Goal: Task Accomplishment & Management: Use online tool/utility

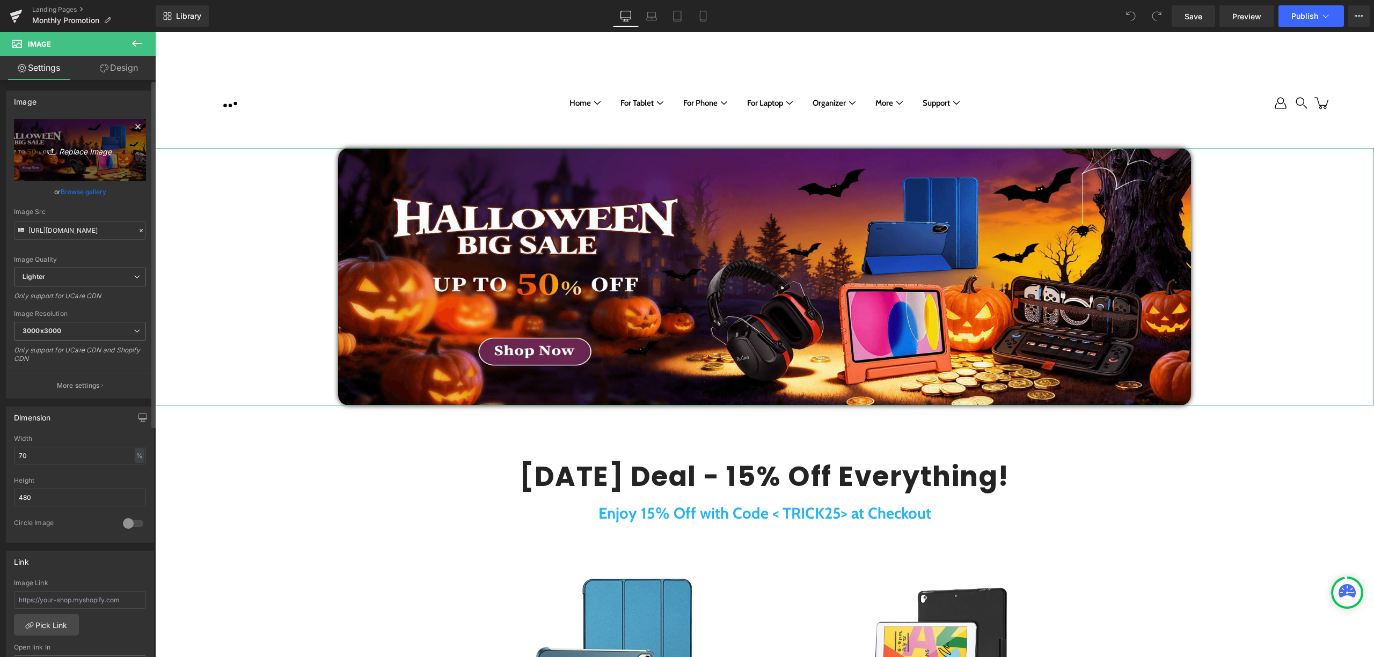
click at [106, 146] on icon "Replace Image" at bounding box center [80, 149] width 86 height 13
click at [140, 230] on icon at bounding box center [141, 231] width 8 height 8
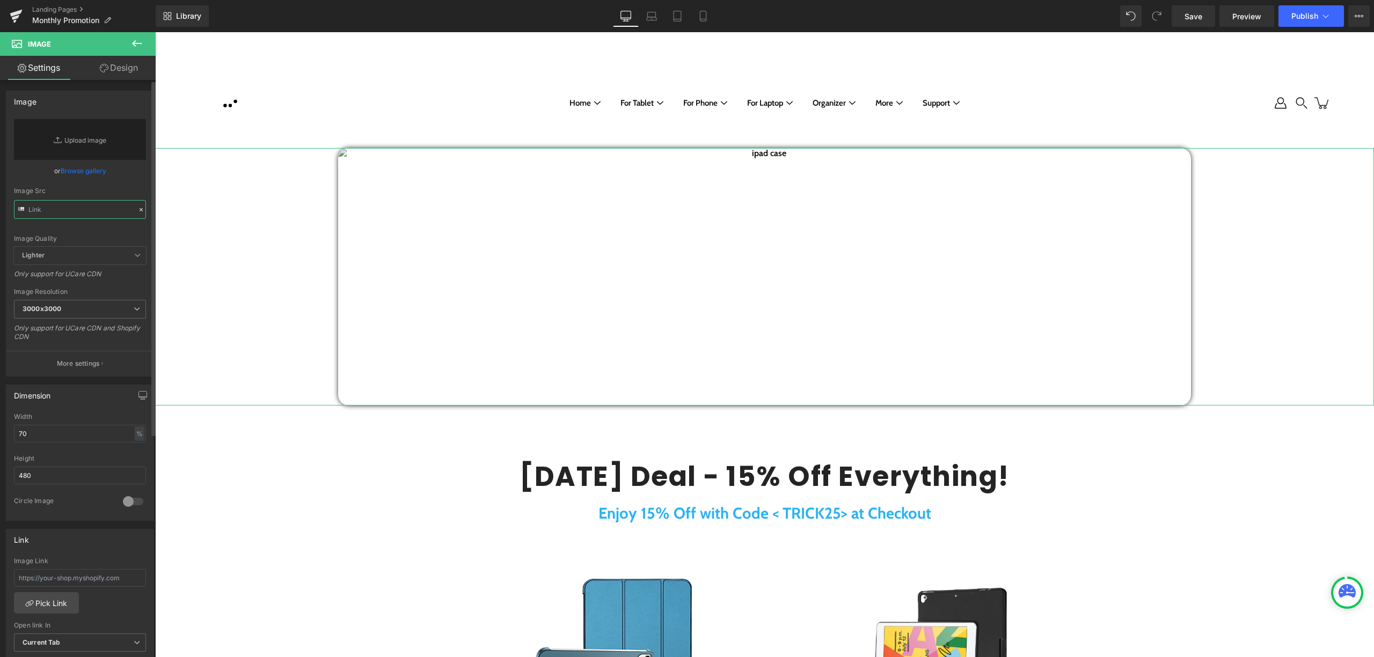
click at [91, 204] on input "text" at bounding box center [80, 209] width 132 height 19
click at [128, 217] on input "text" at bounding box center [80, 209] width 132 height 19
click at [52, 155] on link "Replace Image" at bounding box center [80, 139] width 132 height 41
type input "C:\fakepath\Banner_Halloween Big Sale_1980.png"
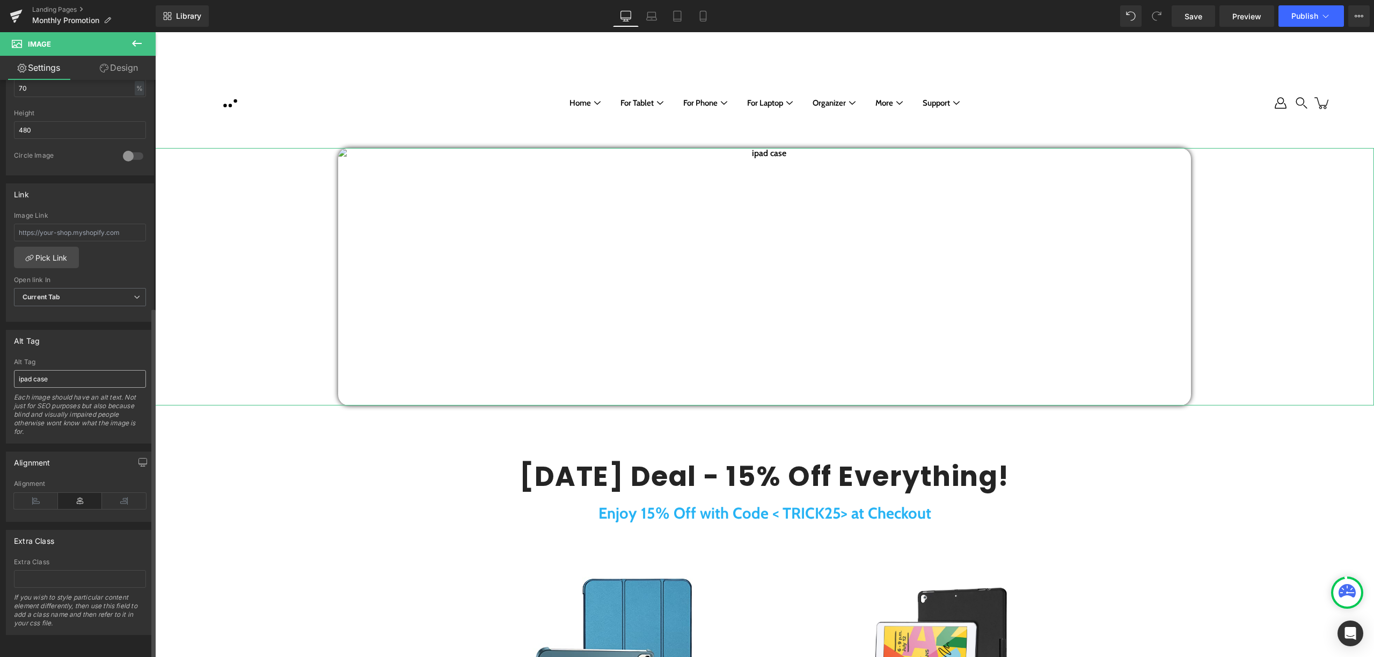
scroll to position [374, 0]
type input "https://ucarecdn.com/33eb0e08-9b25-4fd0-ae35-687b0cb1872c/-/format/auto/-/previ…"
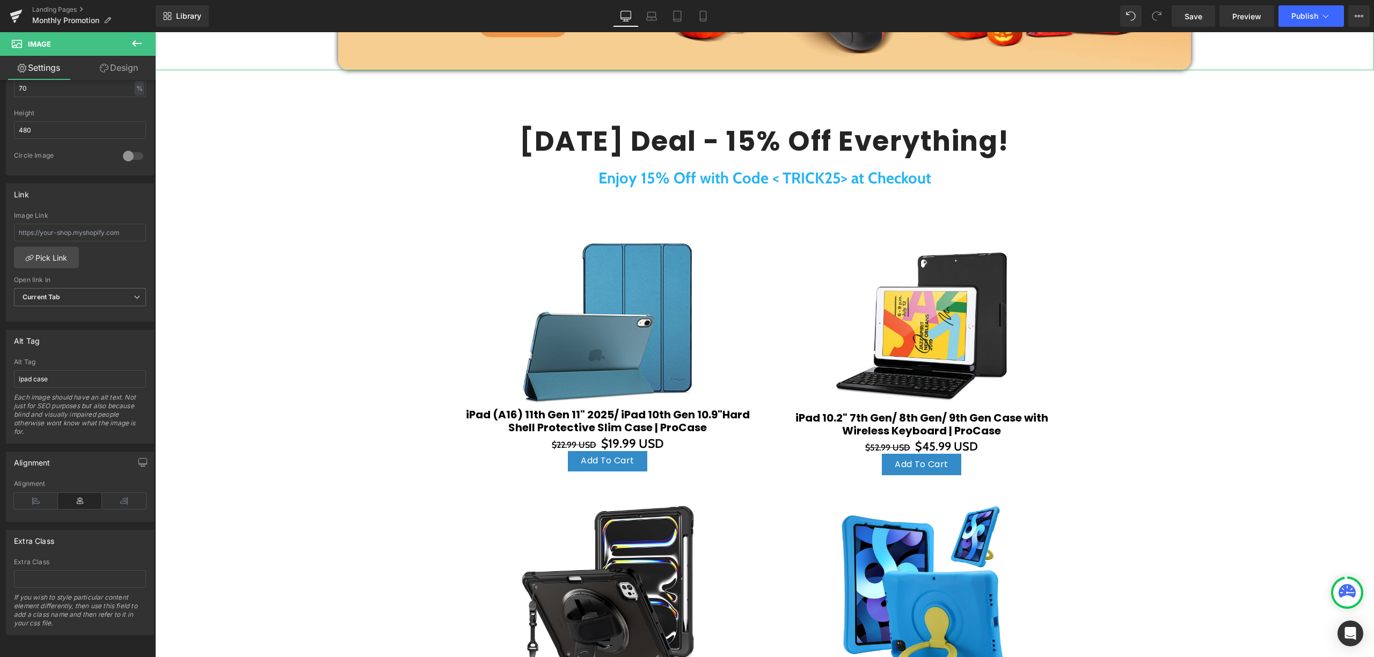
scroll to position [357, 0]
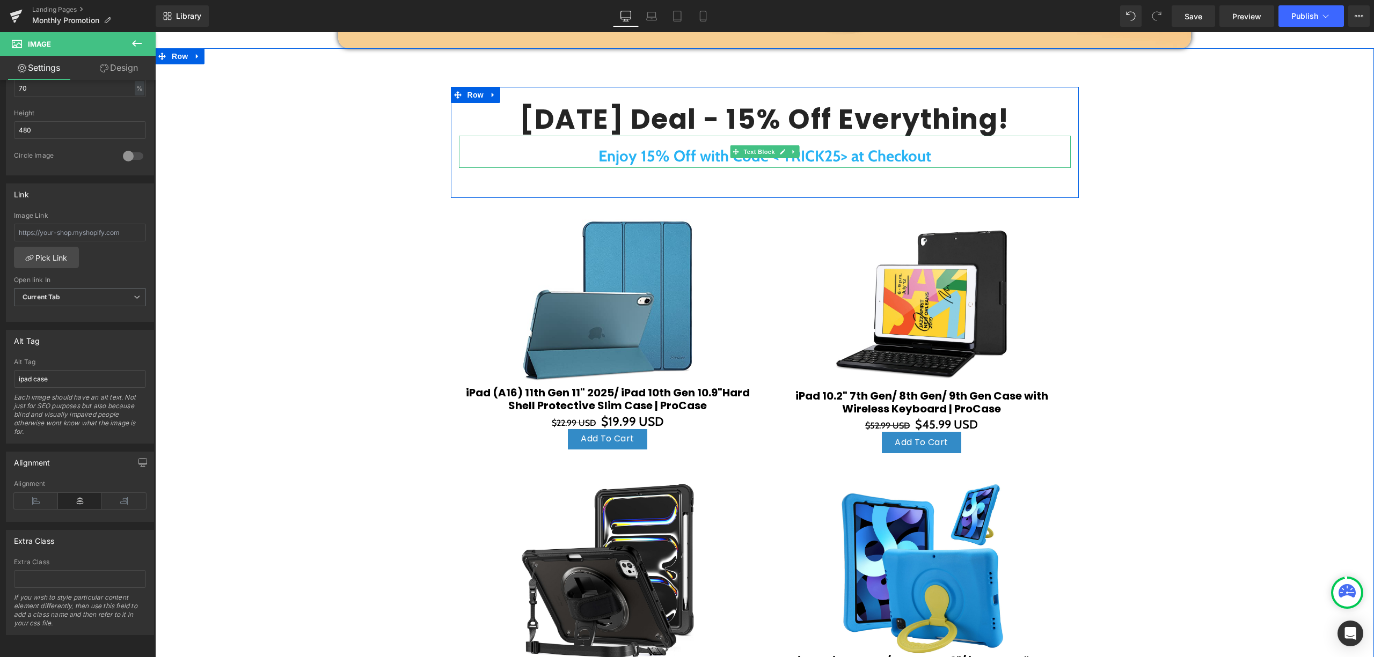
click at [796, 162] on strong "Enjoy 15% Off with Code < TRICK25> at Checkout" at bounding box center [764, 156] width 333 height 19
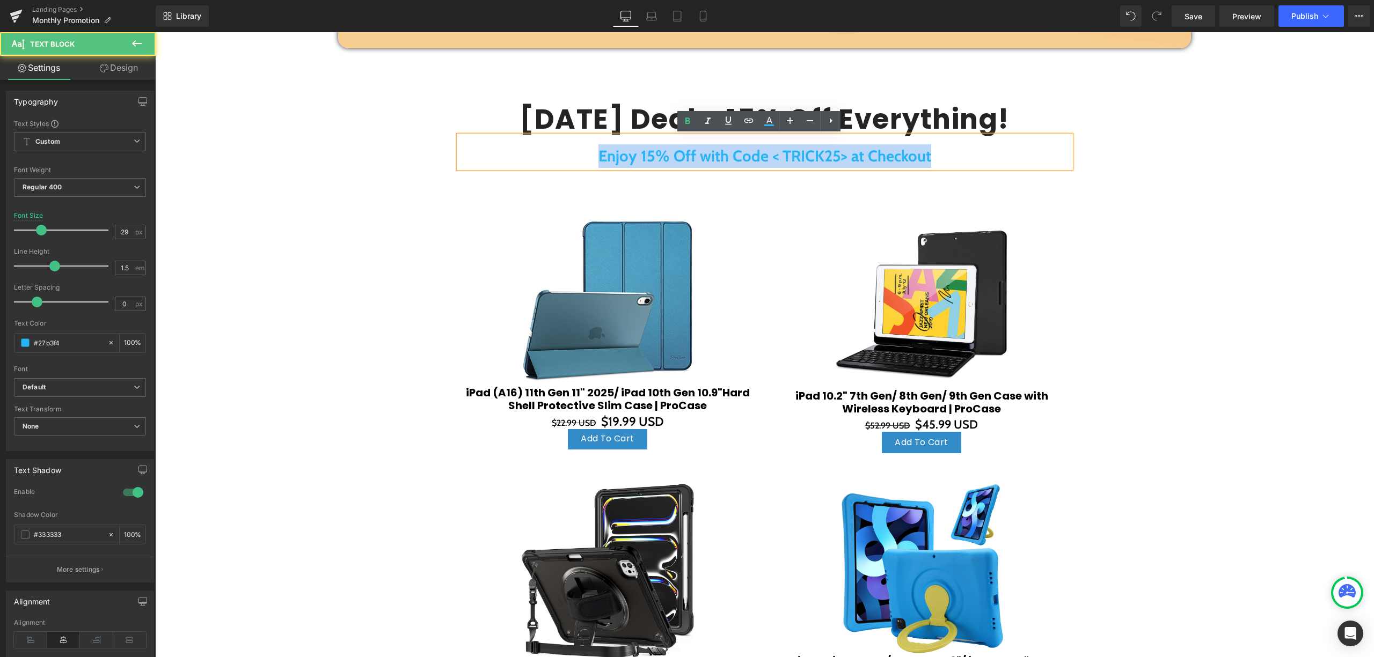
drag, startPoint x: 967, startPoint y: 159, endPoint x: 524, endPoint y: 152, distance: 442.8
click at [525, 152] on div "Enjoy 15% Off with Code < TRICK25> at Checkout" at bounding box center [765, 152] width 612 height 32
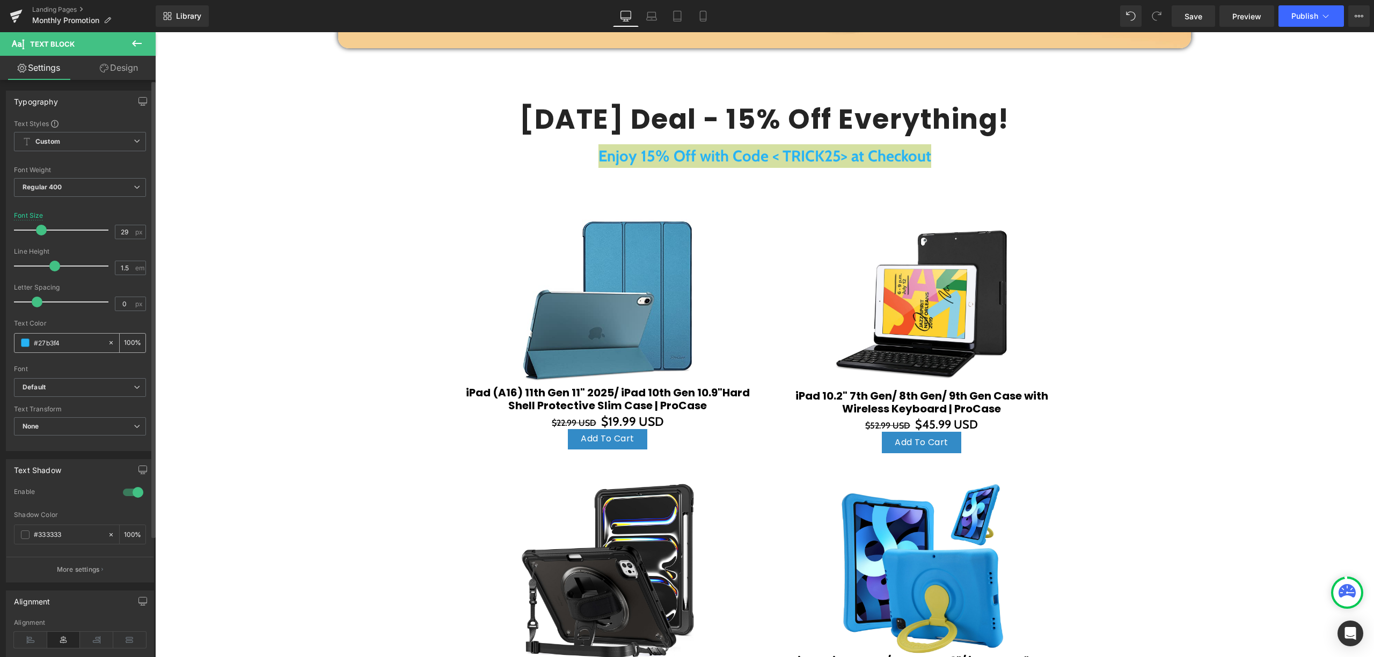
click at [26, 340] on span at bounding box center [25, 343] width 9 height 9
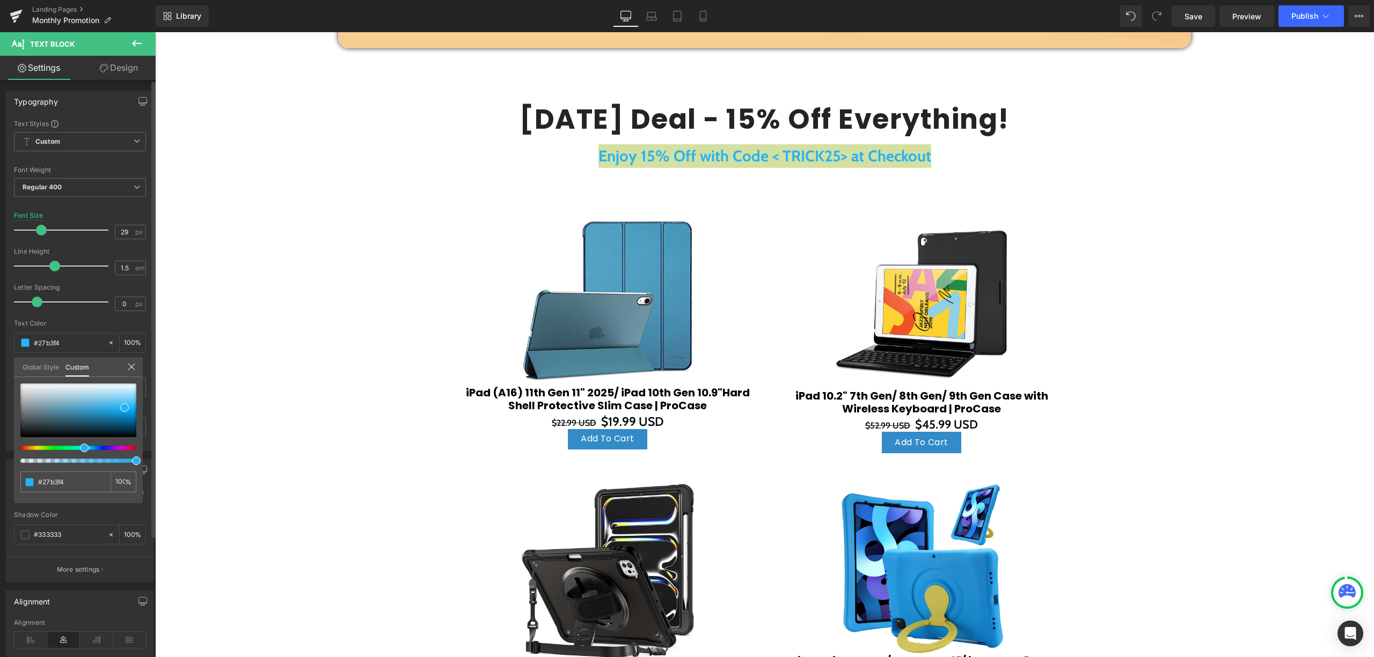
type input "#f3b924"
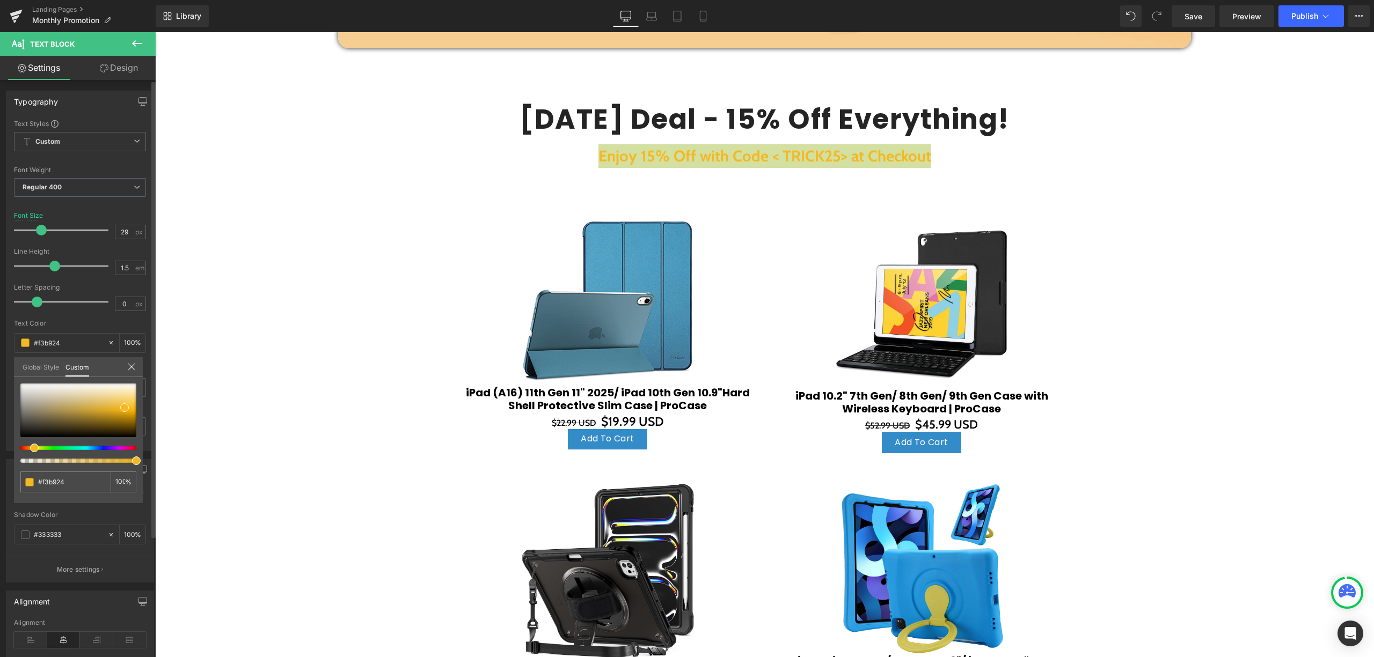
click at [30, 449] on div at bounding box center [74, 448] width 116 height 4
type input "#f39324"
click at [26, 446] on div at bounding box center [74, 448] width 116 height 4
type input "#f4972e"
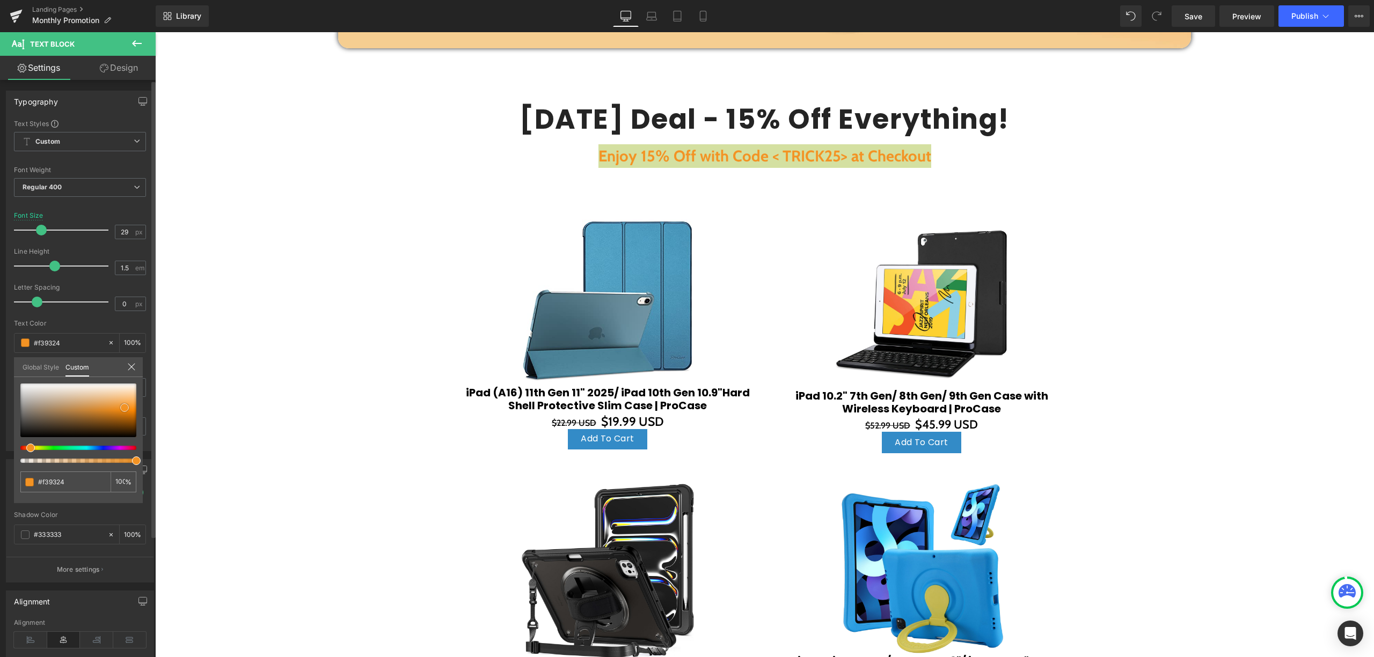
type input "#f4972e"
type input "#f58e18"
type input "#c46901"
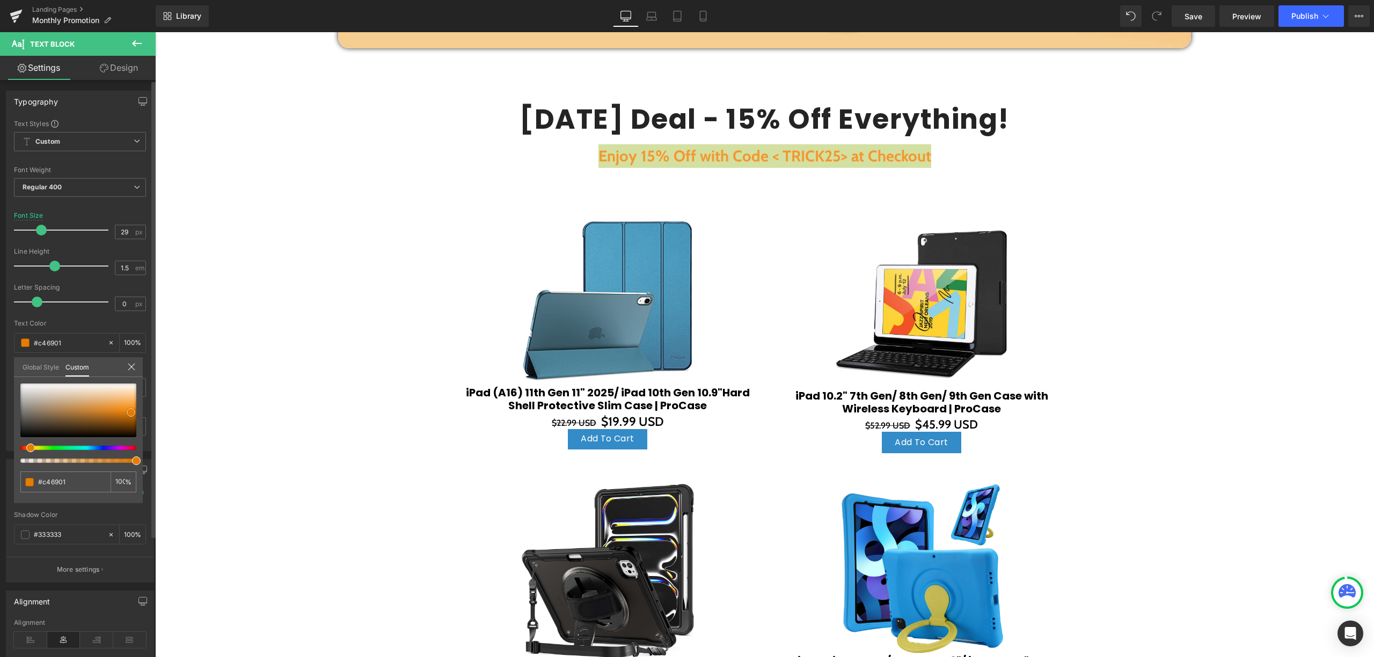
type input "#934e00"
type input "#894900"
type input "#7f4400"
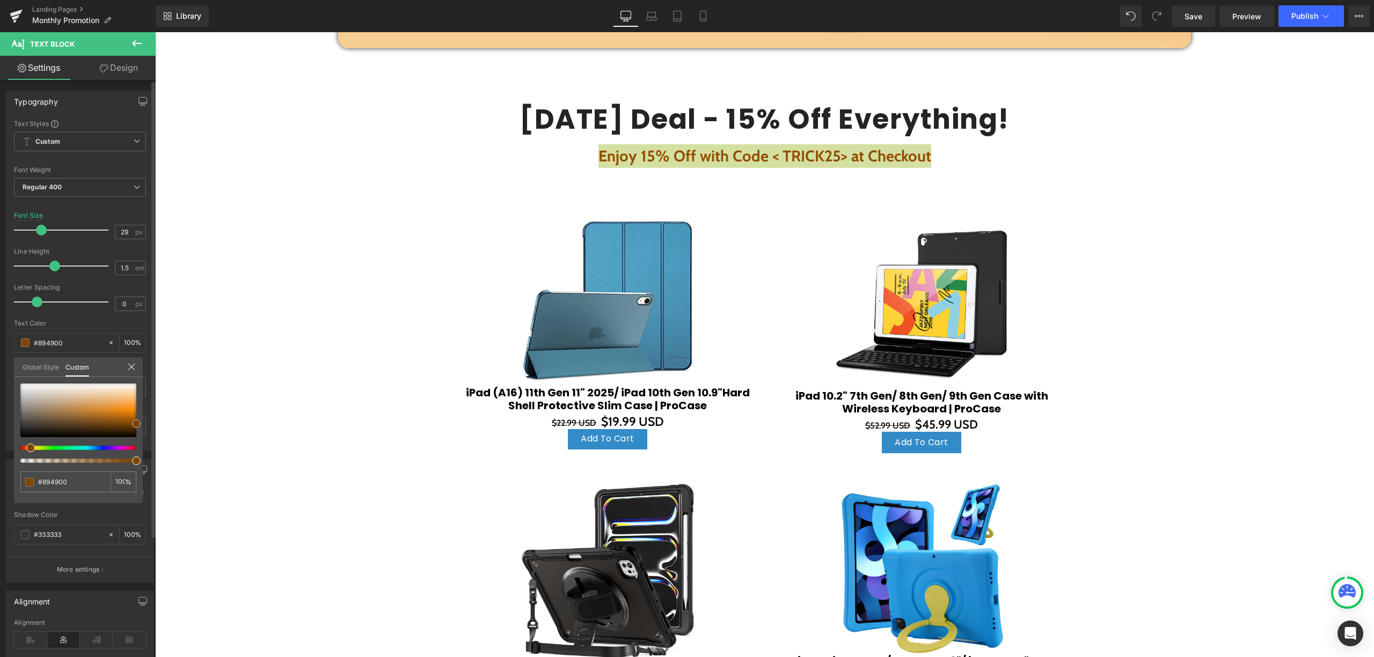
type input "#7f4400"
type input "#5b3000"
type input "#6b3900"
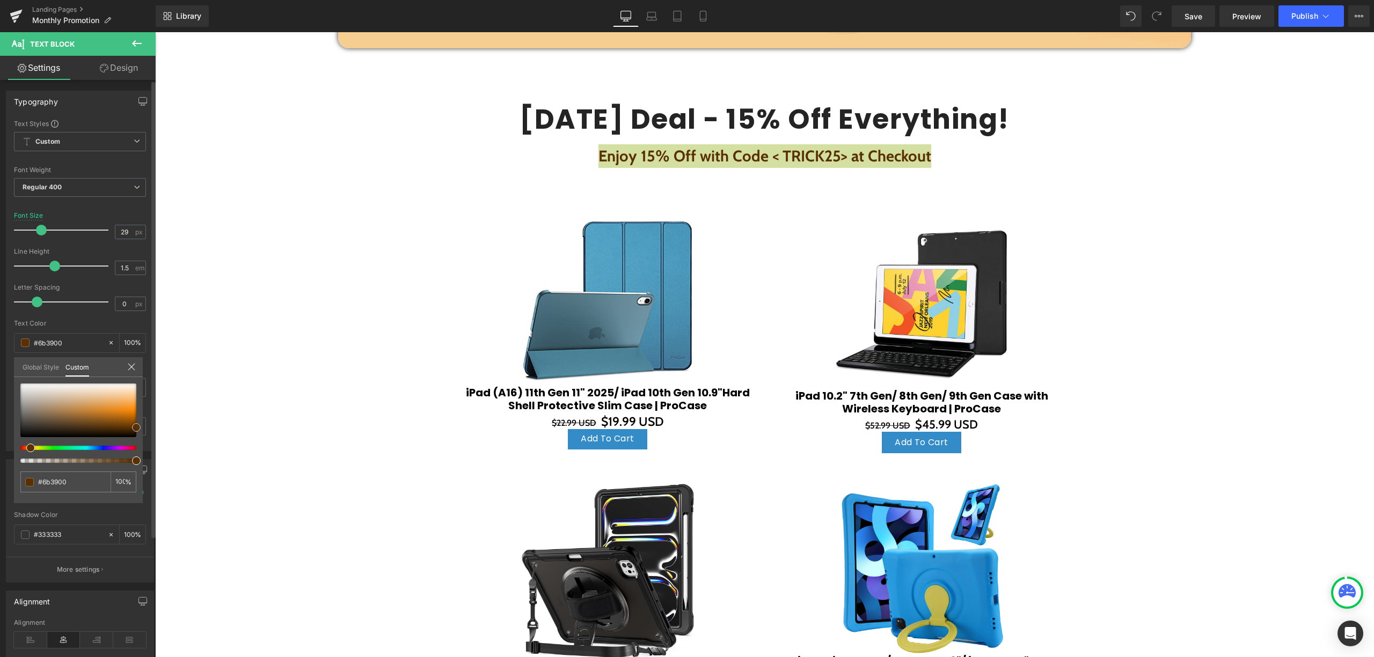
type input "#7f4400"
type input "#a85900"
type input "#bc6400"
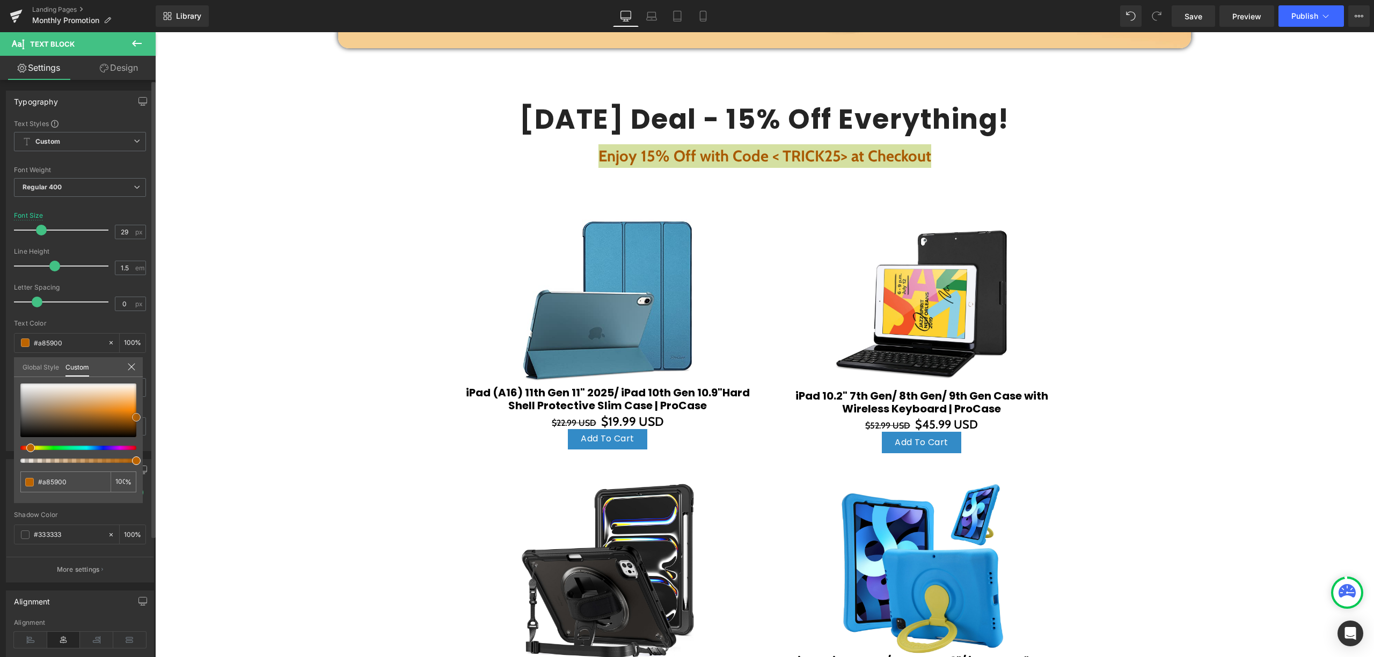
type input "#bc6400"
drag, startPoint x: 129, startPoint y: 413, endPoint x: 134, endPoint y: 418, distance: 7.2
click at [135, 419] on span at bounding box center [136, 417] width 9 height 9
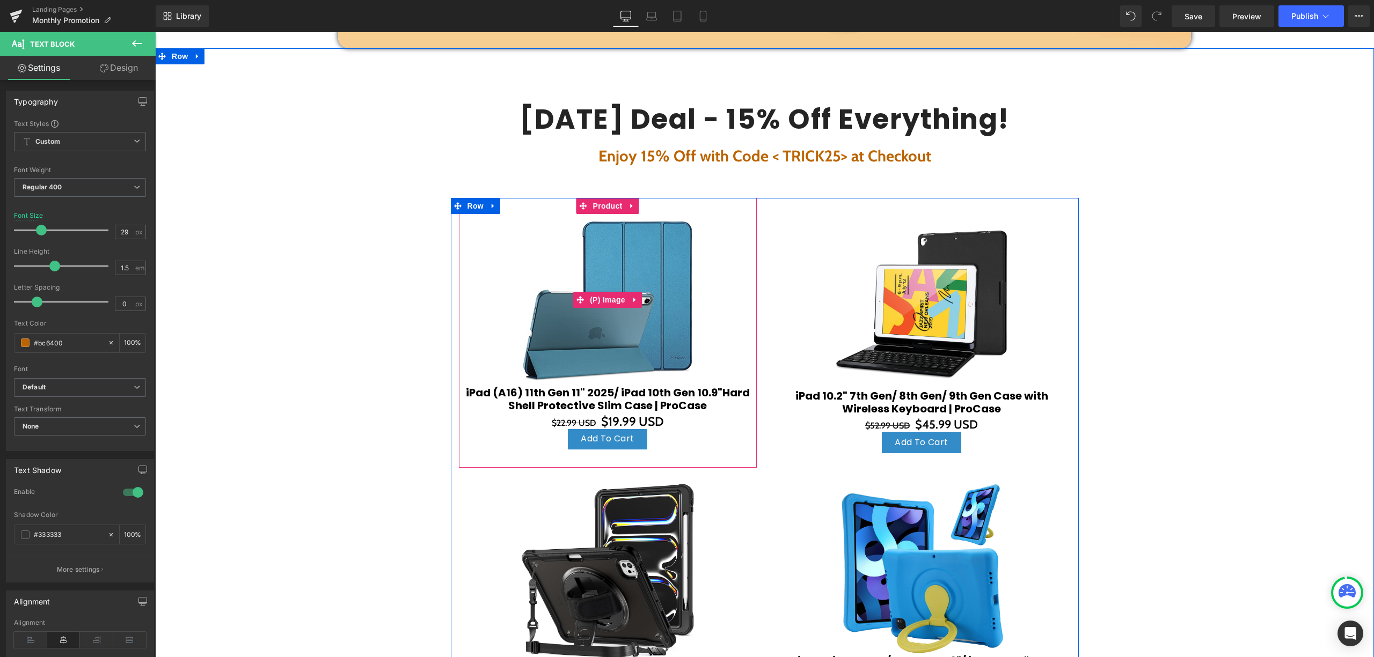
click at [513, 225] on div "Sale Off" at bounding box center [607, 300] width 287 height 172
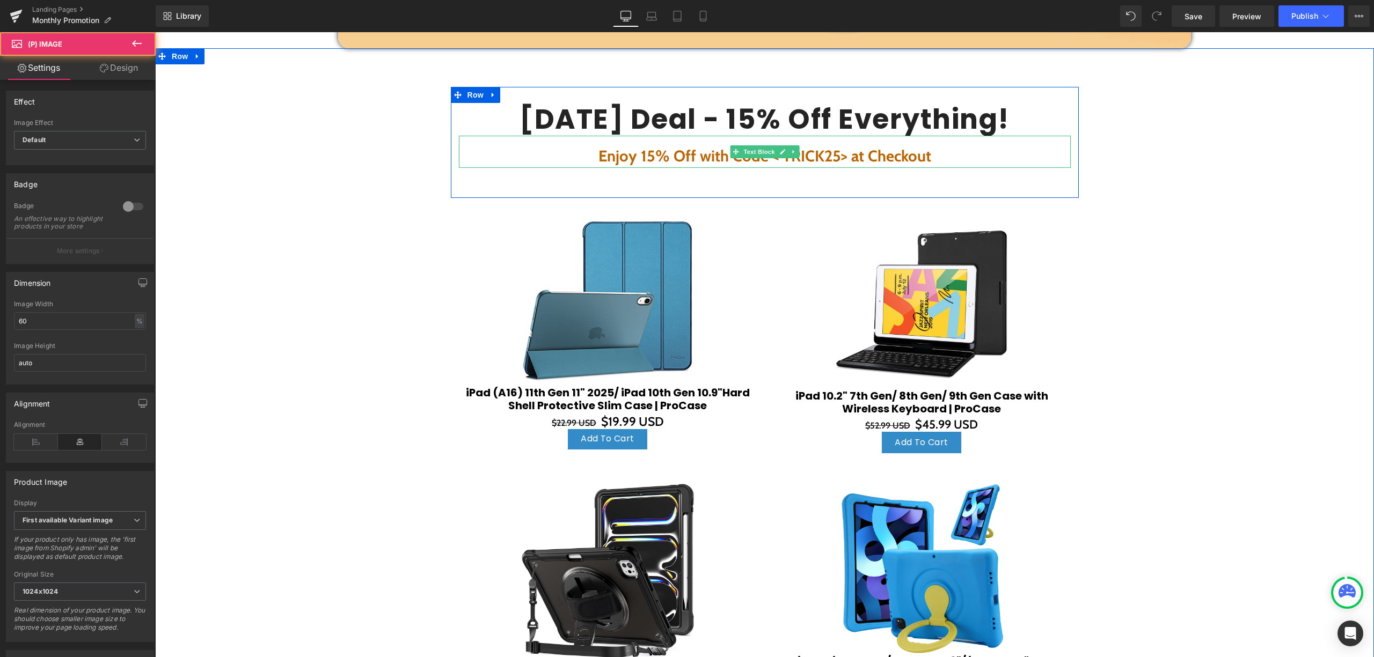
click at [682, 156] on strong "Enjoy 15% Off with Code < TRICK25> at Checkout" at bounding box center [764, 156] width 333 height 19
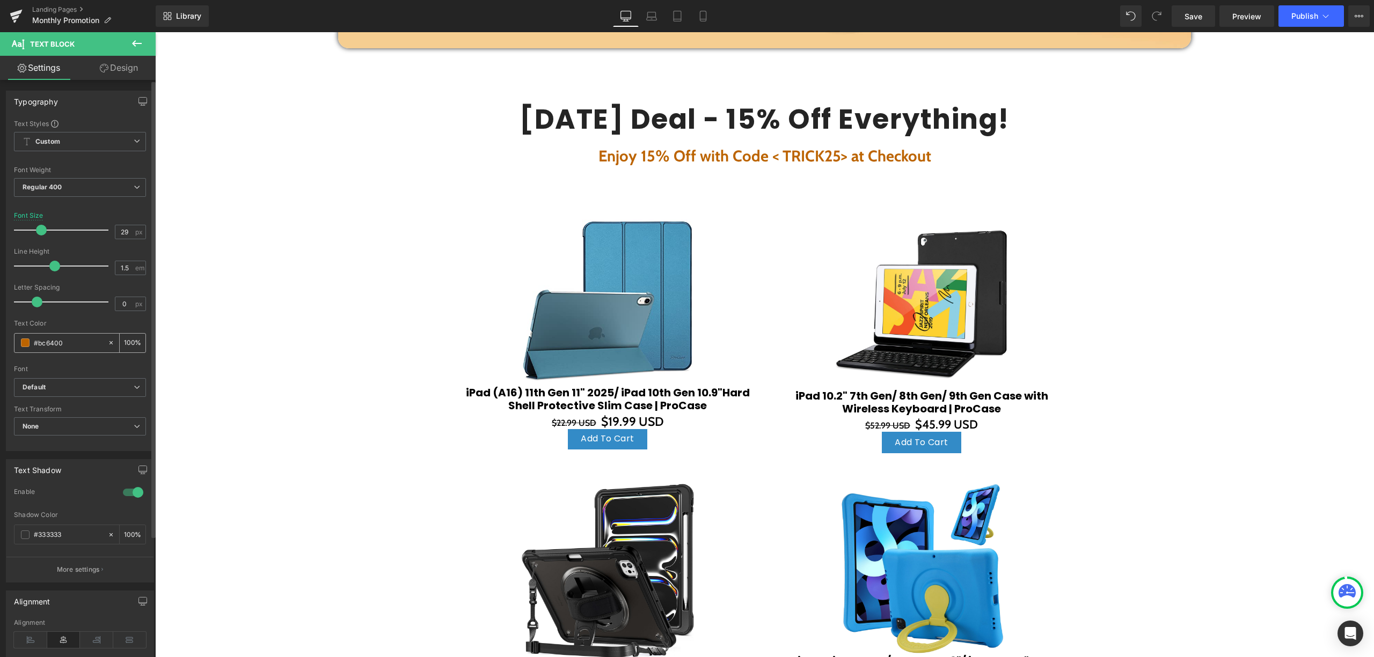
click at [20, 347] on div "#bc6400" at bounding box center [60, 343] width 93 height 19
click at [24, 339] on span at bounding box center [25, 343] width 9 height 9
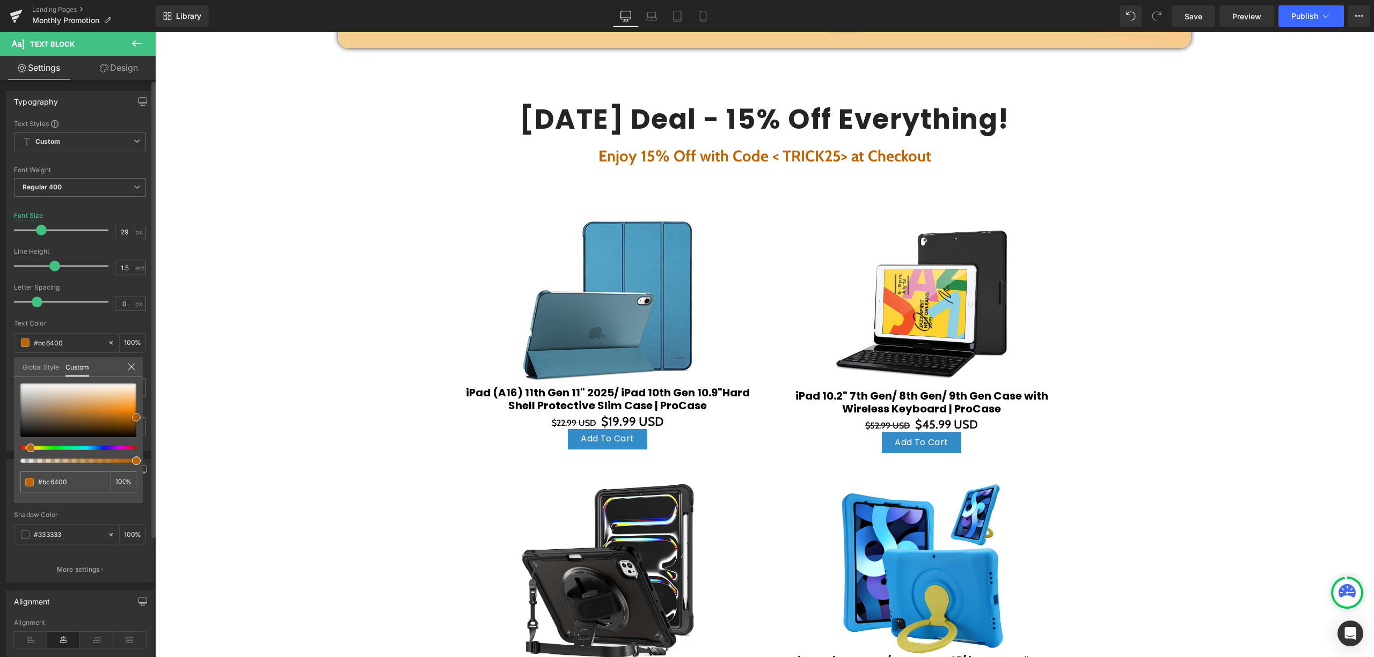
type input "#c56a00"
type input "#d27203"
type input "#e37c07"
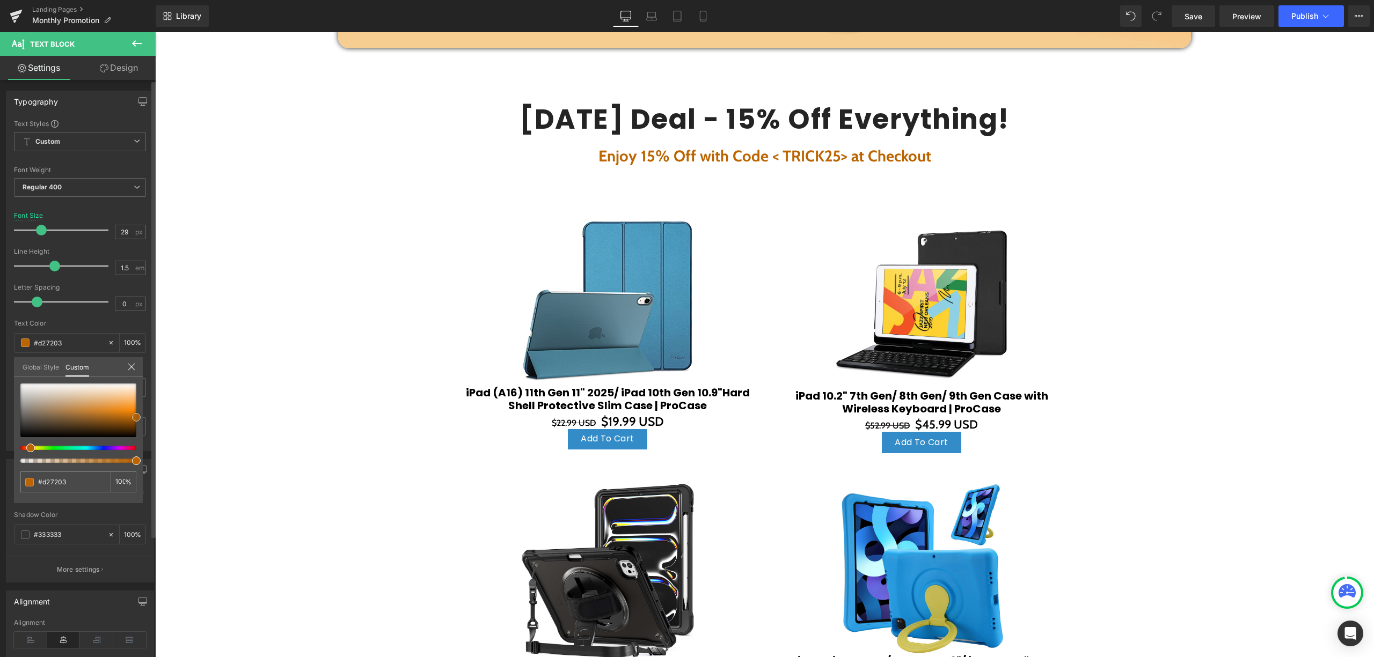
type input "#e37c07"
type input "#e77f08"
type input "#f28911"
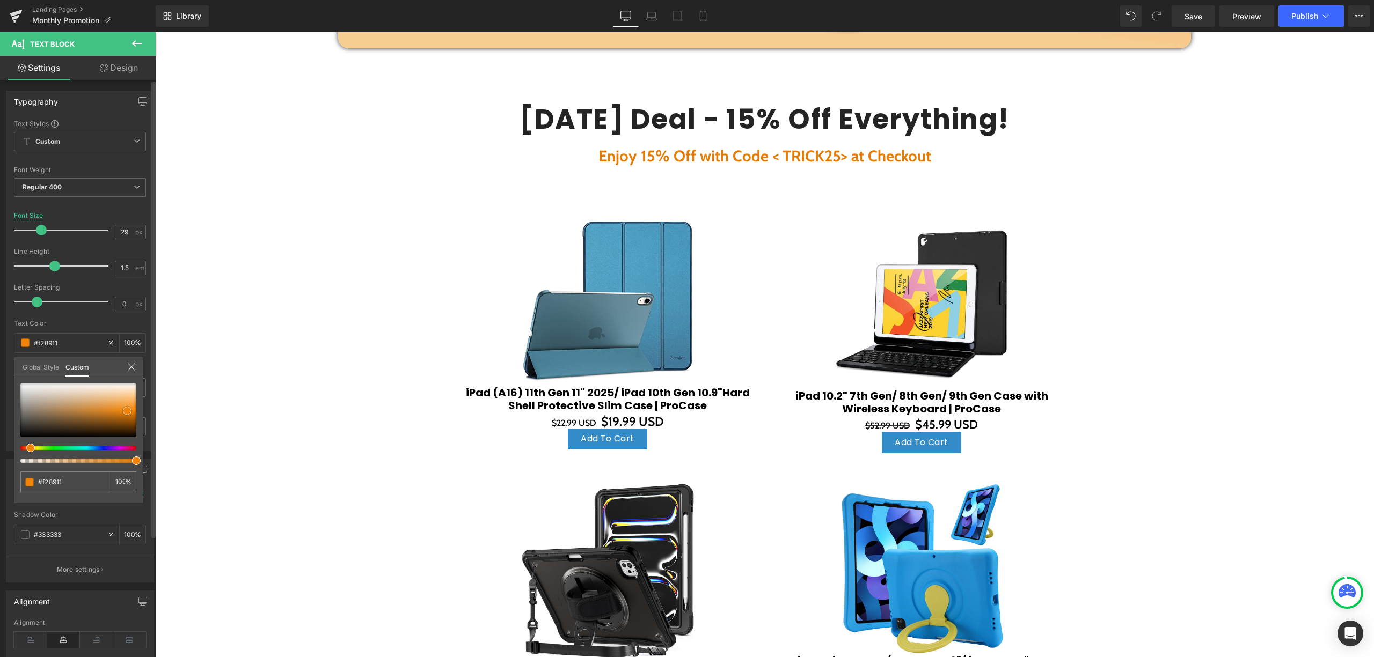
type input "#f18912"
type input "#f08e1d"
type input "#f09022"
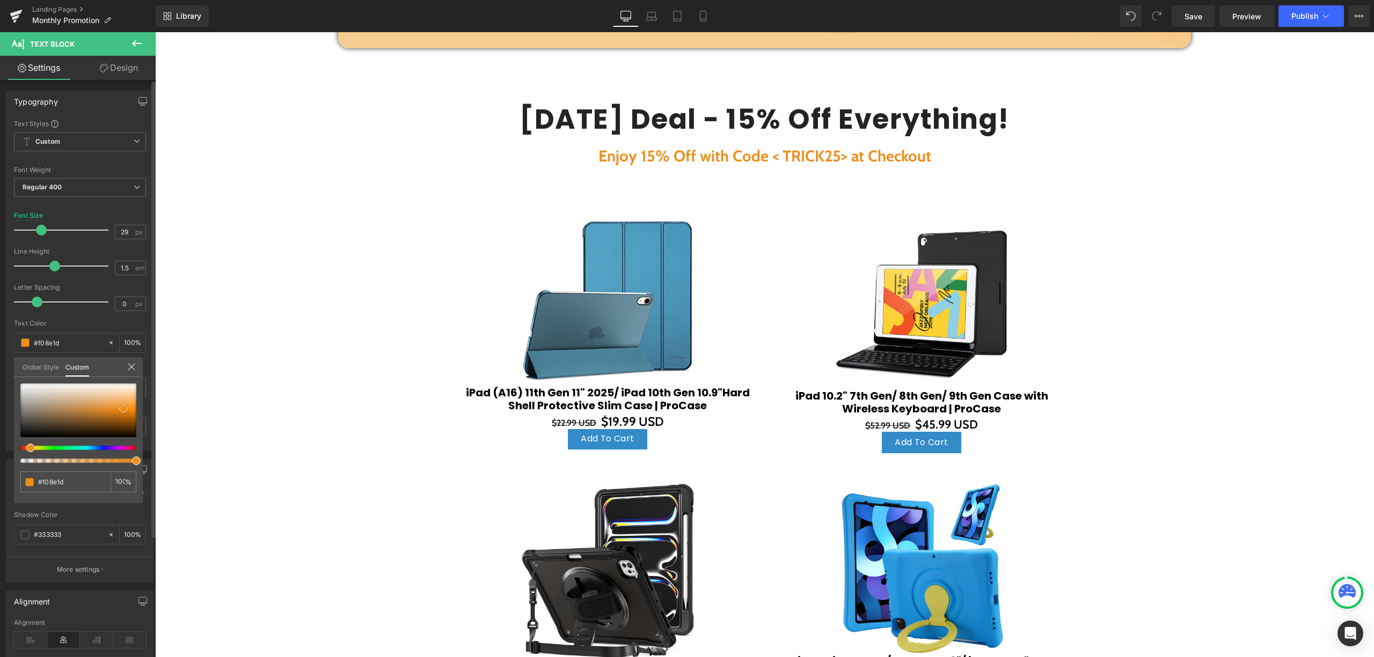
type input "#f09022"
type input "#f29326"
type input "#f2972f"
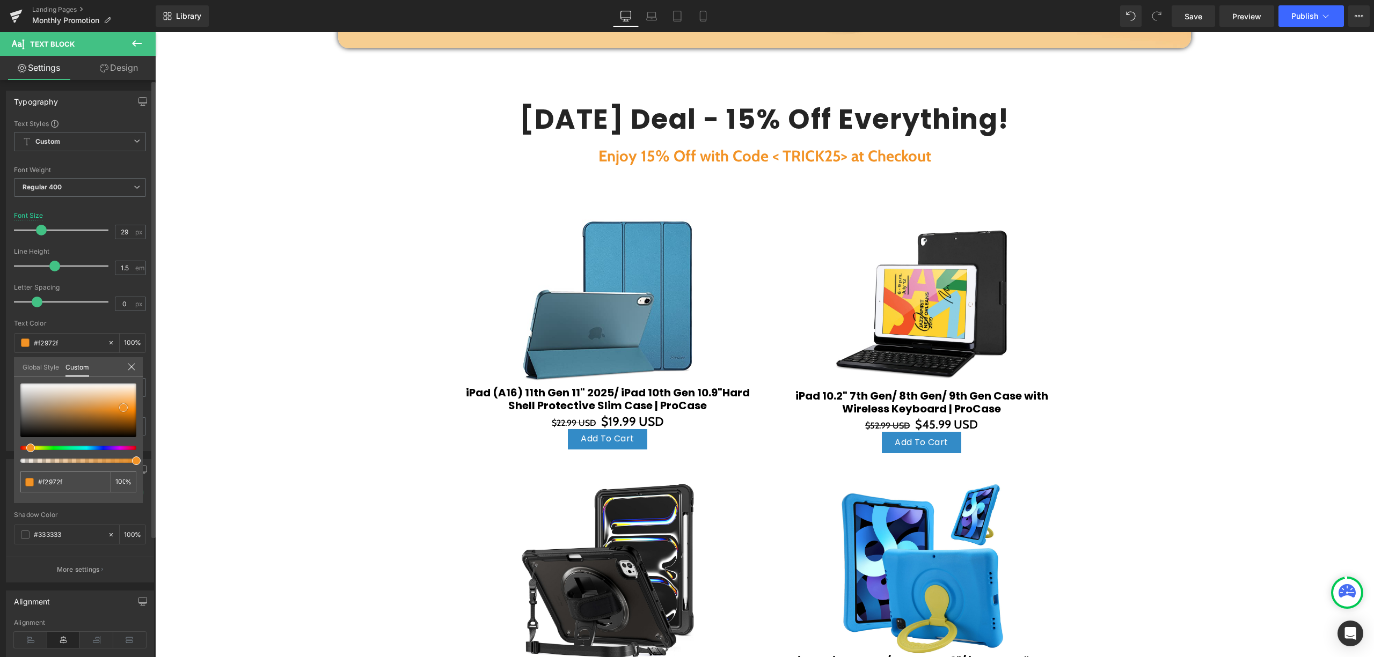
type input "#f39c39"
type input "#f49c38"
type input "#f8a13f"
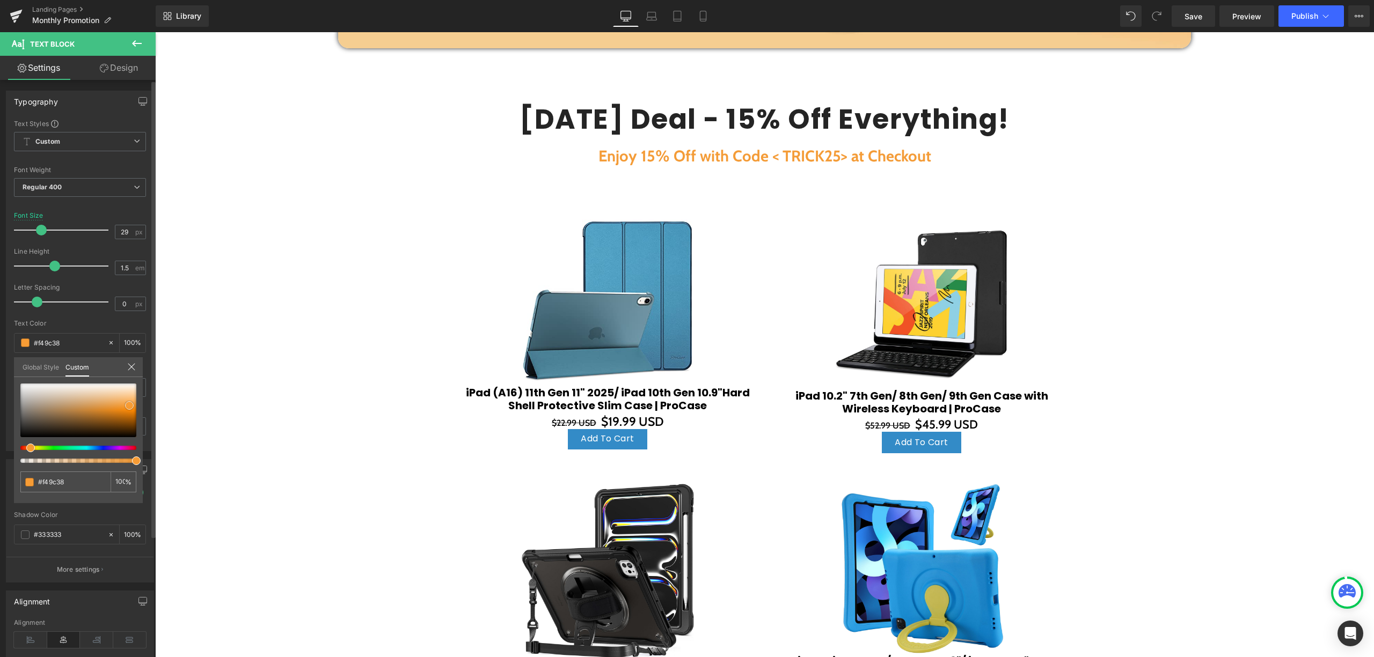
type input "#f8a13f"
type input "#f99829"
type input "#ff8a05"
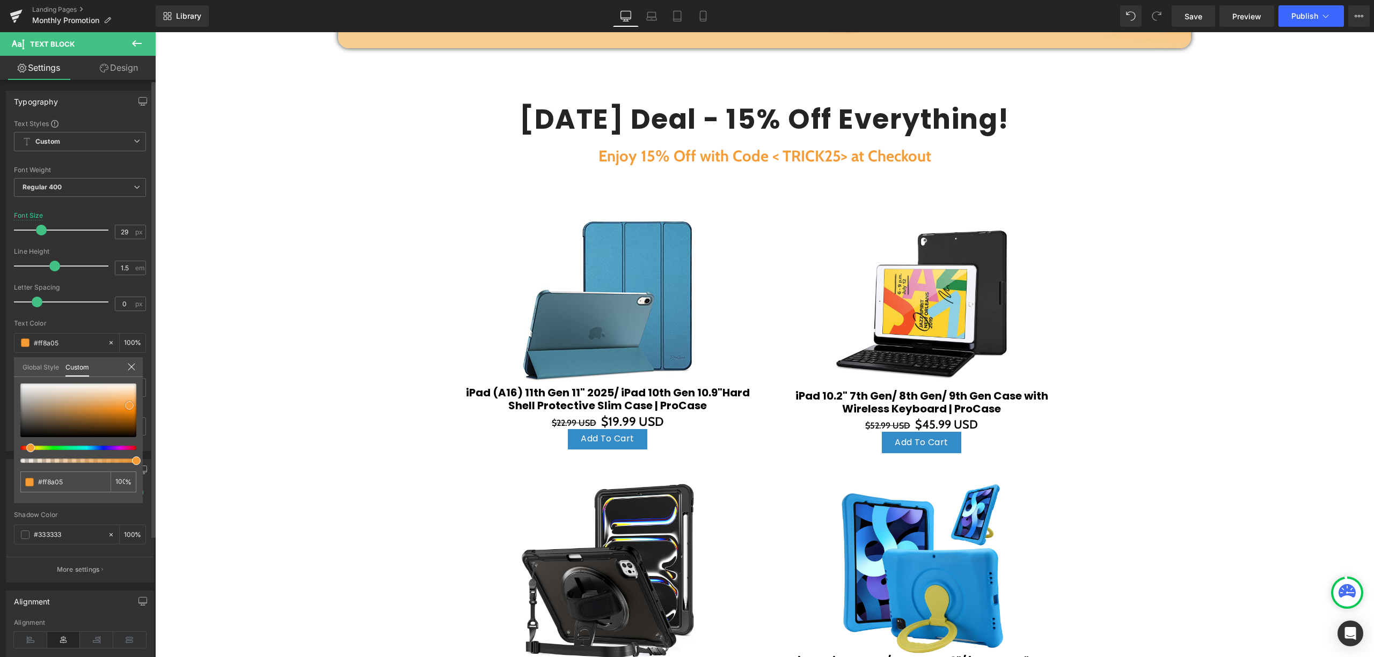
type input "#ff8800"
type input "#f98500"
type input "#ea7d00"
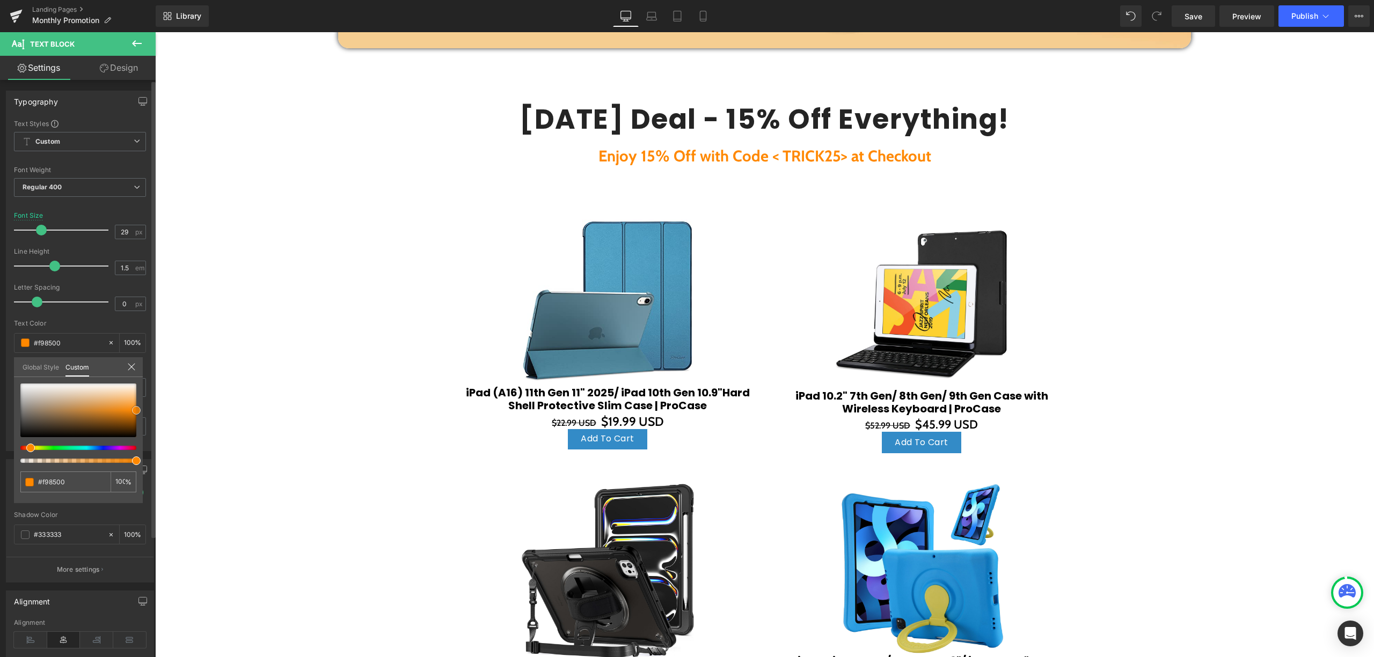
type input "#ea7d00"
type input "#e57a00"
type input "#db7400"
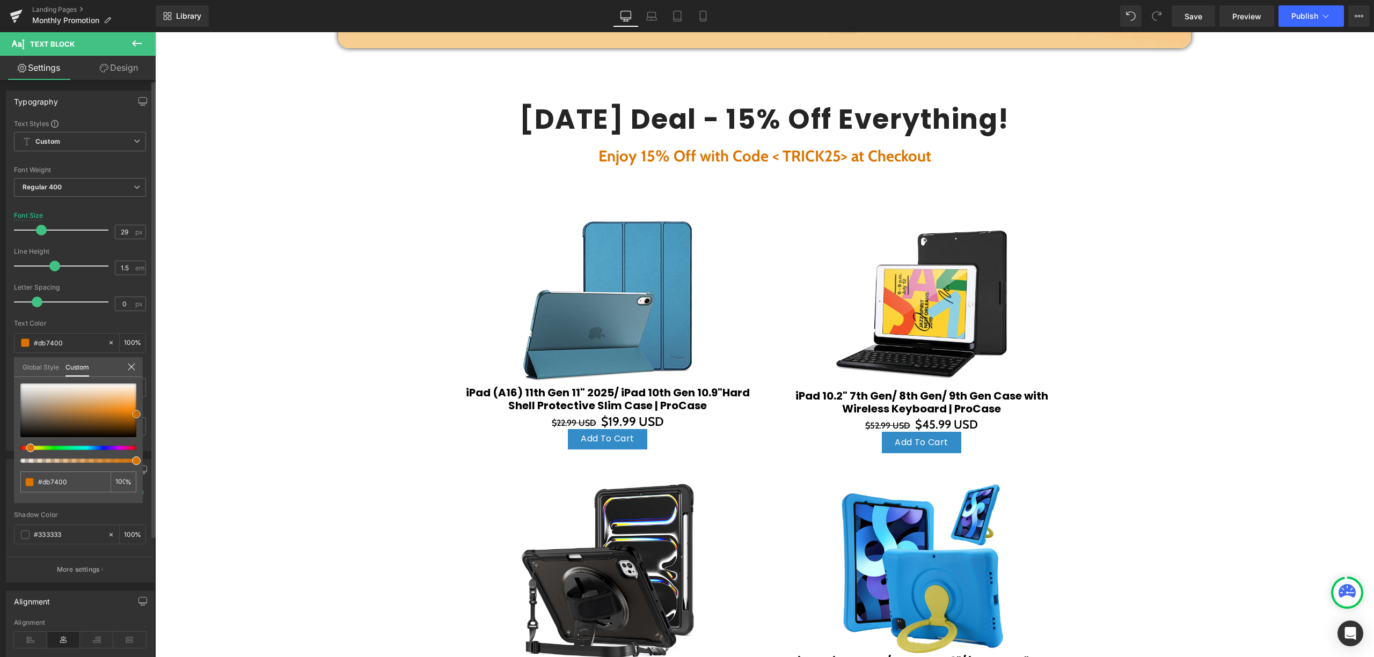
type input "#e57a00"
type input "#ef7f00"
type input "#ff8a05"
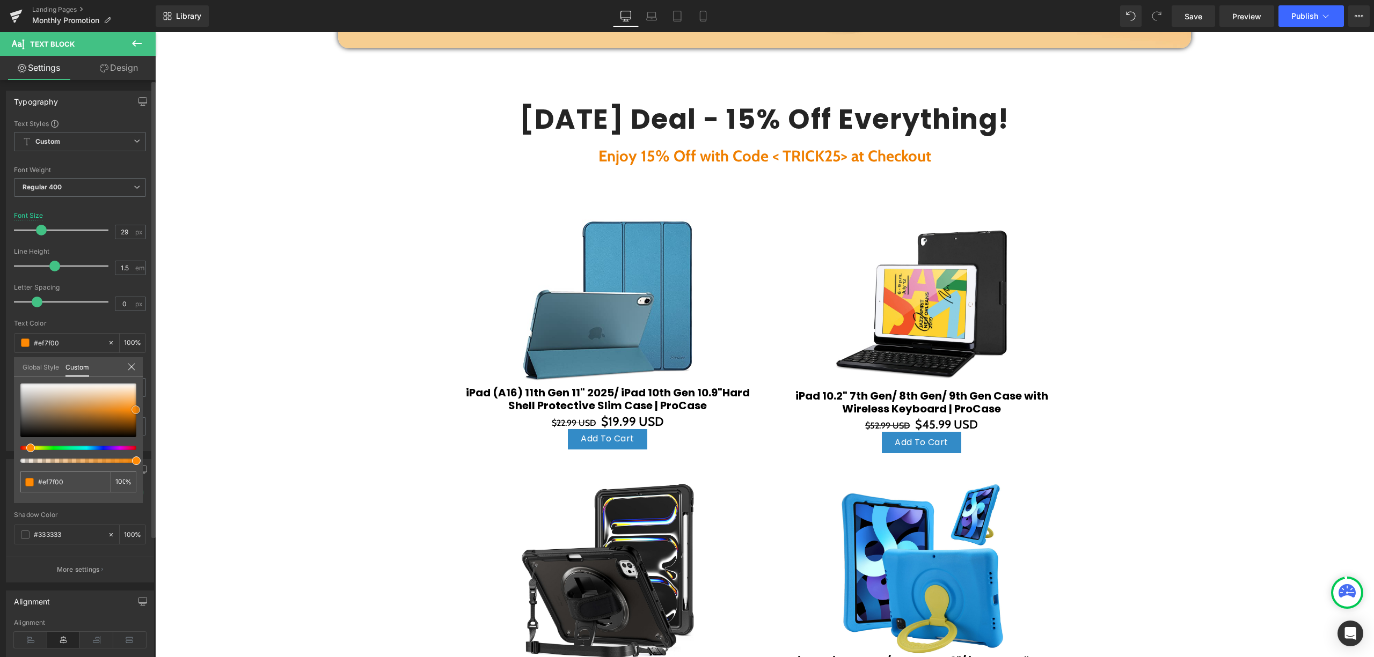
type input "#ff8a05"
type input "#ff8f0f"
type input "#ff9114"
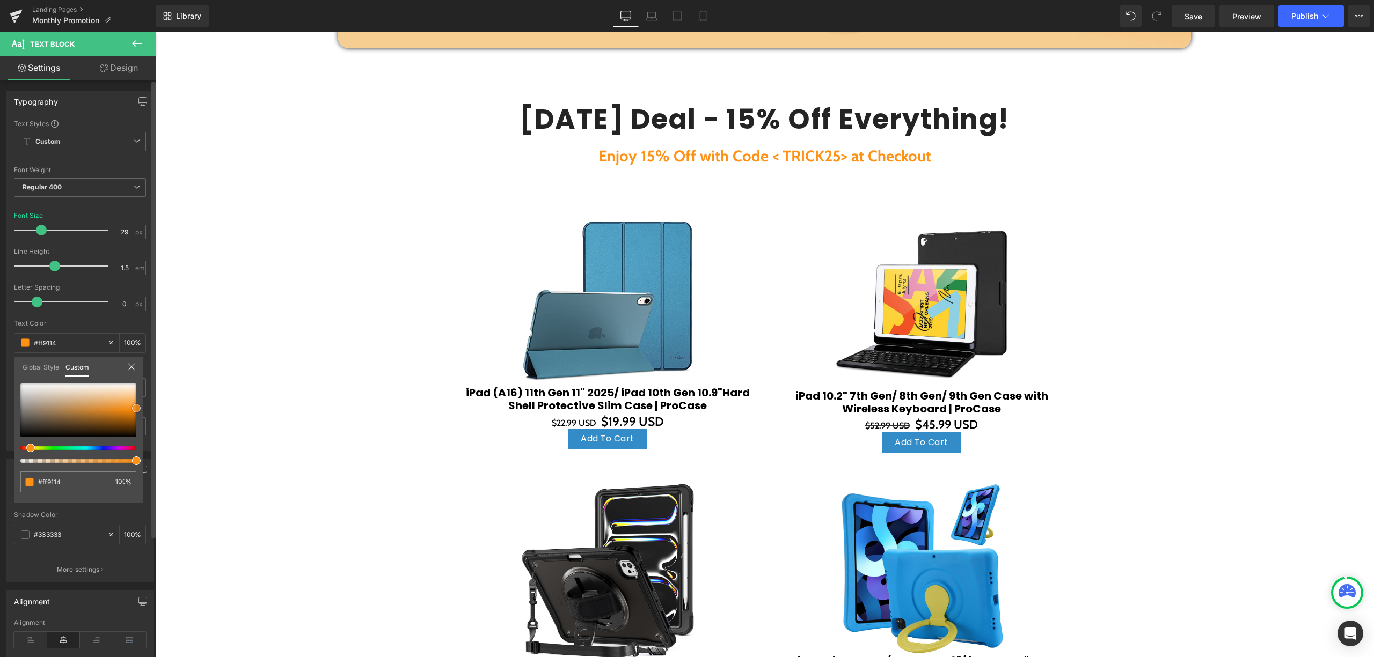
type input "#ff8f0f"
type input "#ff8a05"
type input "#ff8f0f"
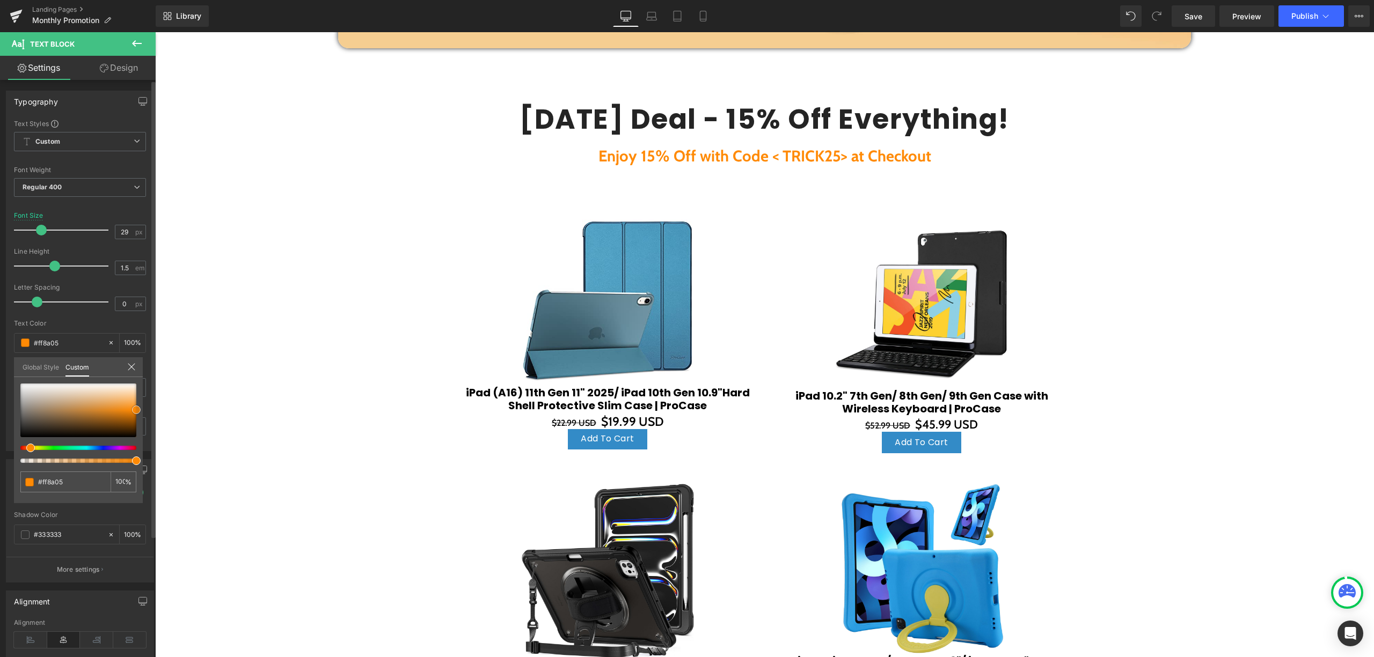
type input "#ff8f0f"
type input "#ff8a05"
type input "#ff9114"
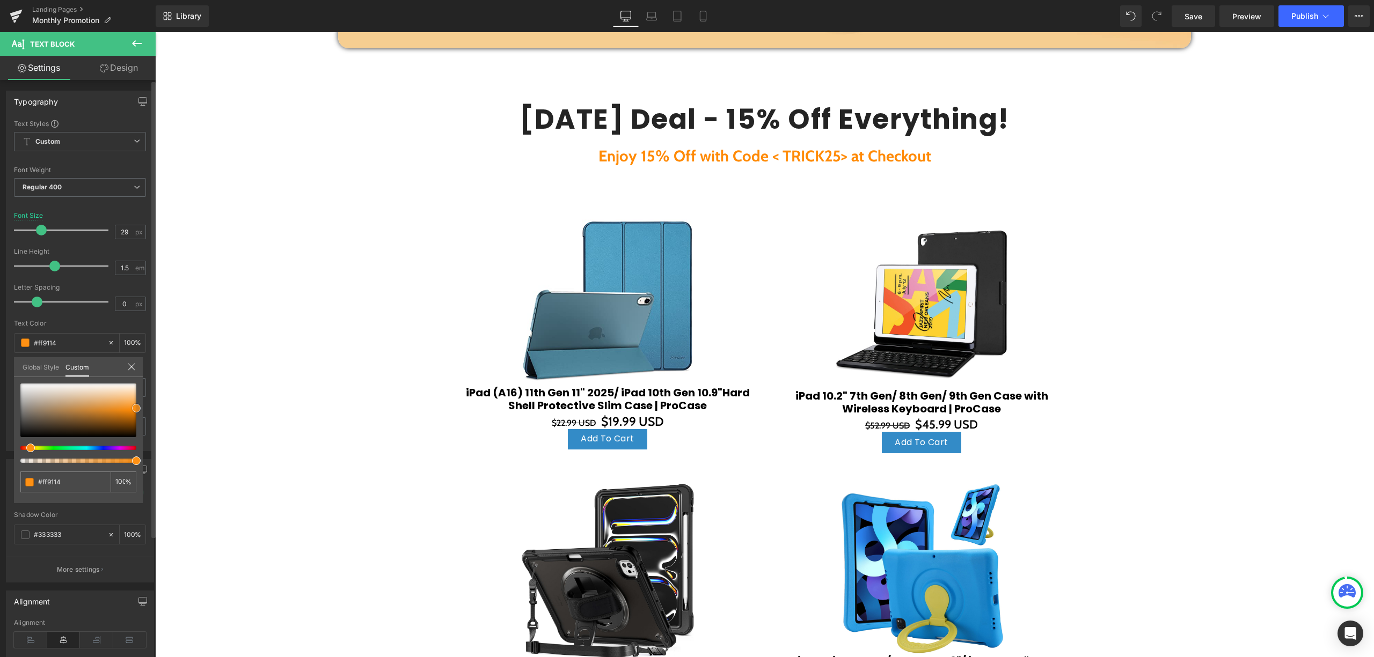
type input "#ff9319"
type input "#ff8f0f"
type input "#ff8a05"
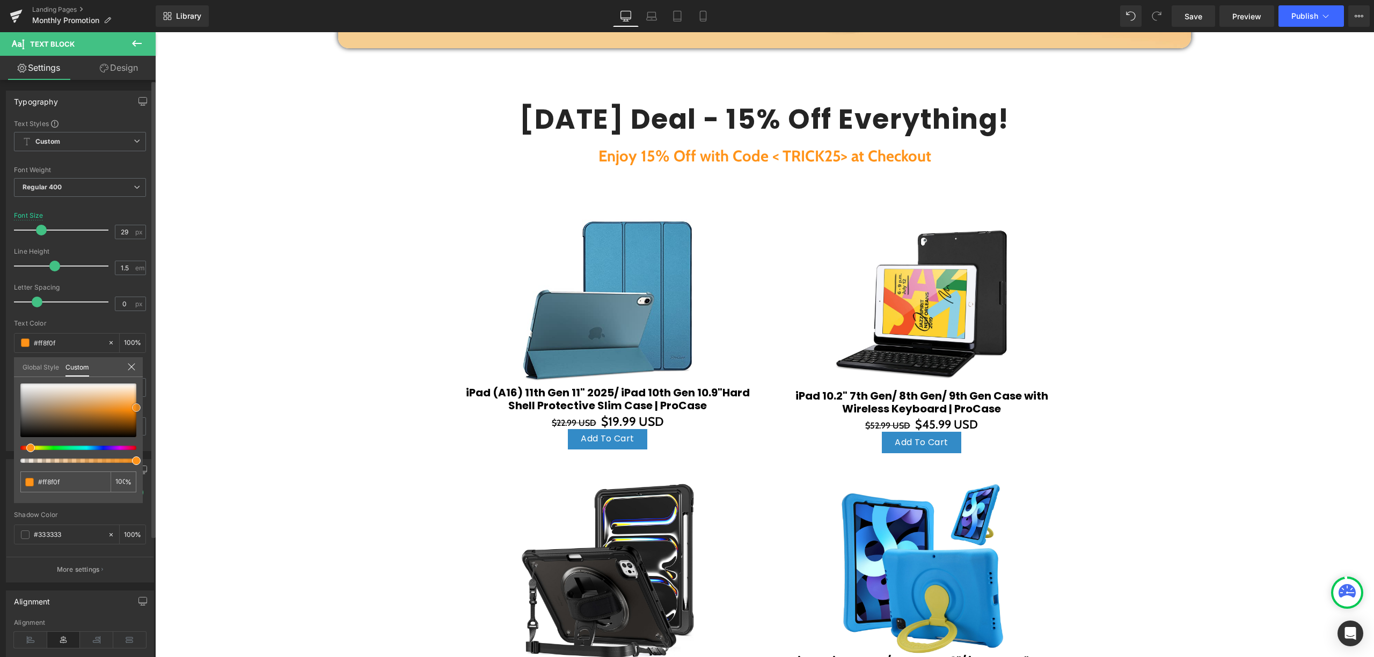
type input "#ff8a05"
type input "#ff8800"
type input "#f98500"
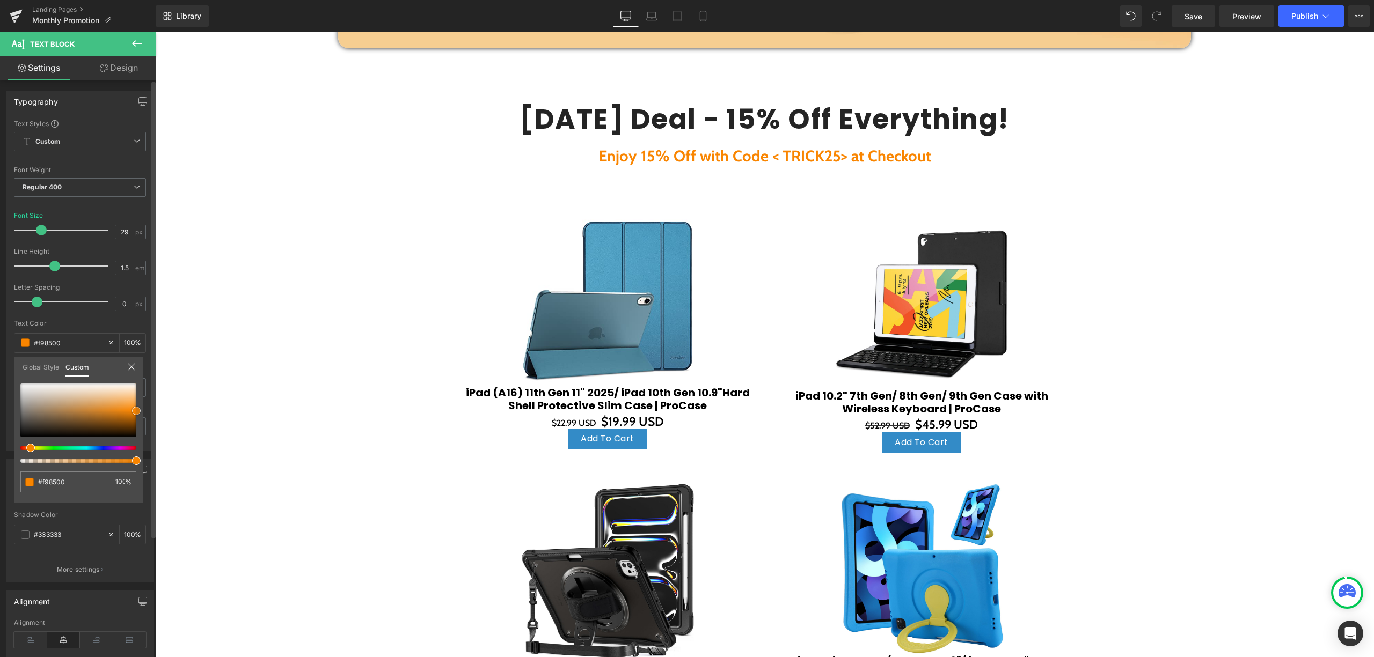
type input "#ef7f00"
type input "#ea7d00"
type input "#e57a00"
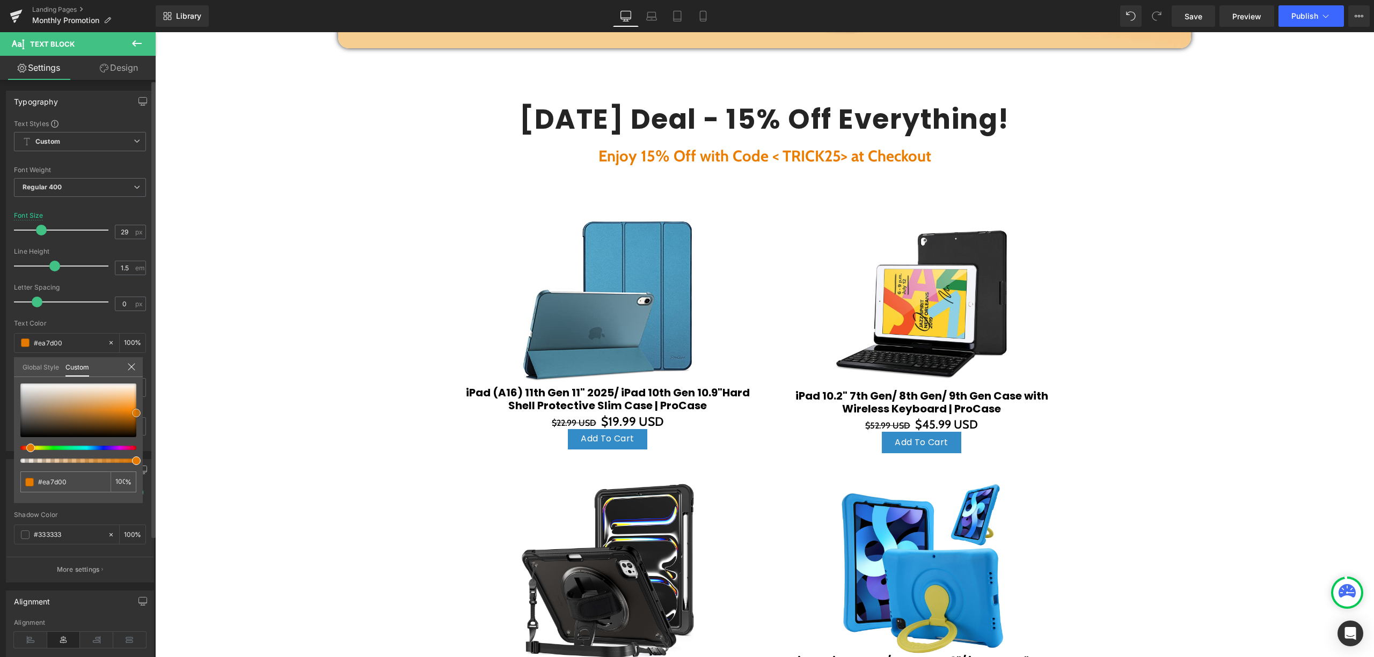
type input "#e57a00"
type input "#ea7d00"
type input "#ef7f00"
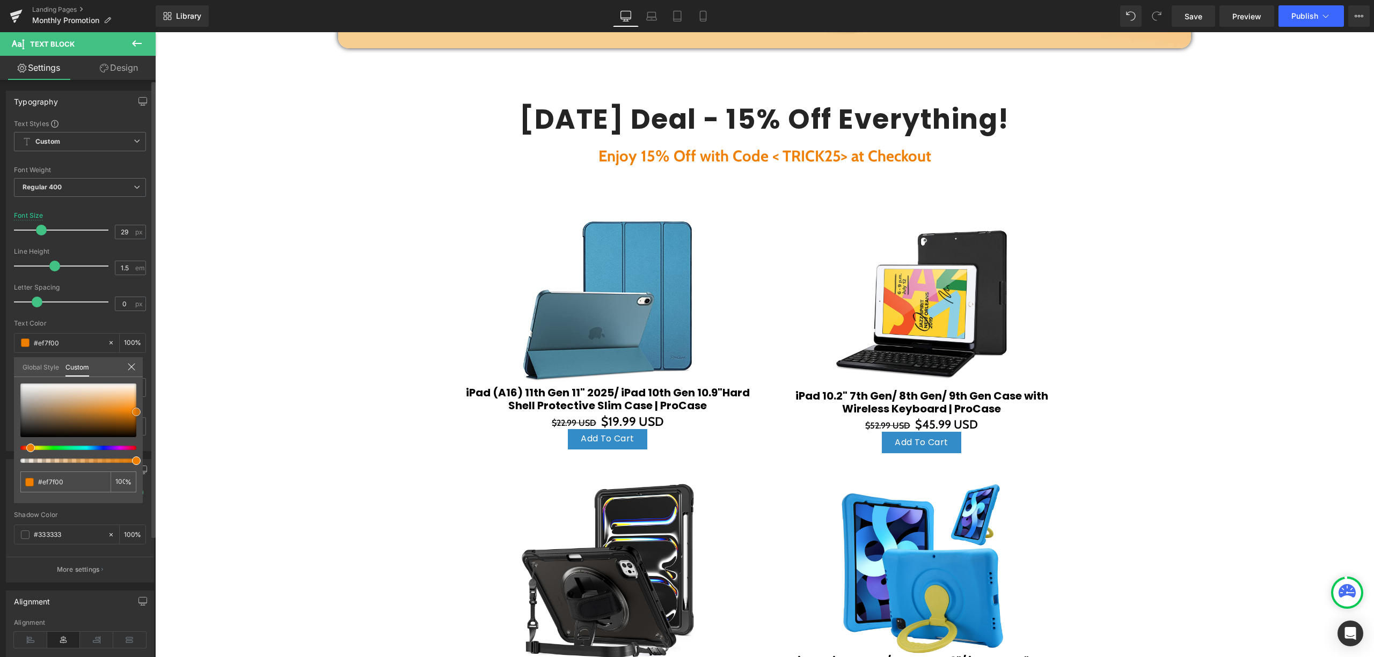
drag, startPoint x: 135, startPoint y: 413, endPoint x: 138, endPoint y: 408, distance: 5.8
click at [138, 408] on span at bounding box center [136, 412] width 9 height 9
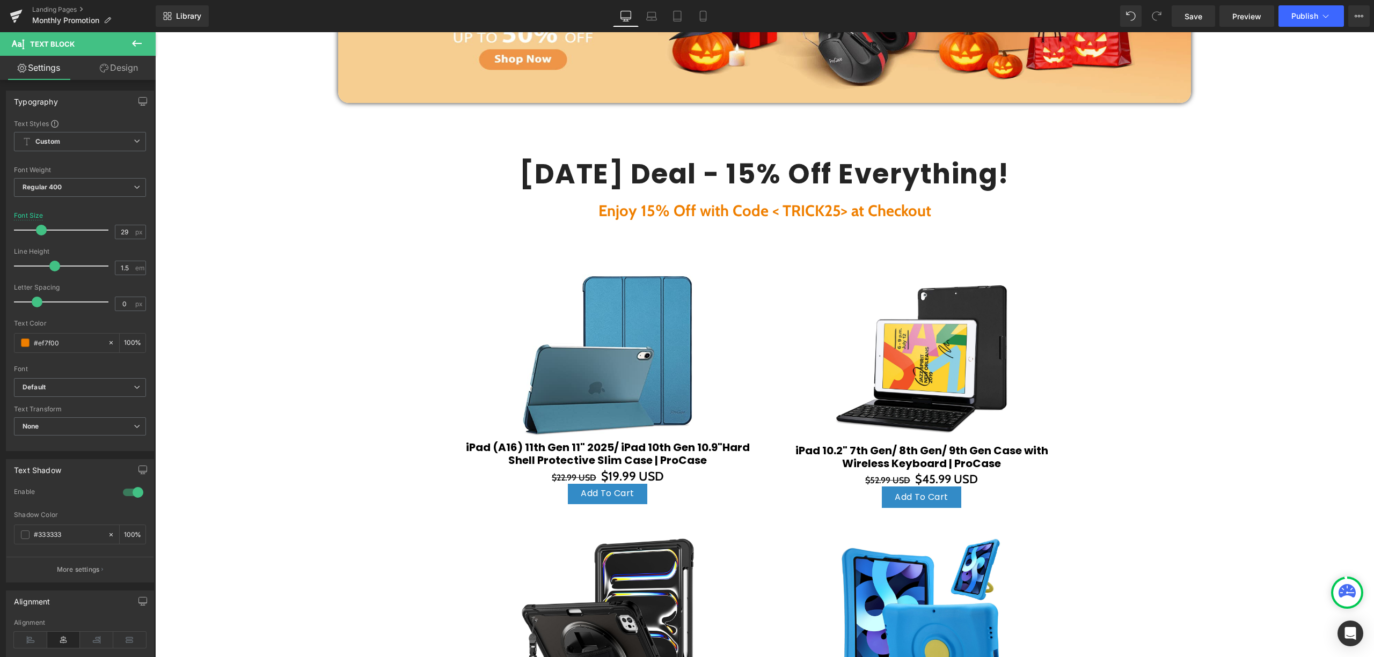
scroll to position [286, 0]
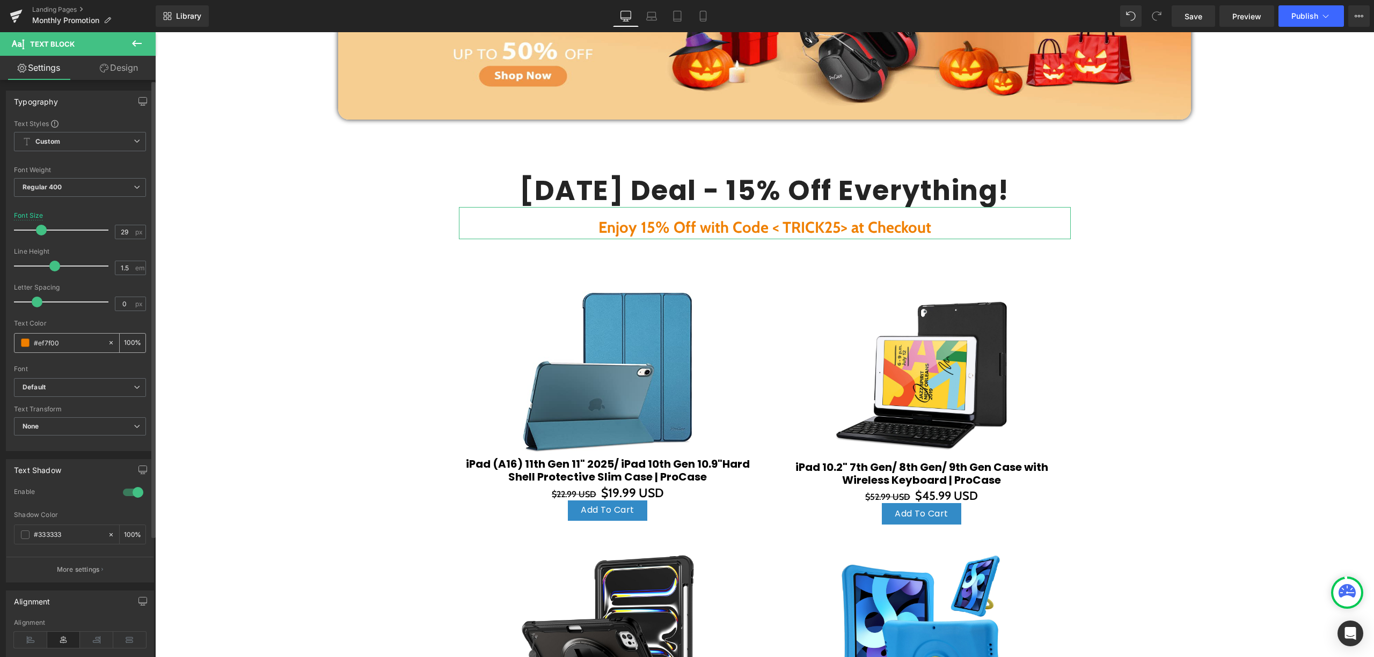
click at [59, 340] on input "#ef7f00" at bounding box center [68, 343] width 69 height 12
drag, startPoint x: 62, startPoint y: 342, endPoint x: 42, endPoint y: 343, distance: 20.5
click at [42, 344] on input "#ef7f00" at bounding box center [68, 343] width 69 height 12
type input "#e"
type input "0"
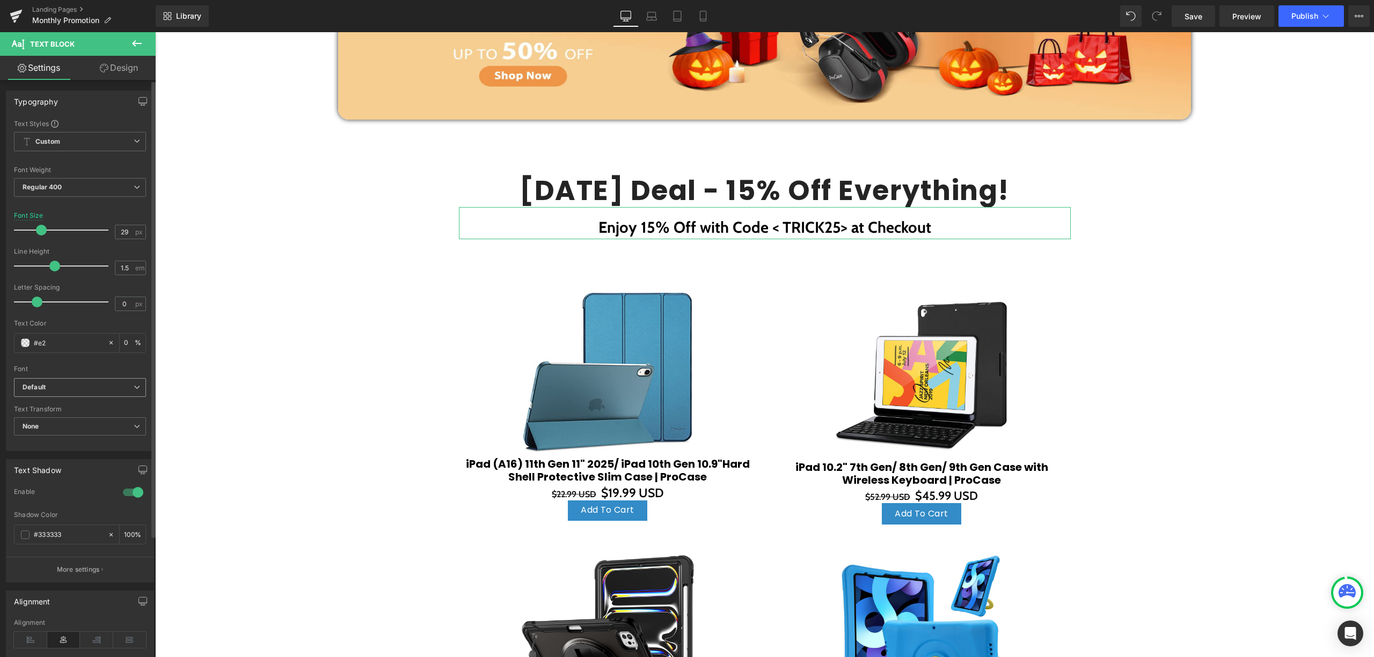
type input "#e26"
type input "100"
type input "#e26b"
type input "73"
type input "#e26b-"
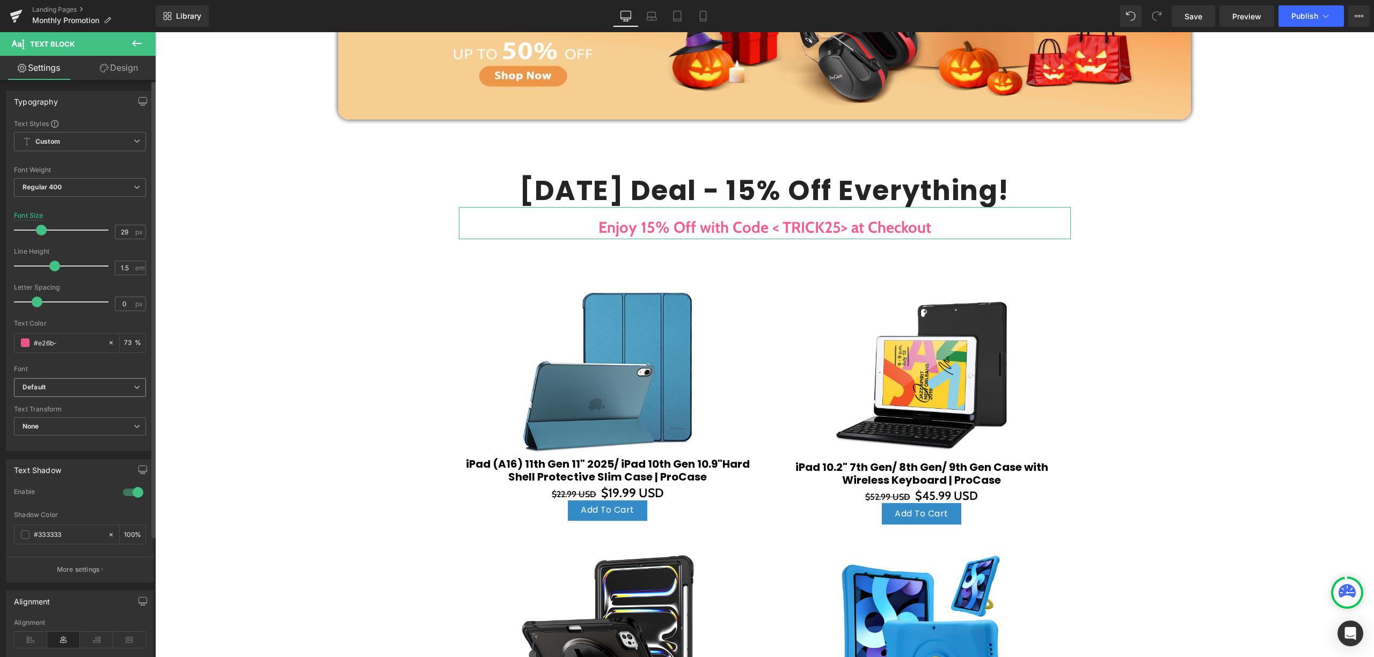
type input "0"
type input "#e26b"
type input "73"
type input "#e26b0"
type input "0"
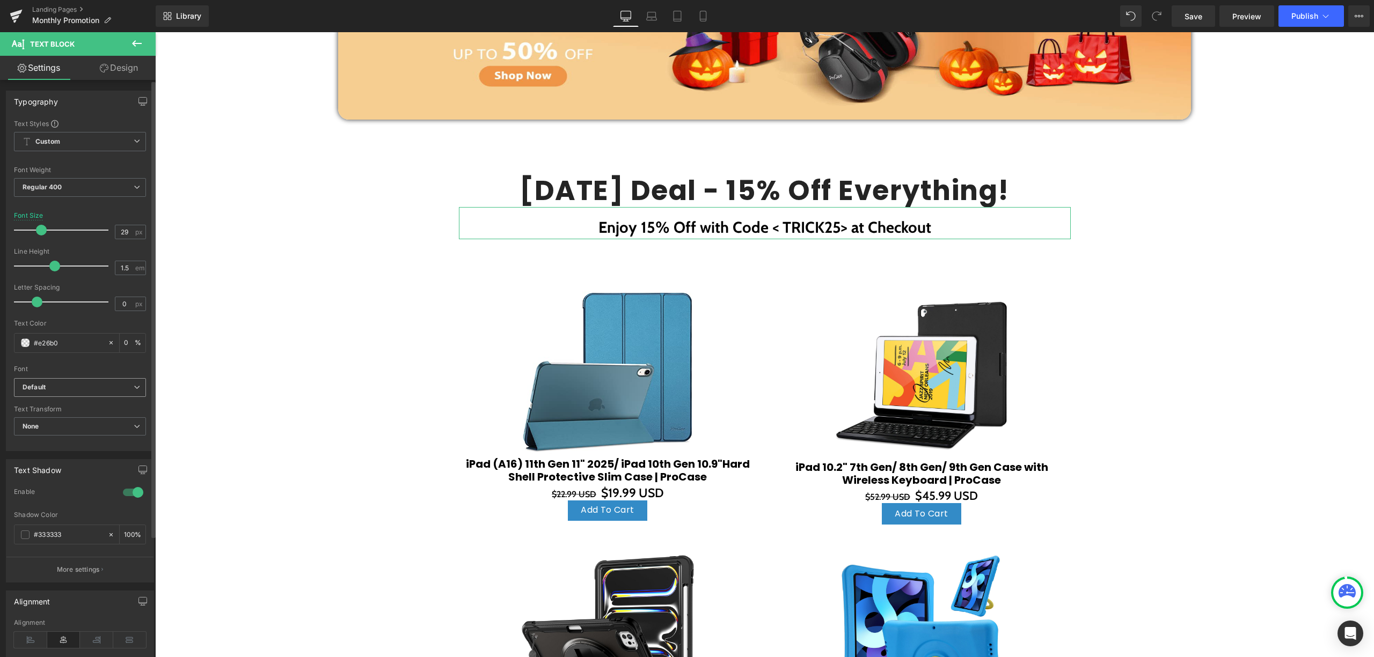
type input "#e26b0f"
type input "100"
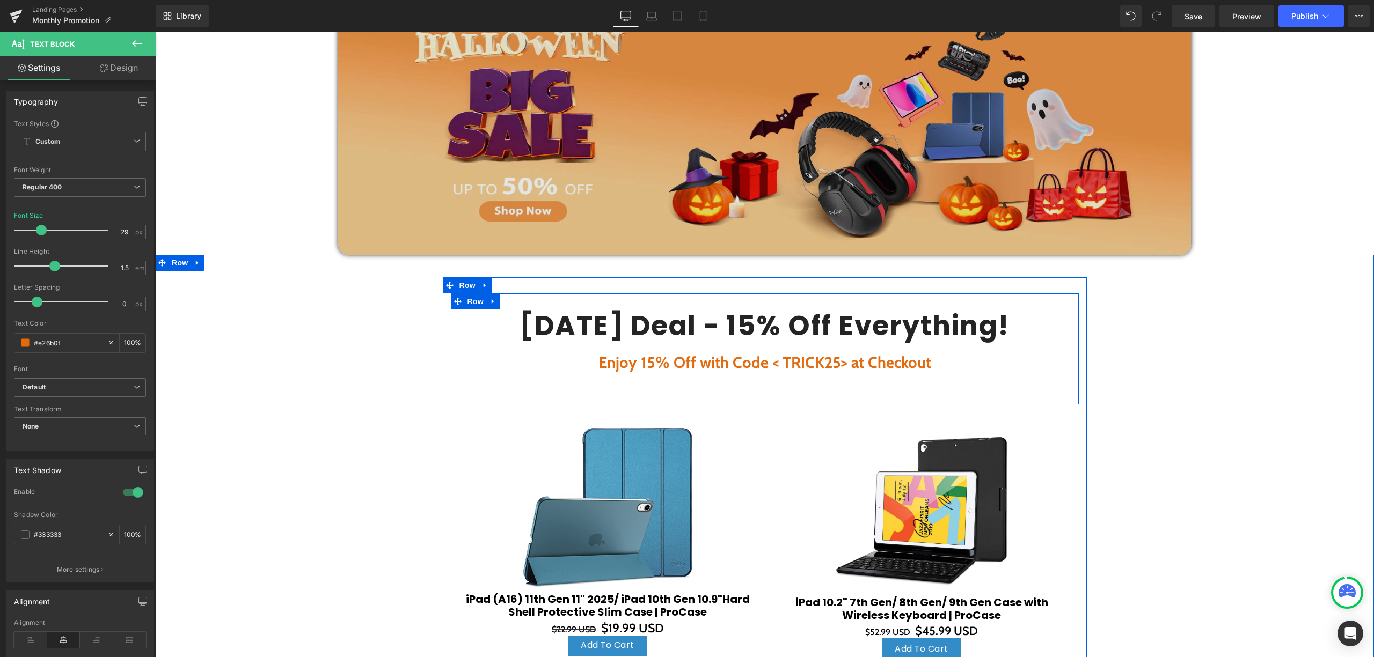
scroll to position [0, 0]
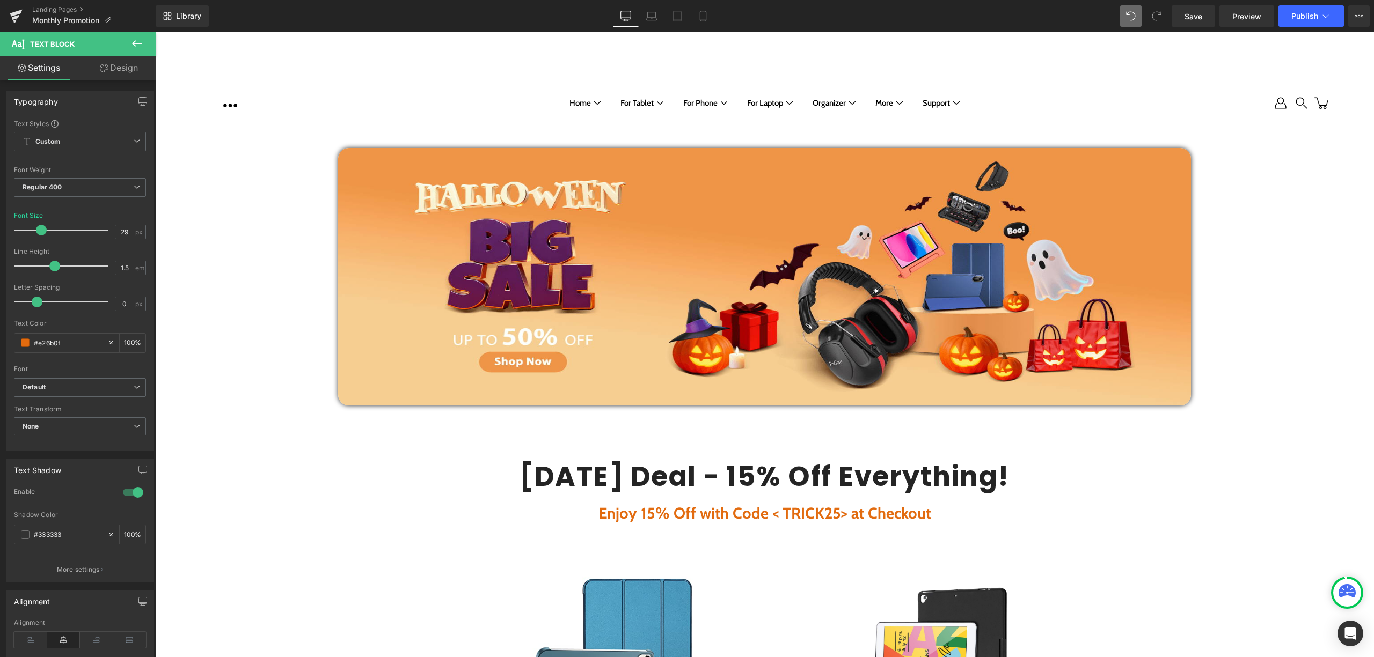
type input "#e26b0f"
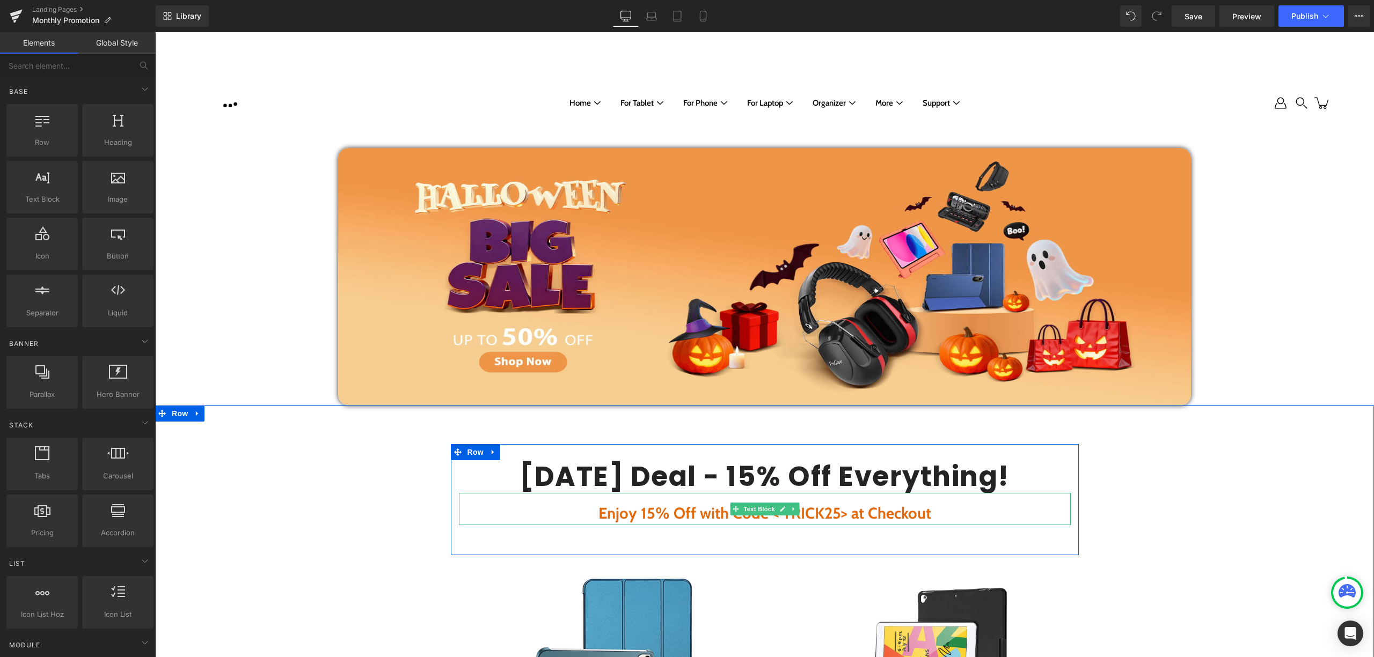
click at [707, 517] on strong "Enjoy 15% Off with Code < TRICK25> at Checkout" at bounding box center [764, 513] width 333 height 19
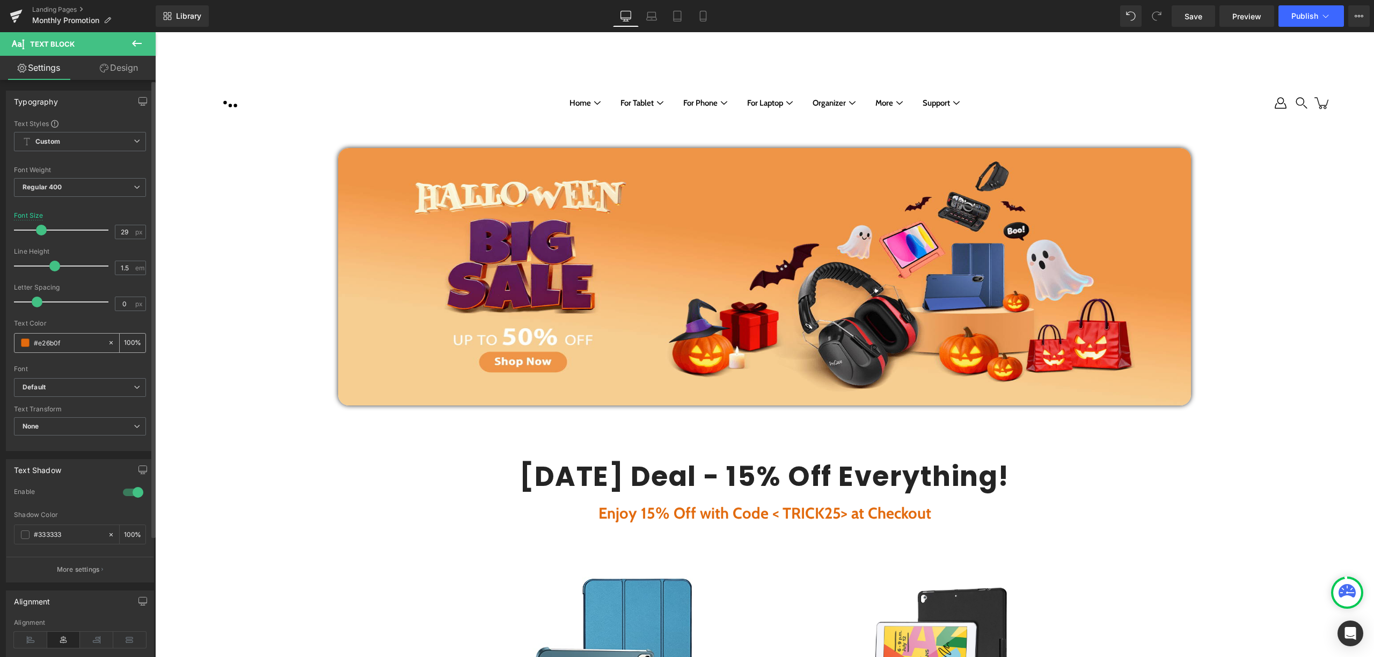
click at [61, 349] on input "#e26b0f" at bounding box center [68, 343] width 69 height 12
click at [101, 344] on div "#e26b0f" at bounding box center [60, 343] width 93 height 19
click at [109, 344] on icon at bounding box center [110, 342] width 3 height 3
type input "none"
type input "0"
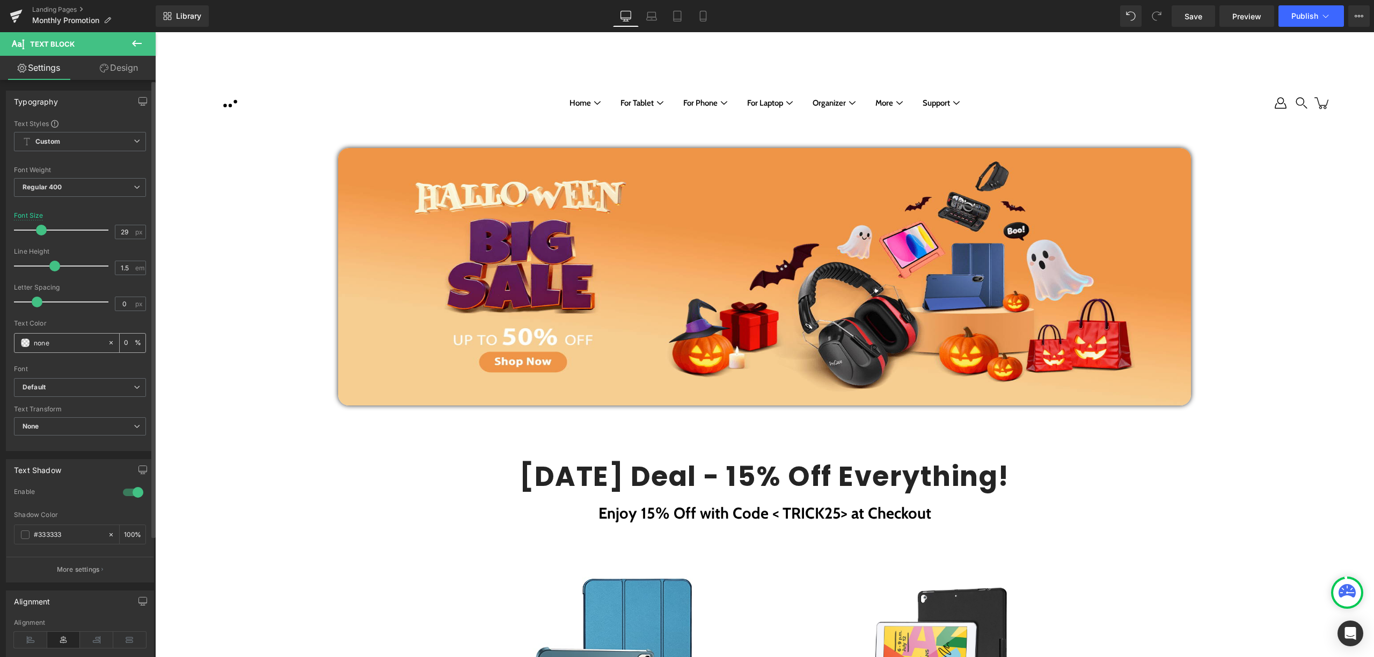
click at [91, 342] on input "none" at bounding box center [68, 343] width 69 height 12
drag, startPoint x: 89, startPoint y: 341, endPoint x: 27, endPoint y: 343, distance: 62.3
click at [27, 343] on div "none" at bounding box center [60, 343] width 93 height 19
paste input "#ee9547"
type input "#ee9547"
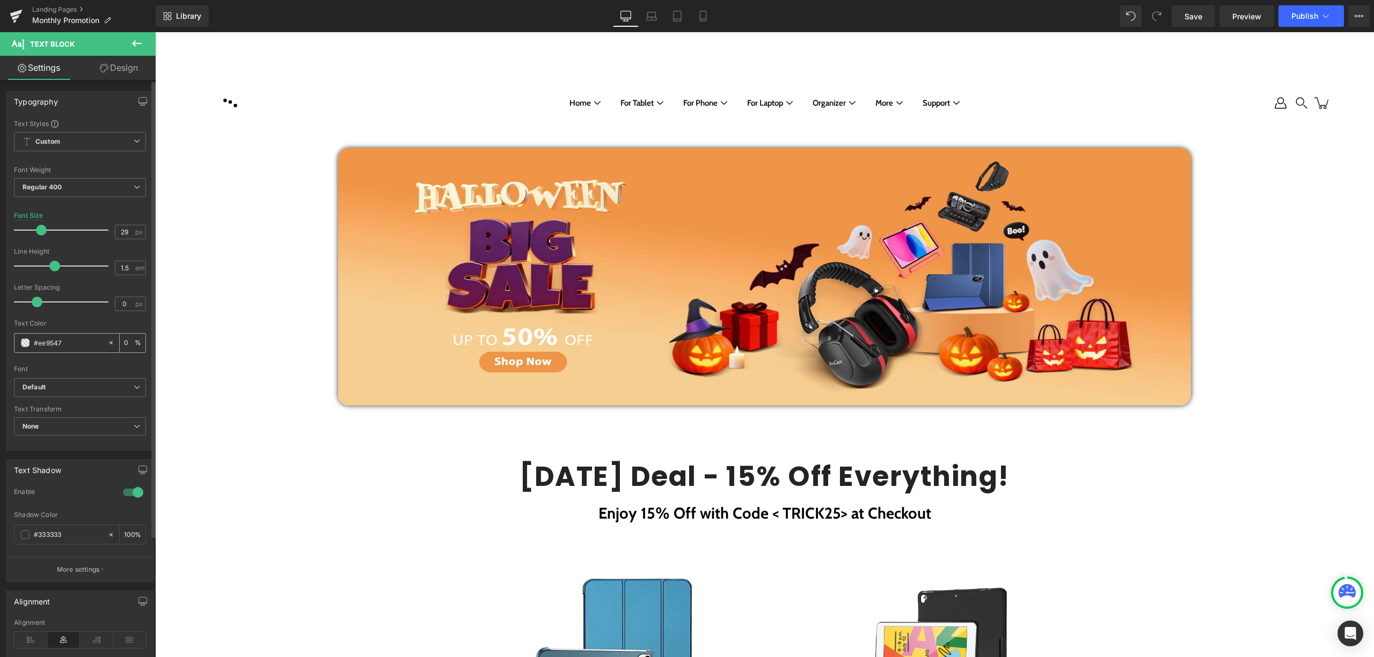
type input "100"
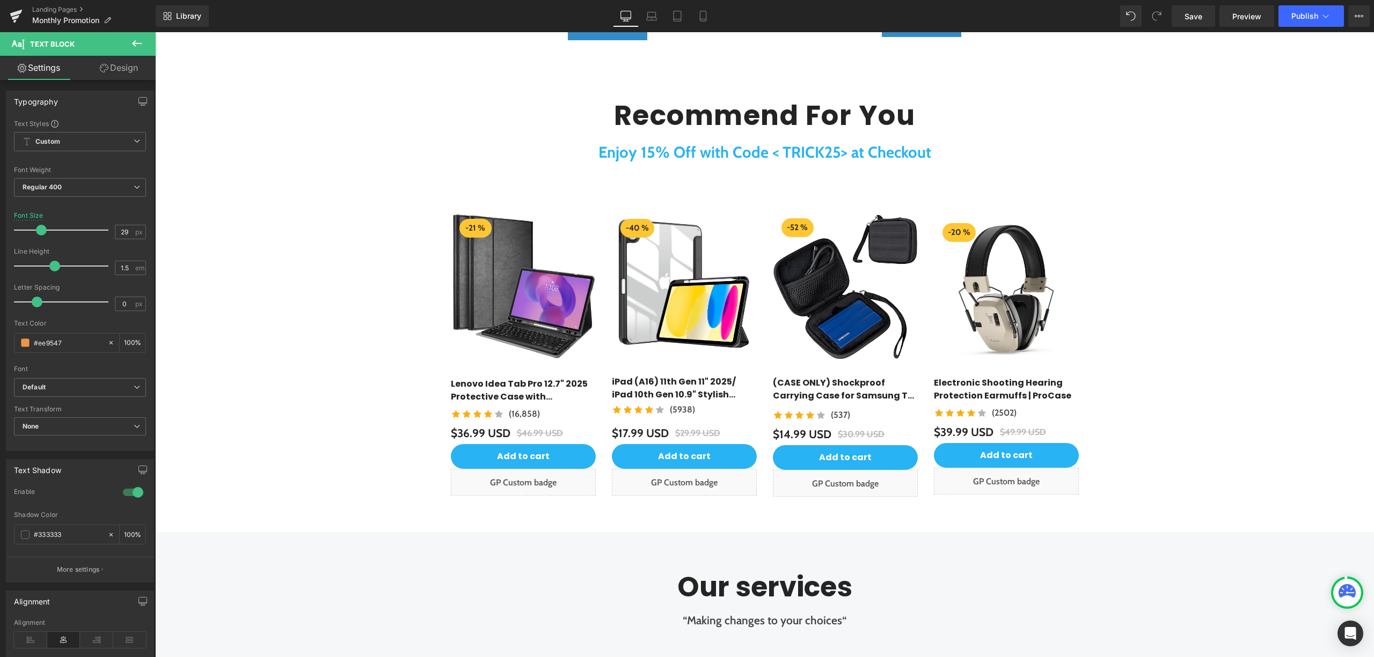
scroll to position [1574, 0]
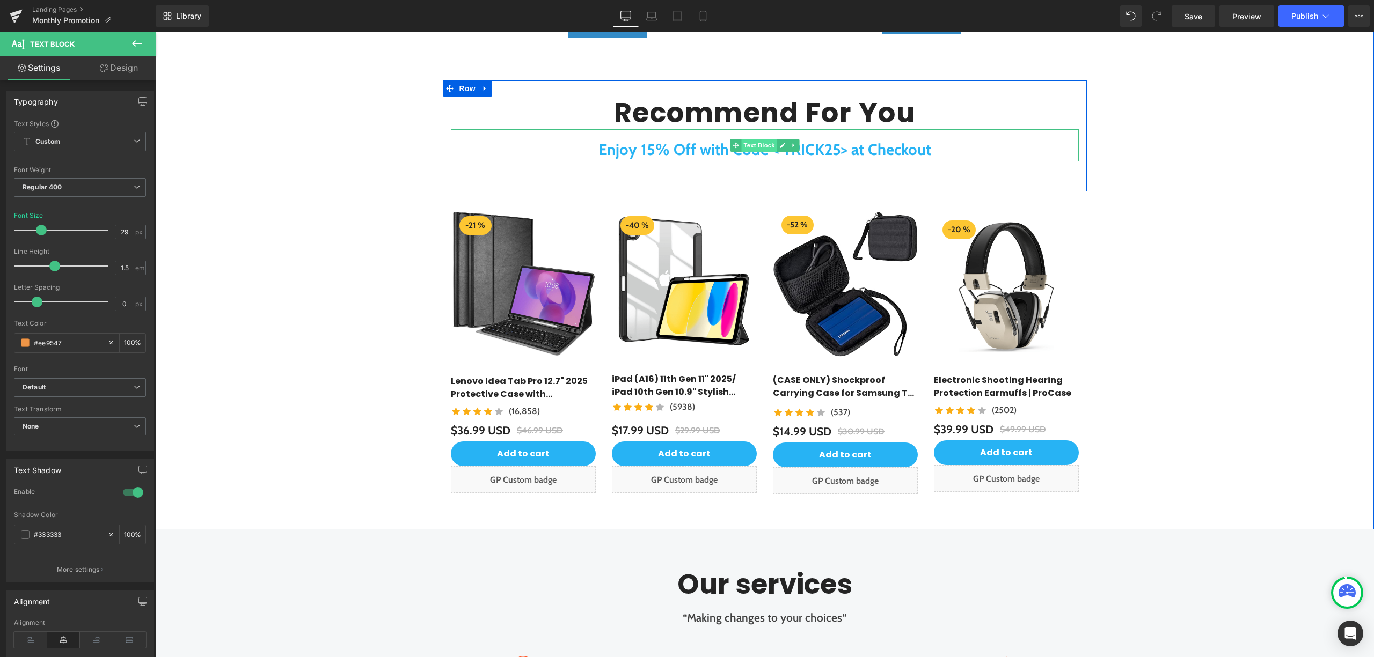
click at [761, 149] on span "Text Block" at bounding box center [758, 145] width 35 height 13
click at [931, 149] on b "Enjoy 15% Off with Code < TRICK25> at Checkout" at bounding box center [764, 149] width 333 height 19
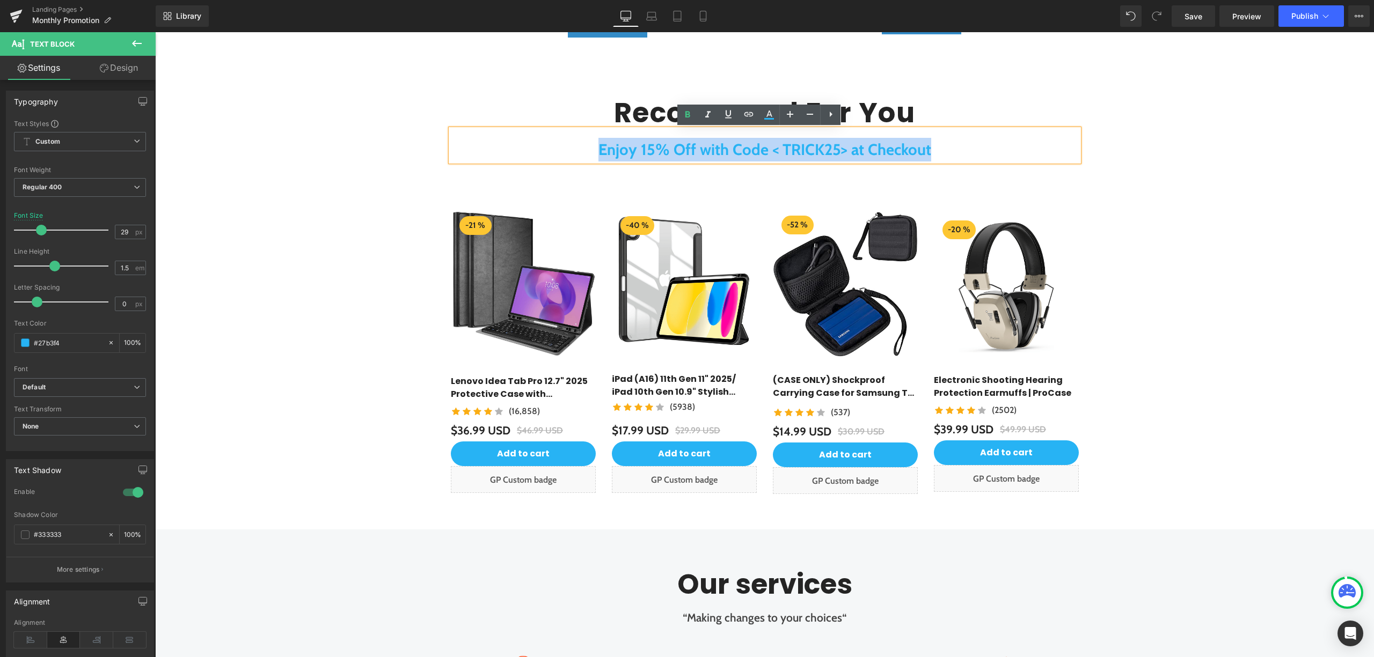
drag, startPoint x: 990, startPoint y: 155, endPoint x: 551, endPoint y: 148, distance: 439.1
click at [552, 149] on div "Enjoy 15% Off with Code < TRICK25> at Checkout" at bounding box center [765, 145] width 628 height 32
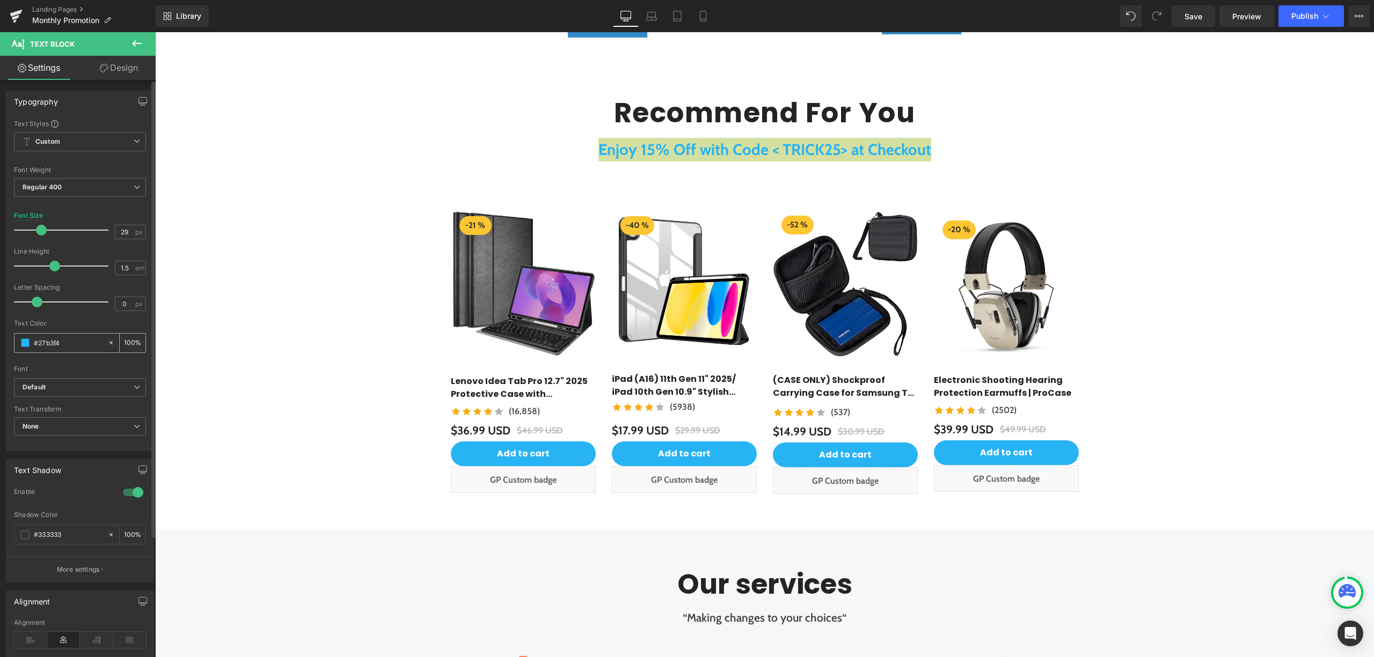
click at [27, 345] on span at bounding box center [25, 343] width 9 height 9
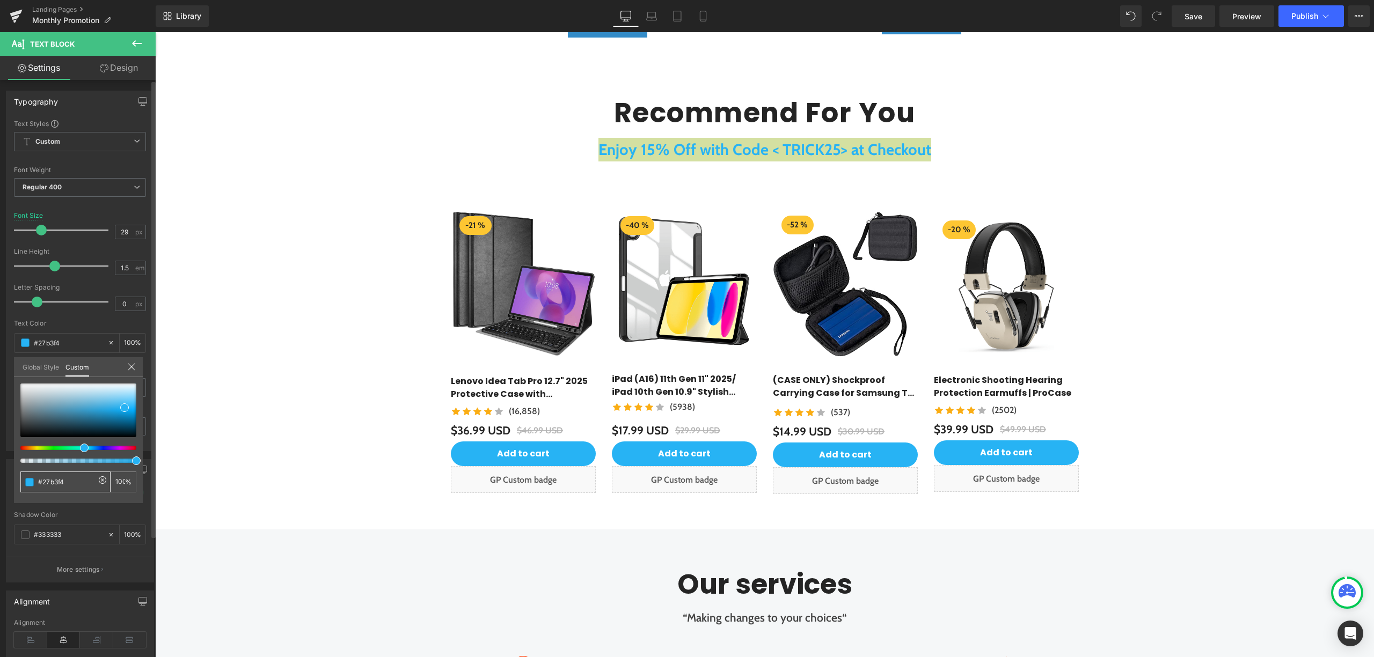
click at [69, 477] on input "#27b3f4" at bounding box center [66, 482] width 57 height 11
drag, startPoint x: 73, startPoint y: 479, endPoint x: 31, endPoint y: 486, distance: 42.4
click at [31, 486] on div "#27b3f4" at bounding box center [65, 482] width 90 height 21
paste input "ee9547"
type input "#ee9547"
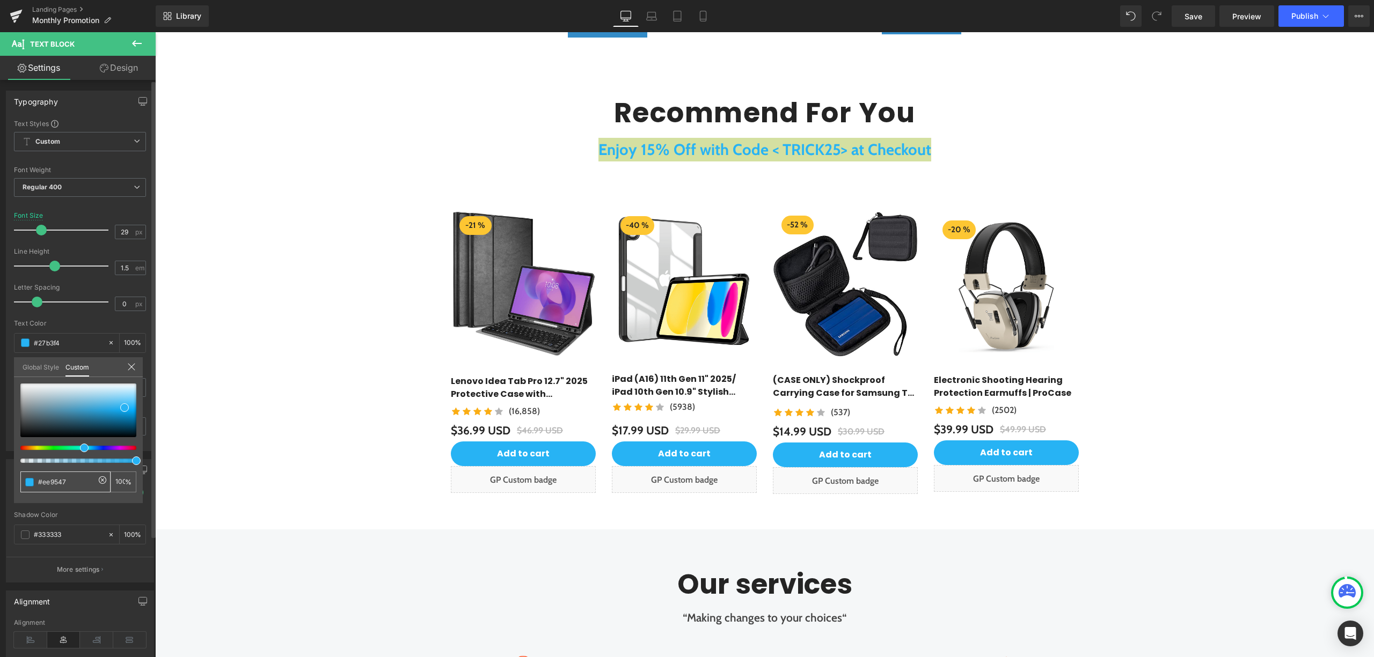
type input "#ee9547"
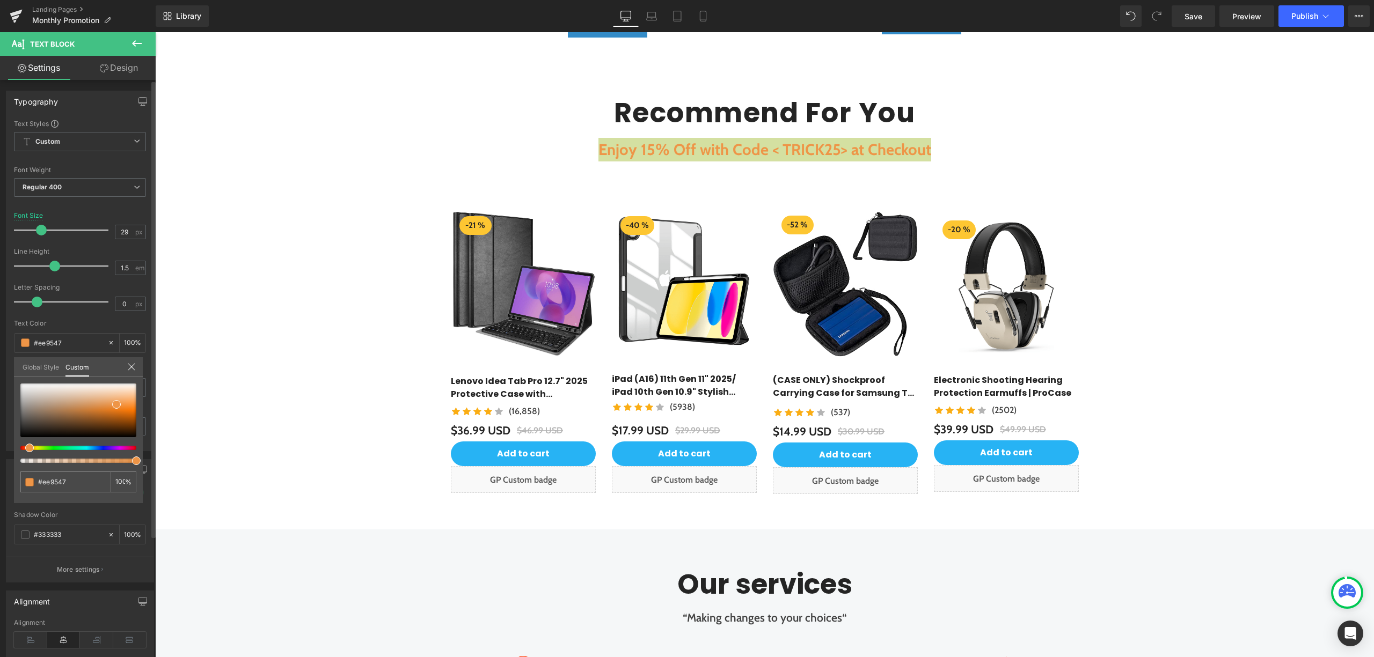
drag, startPoint x: 138, startPoint y: 511, endPoint x: 144, endPoint y: 511, distance: 5.9
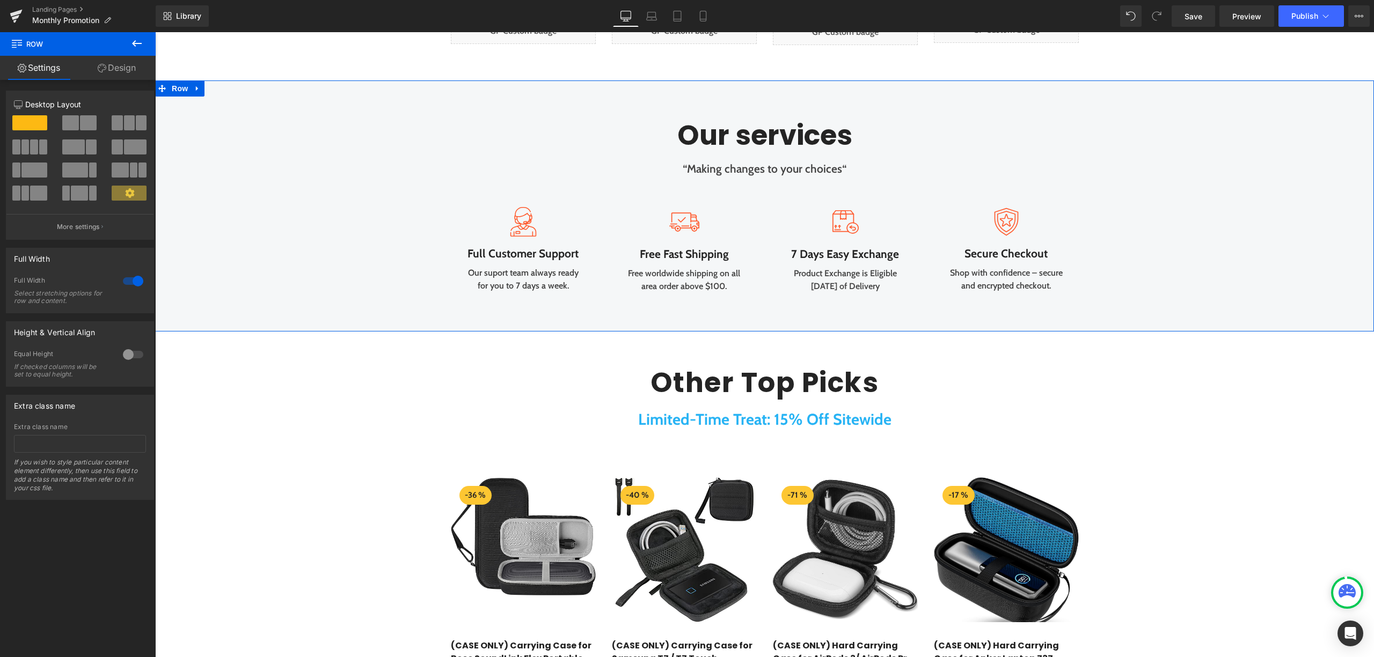
scroll to position [2218, 0]
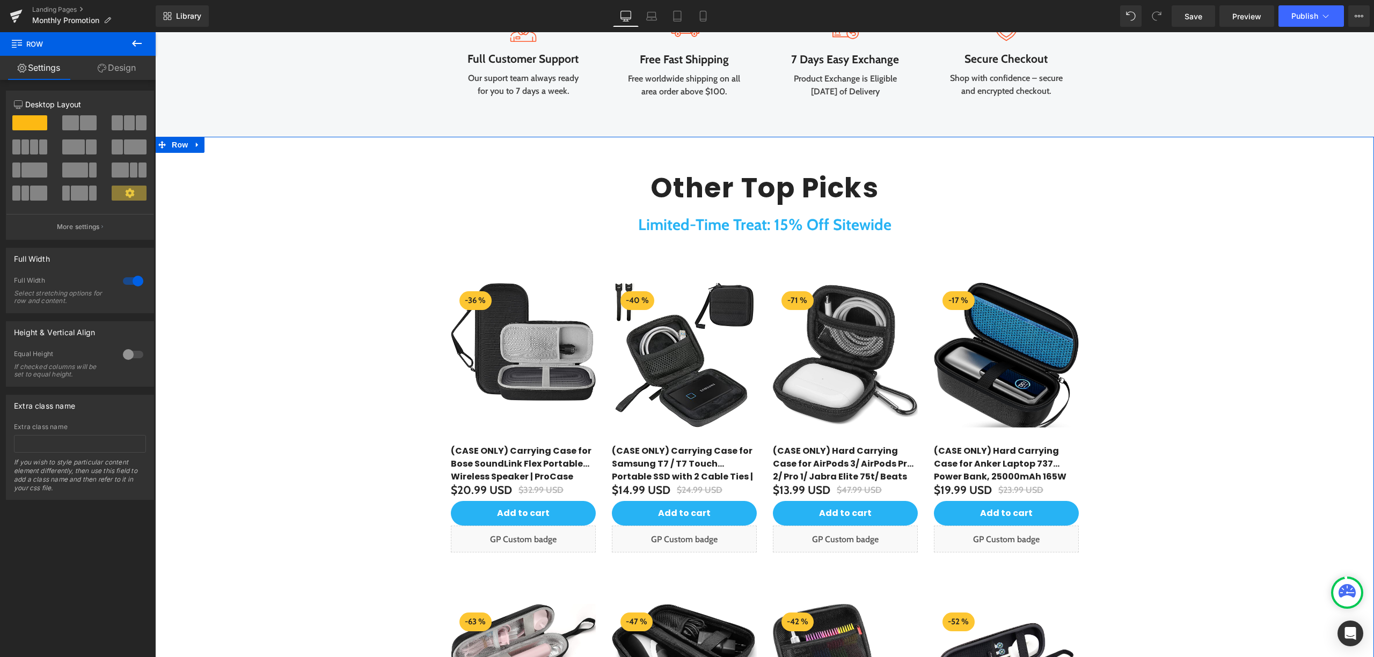
click at [869, 234] on strong "Limited-Time Treat: 15% Off Sitewide" at bounding box center [764, 224] width 253 height 19
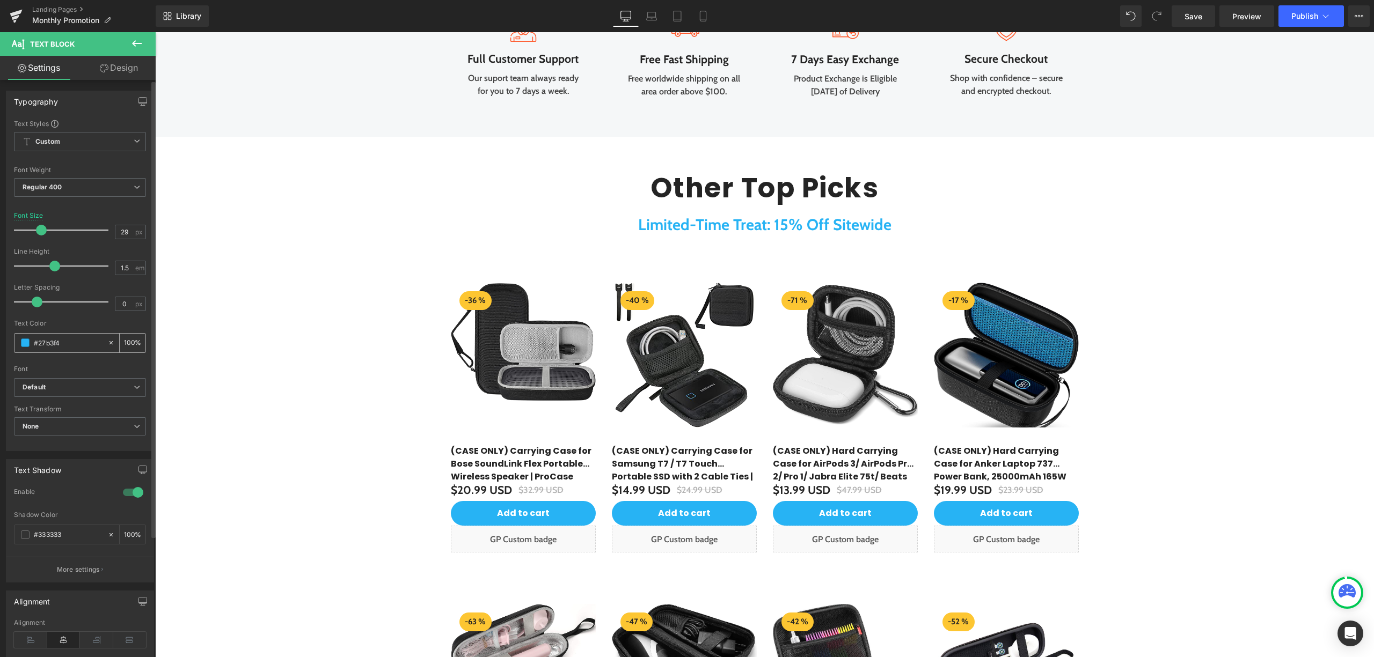
click at [107, 346] on icon at bounding box center [111, 343] width 8 height 8
type input "none"
type input "0"
click at [70, 344] on input "none" at bounding box center [68, 343] width 69 height 12
drag, startPoint x: 70, startPoint y: 344, endPoint x: 27, endPoint y: 341, distance: 43.0
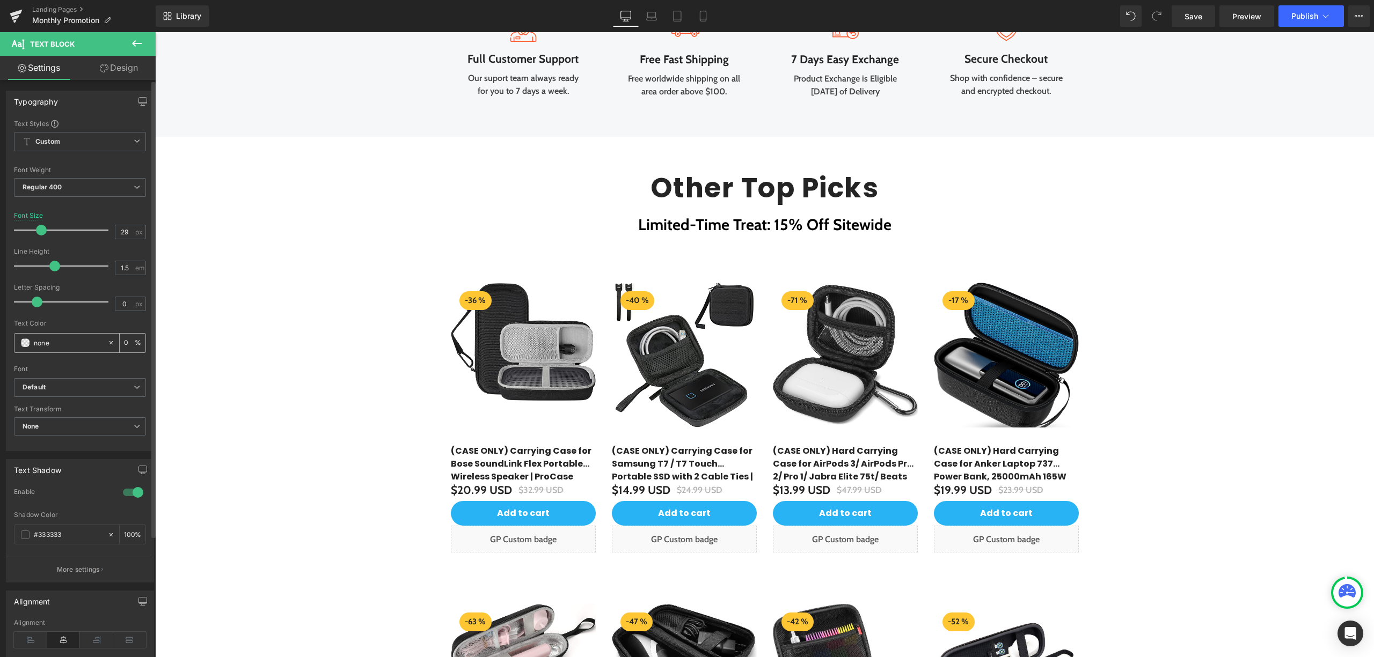
click at [27, 341] on div "none" at bounding box center [60, 343] width 93 height 19
paste input "#ee9547"
type input "#ee9547"
type input "100"
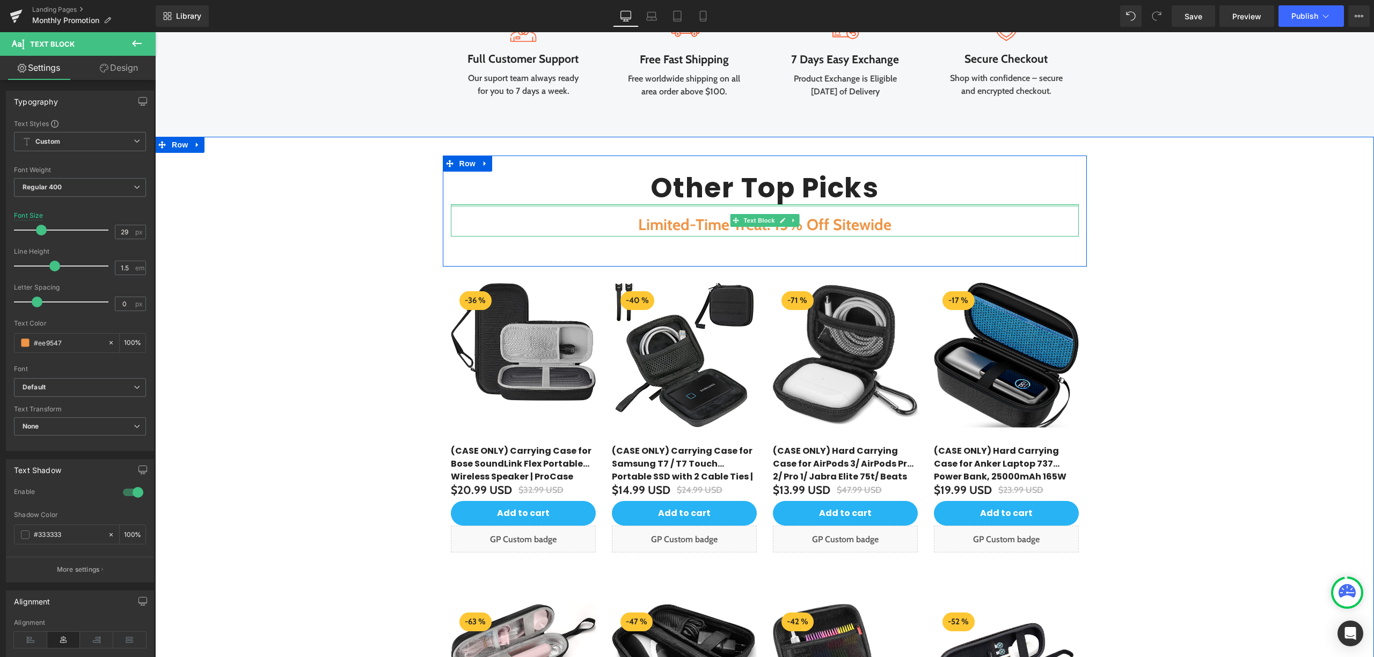
click at [1052, 207] on div at bounding box center [765, 205] width 628 height 3
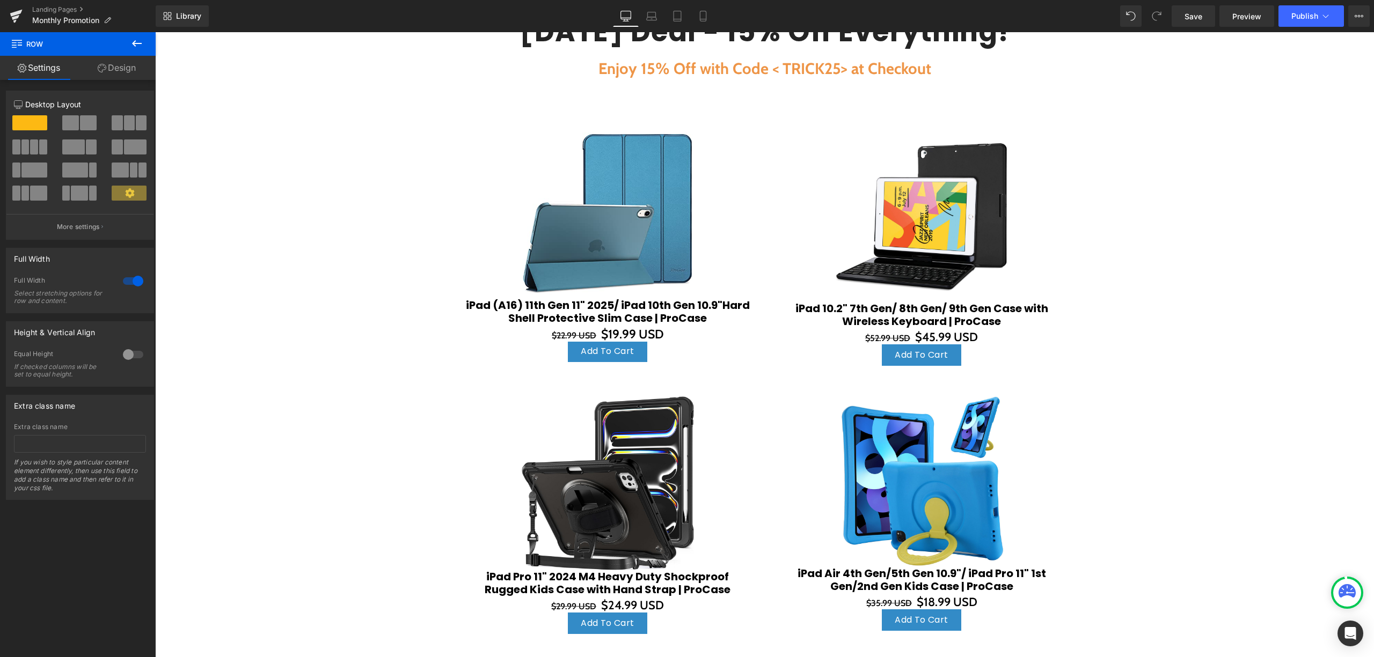
scroll to position [587, 0]
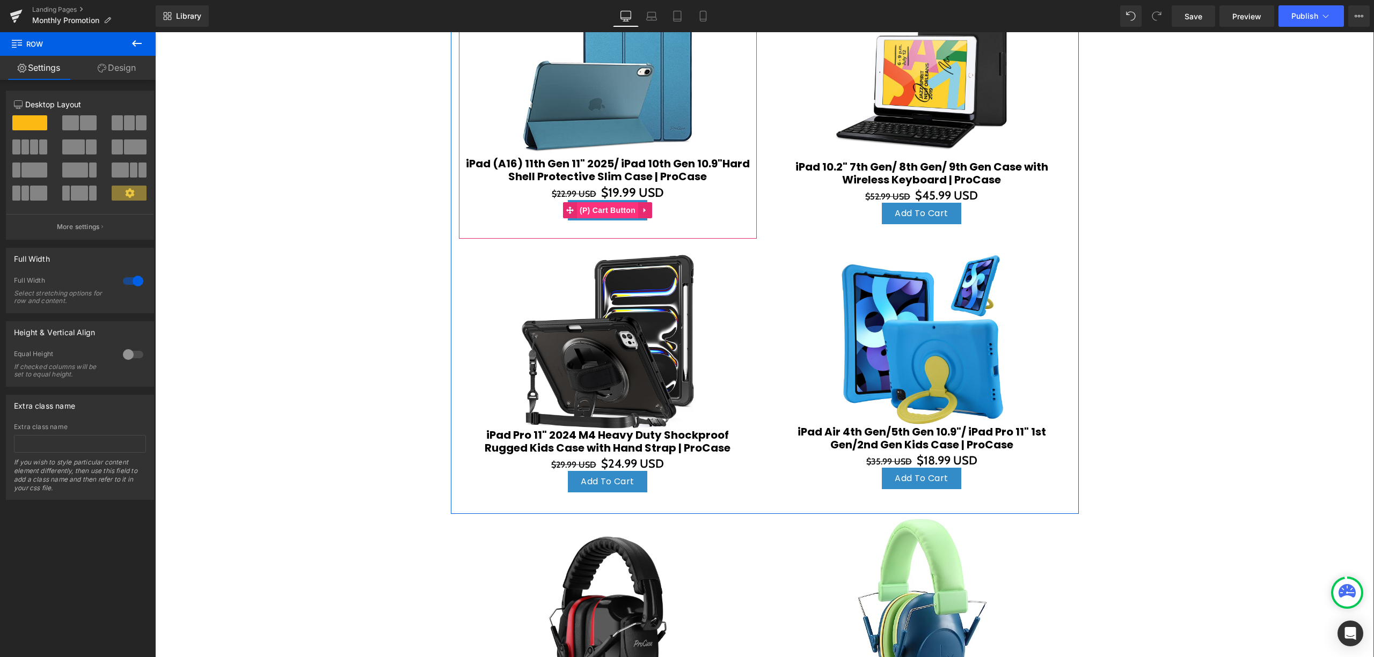
click at [618, 210] on span "(P) Cart Button" at bounding box center [607, 210] width 61 height 16
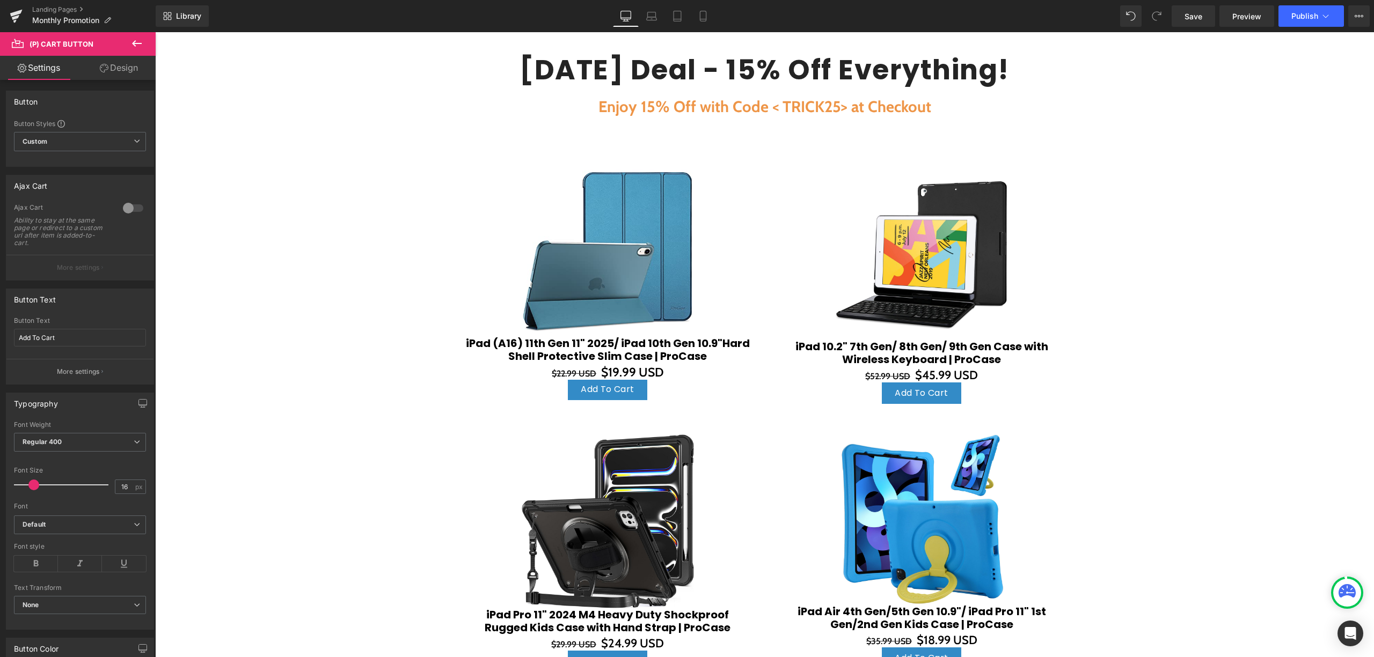
scroll to position [372, 0]
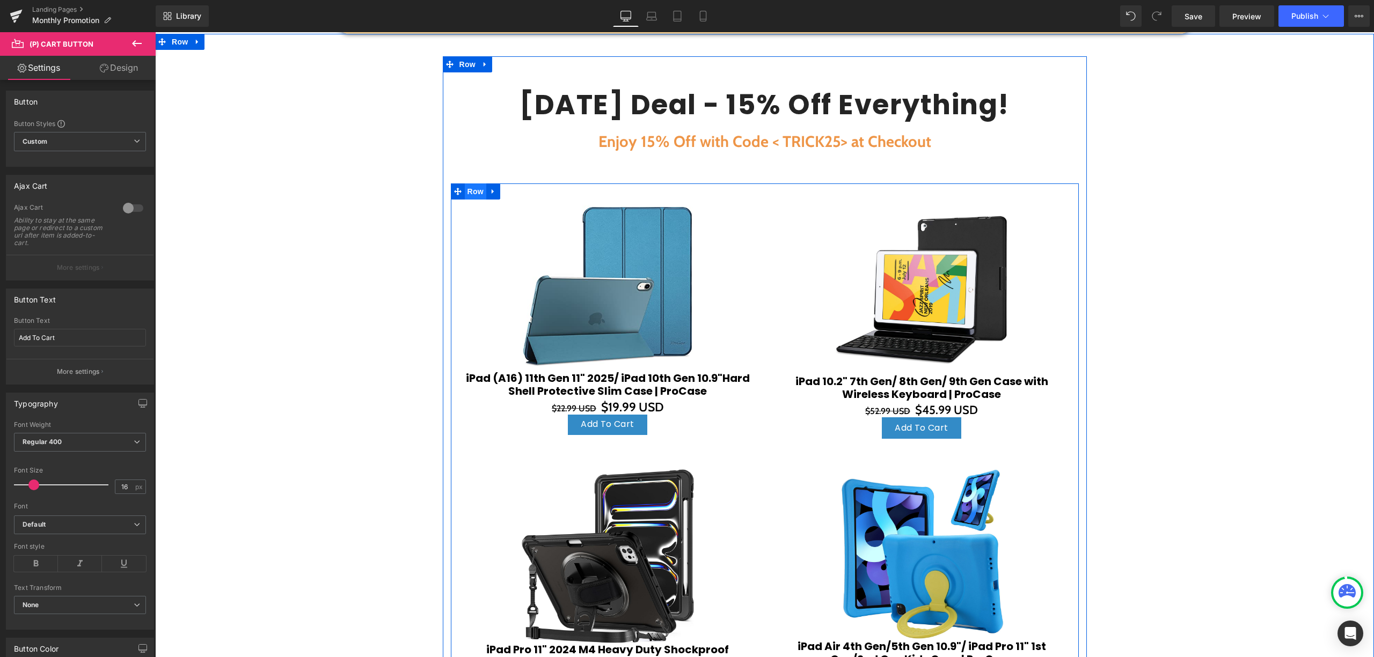
click at [473, 189] on span "Row" at bounding box center [475, 192] width 21 height 16
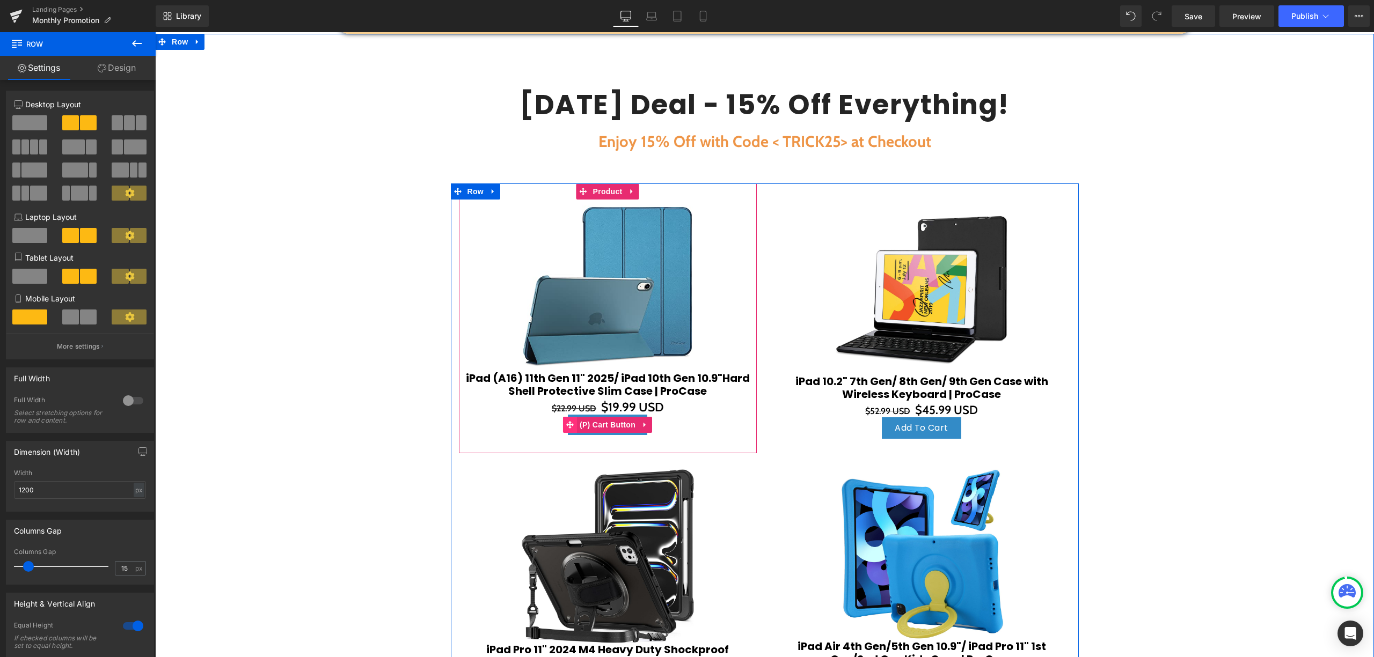
click at [611, 428] on span "(P) Cart Button" at bounding box center [607, 425] width 61 height 16
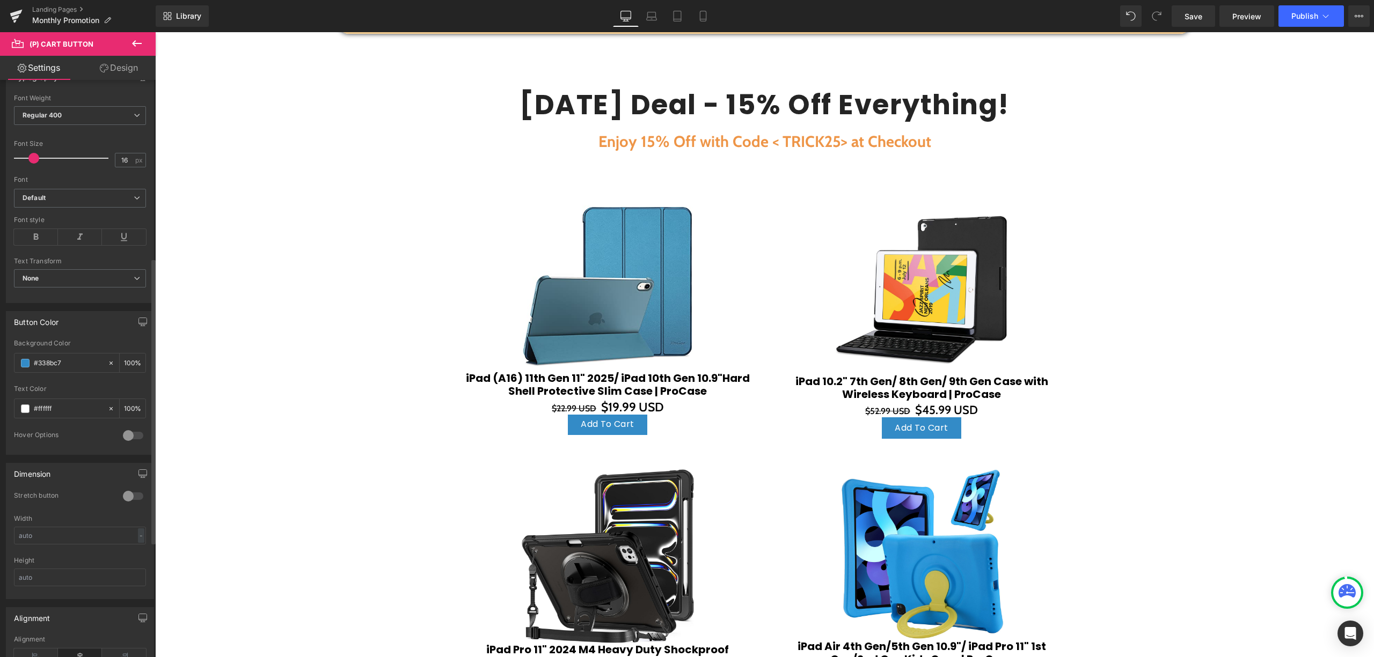
scroll to position [357, 0]
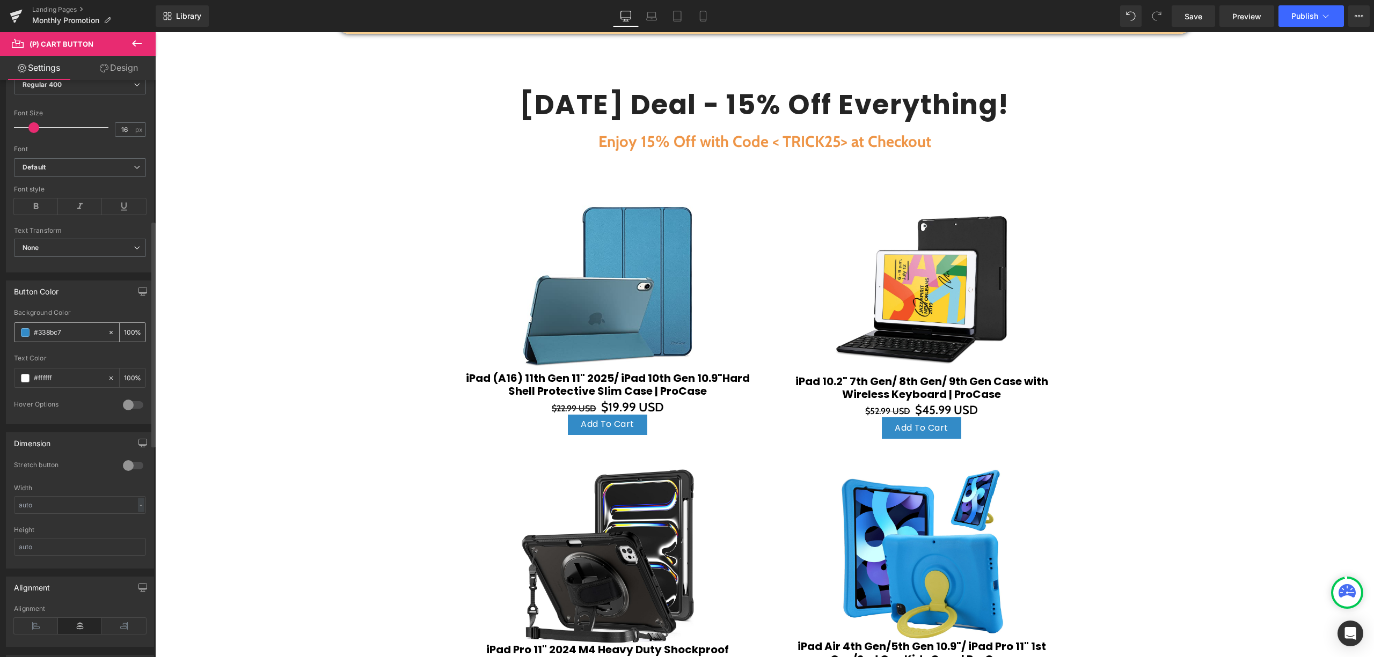
click at [26, 333] on span at bounding box center [25, 332] width 9 height 9
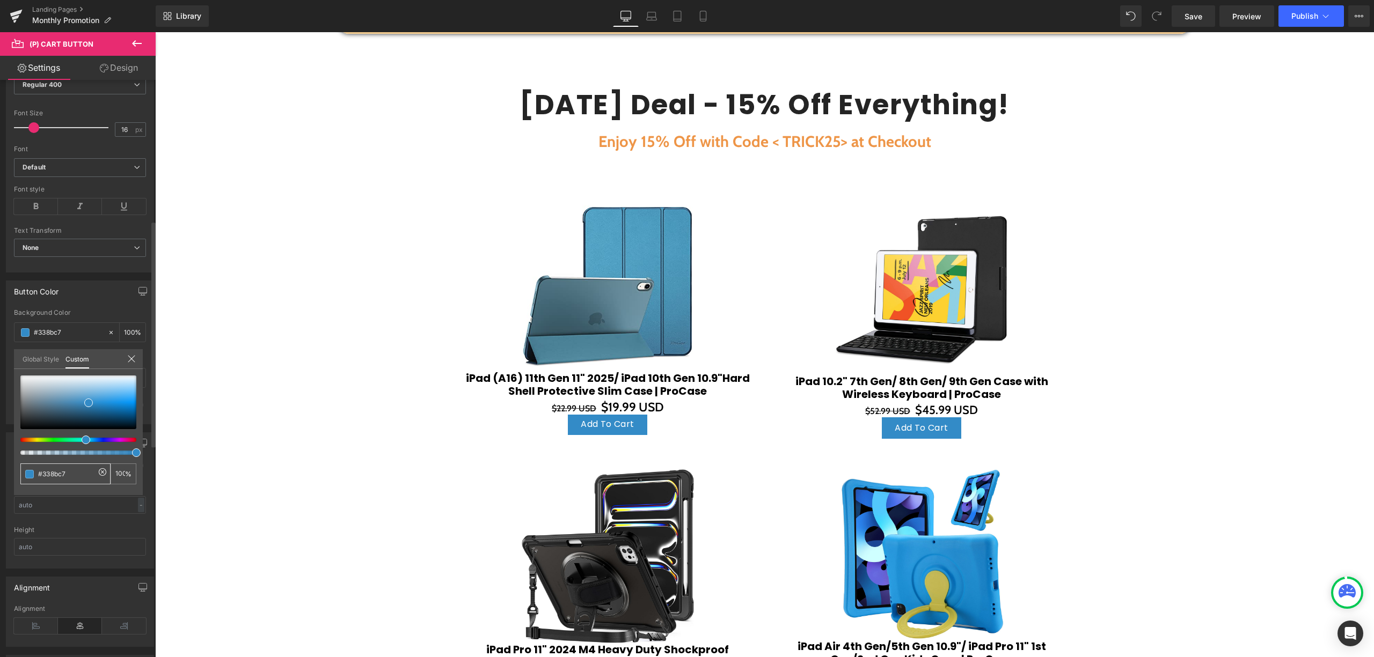
click at [97, 475] on div "#338bc7" at bounding box center [65, 474] width 90 height 21
click at [102, 472] on icon at bounding box center [102, 472] width 3 height 3
type input "none"
type input "0"
type input "none"
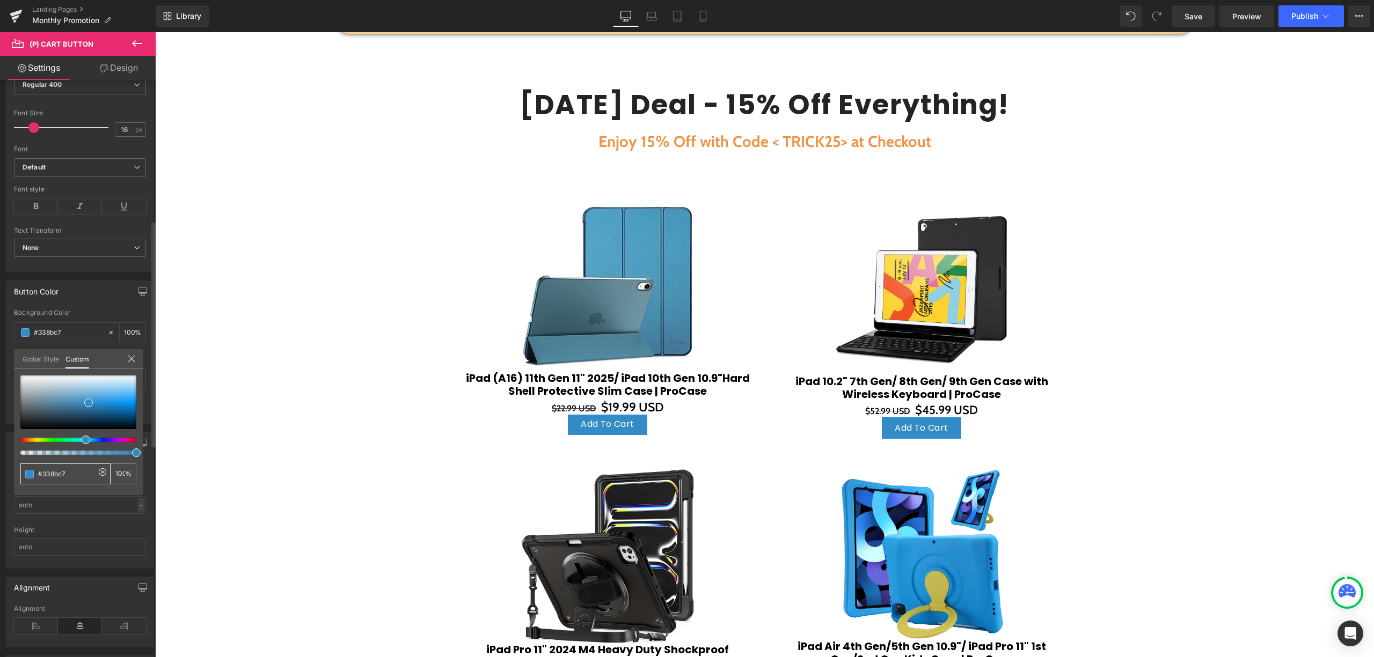
type input "0"
click at [74, 472] on input "none" at bounding box center [66, 474] width 57 height 11
paste input "#ee9547"
type input "none#ee9547"
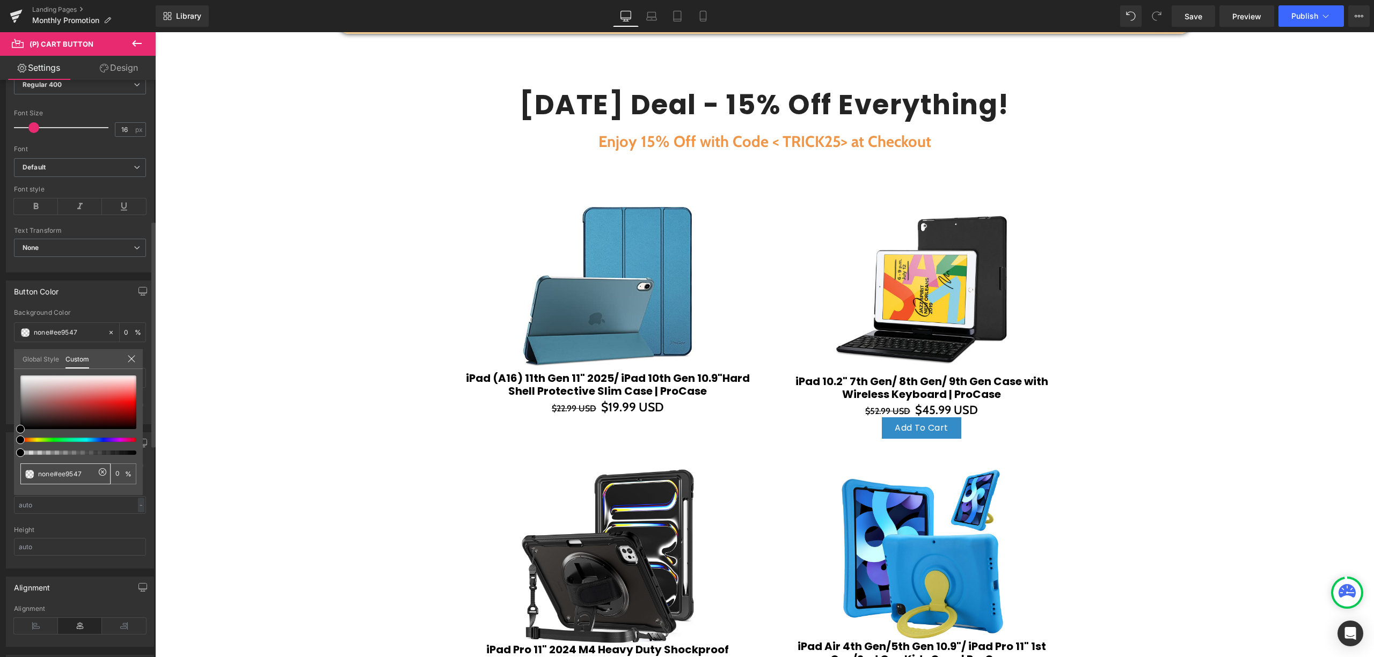
drag, startPoint x: 74, startPoint y: 472, endPoint x: 85, endPoint y: 479, distance: 13.0
click at [76, 473] on input "none#ee9547" at bounding box center [66, 474] width 57 height 11
type input "none#ee9547"
click at [100, 471] on icon at bounding box center [102, 472] width 9 height 9
type input "none"
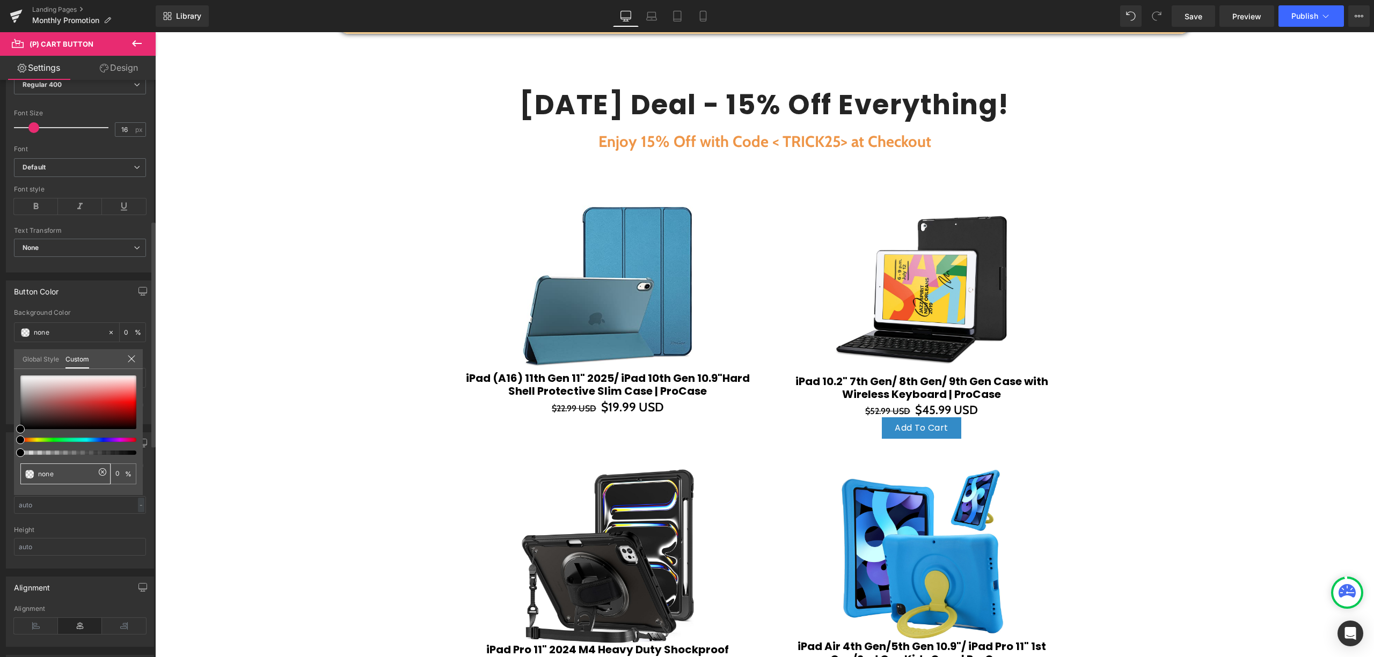
drag, startPoint x: 68, startPoint y: 470, endPoint x: 39, endPoint y: 471, distance: 29.0
click at [39, 472] on input "none" at bounding box center [66, 474] width 57 height 11
paste input "#ee9547"
type input "#ee9547"
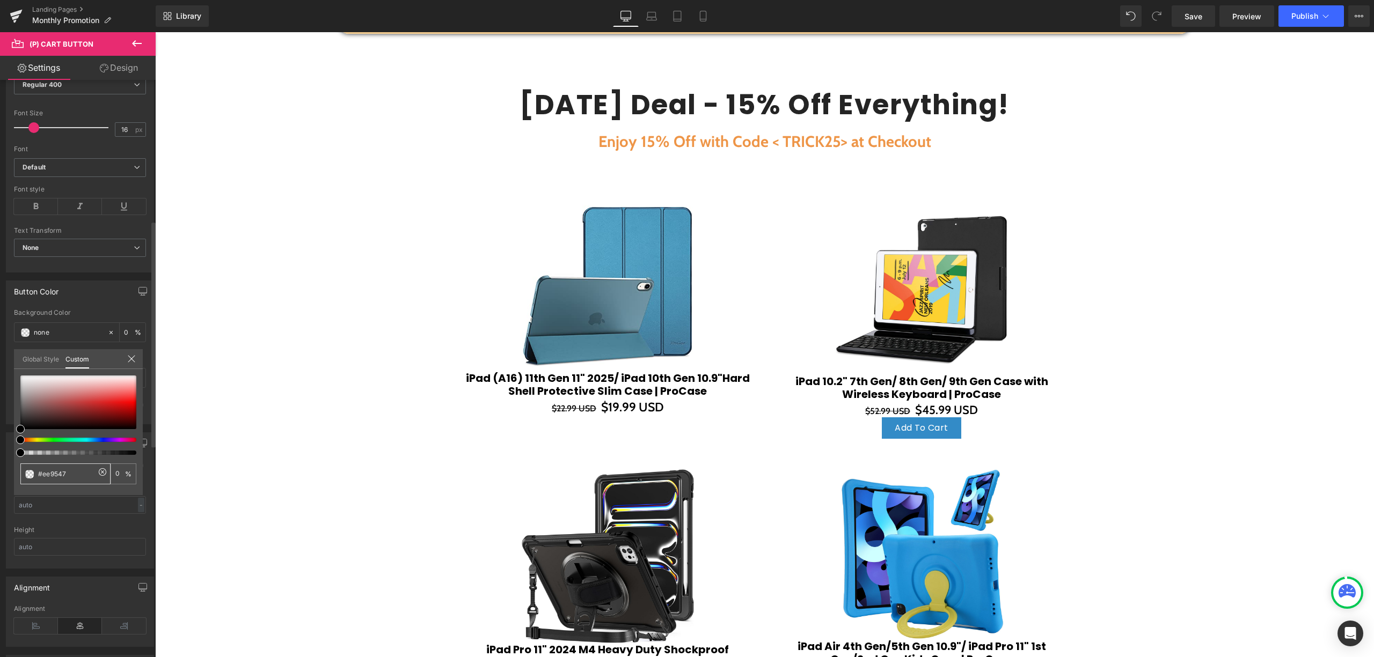
type input "100"
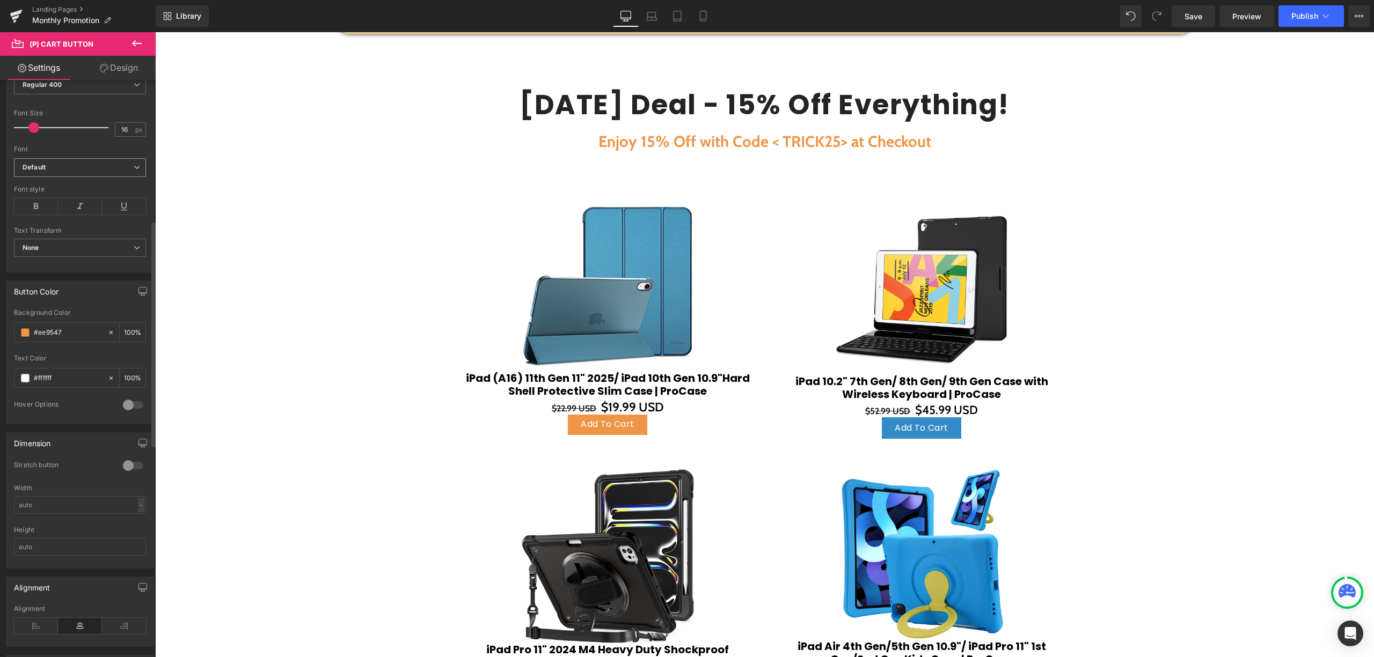
scroll to position [286, 0]
click at [74, 167] on div "Regular 400 Thin 100 Semi Thin 200 Light 300 Regular 400 Medium 500 Semi Bold 6…" at bounding box center [80, 159] width 132 height 24
click at [76, 164] on span "Regular 400" at bounding box center [80, 156] width 132 height 19
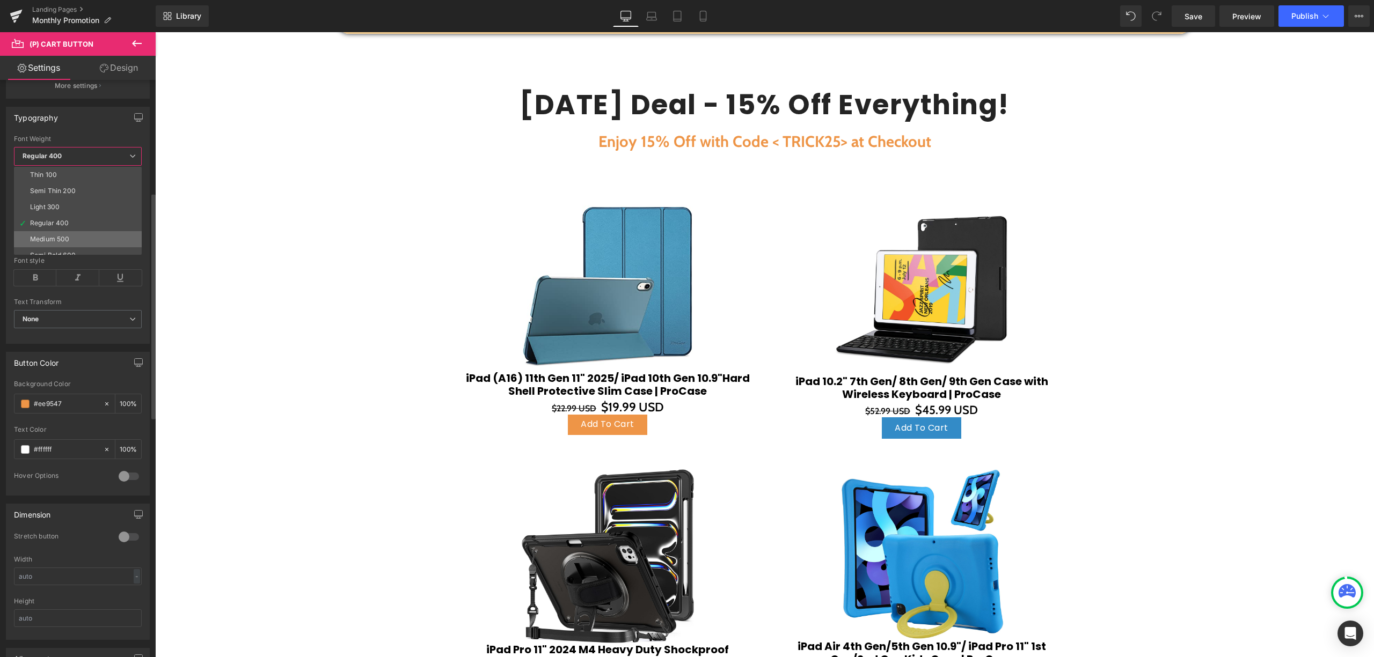
click at [76, 234] on li "Medium 500" at bounding box center [80, 239] width 133 height 16
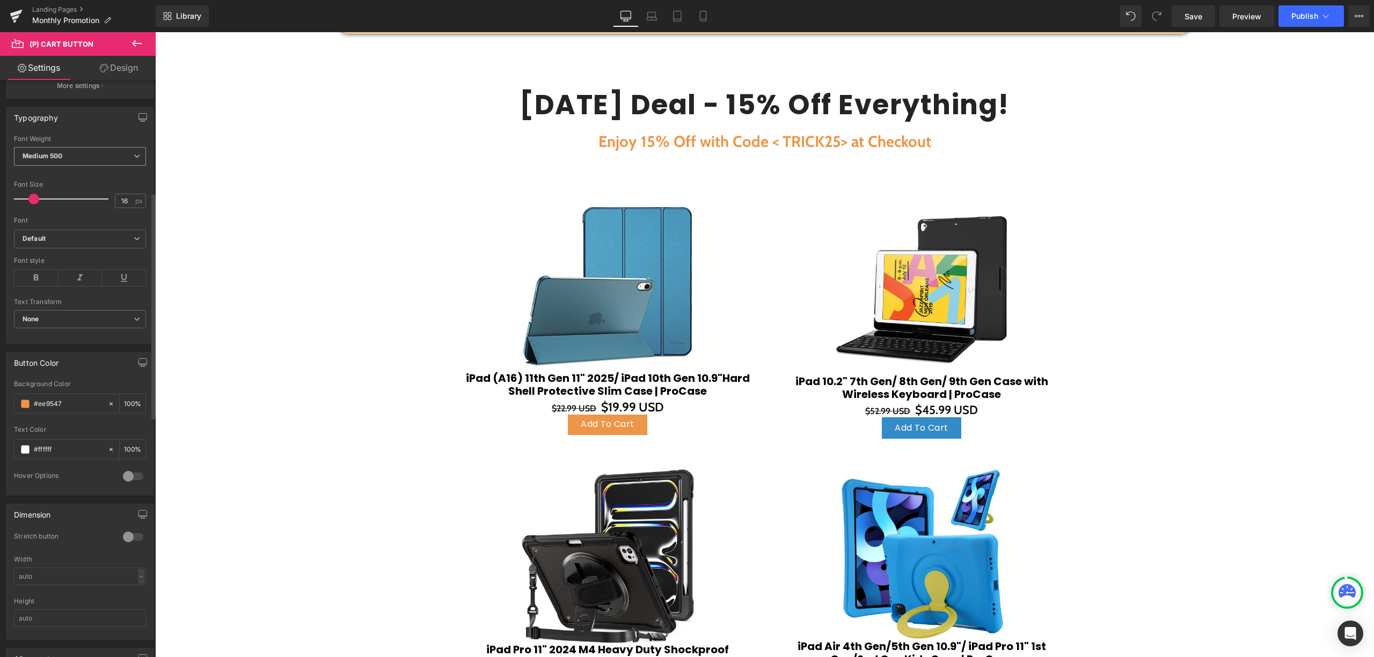
click at [82, 164] on span "Medium 500" at bounding box center [80, 156] width 132 height 19
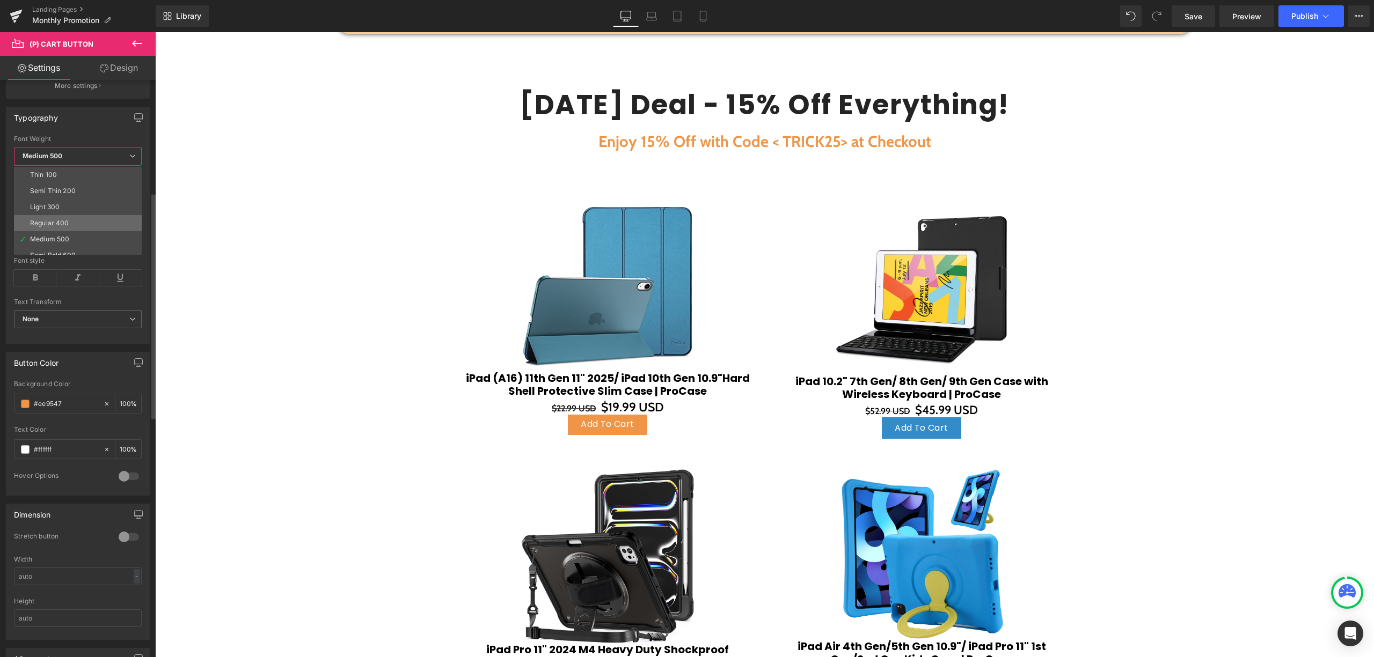
click at [63, 219] on li "Regular 400" at bounding box center [80, 223] width 133 height 16
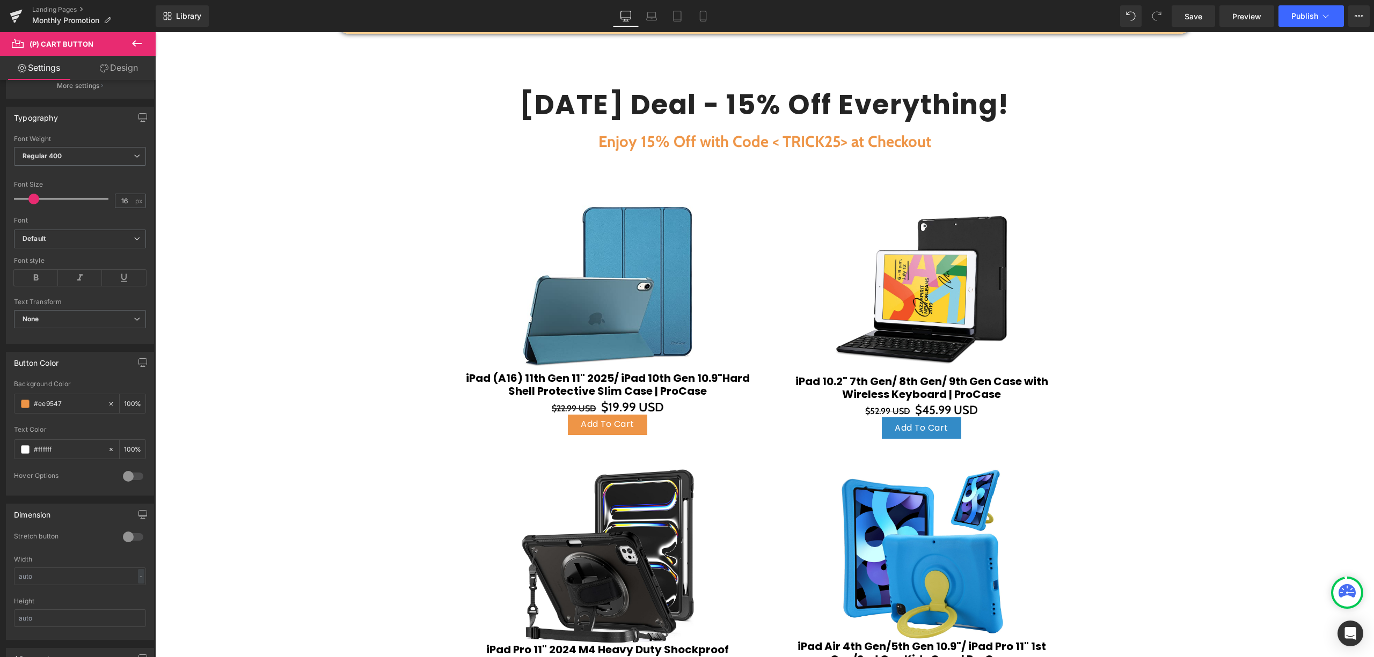
click at [42, 271] on icon at bounding box center [36, 278] width 44 height 16
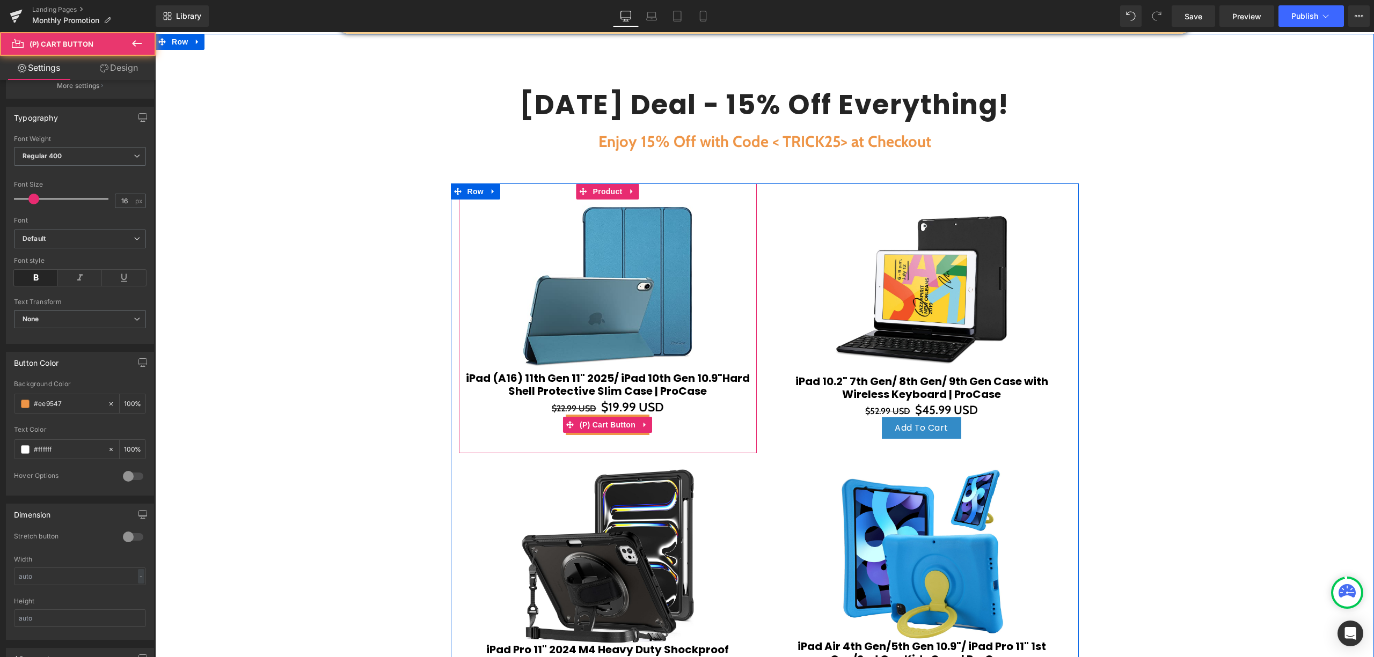
click at [696, 425] on div "Add To Cart" at bounding box center [607, 425] width 287 height 20
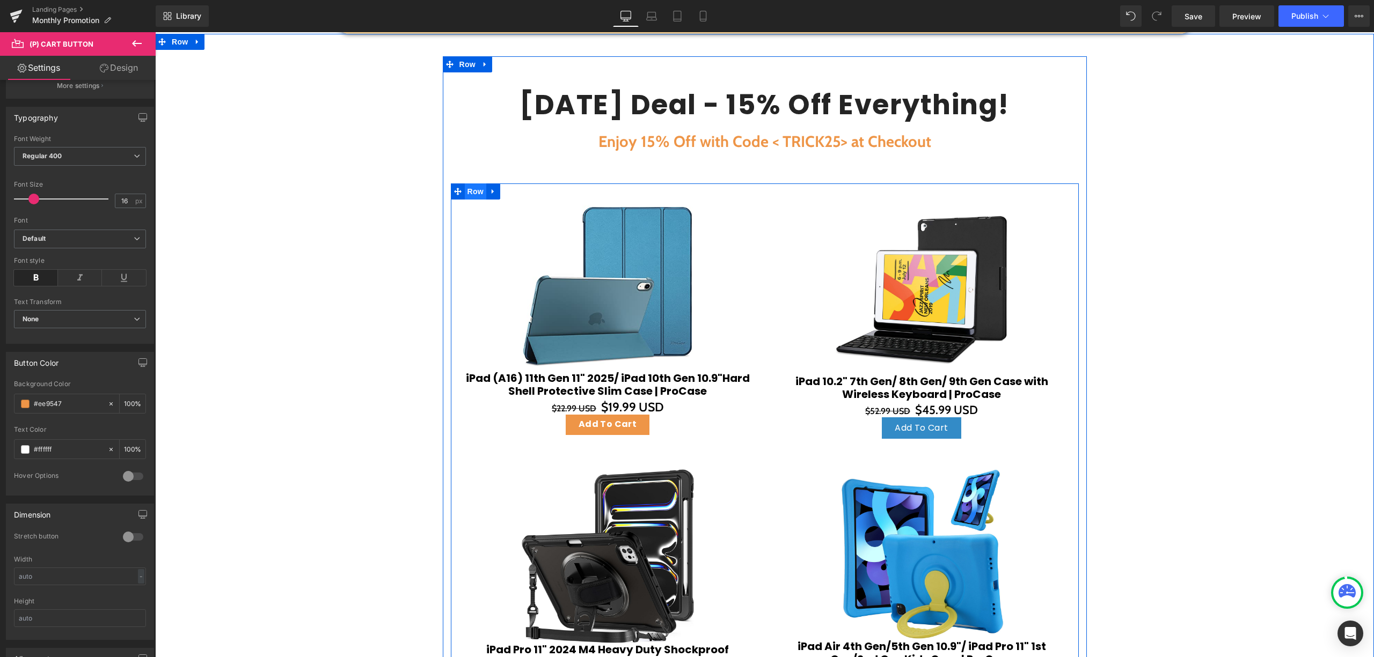
click at [466, 198] on span "Row" at bounding box center [475, 192] width 21 height 16
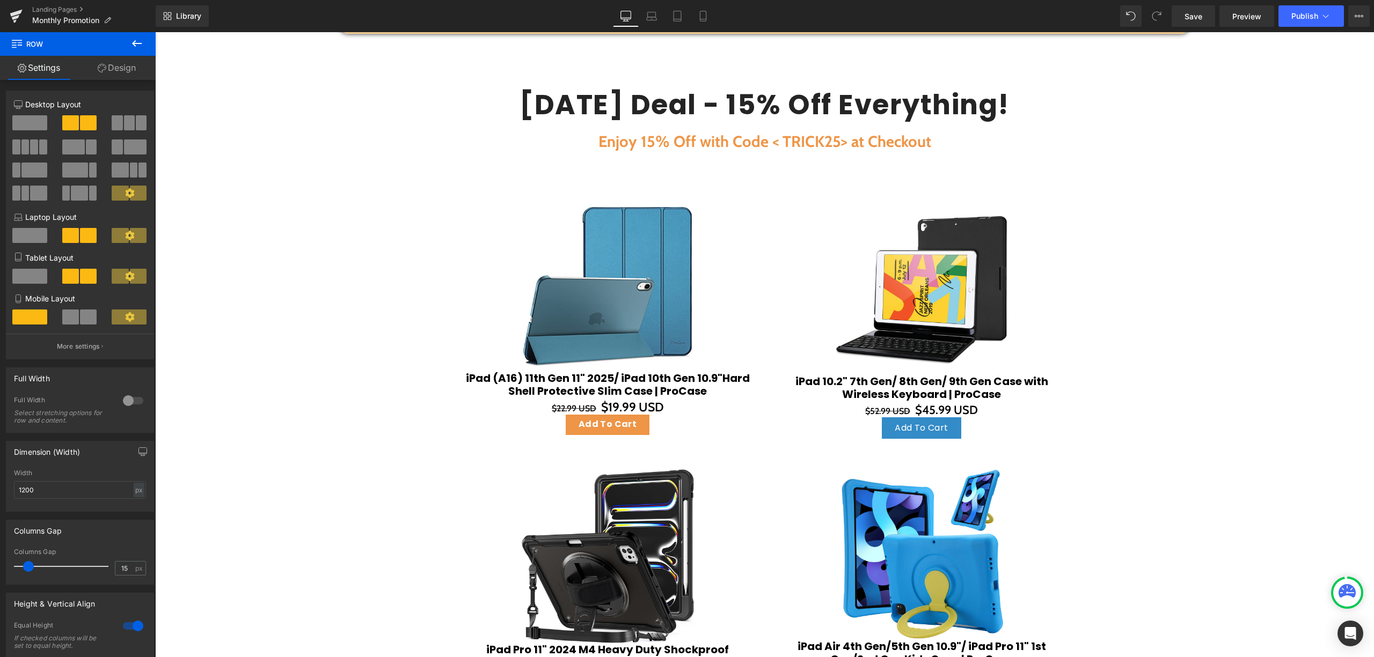
click at [931, 290] on div "Sale Off (P) Image" at bounding box center [921, 289] width 287 height 172
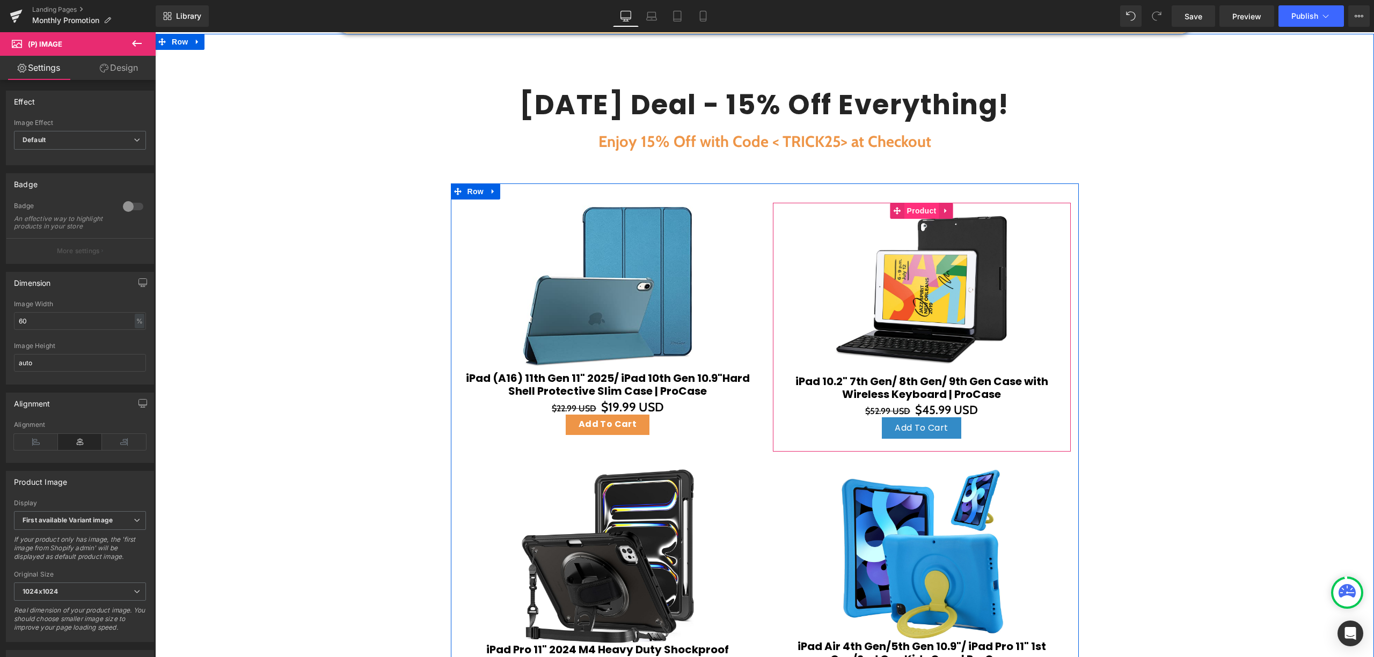
click at [922, 213] on span "Product" at bounding box center [921, 211] width 35 height 16
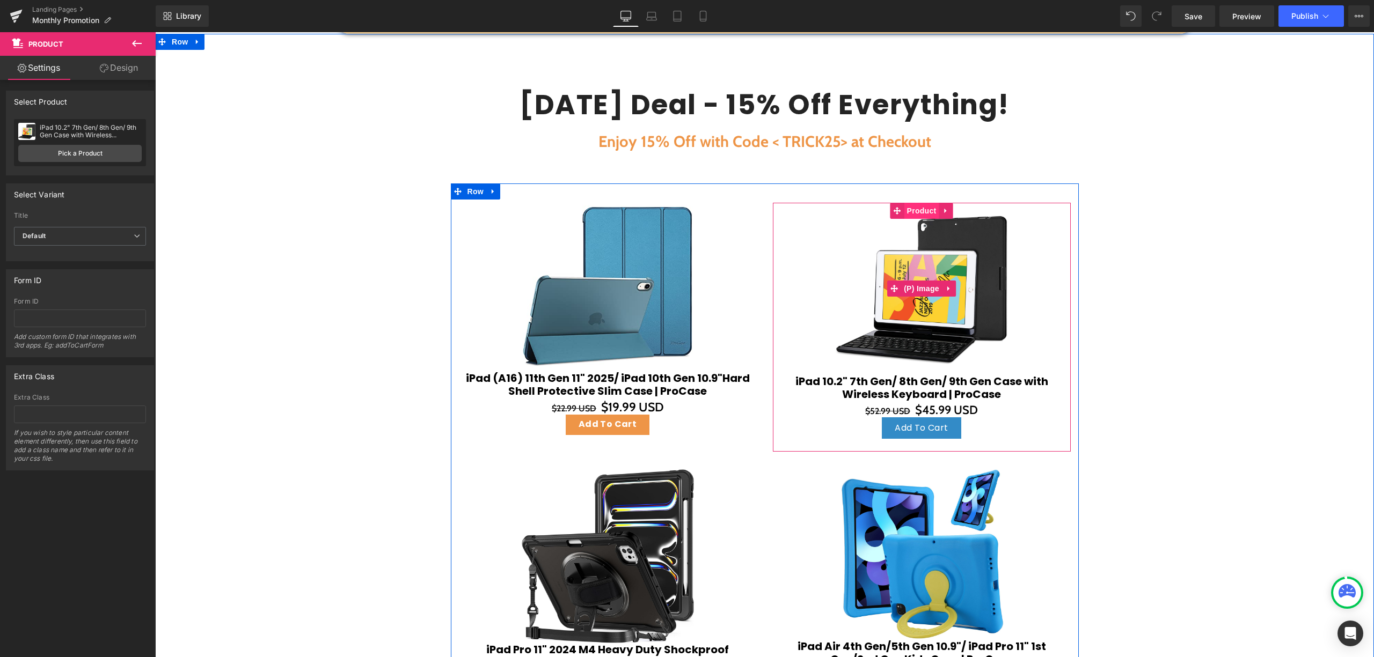
click at [924, 220] on img at bounding box center [922, 289] width 172 height 172
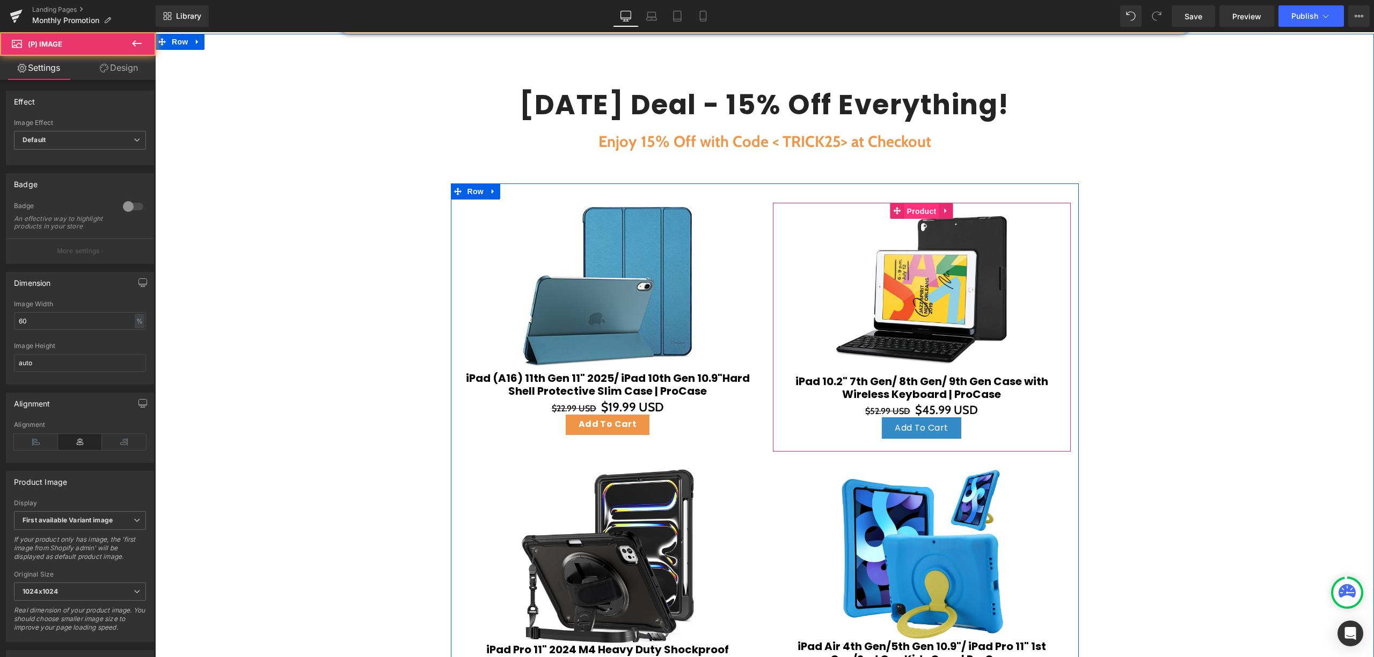
click at [923, 213] on span "Product" at bounding box center [921, 211] width 35 height 16
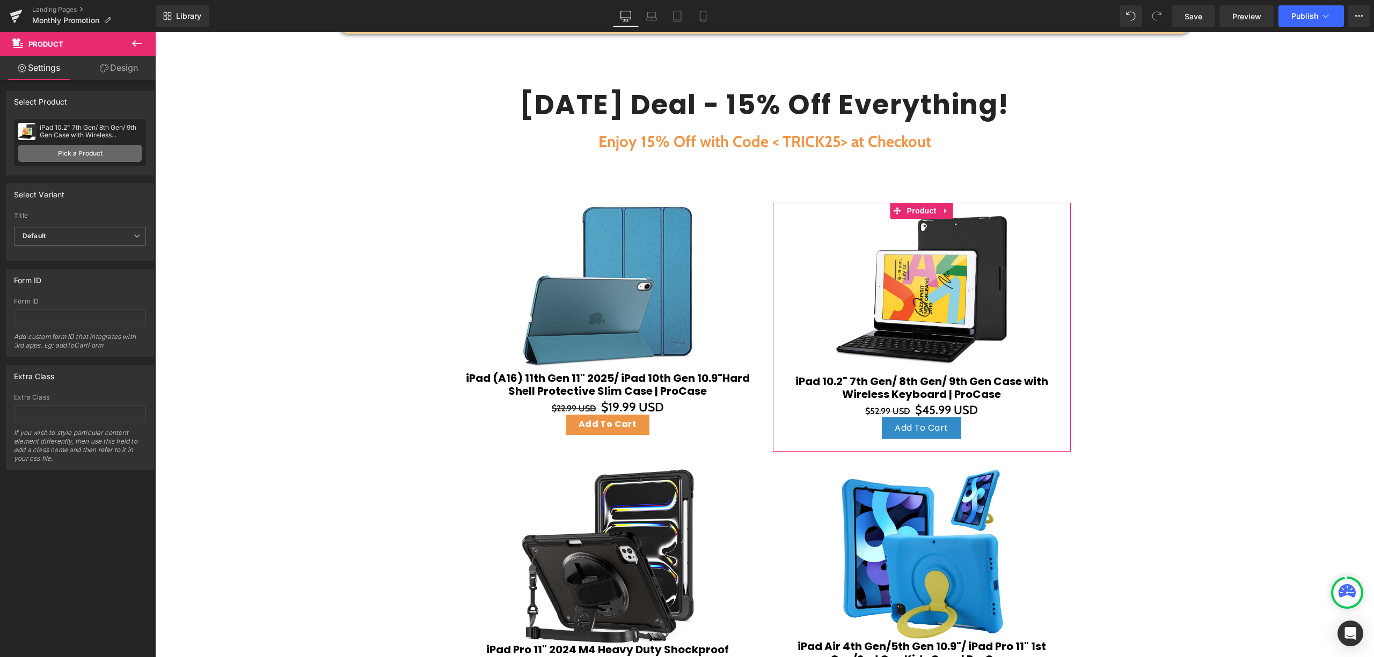
click at [70, 152] on link "Pick a Product" at bounding box center [79, 153] width 123 height 17
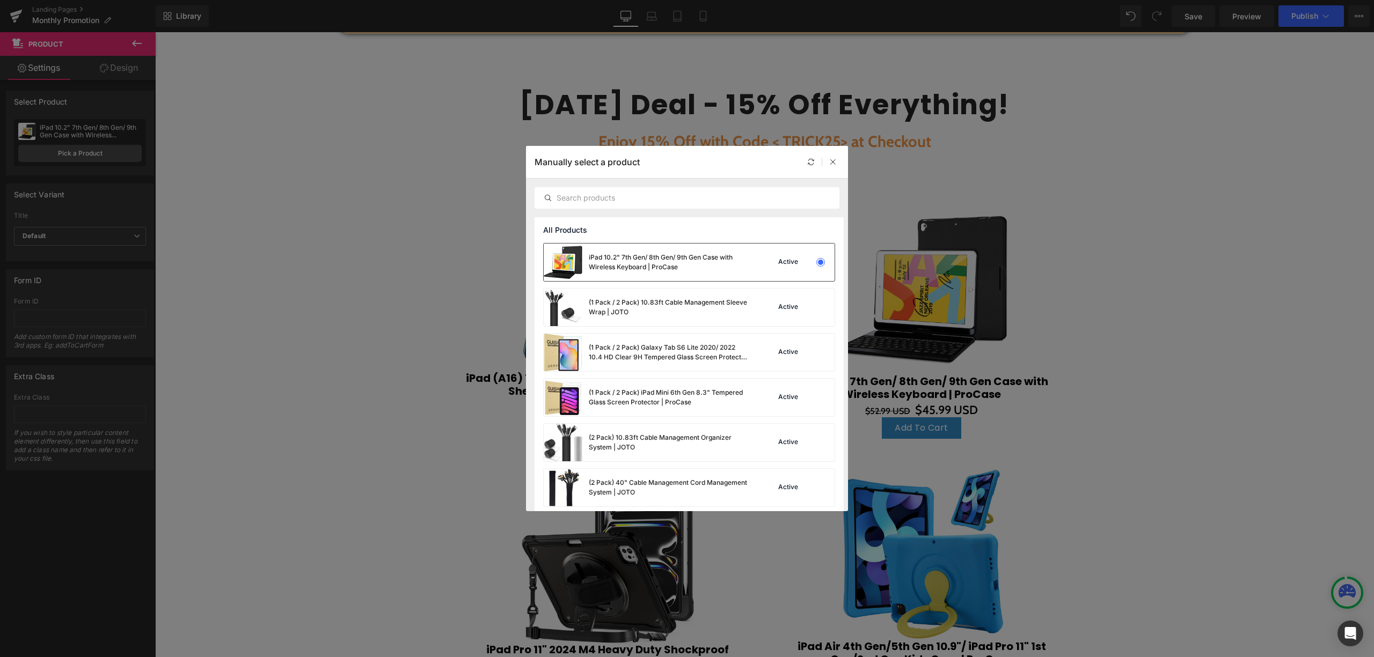
drag, startPoint x: 820, startPoint y: 262, endPoint x: 663, endPoint y: 229, distance: 160.2
click at [820, 262] on div at bounding box center [820, 262] width 15 height 15
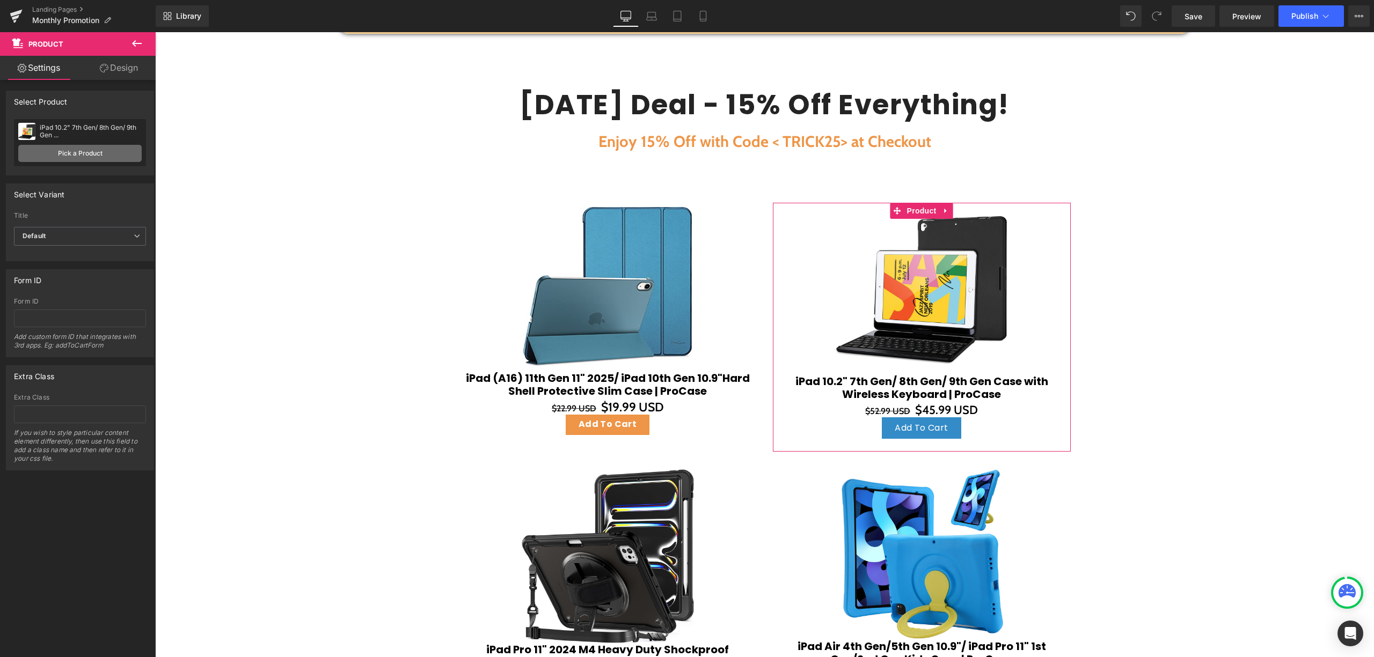
click at [89, 152] on link "Pick a Product" at bounding box center [79, 153] width 123 height 17
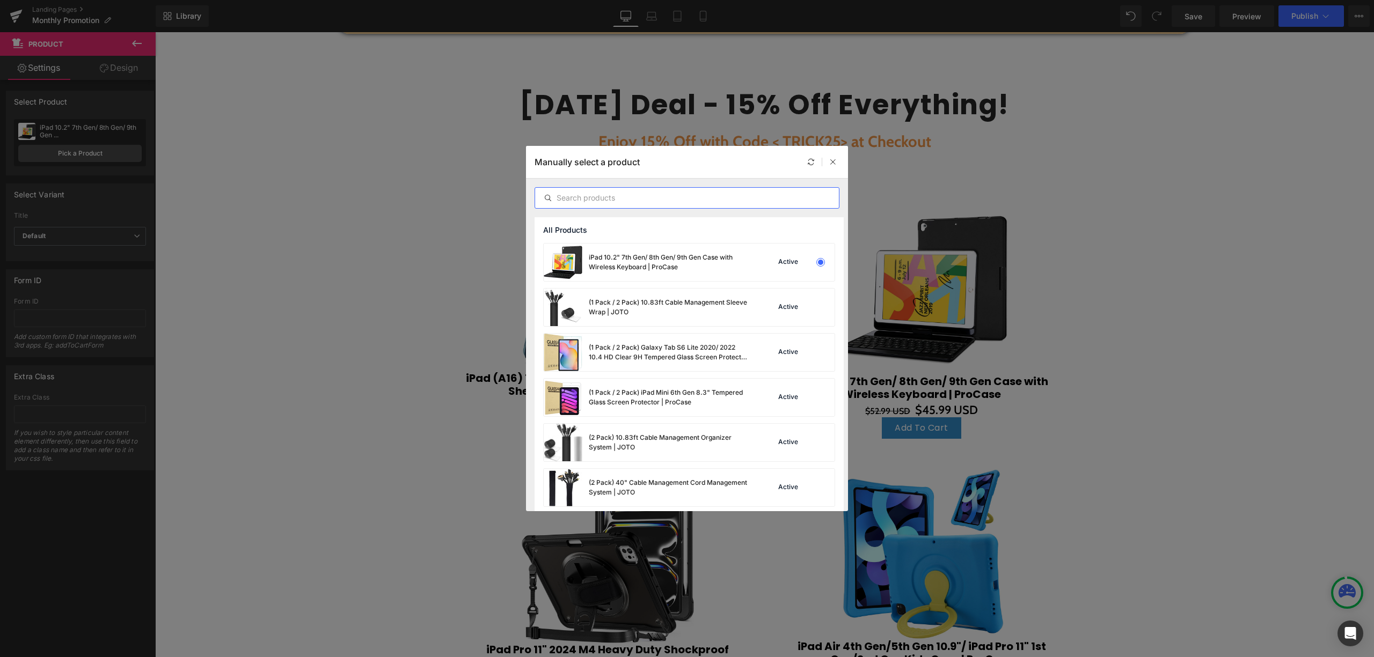
click at [670, 195] on input "text" at bounding box center [687, 198] width 304 height 13
paste input "iPad Air 13" M3 2025 M2 2024 / iPad Pro 12.9" 3-6th Gen All-in-One Keyboard Cas…"
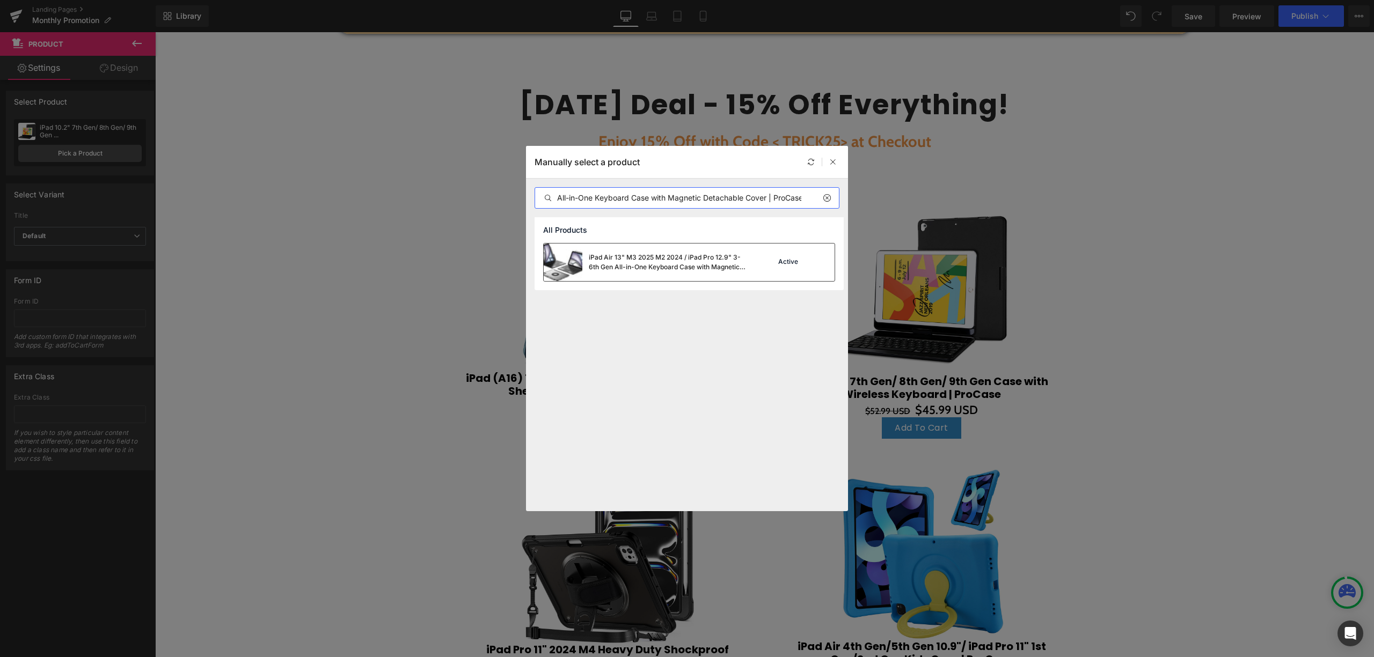
type input "iPad Air 13" M3 2025 M2 2024 / iPad Pro 12.9" 3-6th Gen All-in-One Keyboard Cas…"
click at [684, 267] on div "iPad Air 13" M3 2025 M2 2024 / iPad Pro 12.9" 3-6th Gen All-in-One Keyboard Cas…" at bounding box center [669, 262] width 161 height 19
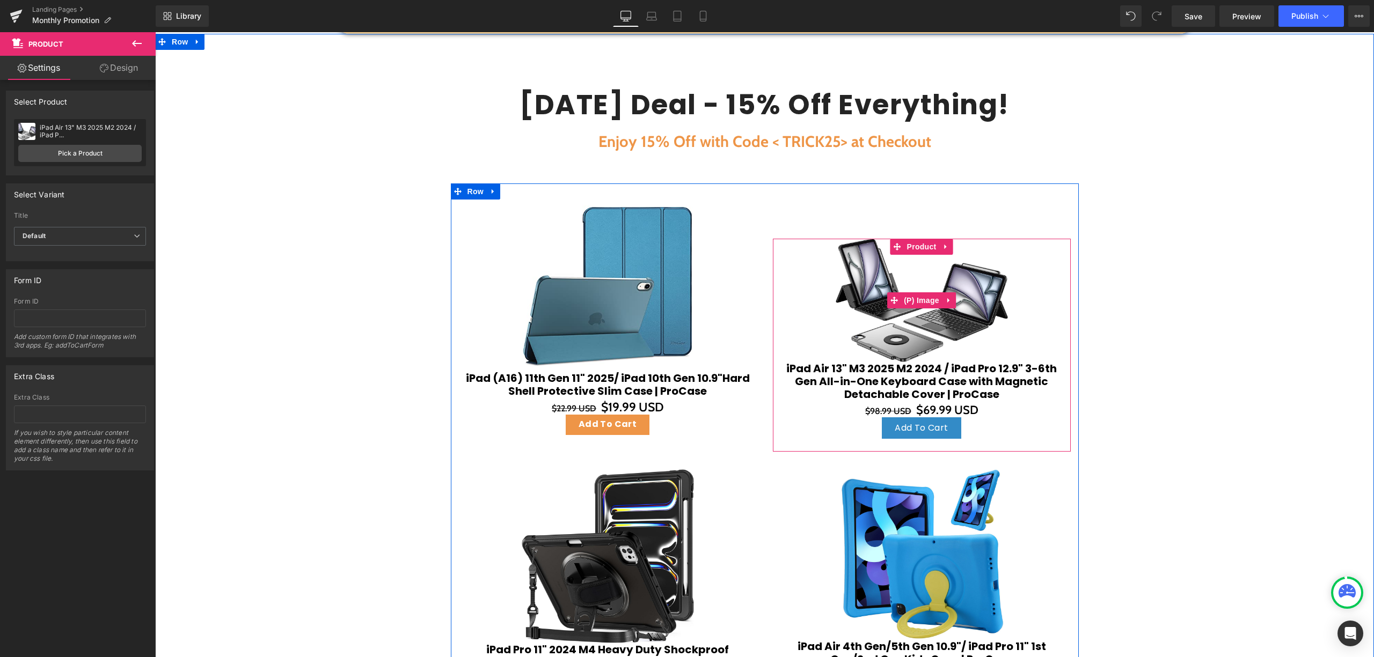
click at [947, 284] on img at bounding box center [922, 300] width 172 height 123
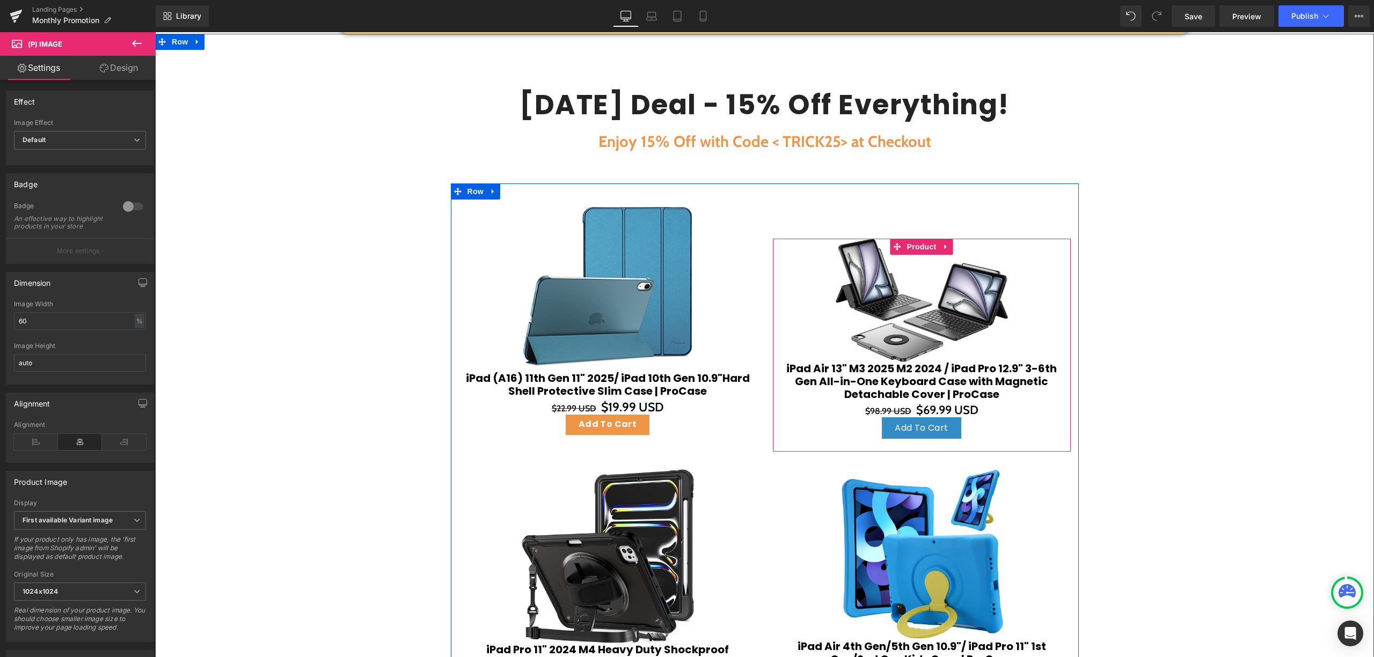
click at [896, 282] on img at bounding box center [922, 300] width 172 height 123
click at [920, 305] on span "(P) Image" at bounding box center [921, 301] width 41 height 16
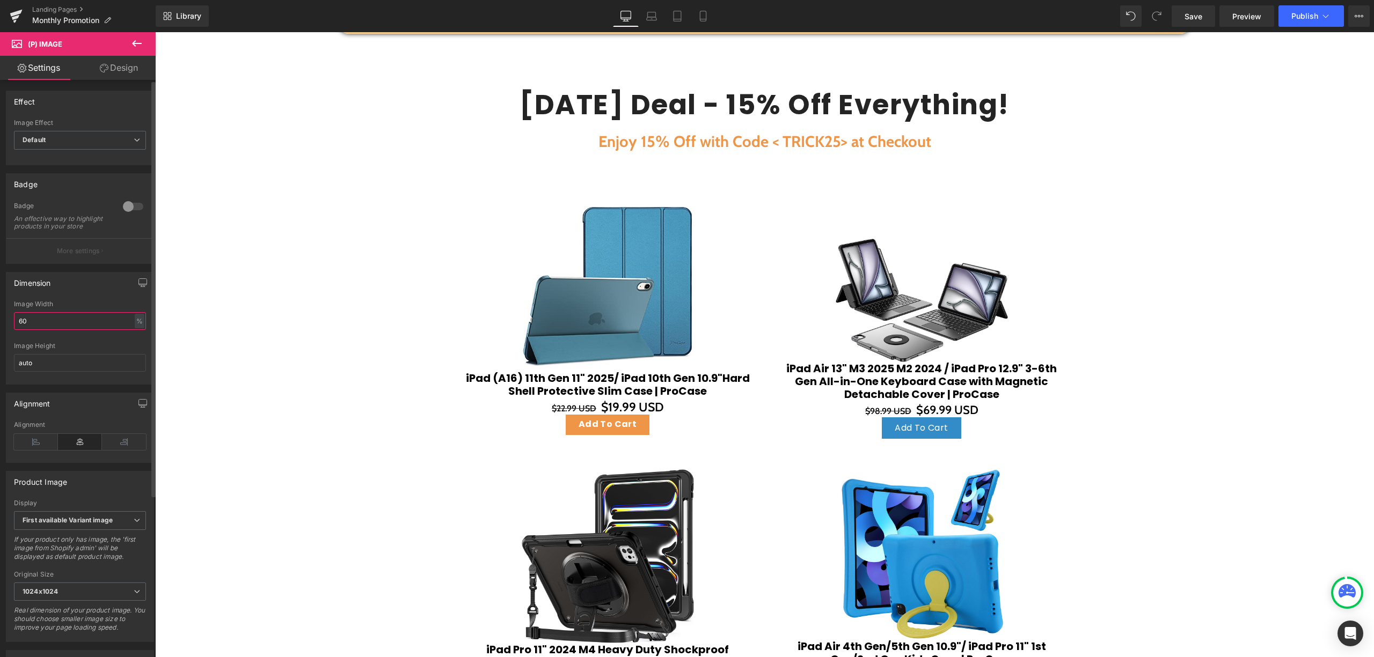
drag, startPoint x: 74, startPoint y: 335, endPoint x: 1, endPoint y: 332, distance: 73.1
click at [0, 472] on html "(P) Image You are previewing how the will restyle your page. You can not edit E…" at bounding box center [687, 328] width 1374 height 657
type input "80"
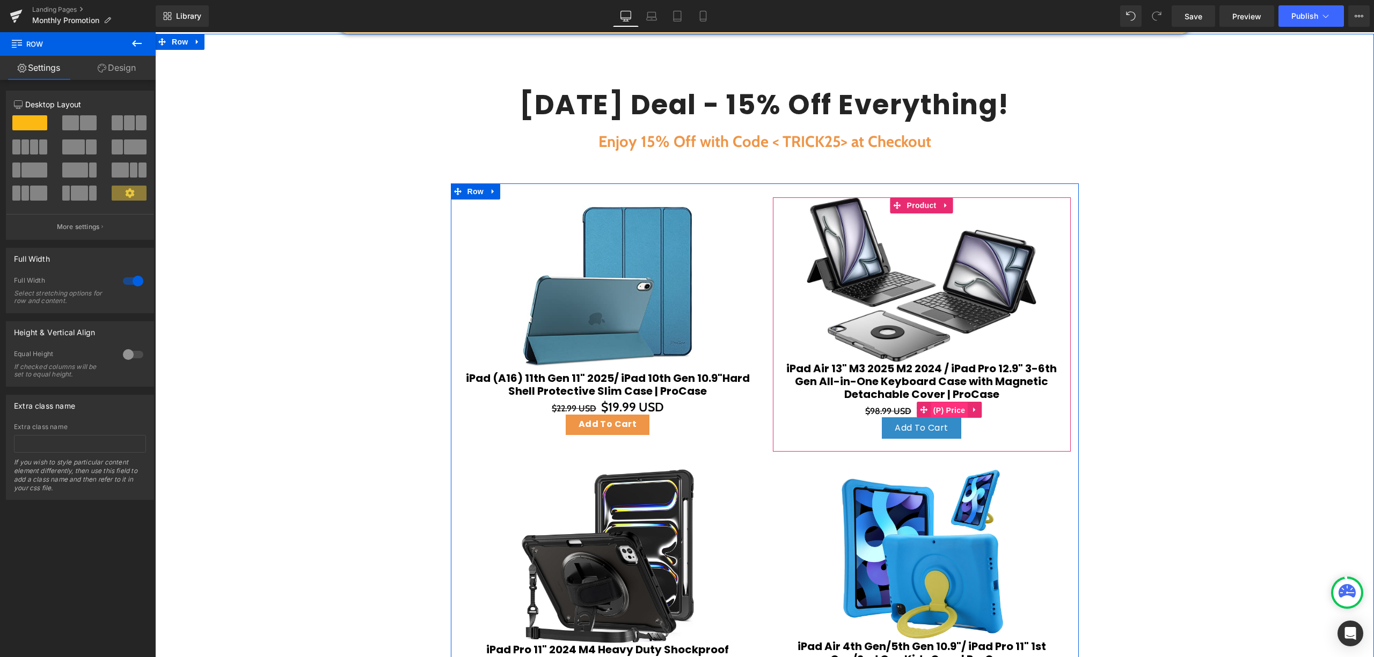
click at [935, 411] on span "(P) Price" at bounding box center [950, 411] width 38 height 16
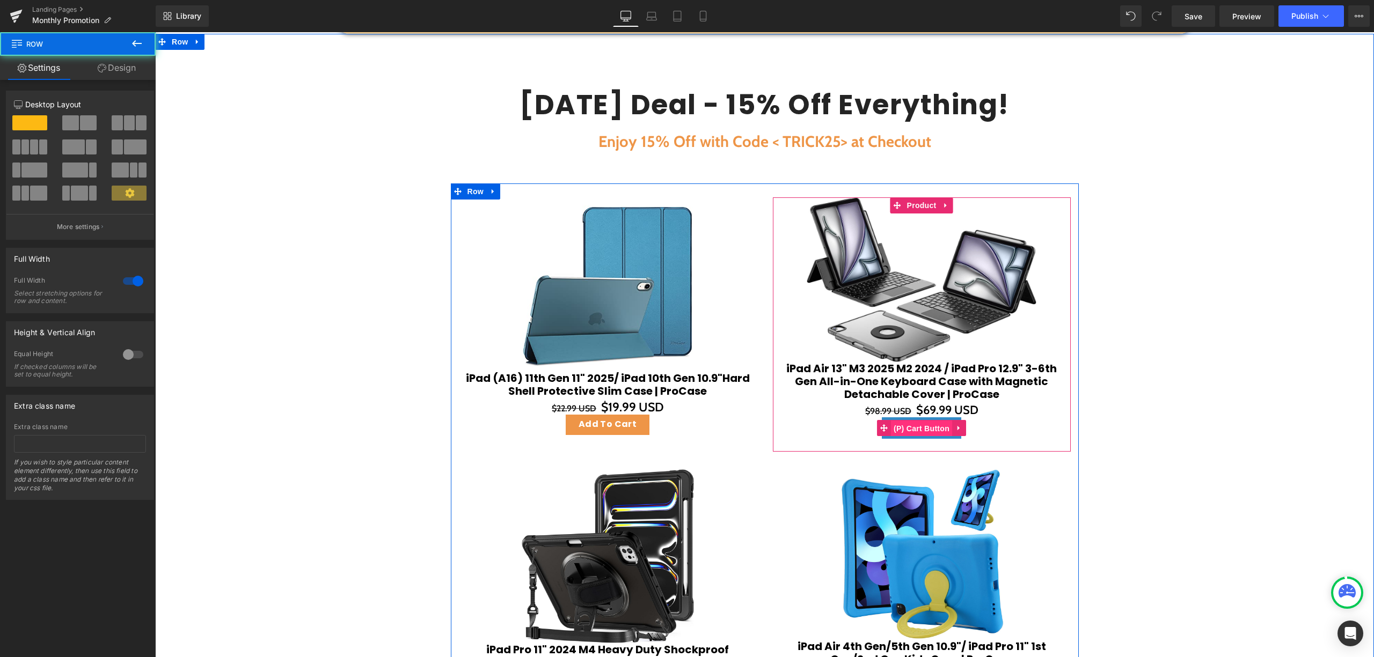
click at [926, 426] on span "(P) Cart Button" at bounding box center [921, 429] width 61 height 16
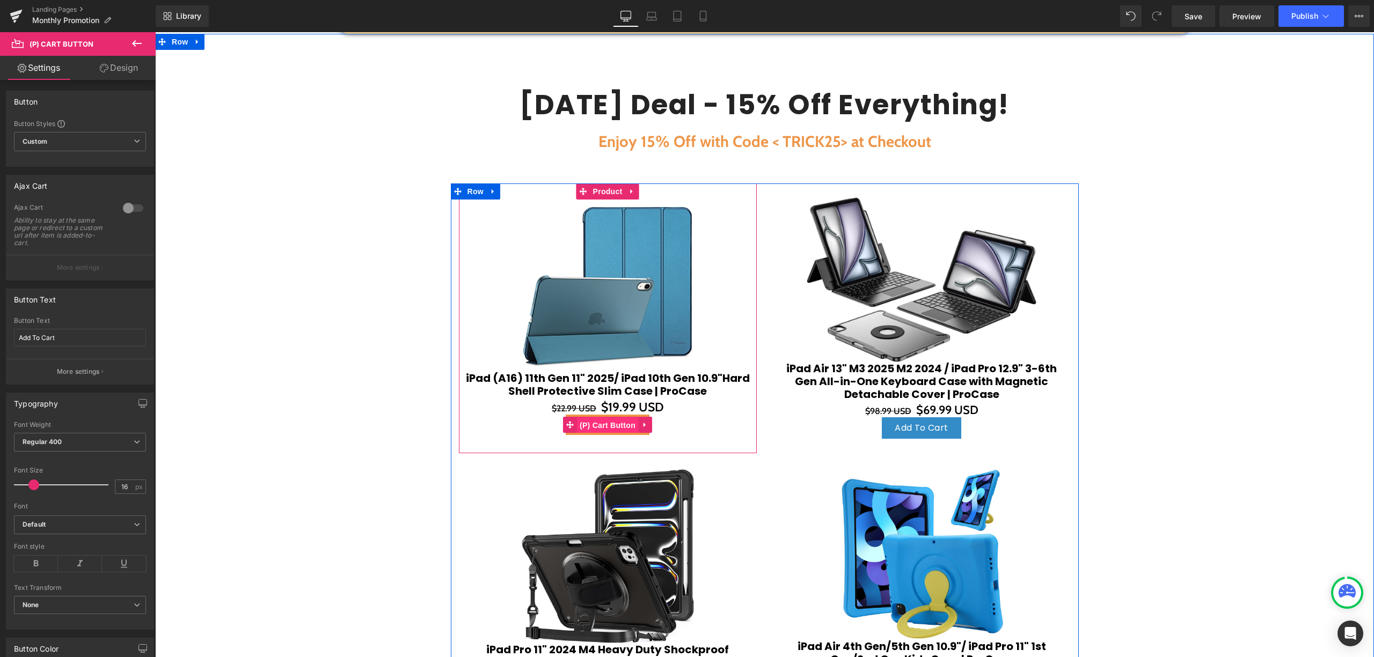
drag, startPoint x: 608, startPoint y: 422, endPoint x: 601, endPoint y: 424, distance: 7.3
click at [609, 423] on span "(P) Cart Button" at bounding box center [607, 426] width 61 height 16
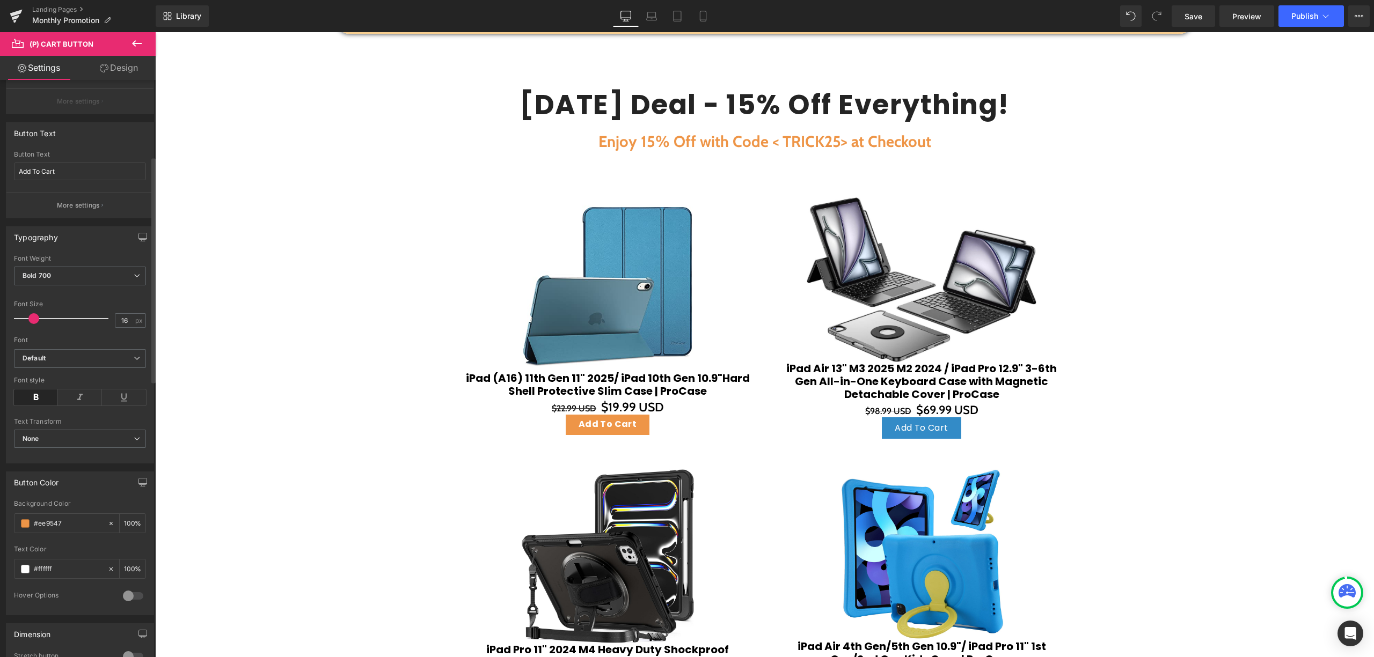
scroll to position [215, 0]
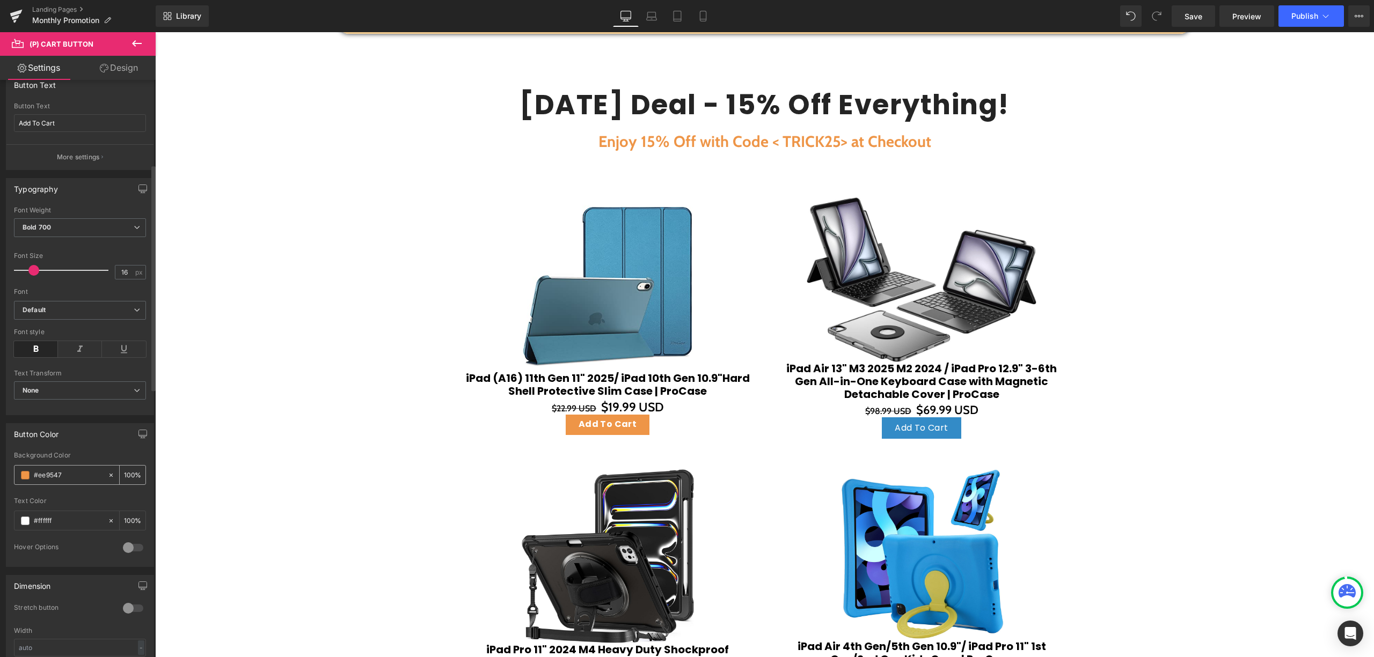
drag, startPoint x: 65, startPoint y: 477, endPoint x: 22, endPoint y: 477, distance: 43.5
click at [23, 477] on div "#ee9547" at bounding box center [60, 475] width 93 height 19
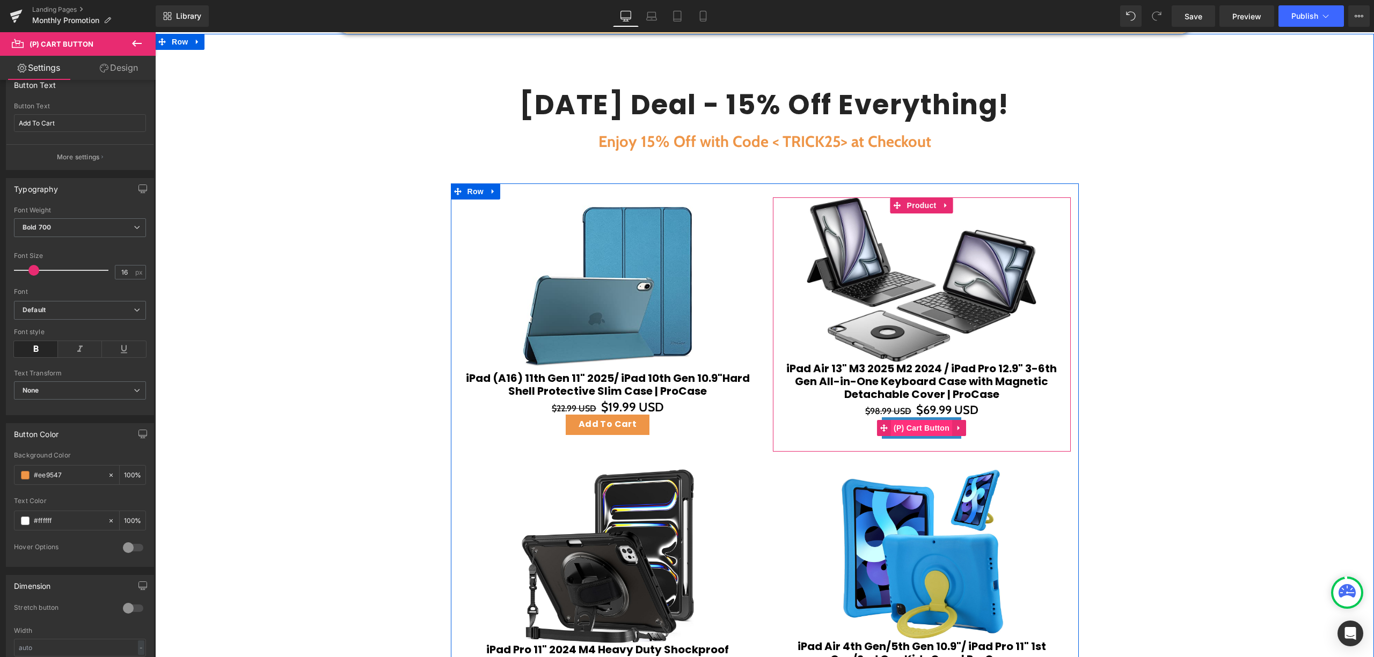
click at [913, 429] on span "(P) Cart Button" at bounding box center [921, 428] width 61 height 16
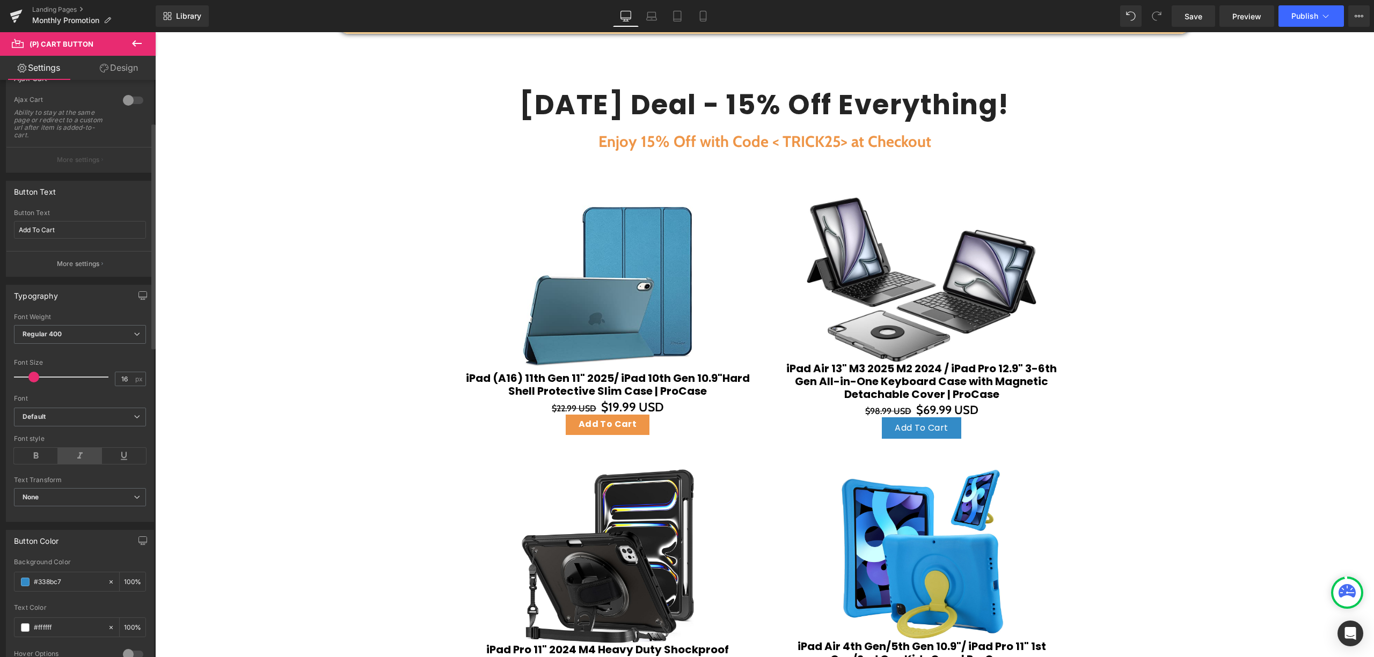
scroll to position [143, 0]
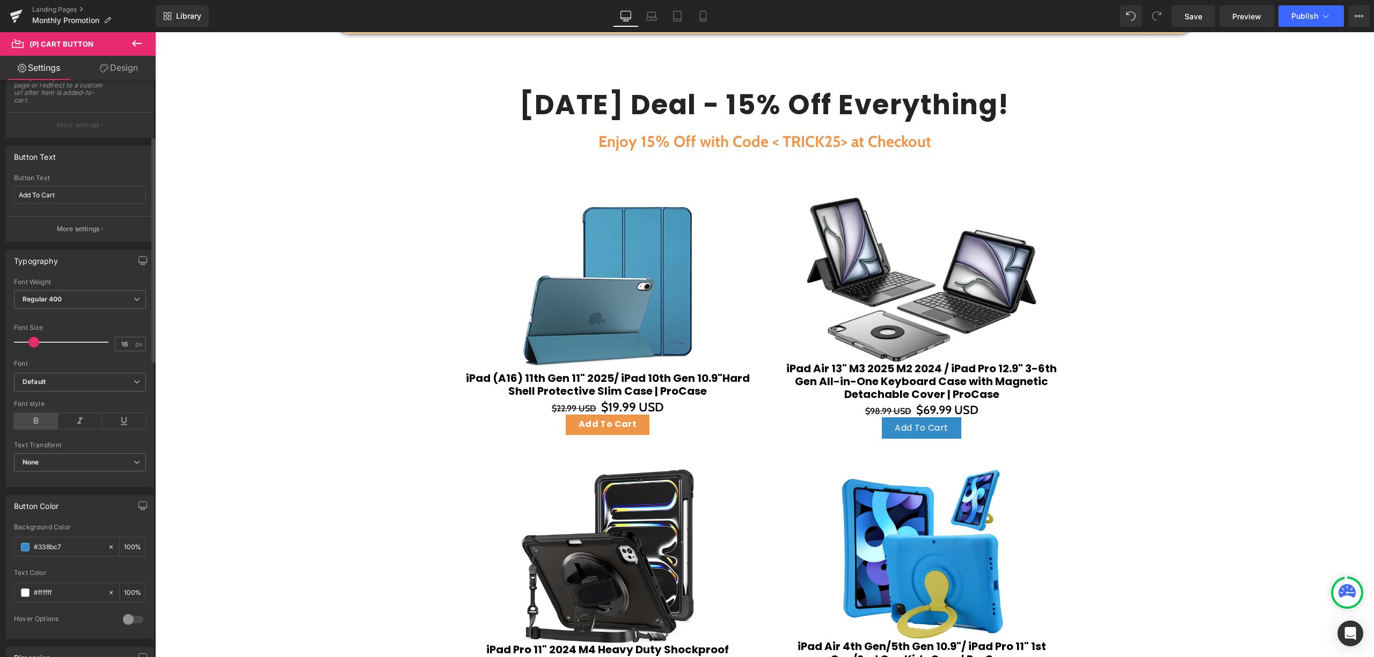
click at [28, 421] on icon at bounding box center [36, 421] width 44 height 16
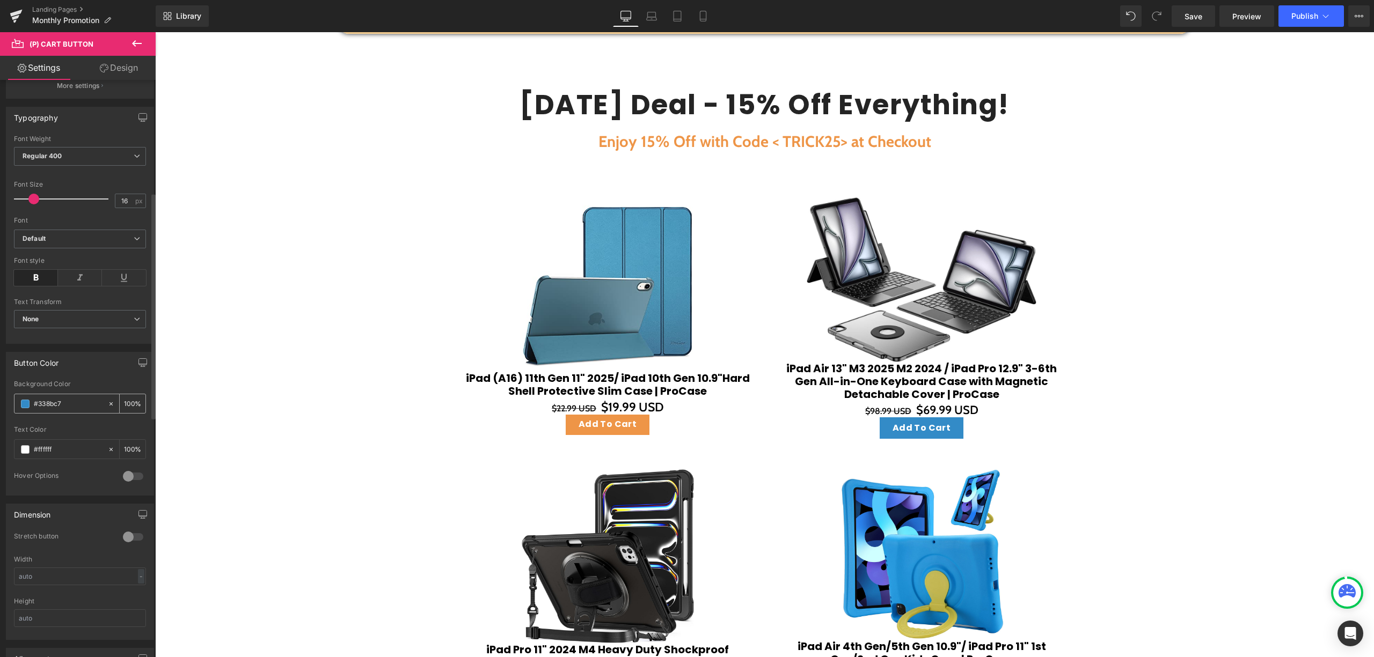
click at [107, 411] on div at bounding box center [113, 403] width 12 height 19
type input "none"
type input "0"
drag, startPoint x: 78, startPoint y: 404, endPoint x: 31, endPoint y: 402, distance: 47.3
click at [31, 402] on div "none" at bounding box center [60, 403] width 93 height 19
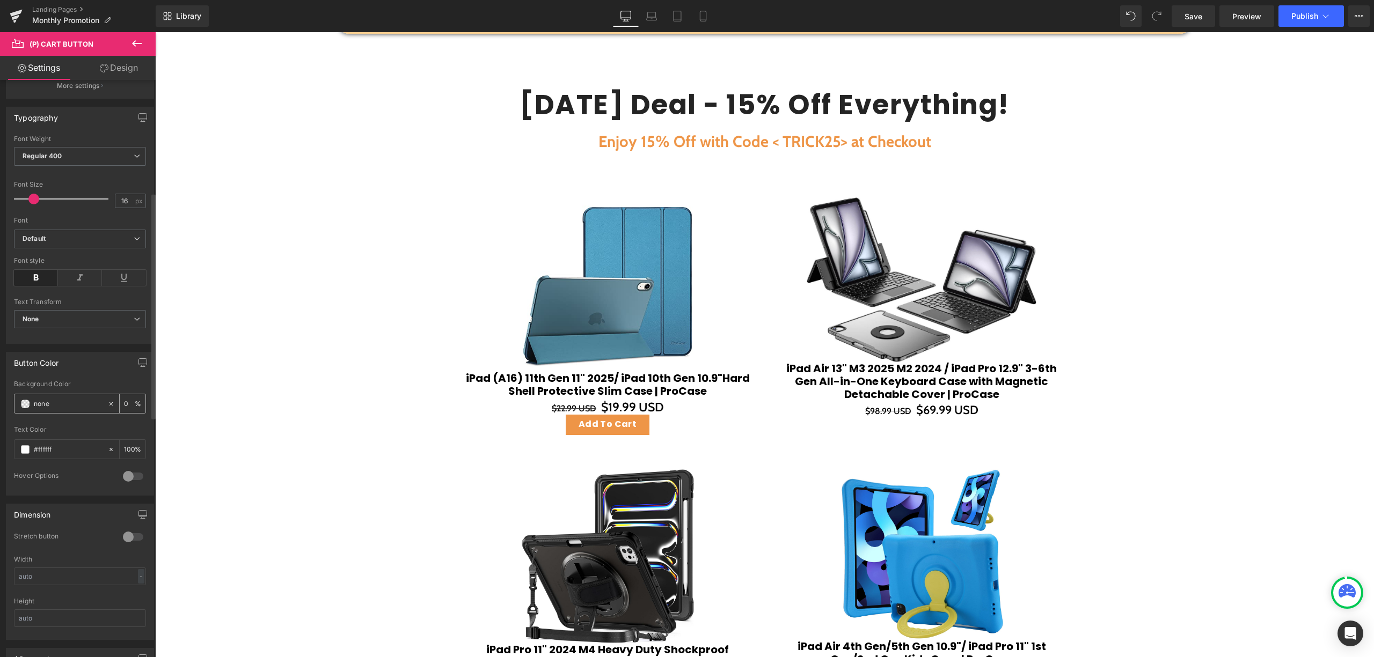
paste input "#ee9547"
type input "#ee9547"
type input "100"
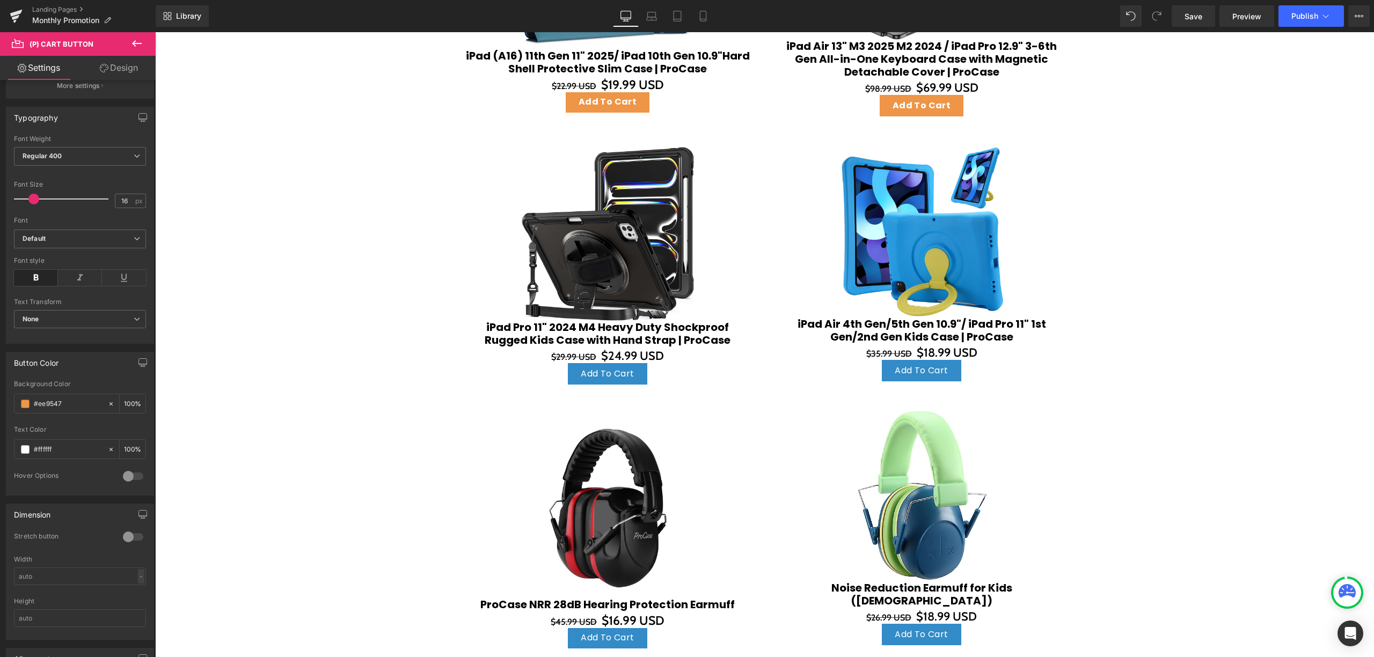
scroll to position [730, 0]
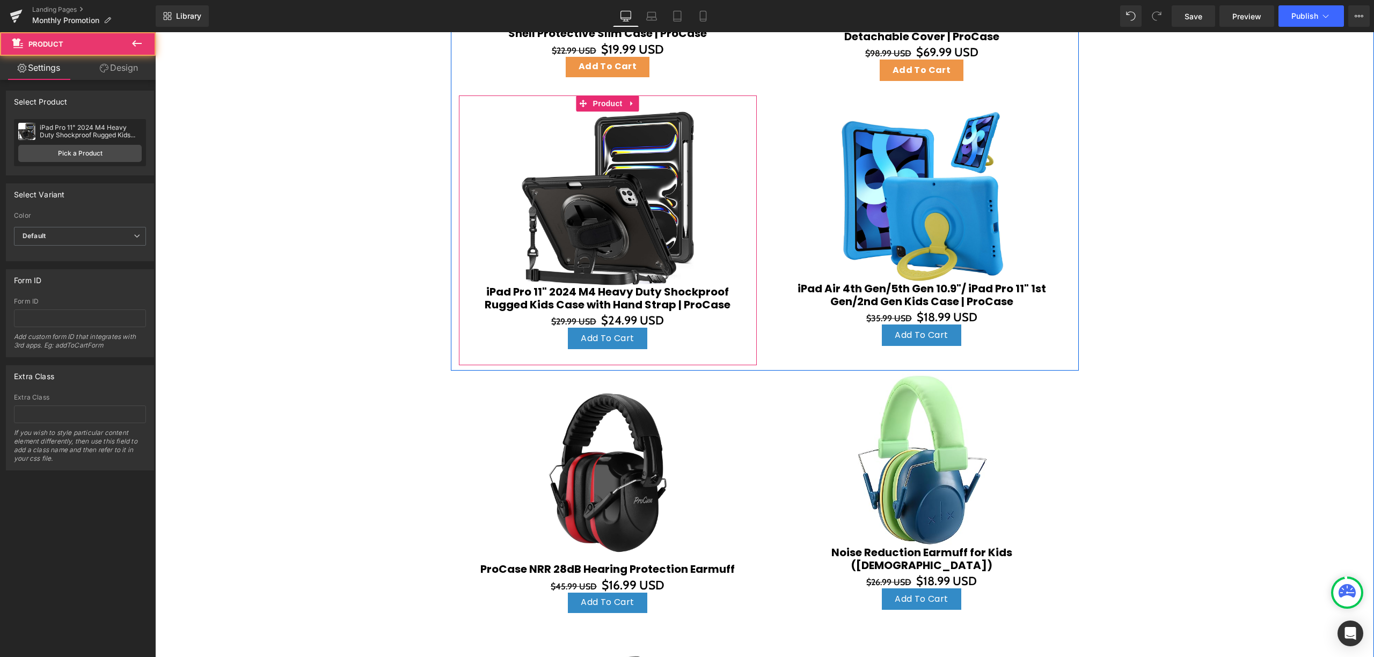
click at [713, 352] on div "Sale Off (P) Image iPad Pro 11" 2024 M4 Heavy Duty Shockproof Rugged Kids Case …" at bounding box center [608, 231] width 298 height 270
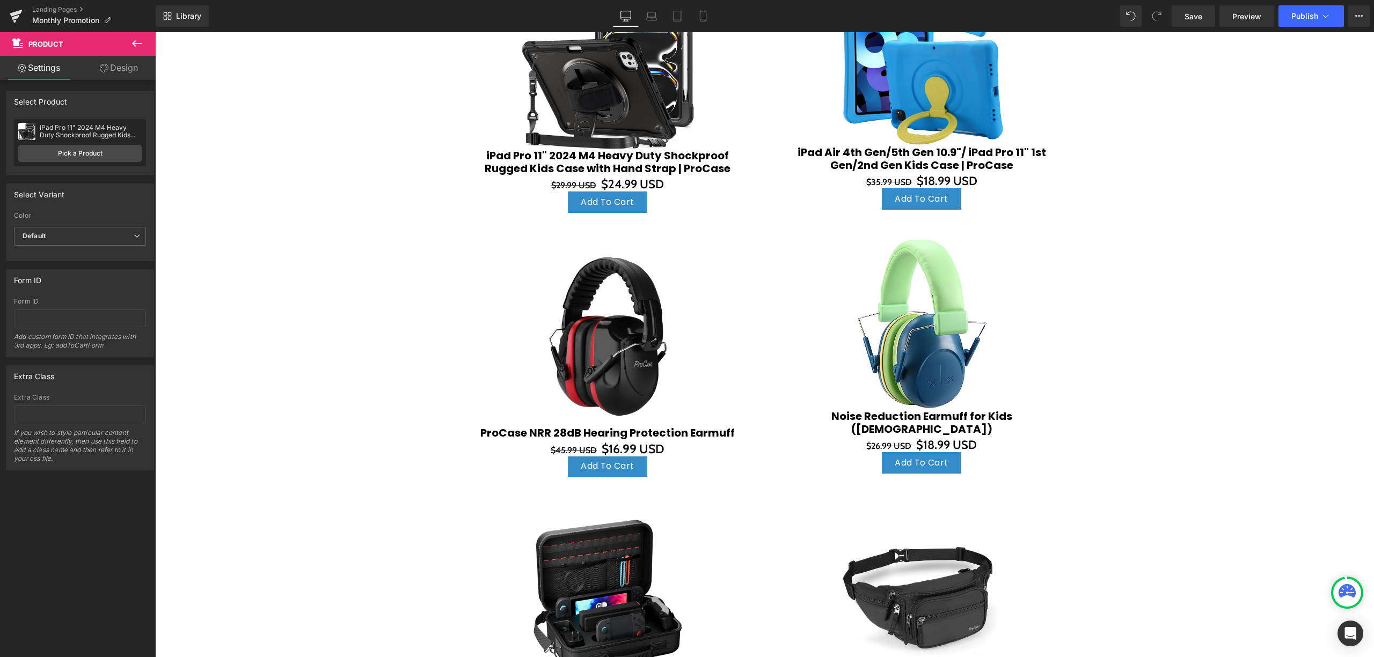
scroll to position [539, 0]
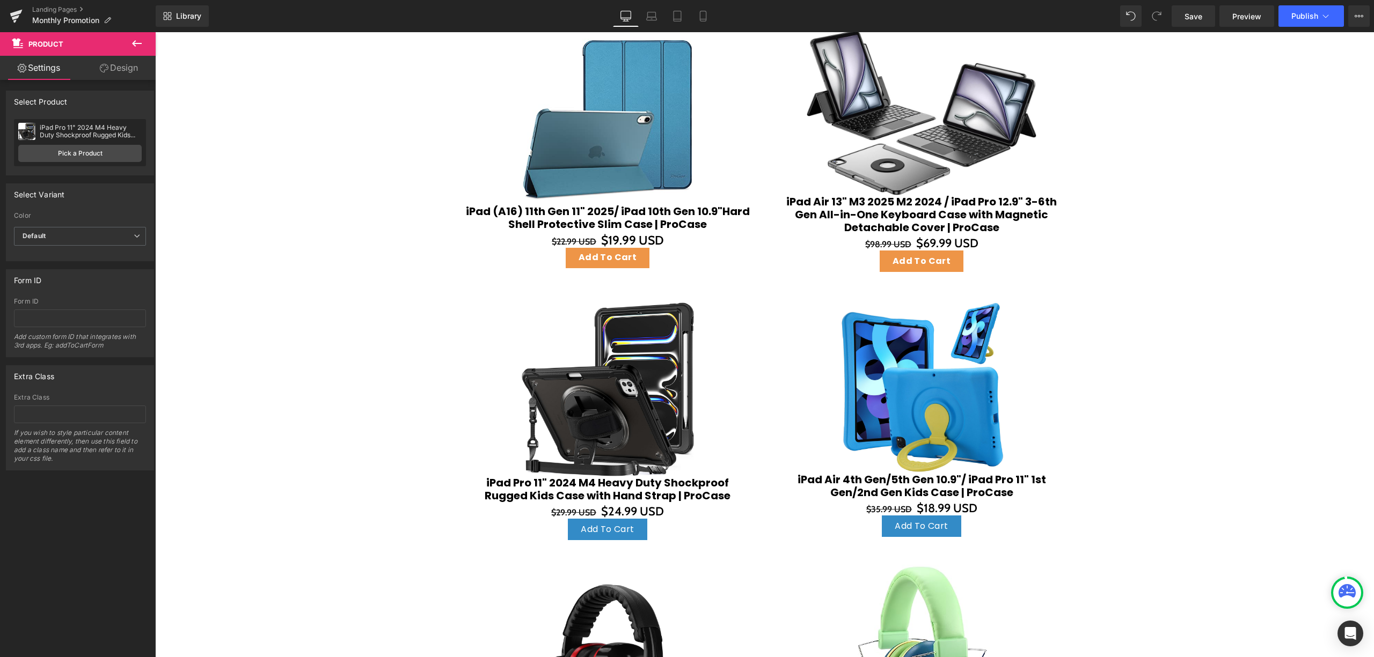
click at [632, 531] on div "Add To Cart (P) Cart Button" at bounding box center [607, 529] width 287 height 21
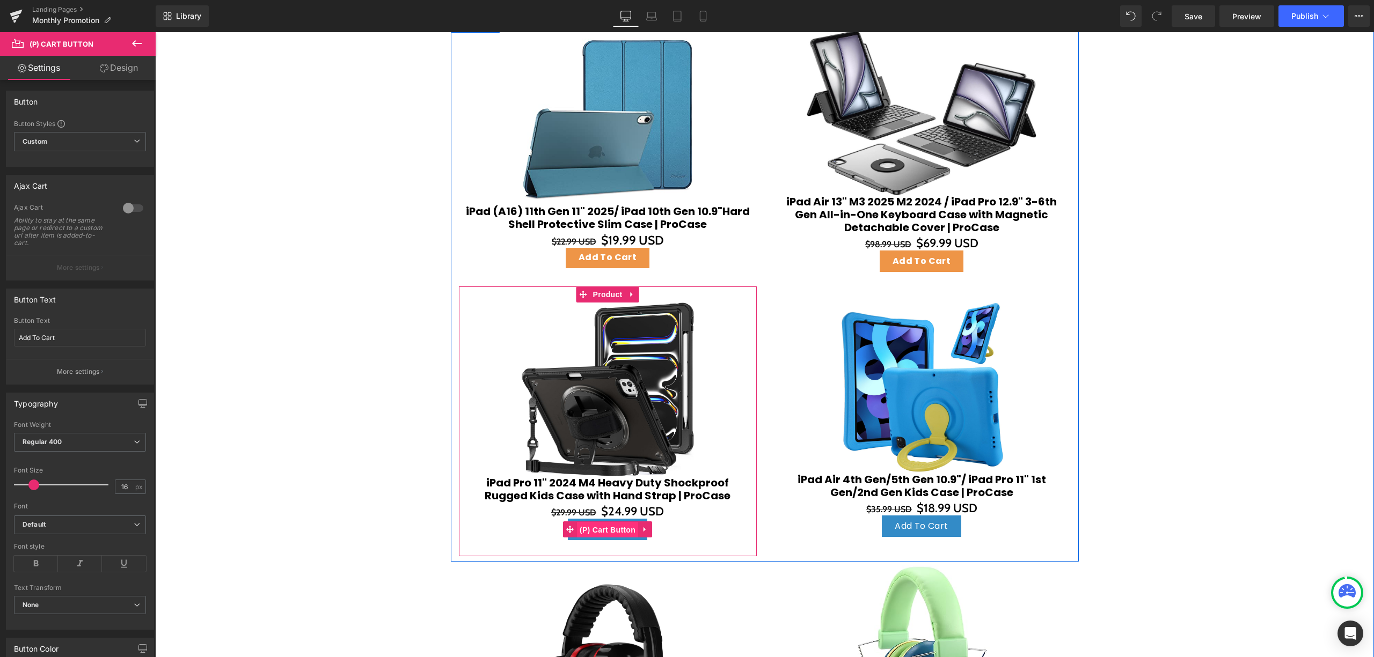
click at [614, 528] on span "(P) Cart Button" at bounding box center [607, 530] width 61 height 16
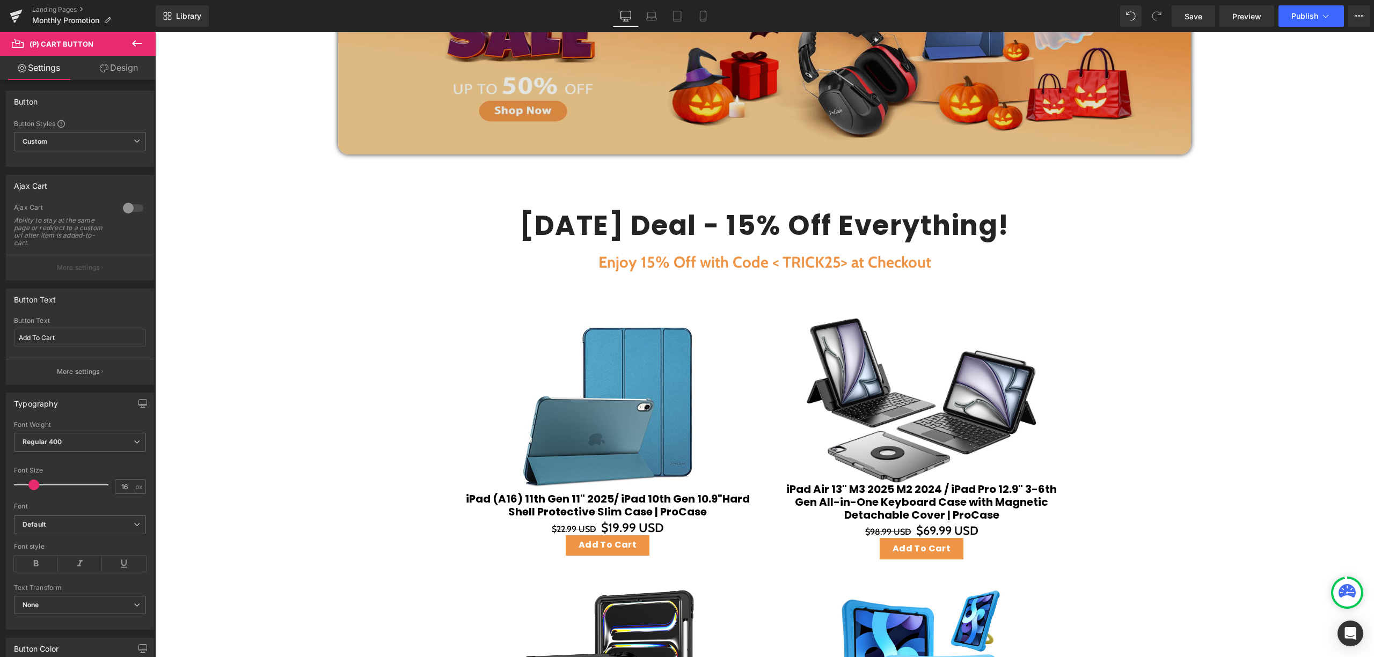
scroll to position [38, 0]
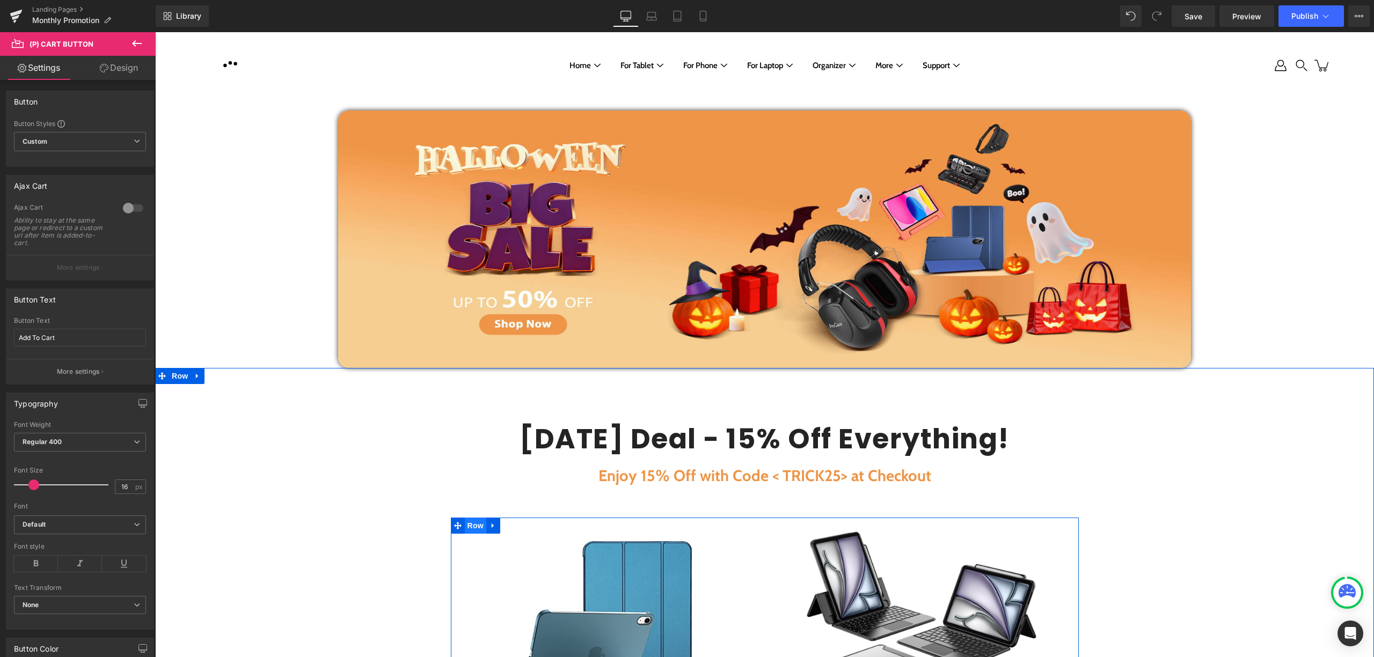
click at [468, 527] on span "Row" at bounding box center [475, 526] width 21 height 16
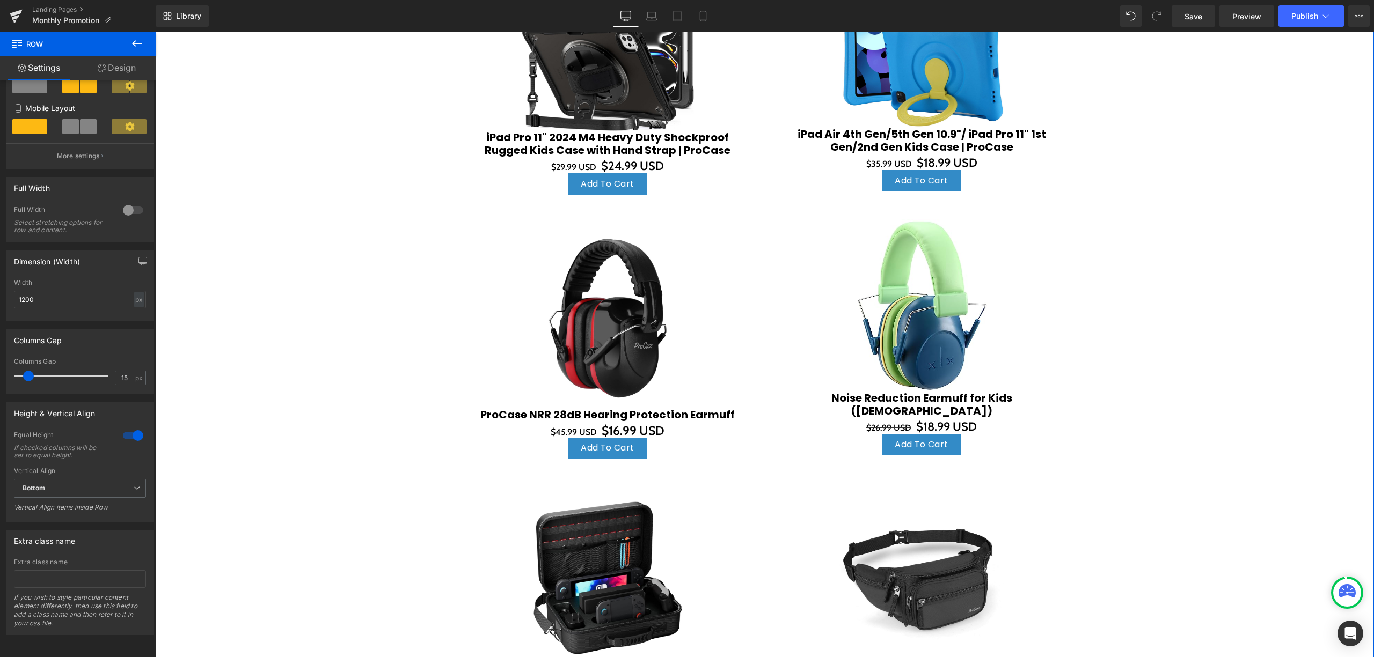
scroll to position [754, 0]
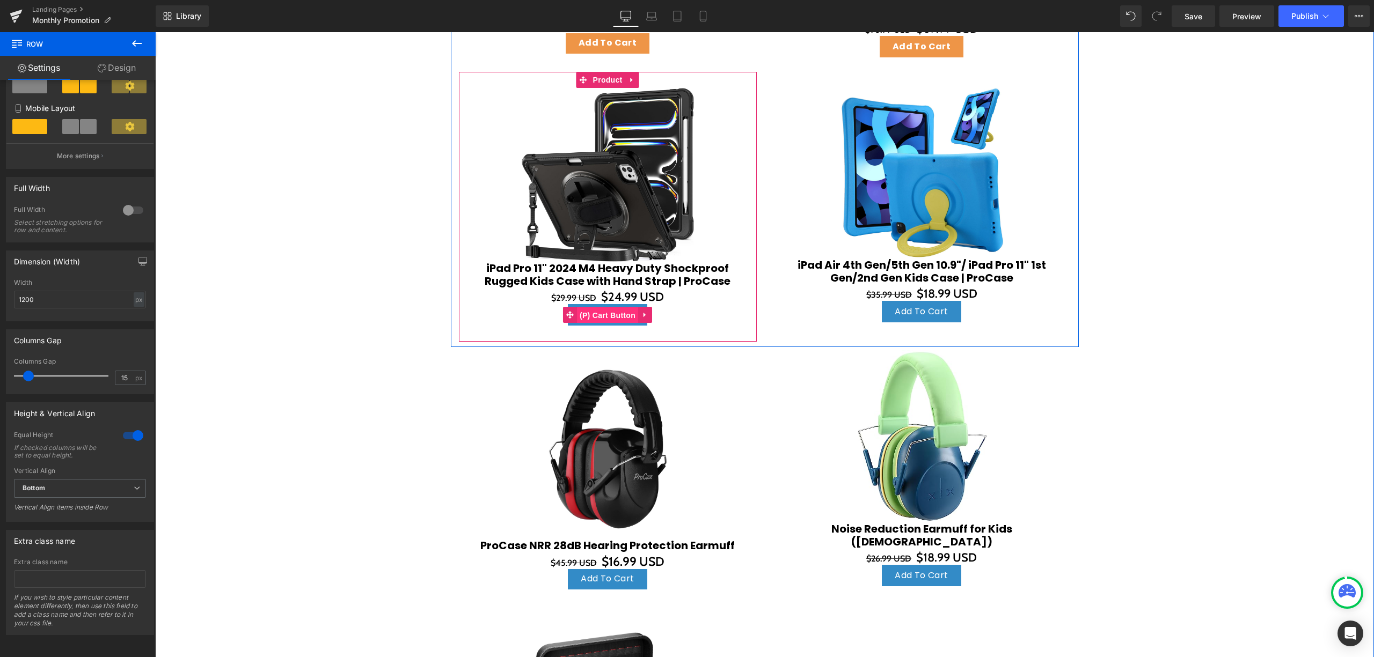
click at [615, 307] on link "(P) Cart Button" at bounding box center [600, 315] width 75 height 16
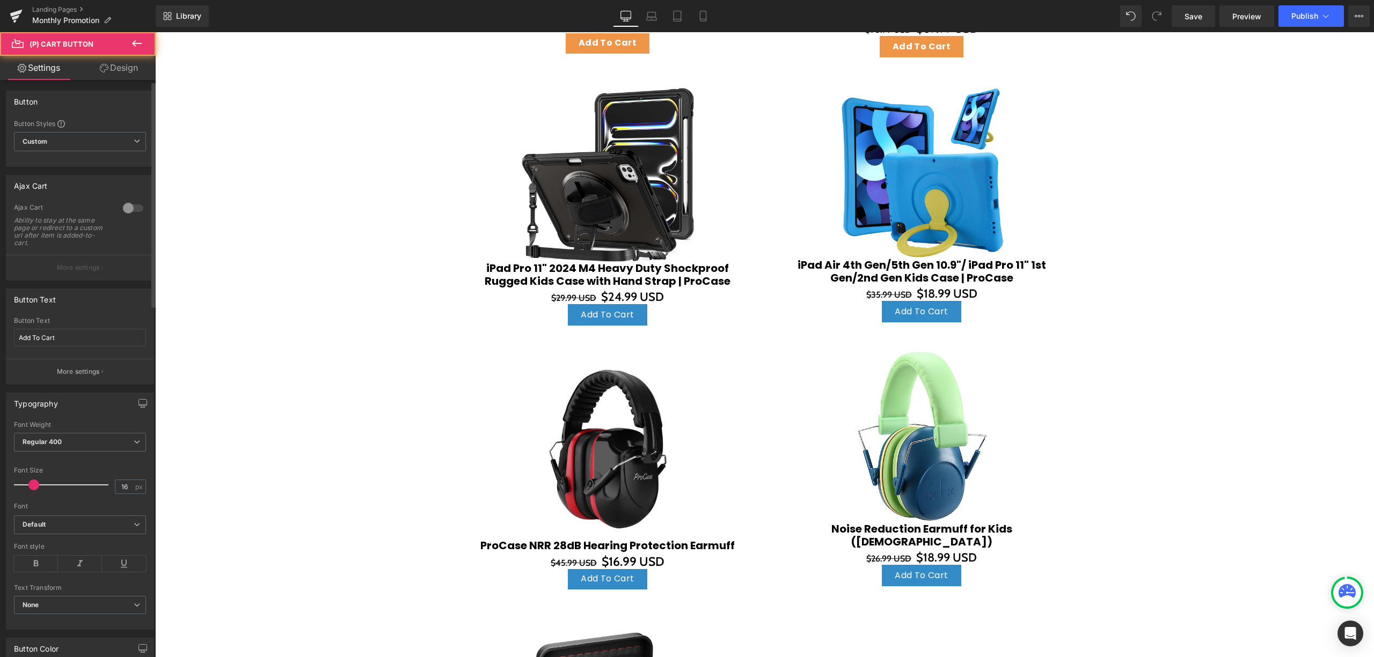
scroll to position [501, 0]
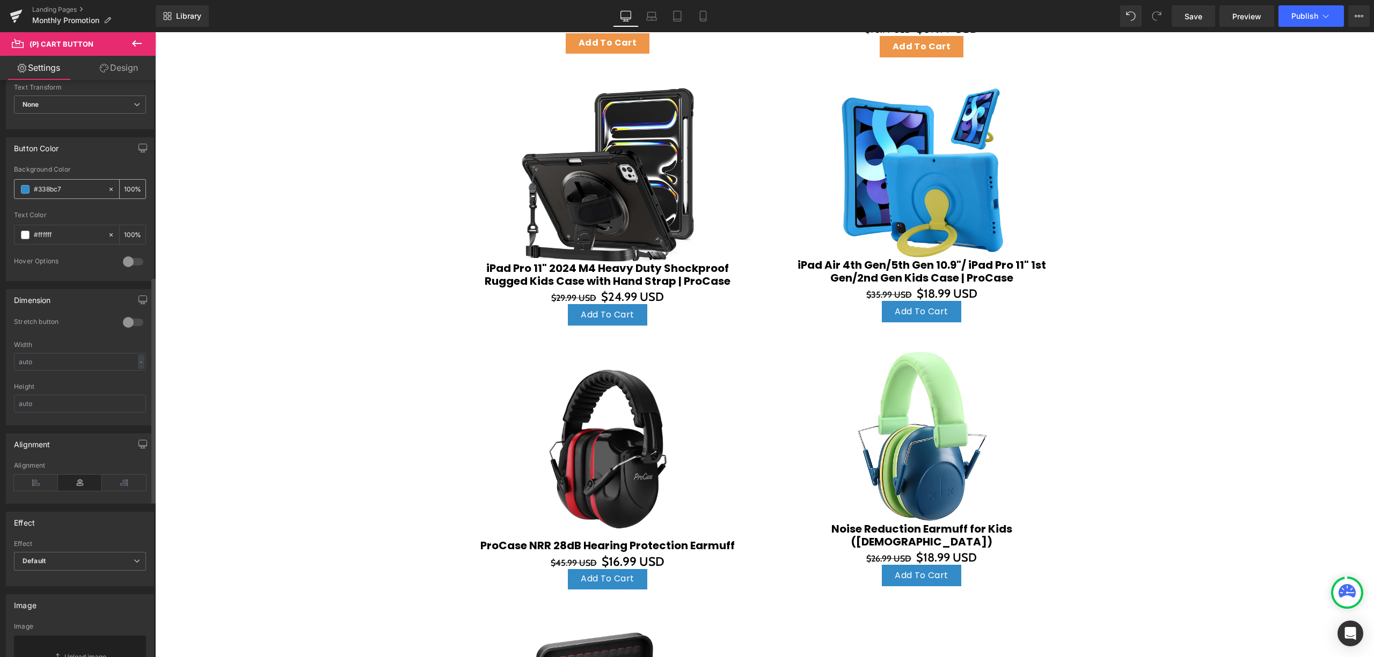
drag, startPoint x: 75, startPoint y: 189, endPoint x: 33, endPoint y: 185, distance: 42.0
click at [34, 185] on div "#338bc7" at bounding box center [60, 189] width 93 height 19
paste input "ee954"
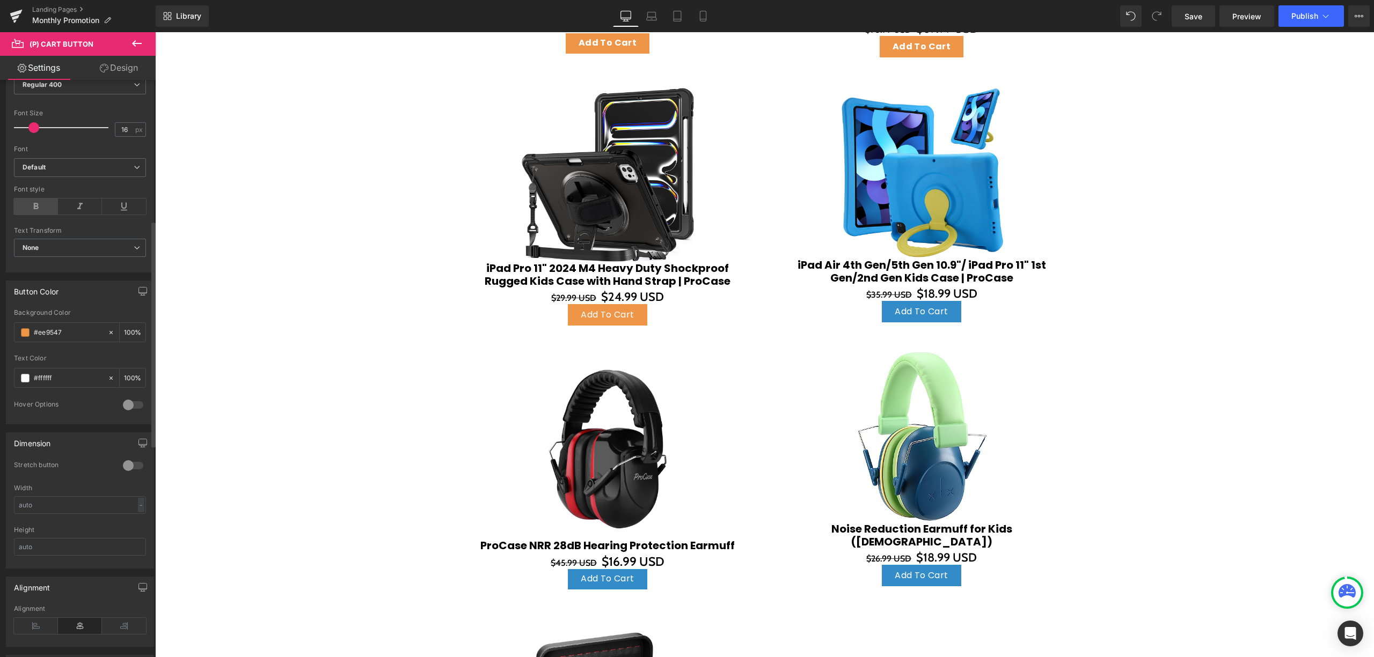
type input "#ee9547"
click at [46, 205] on icon at bounding box center [36, 207] width 44 height 16
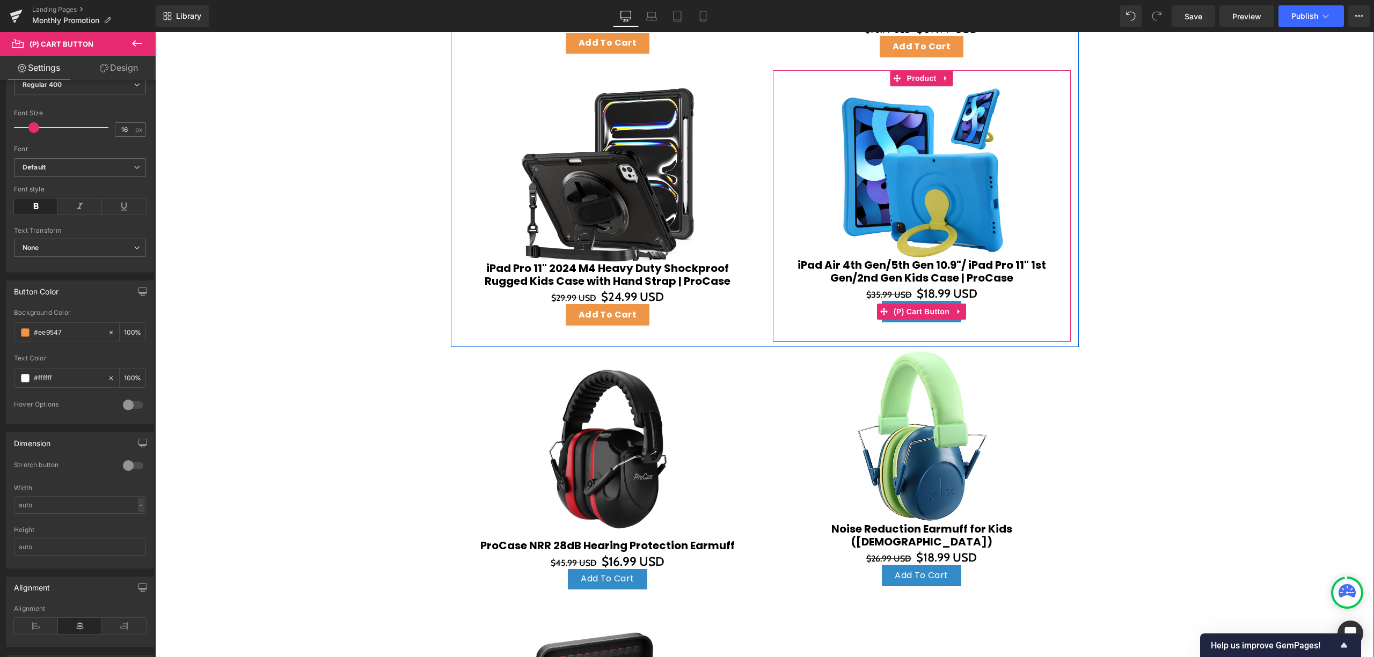
drag, startPoint x: 915, startPoint y: 310, endPoint x: 653, endPoint y: 316, distance: 261.4
click at [915, 311] on span "(P) Cart Button" at bounding box center [921, 312] width 61 height 16
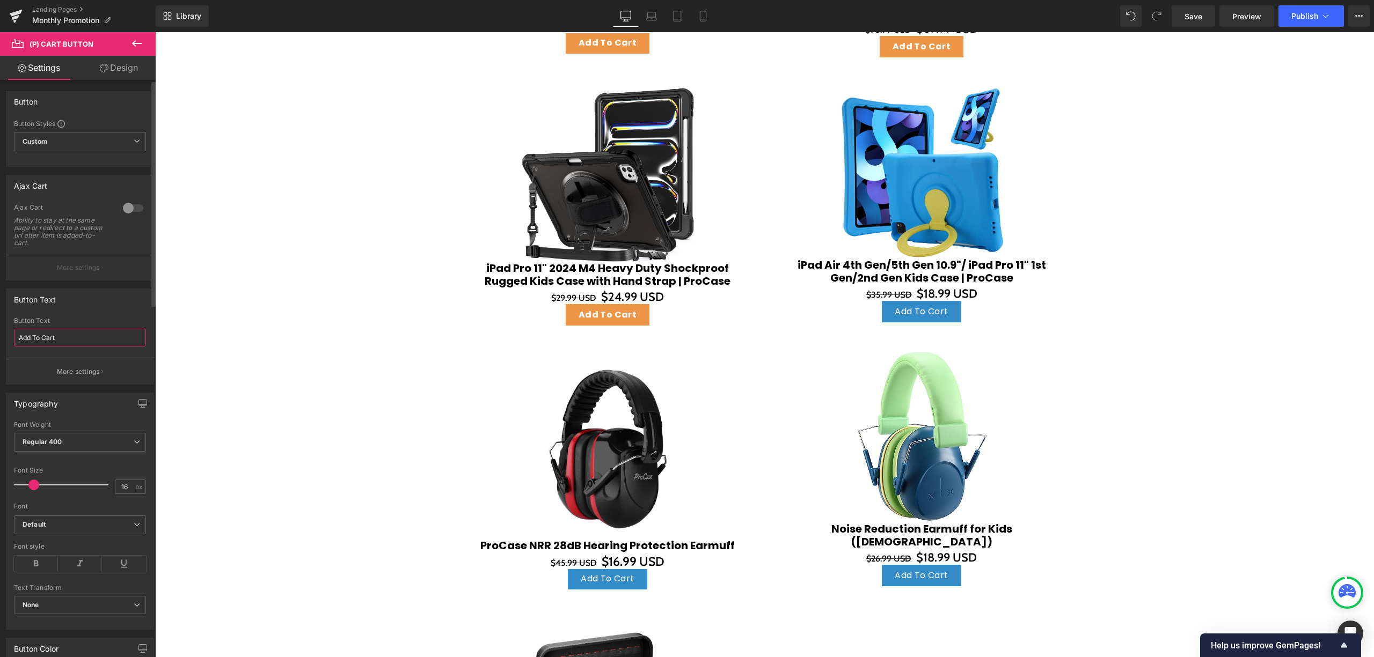
click at [73, 331] on input "Add To Cart" at bounding box center [80, 338] width 132 height 18
click at [86, 443] on span "Regular 400" at bounding box center [80, 442] width 132 height 19
click at [77, 429] on div "Font Weight" at bounding box center [78, 425] width 128 height 8
click at [34, 568] on icon at bounding box center [36, 564] width 44 height 16
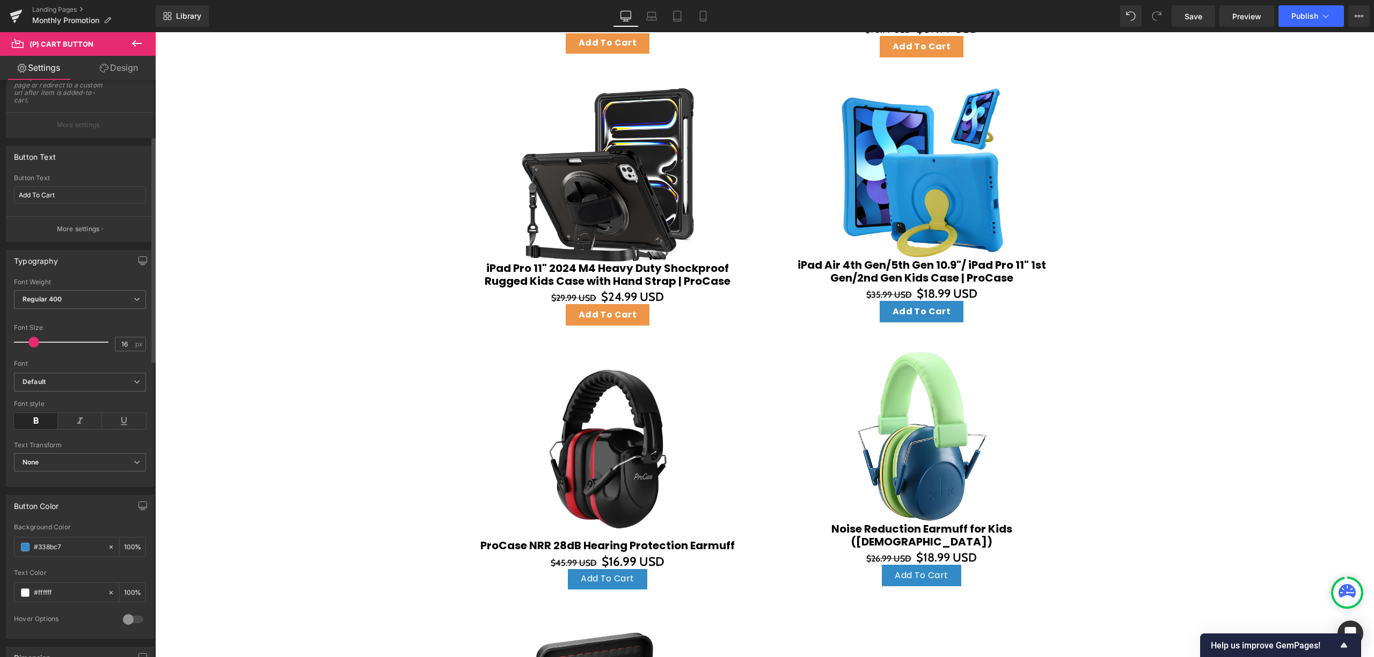
drag, startPoint x: 82, startPoint y: 548, endPoint x: 35, endPoint y: 532, distance: 48.7
click at [27, 545] on div "#338bc7" at bounding box center [60, 547] width 93 height 19
paste input "ee954"
type input "#ee9547"
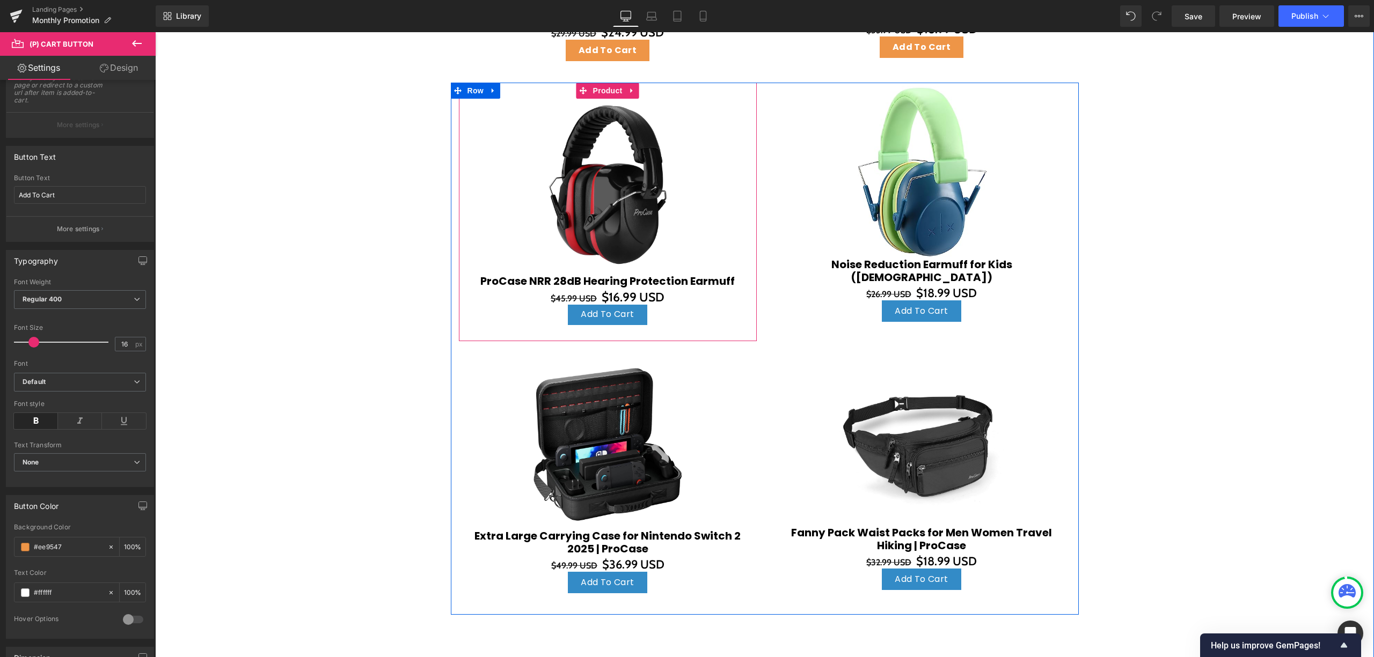
scroll to position [1040, 0]
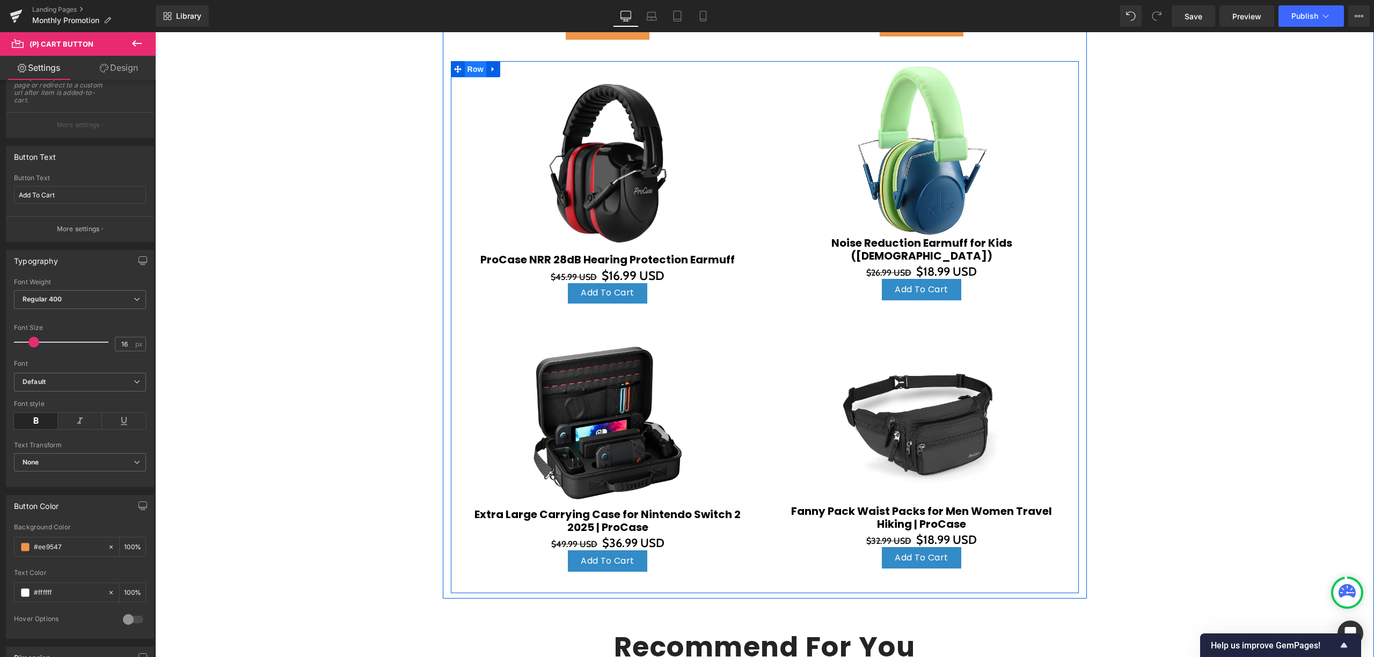
click at [472, 74] on span "Row" at bounding box center [475, 69] width 21 height 16
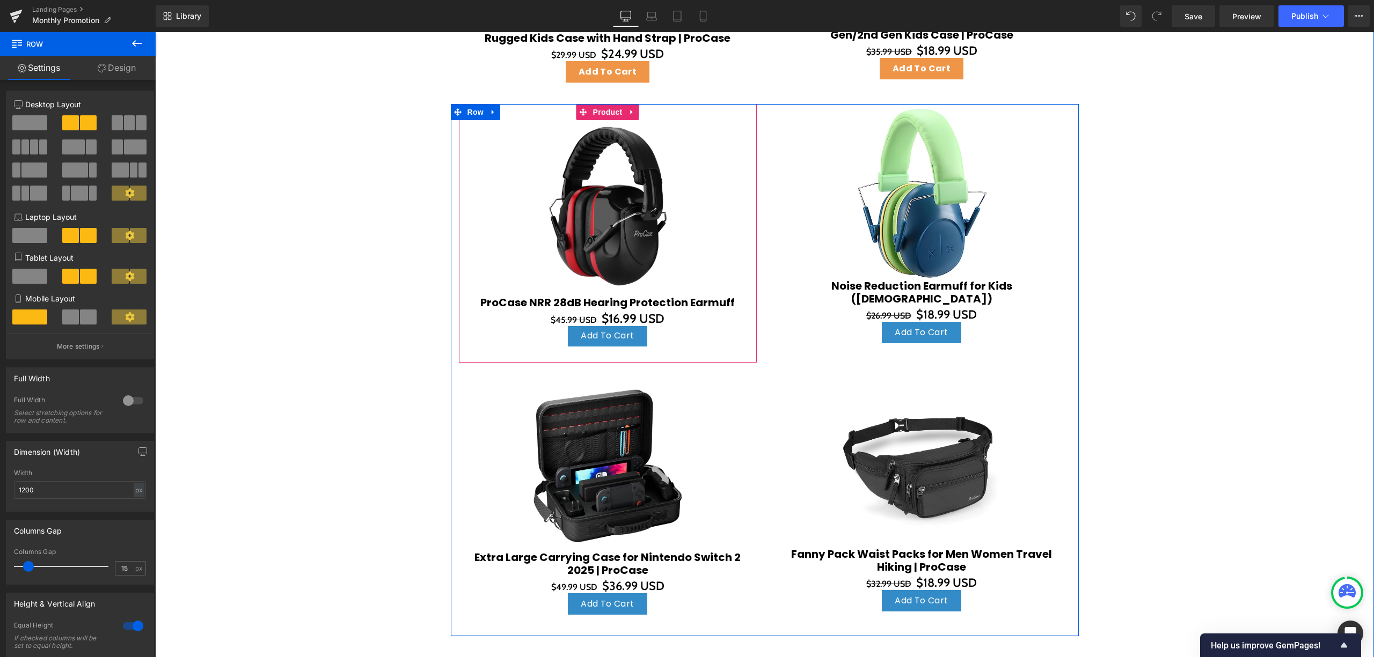
scroll to position [968, 0]
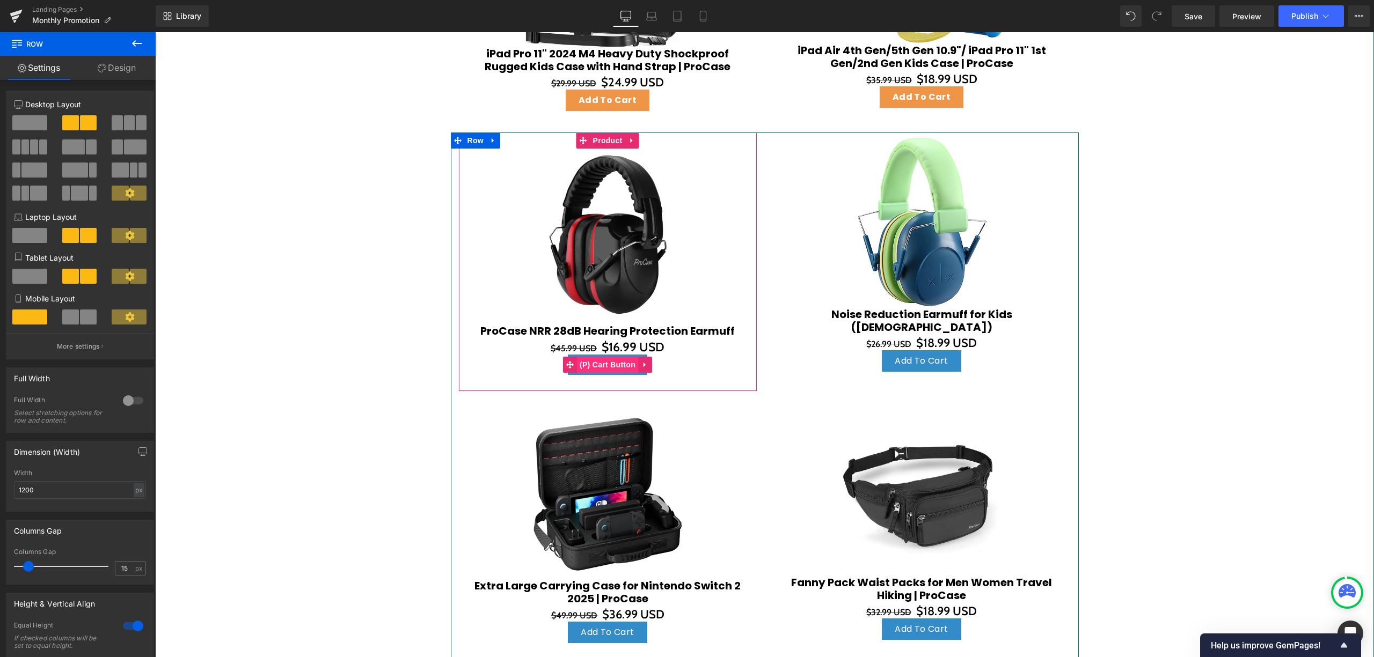
drag, startPoint x: 605, startPoint y: 356, endPoint x: 572, endPoint y: 363, distance: 34.0
click at [606, 357] on span "(P) Cart Button" at bounding box center [607, 365] width 61 height 16
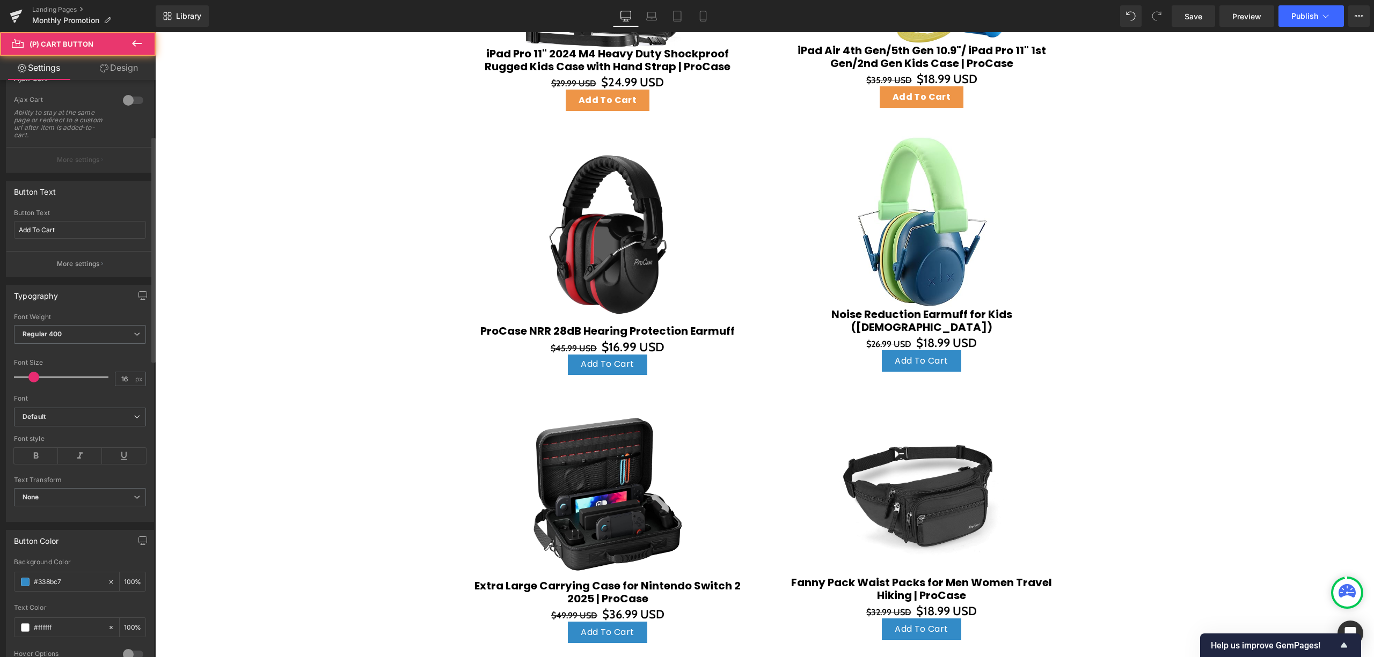
scroll to position [215, 0]
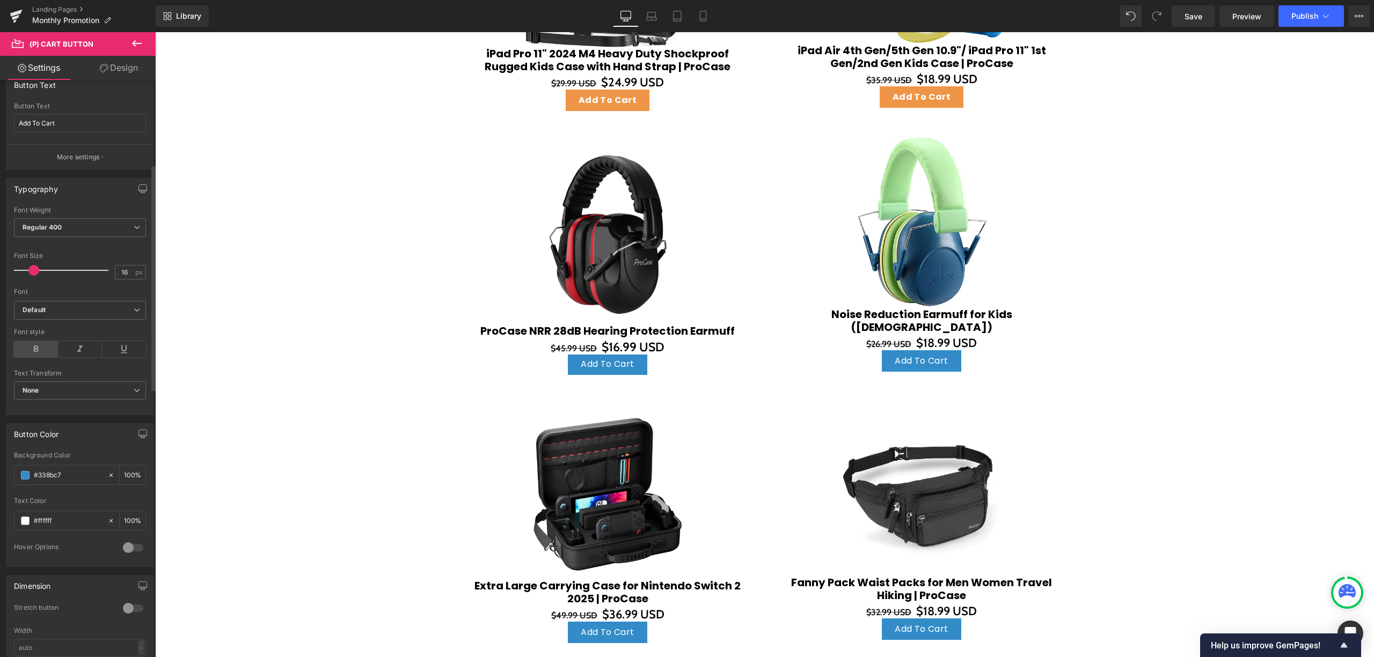
click at [45, 348] on icon at bounding box center [36, 349] width 44 height 16
click at [109, 477] on icon at bounding box center [110, 475] width 3 height 3
type input "none"
type input "0"
drag, startPoint x: 36, startPoint y: 473, endPoint x: 3, endPoint y: 473, distance: 33.8
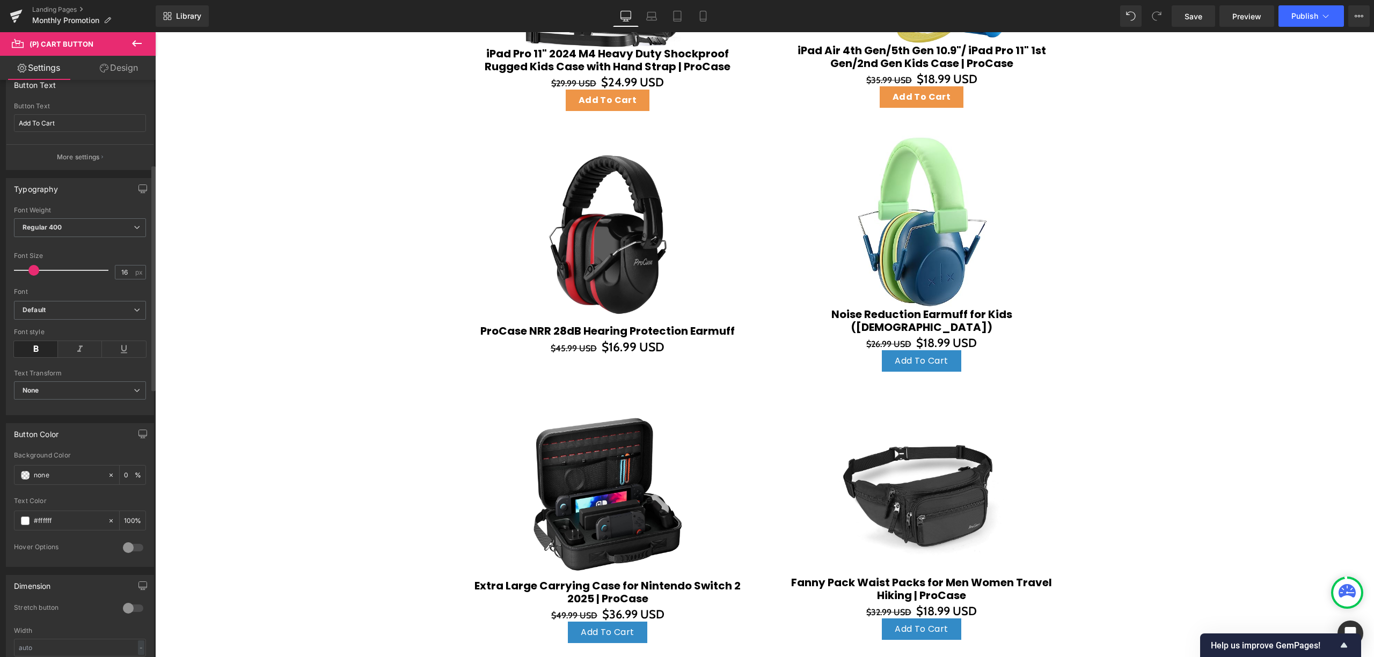
click at [3, 473] on div "Button Color none Background Color none 0 % rgba(255, 255, 255, 1) Text Color #…" at bounding box center [80, 491] width 160 height 152
paste input "#ee9547"
type input "#ee9547"
type input "100"
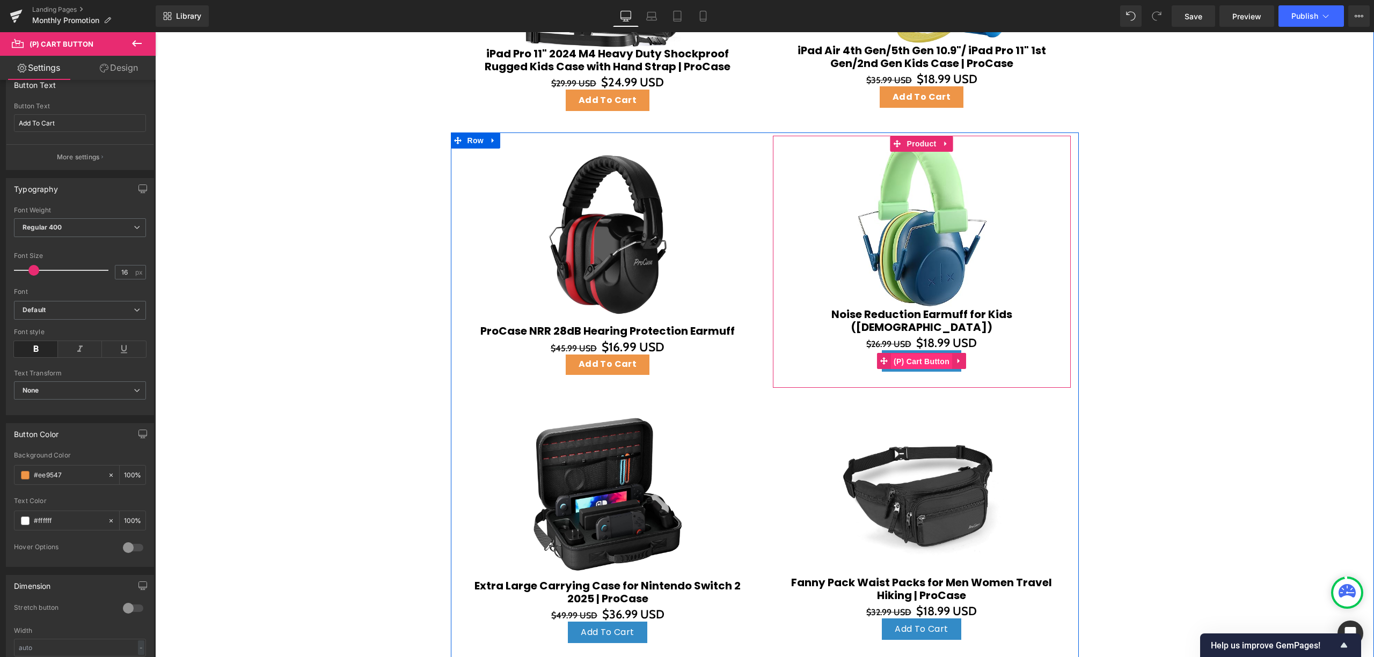
click at [924, 354] on span "(P) Cart Button" at bounding box center [921, 362] width 61 height 16
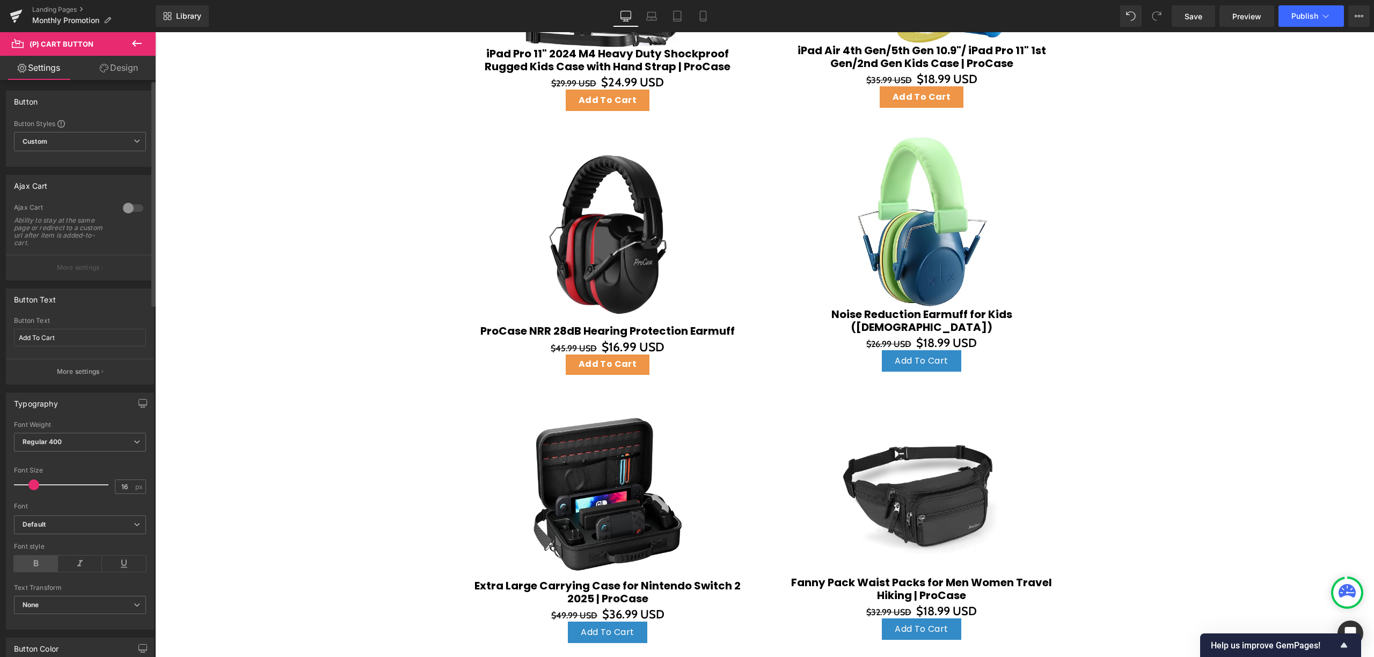
click at [35, 566] on icon at bounding box center [36, 564] width 44 height 16
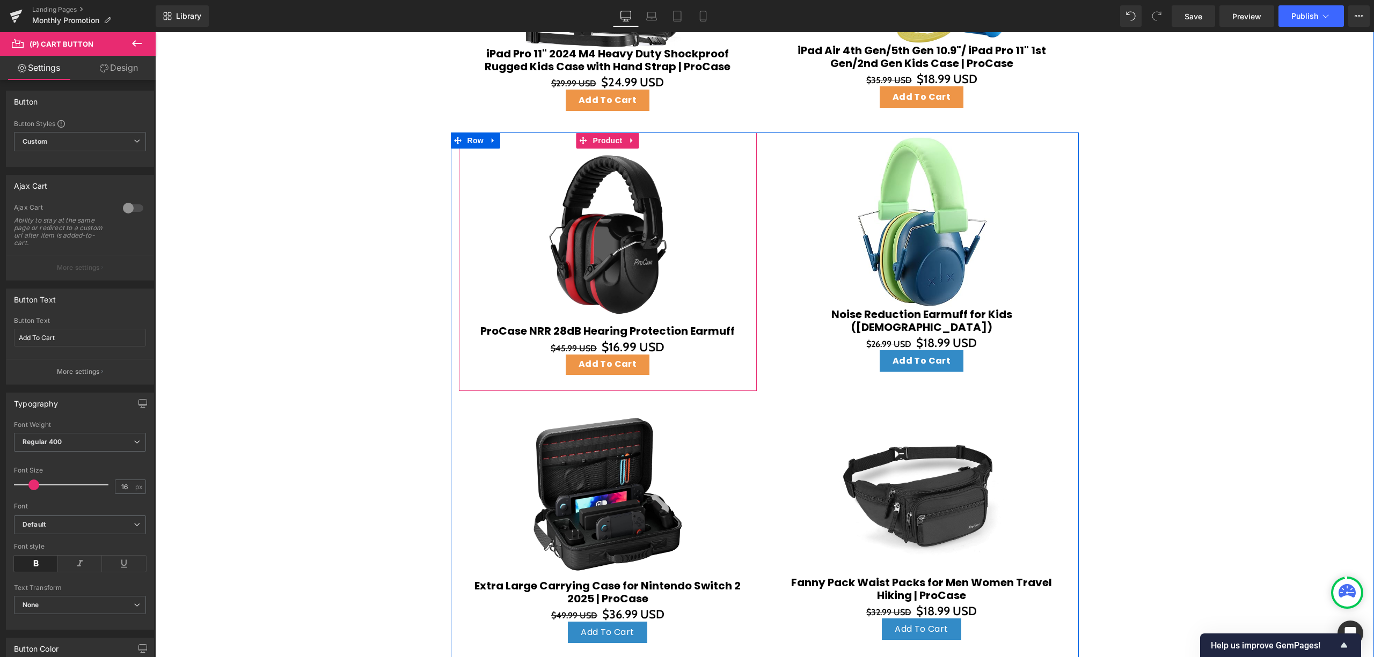
scroll to position [1040, 0]
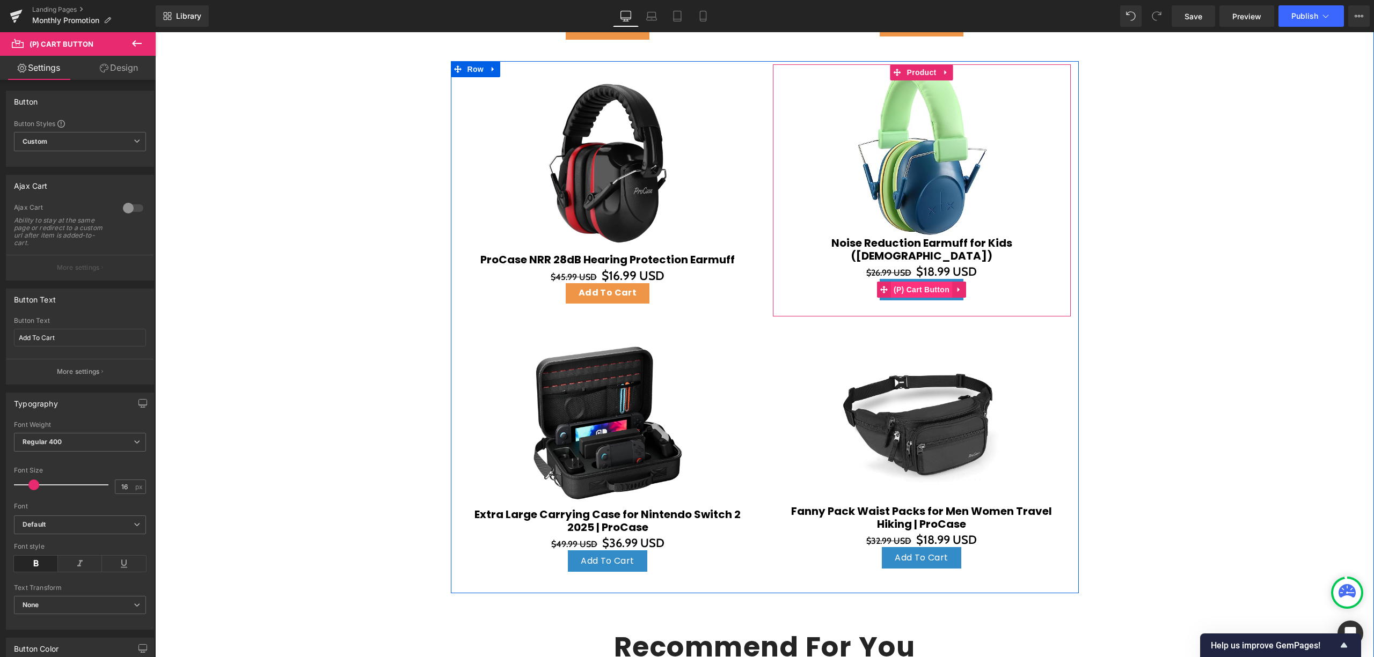
click at [926, 286] on span "(P) Cart Button" at bounding box center [921, 290] width 61 height 16
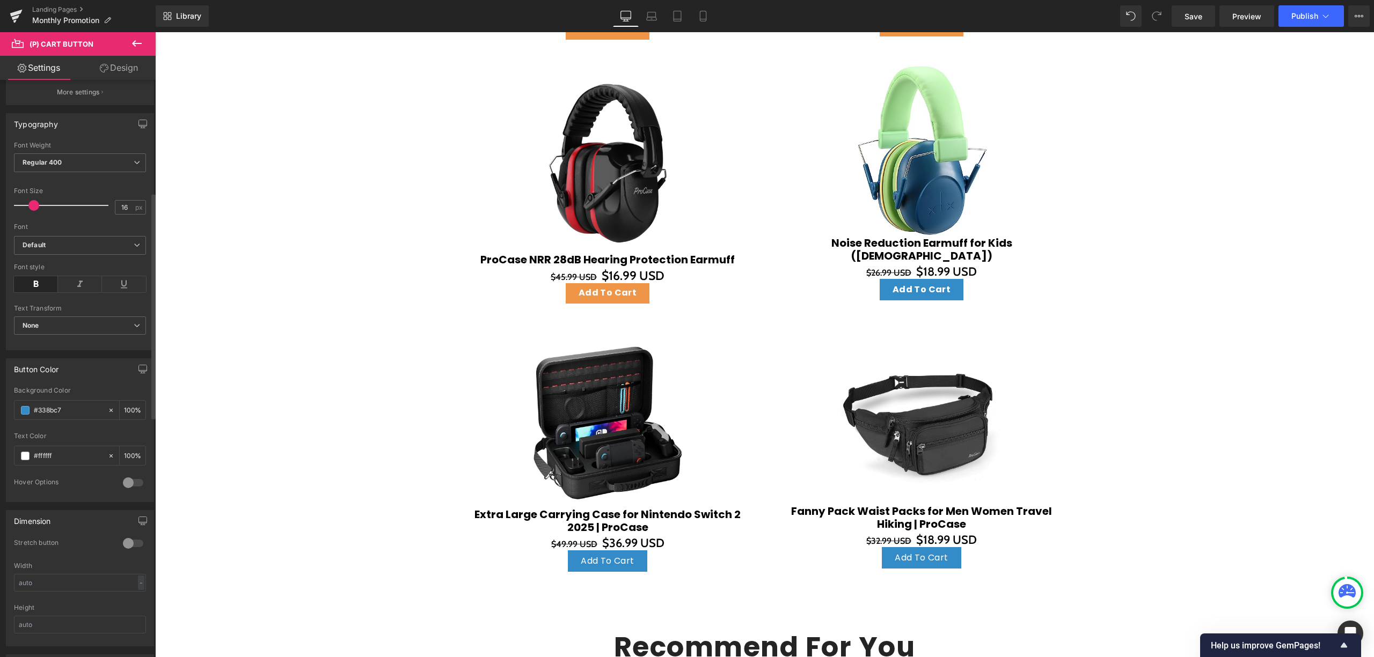
scroll to position [286, 0]
click at [108, 407] on icon at bounding box center [111, 404] width 8 height 8
type input "none"
type input "0"
drag, startPoint x: 62, startPoint y: 403, endPoint x: 0, endPoint y: 405, distance: 62.3
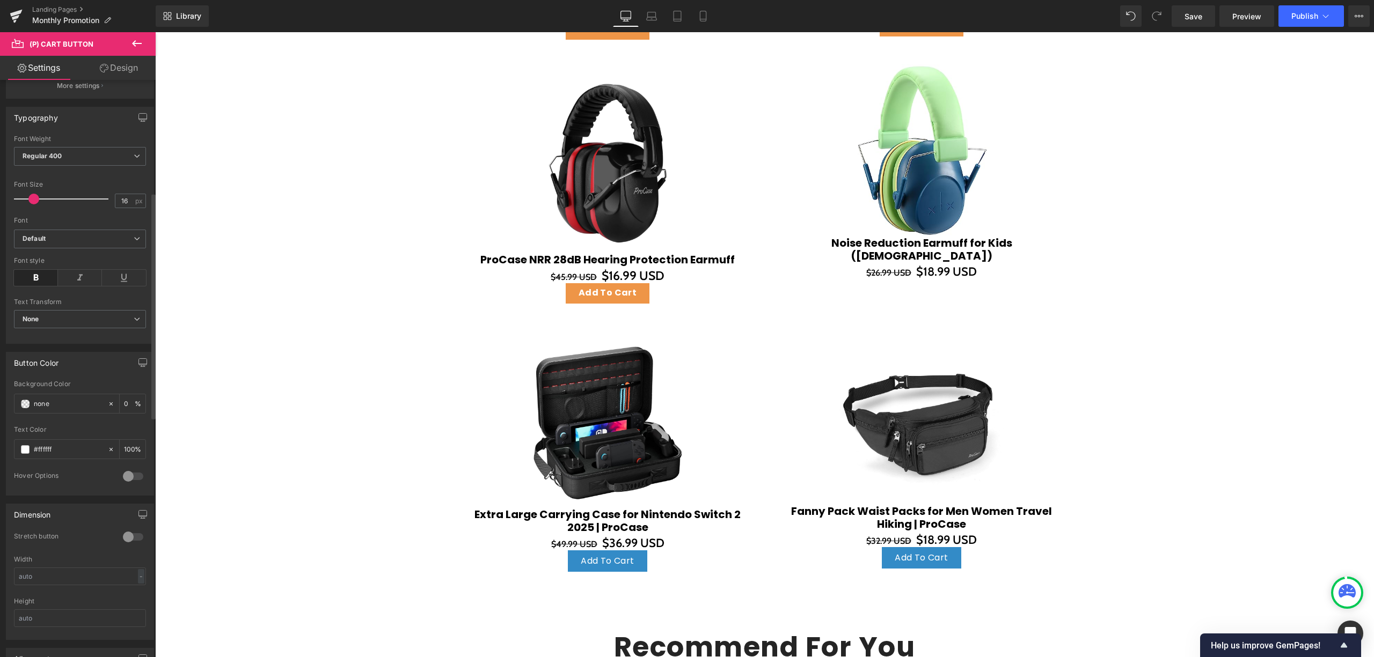
click at [0, 569] on html "(P) Cart Button You are previewing how the will restyle your page. You can not …" at bounding box center [687, 328] width 1374 height 657
paste input "#ee9547"
type input "#ee9547"
type input "100"
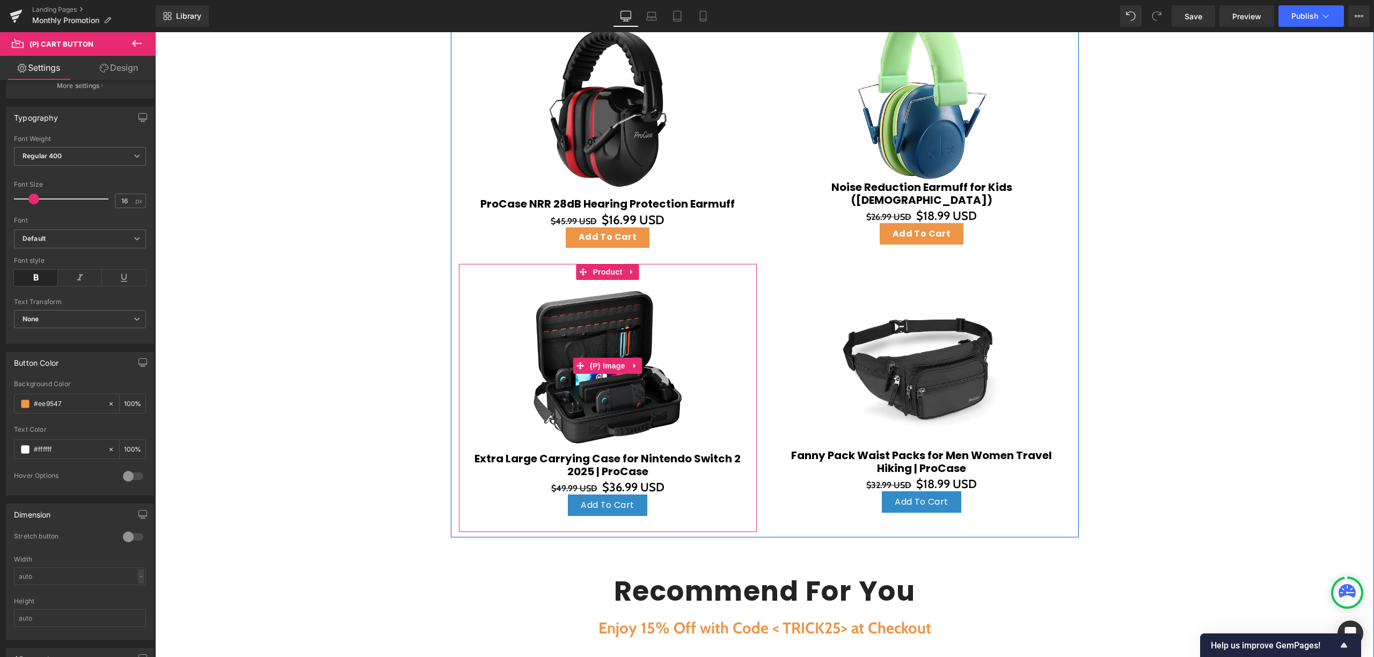
scroll to position [1111, 0]
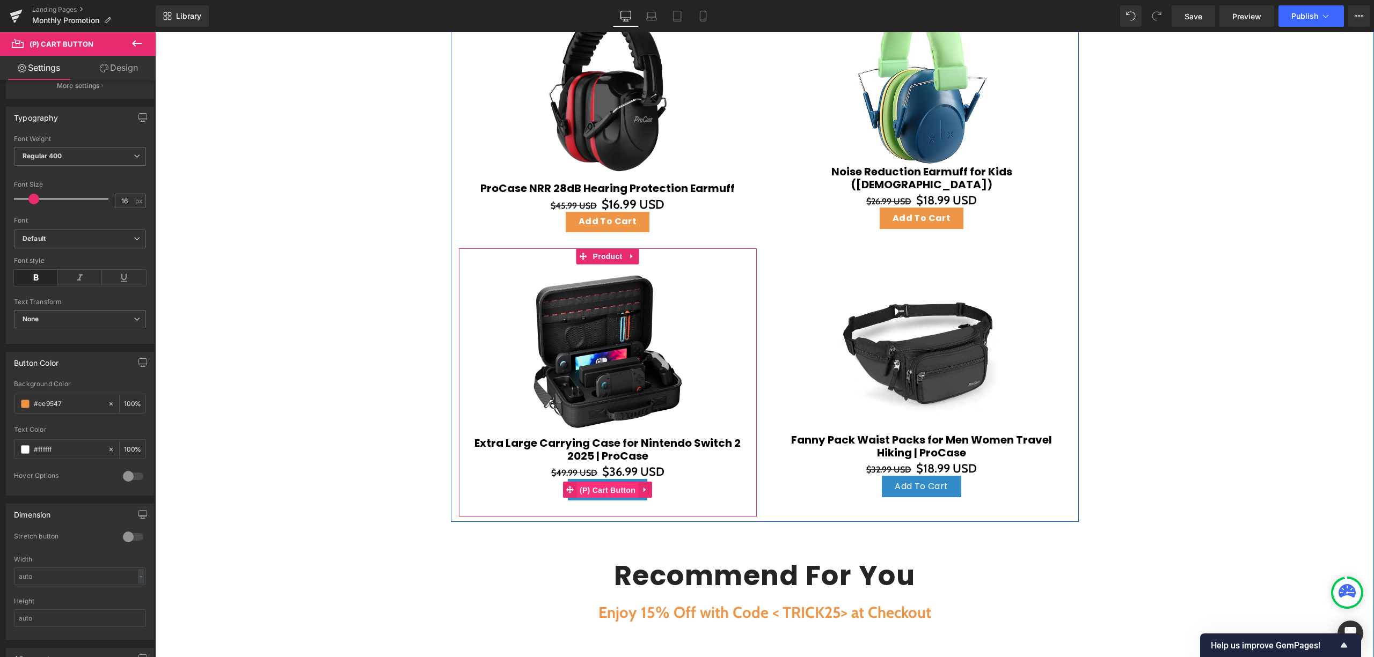
click at [606, 488] on span "(P) Cart Button" at bounding box center [607, 491] width 61 height 16
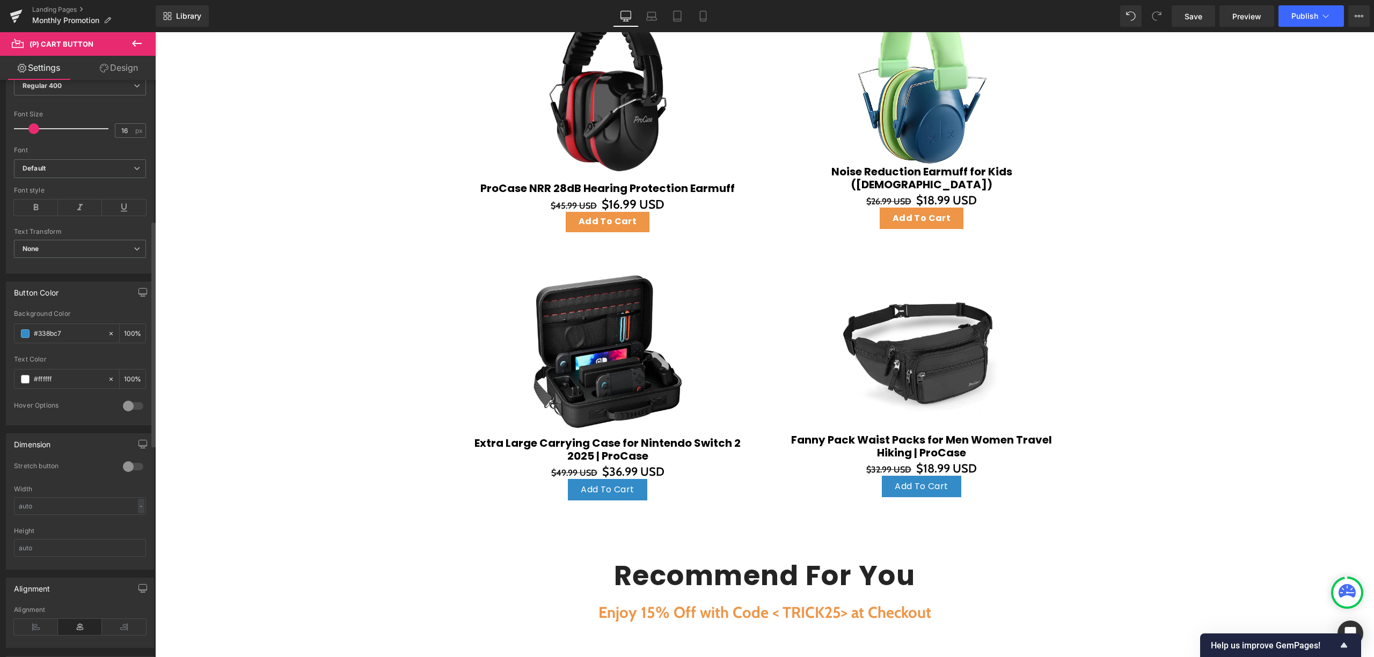
scroll to position [357, 0]
drag, startPoint x: 78, startPoint y: 343, endPoint x: 73, endPoint y: 338, distance: 7.6
click at [73, 339] on div "#338bc7" at bounding box center [60, 332] width 93 height 19
drag, startPoint x: 76, startPoint y: 337, endPoint x: 32, endPoint y: 335, distance: 44.1
click at [33, 335] on div "#338bc7" at bounding box center [60, 332] width 93 height 19
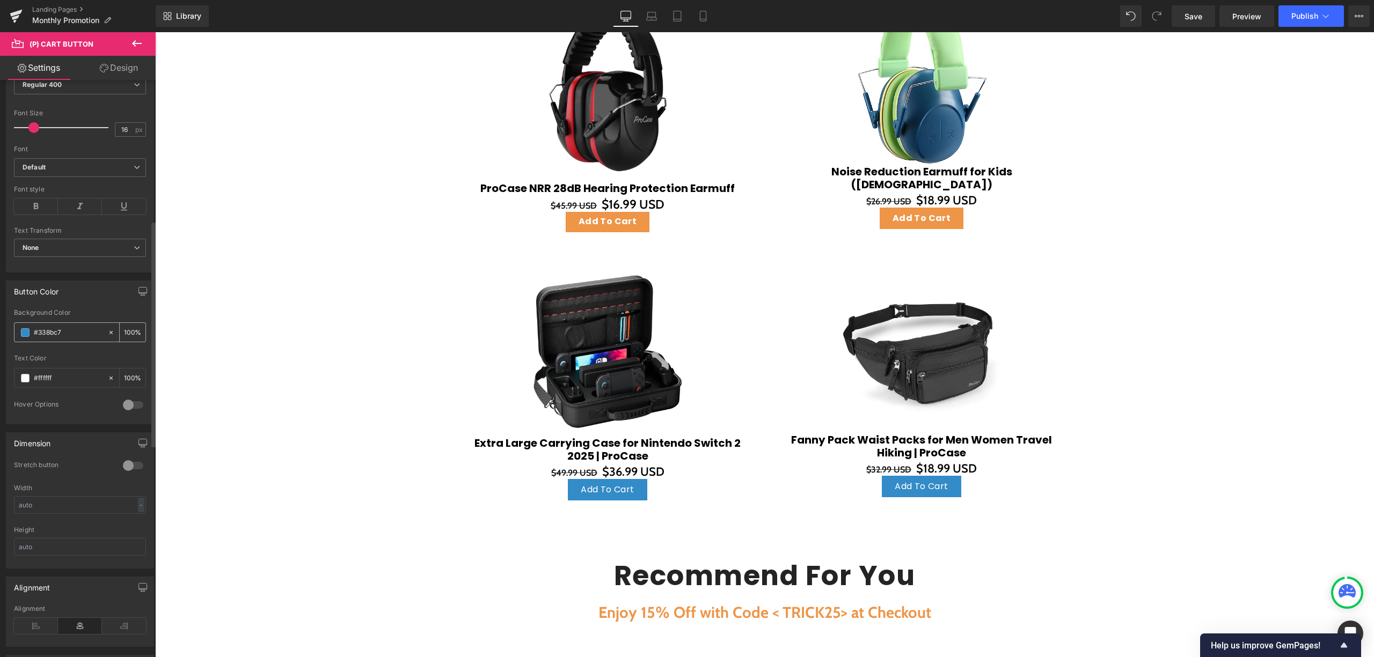
paste input "ee954"
type input "#ee9547"
drag, startPoint x: 41, startPoint y: 204, endPoint x: 58, endPoint y: 217, distance: 20.7
click at [41, 205] on icon at bounding box center [36, 207] width 44 height 16
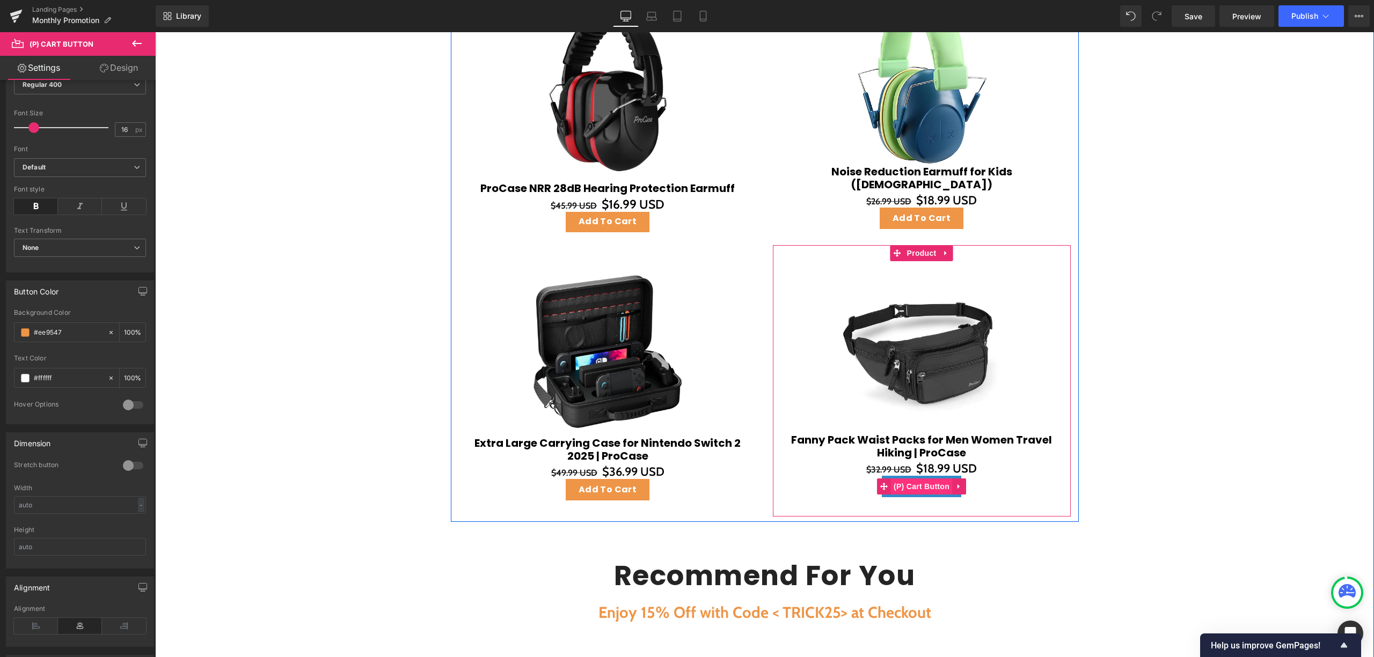
click at [919, 486] on span "(P) Cart Button" at bounding box center [921, 487] width 61 height 16
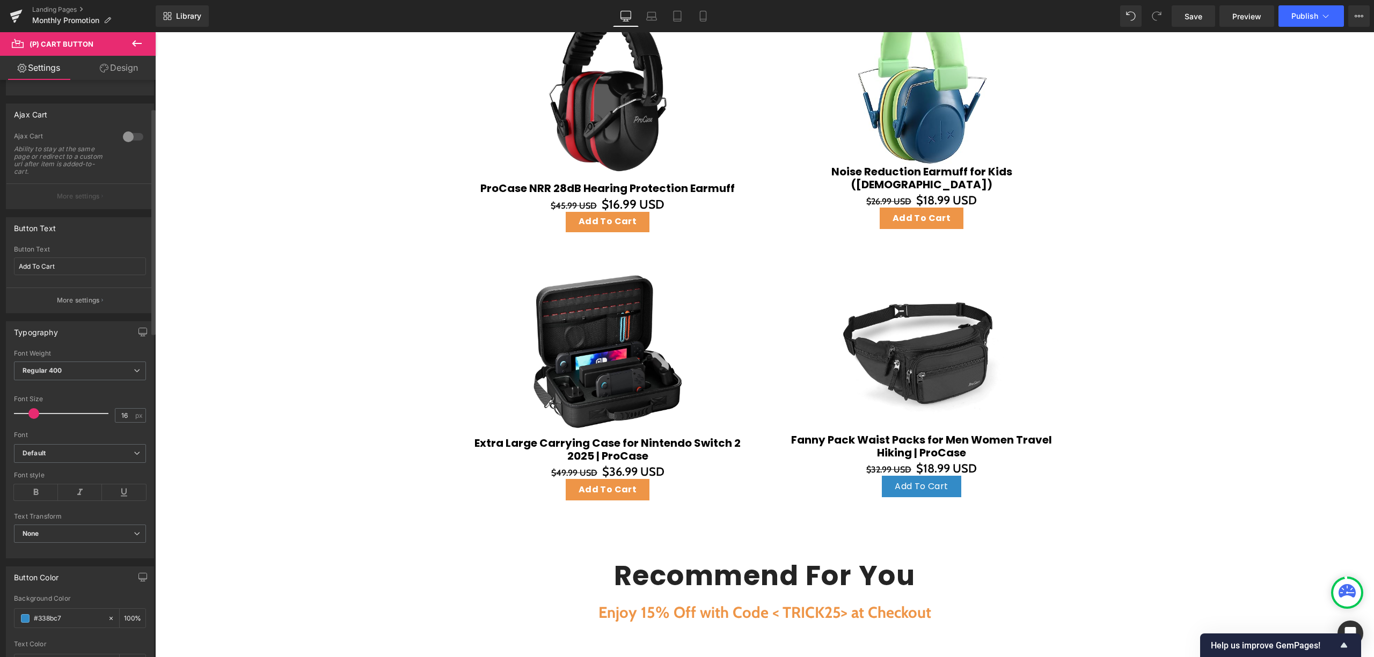
scroll to position [215, 0]
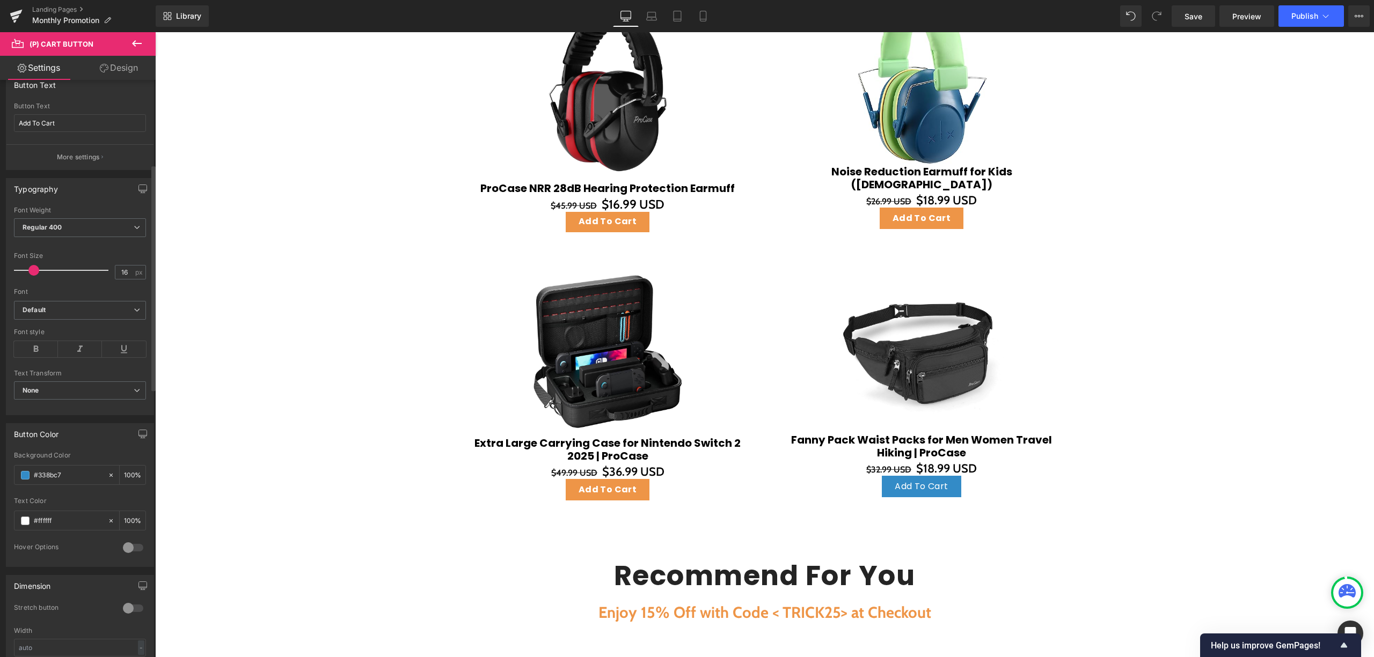
drag, startPoint x: 77, startPoint y: 481, endPoint x: 7, endPoint y: 479, distance: 70.3
click at [8, 481] on div "rgba(51, 139, 199, 1) Background Color #338bc7 100 % rgba(255, 255, 255, 1) Tex…" at bounding box center [79, 509] width 147 height 115
paste input "ee954"
type input "#ee9547"
click at [32, 336] on div "Font style" at bounding box center [80, 332] width 132 height 8
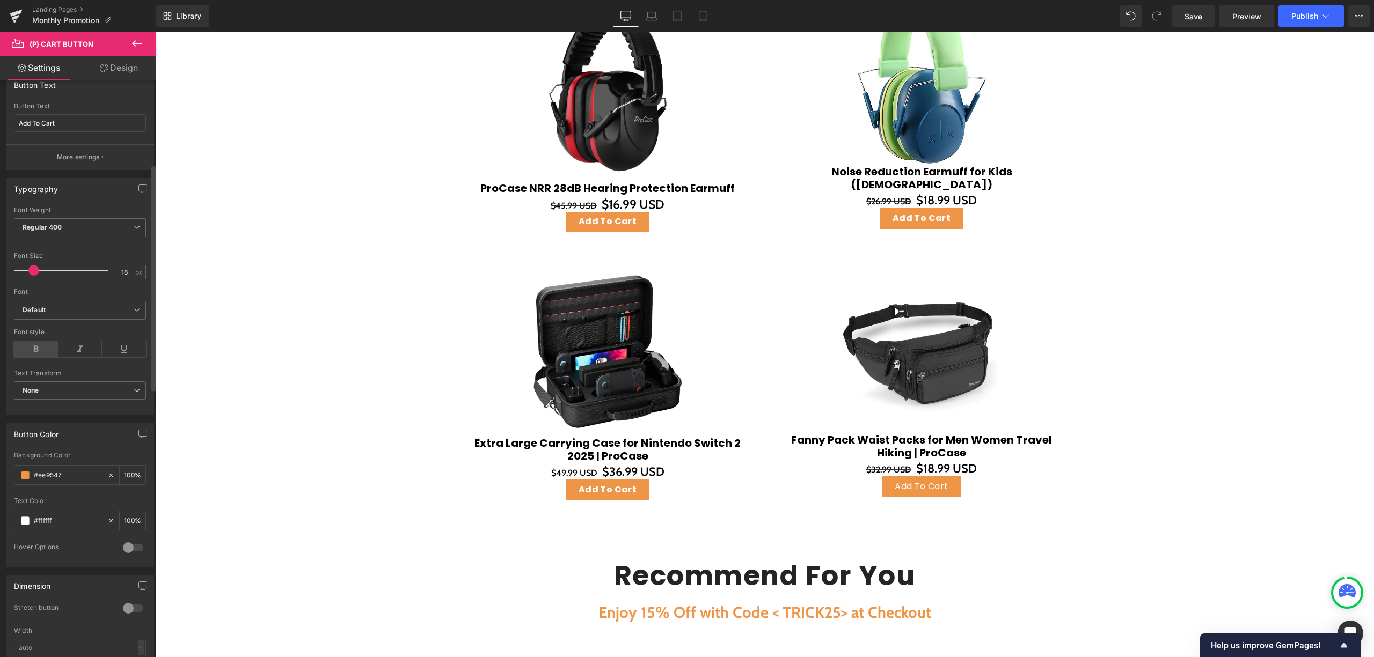
click at [34, 349] on icon at bounding box center [36, 349] width 44 height 16
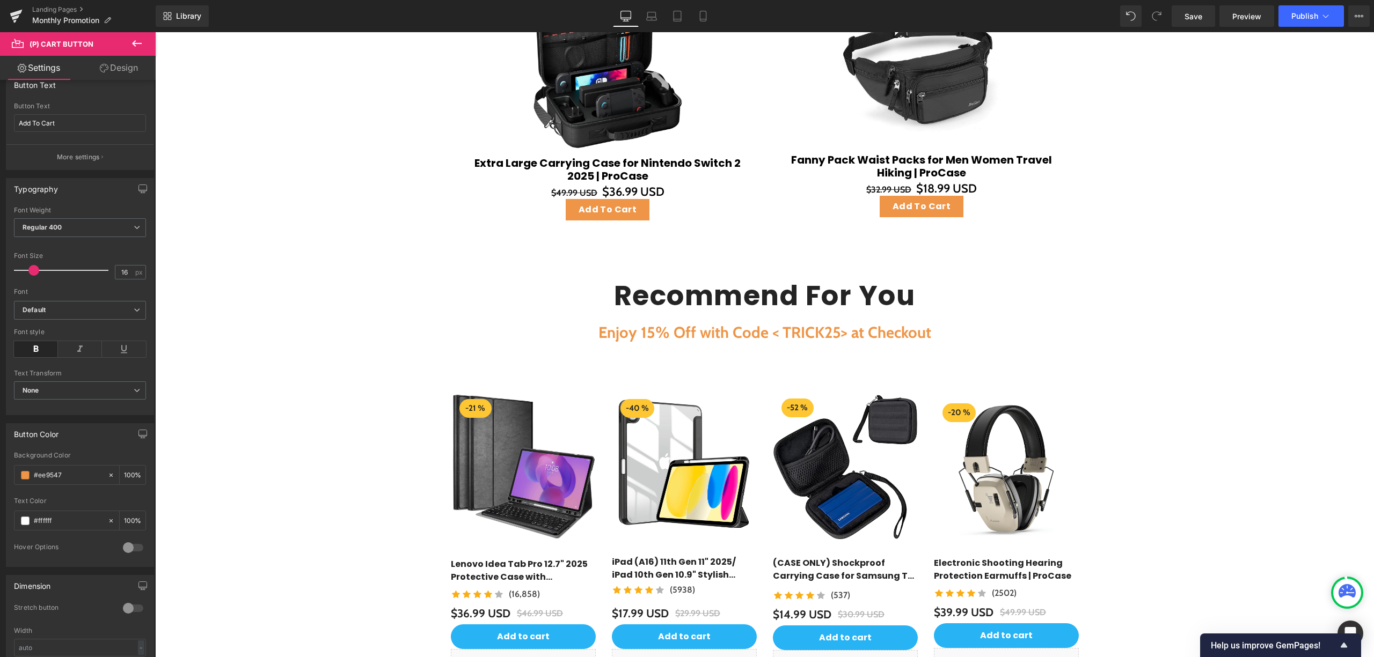
scroll to position [1540, 0]
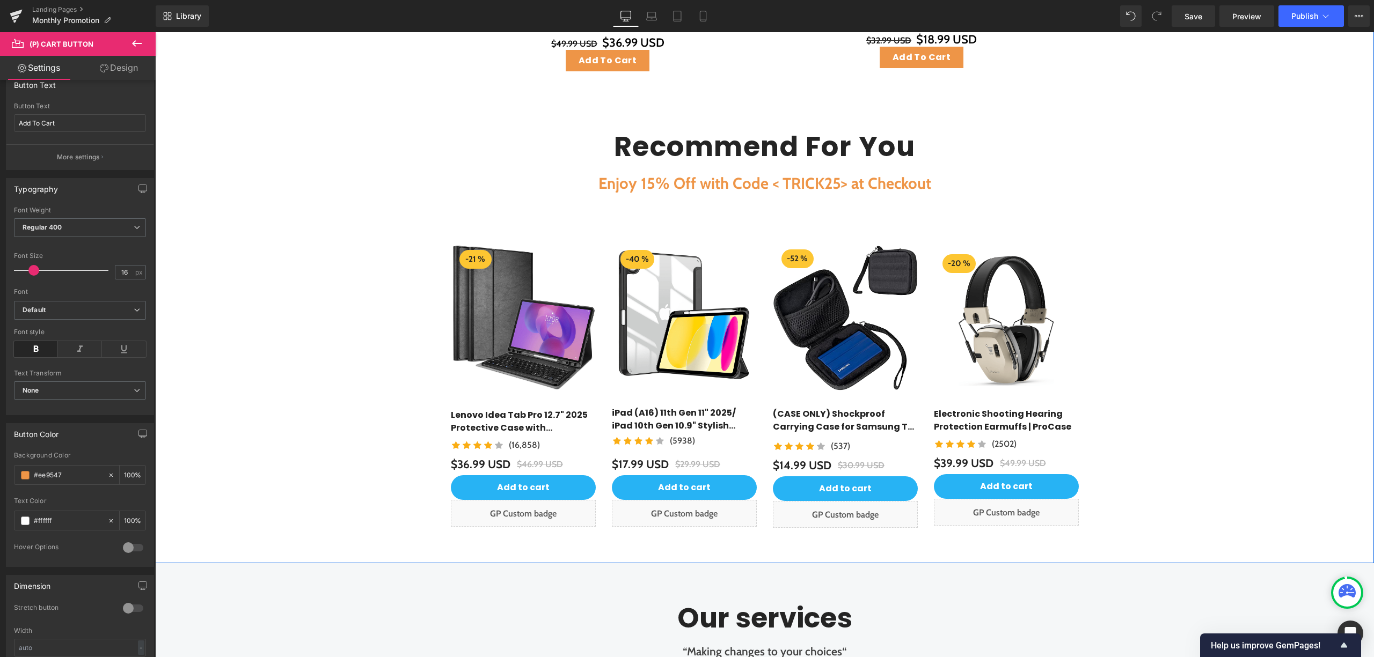
click at [460, 232] on span "Row" at bounding box center [467, 233] width 17 height 13
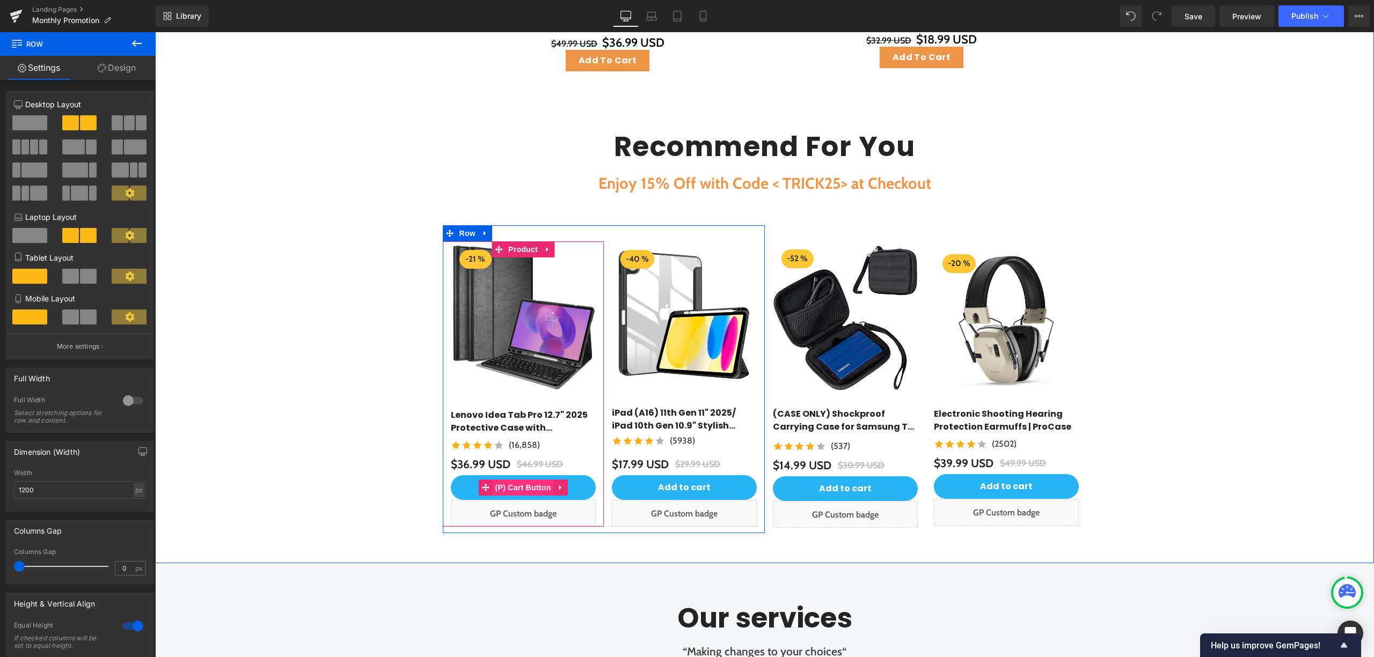
click at [531, 488] on span "(P) Cart Button" at bounding box center [522, 488] width 61 height 16
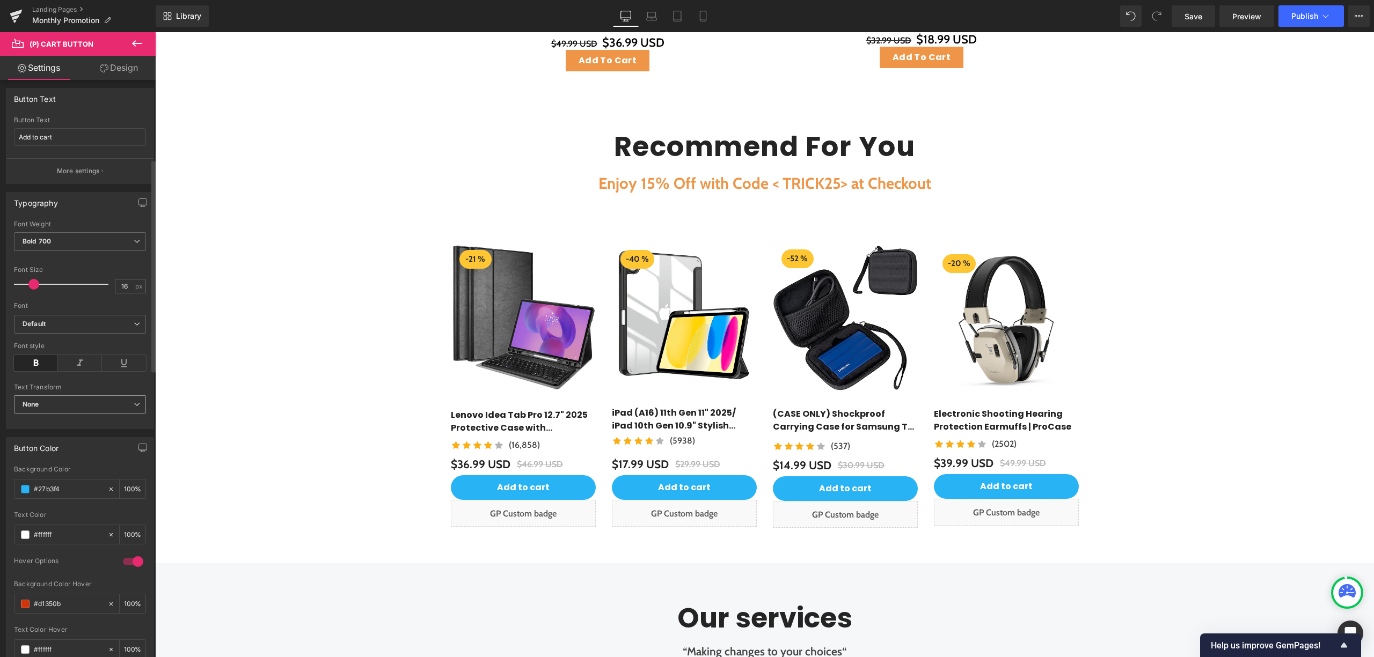
scroll to position [215, 0]
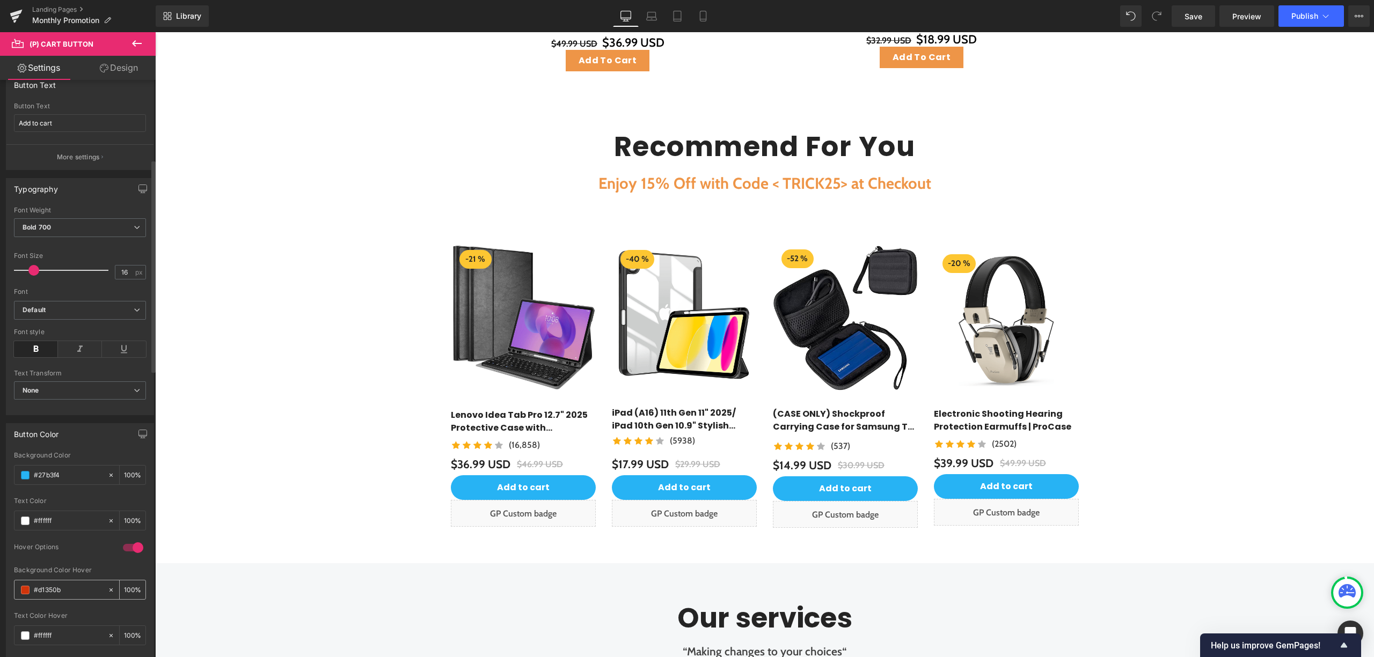
drag, startPoint x: 71, startPoint y: 597, endPoint x: 20, endPoint y: 594, distance: 51.1
click at [20, 595] on div "#d1350b" at bounding box center [60, 590] width 93 height 19
paste input "ee9547"
type input "#ee9547"
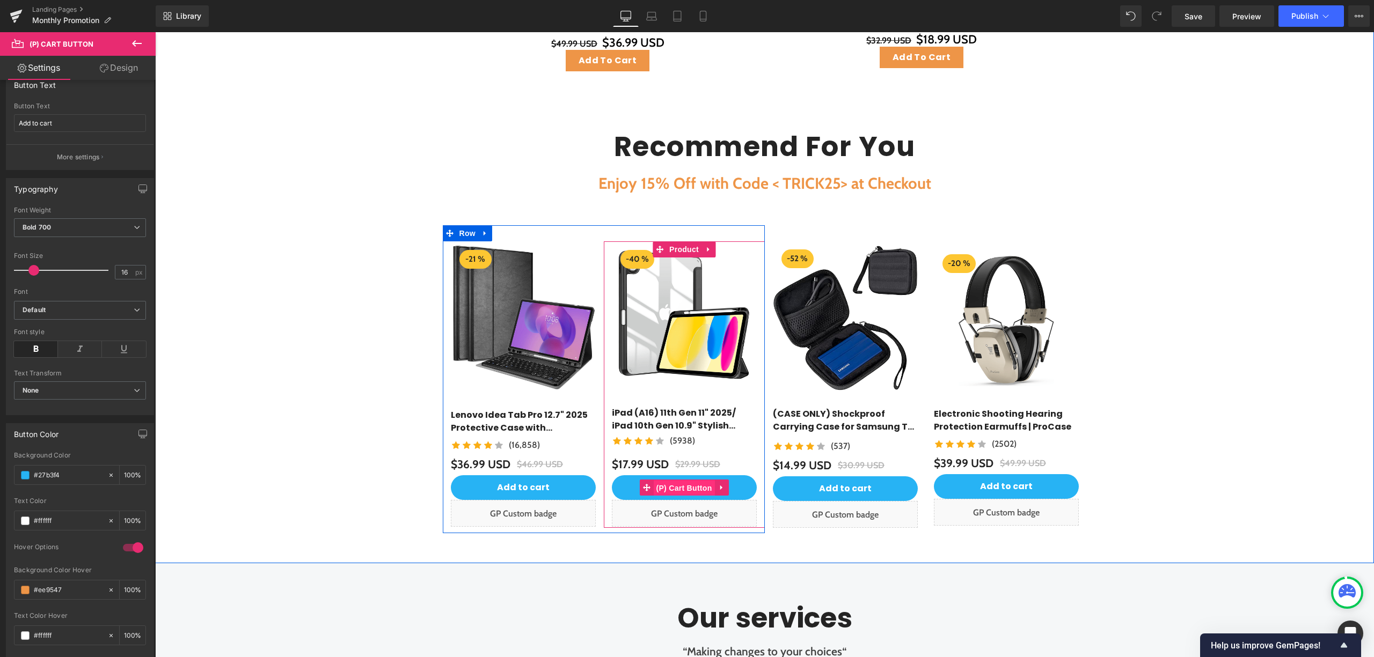
click at [670, 490] on span "(P) Cart Button" at bounding box center [683, 488] width 61 height 16
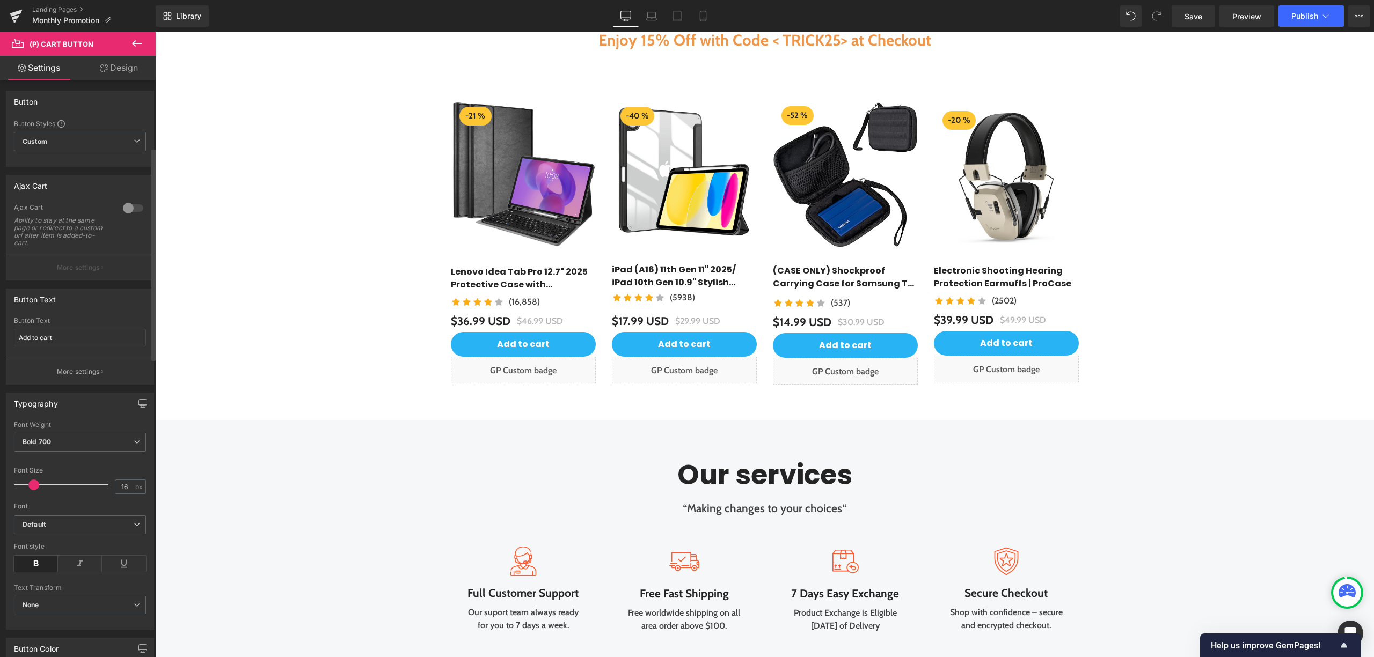
scroll to position [286, 0]
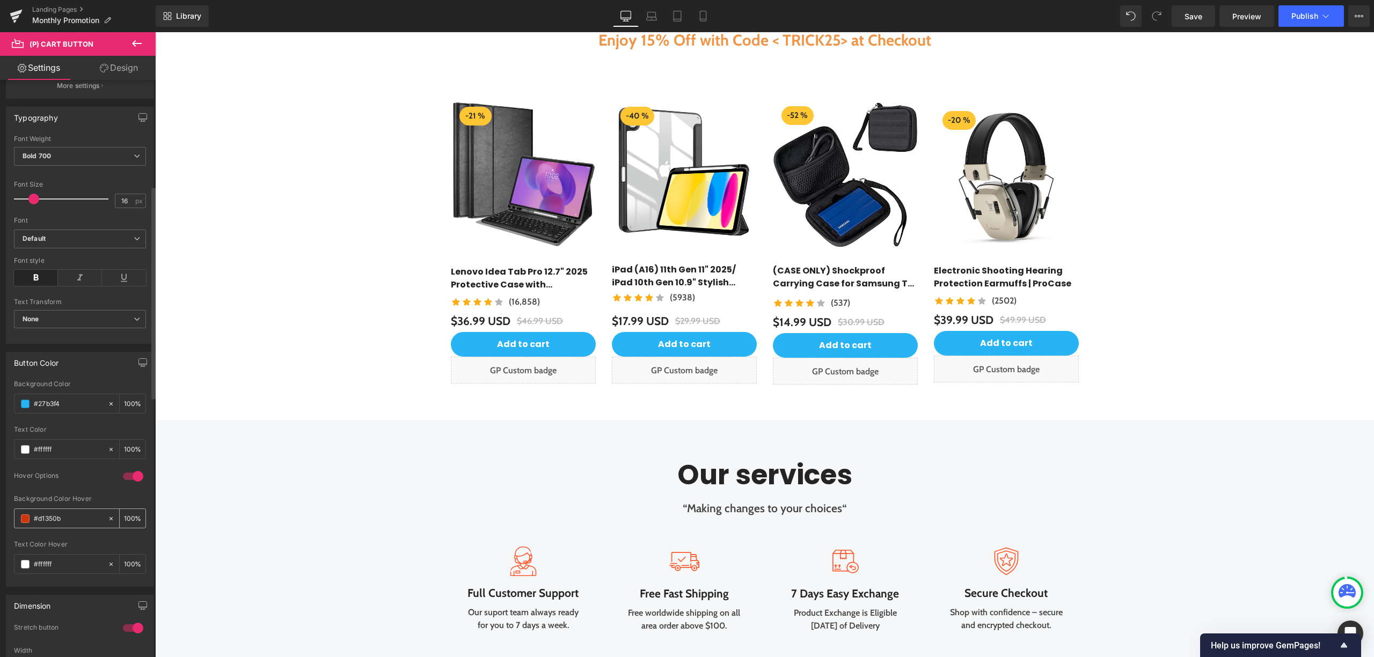
click at [108, 523] on icon at bounding box center [111, 519] width 8 height 8
type input "none"
type input "0"
drag, startPoint x: 90, startPoint y: 520, endPoint x: 3, endPoint y: 520, distance: 86.9
click at [3, 520] on div "Button Color rgb(39, 179, 244) Background Color #27b3f4 100 % rgba(255, 255, 25…" at bounding box center [80, 465] width 160 height 243
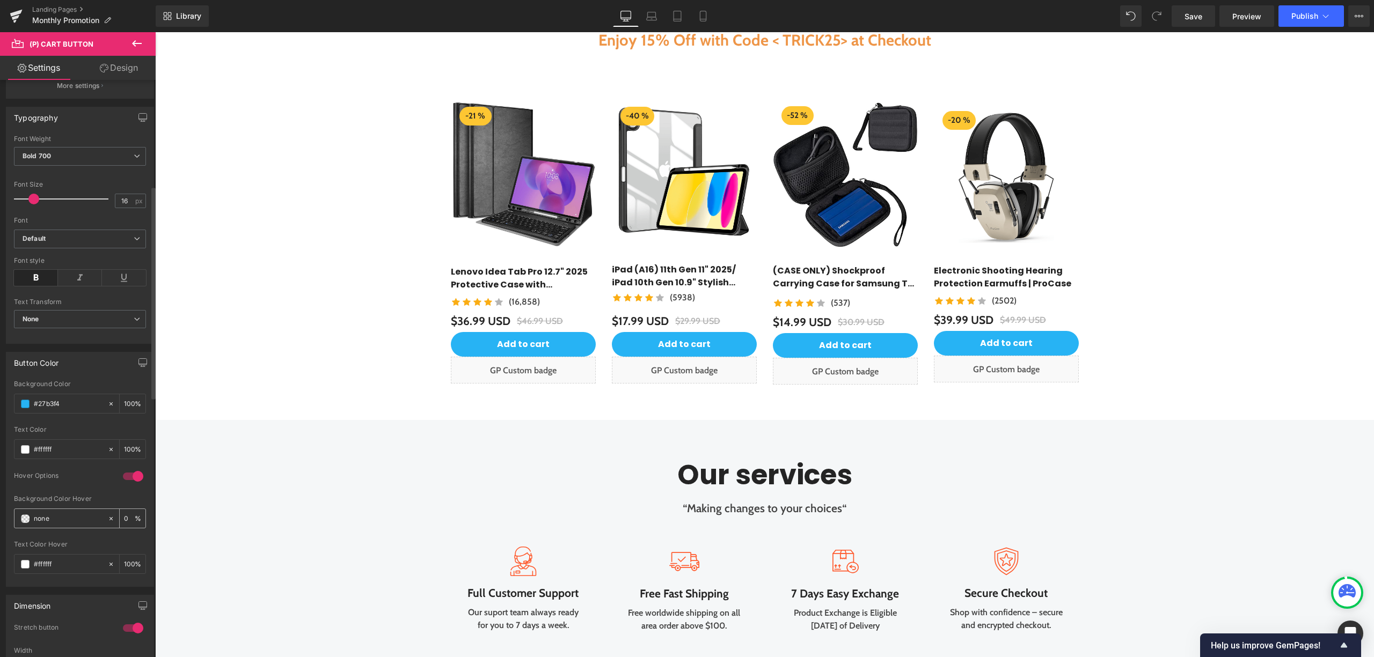
paste input "#ee9547"
type input "#ee9547"
type input "100"
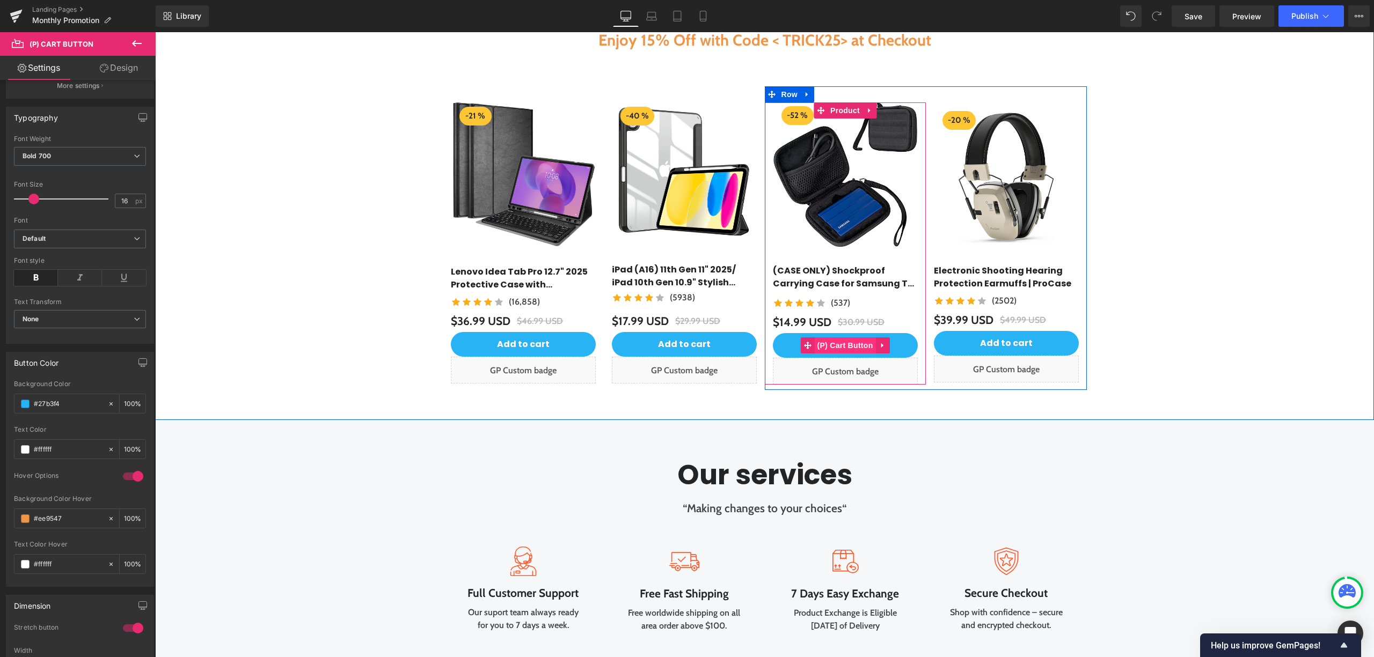
click at [836, 342] on span "(P) Cart Button" at bounding box center [844, 346] width 61 height 16
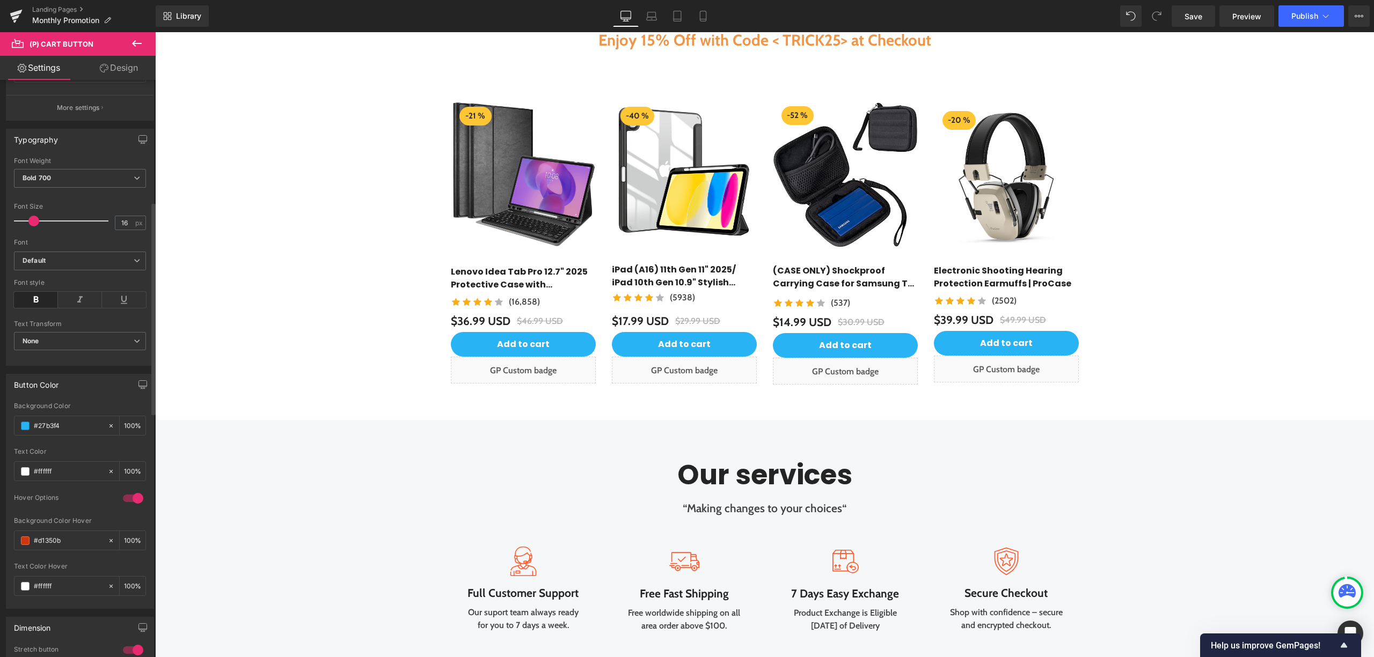
scroll to position [357, 0]
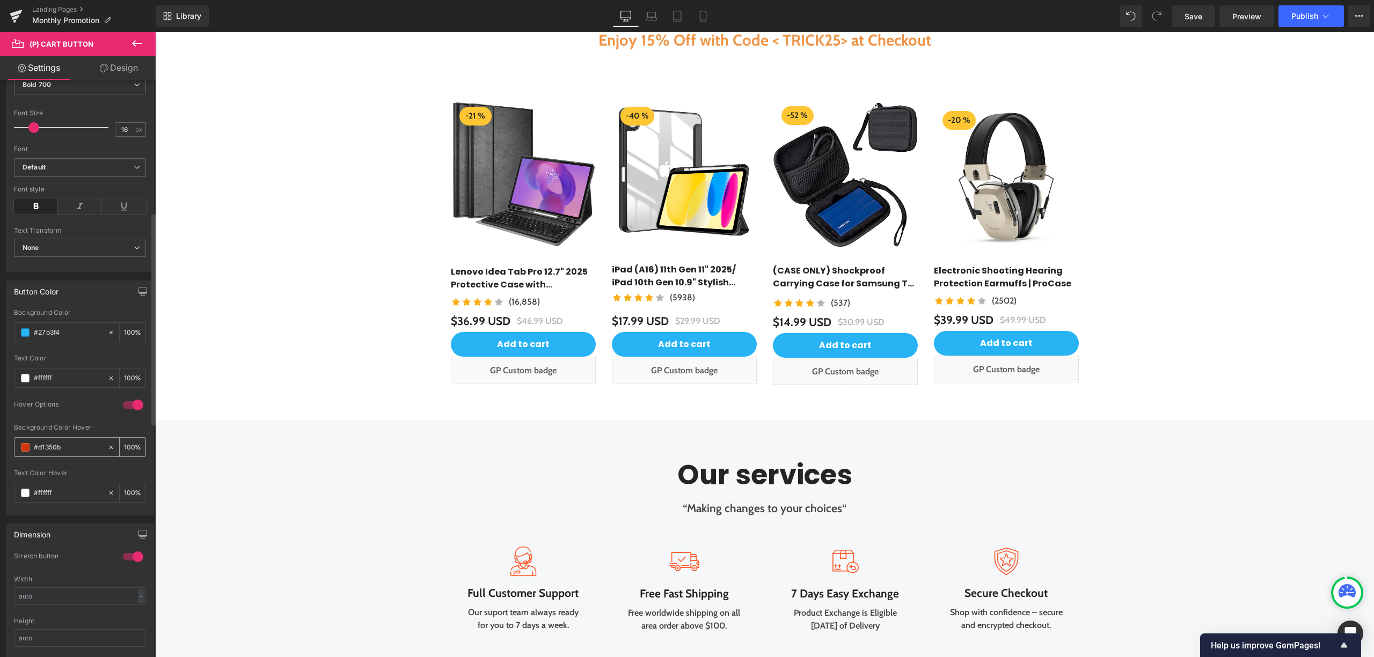
drag, startPoint x: 46, startPoint y: 454, endPoint x: 21, endPoint y: 452, distance: 24.2
click at [18, 453] on div "#d1350b" at bounding box center [60, 447] width 93 height 19
click at [70, 454] on input "#d1350b" at bounding box center [68, 448] width 69 height 12
drag, startPoint x: 74, startPoint y: 451, endPoint x: 26, endPoint y: 448, distance: 47.9
click at [23, 449] on div "#d1350b" at bounding box center [60, 447] width 93 height 19
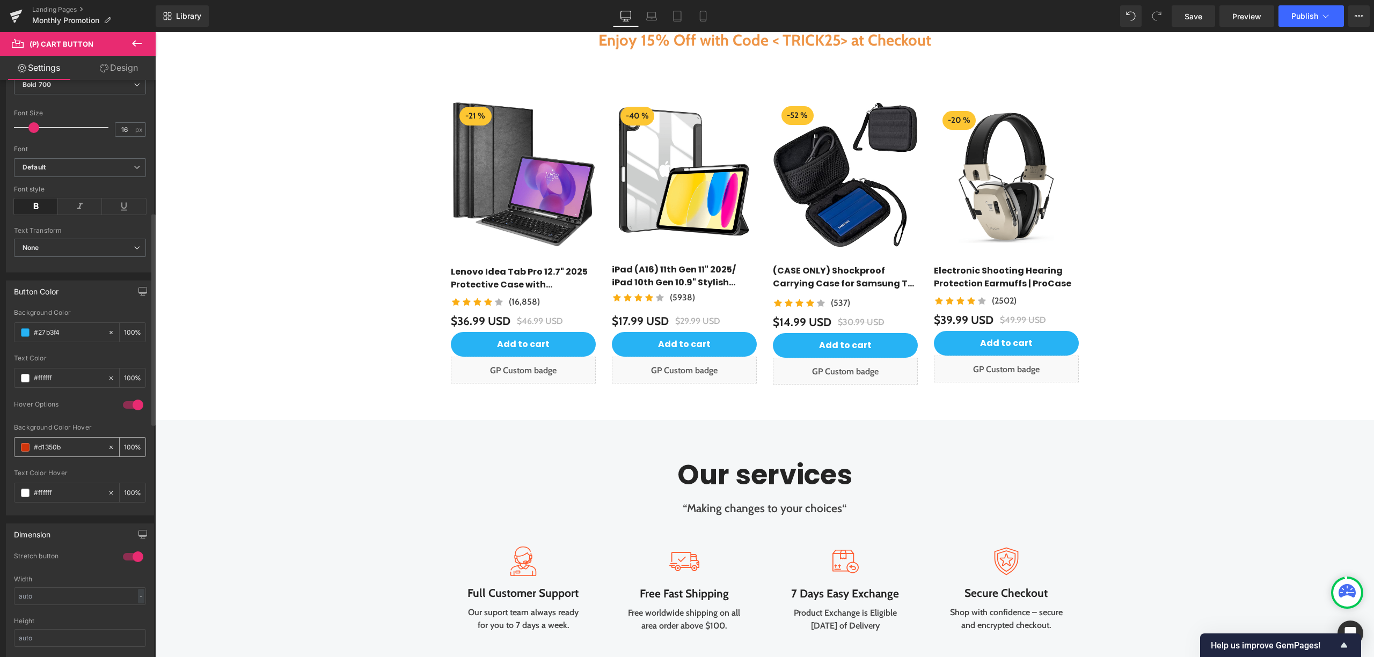
paste input "ee9547"
type input "#ee9547"
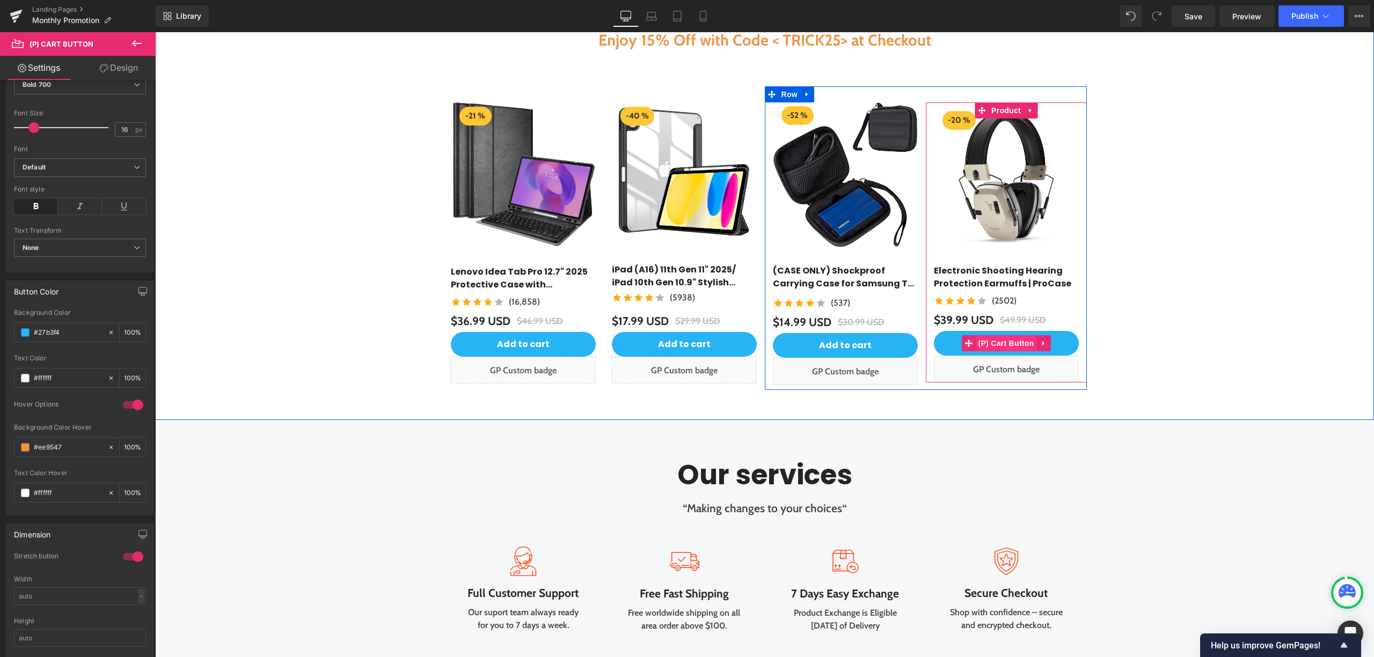
click at [1003, 342] on span "(P) Cart Button" at bounding box center [1005, 343] width 61 height 16
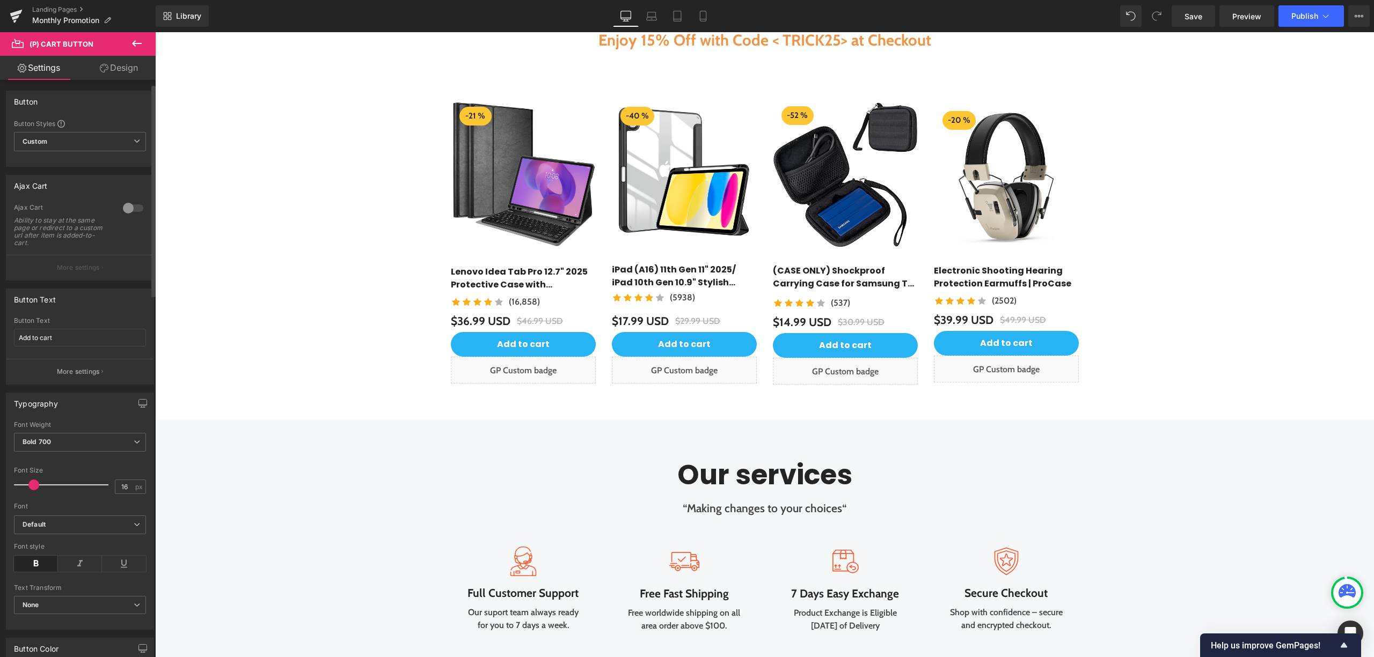
scroll to position [215, 0]
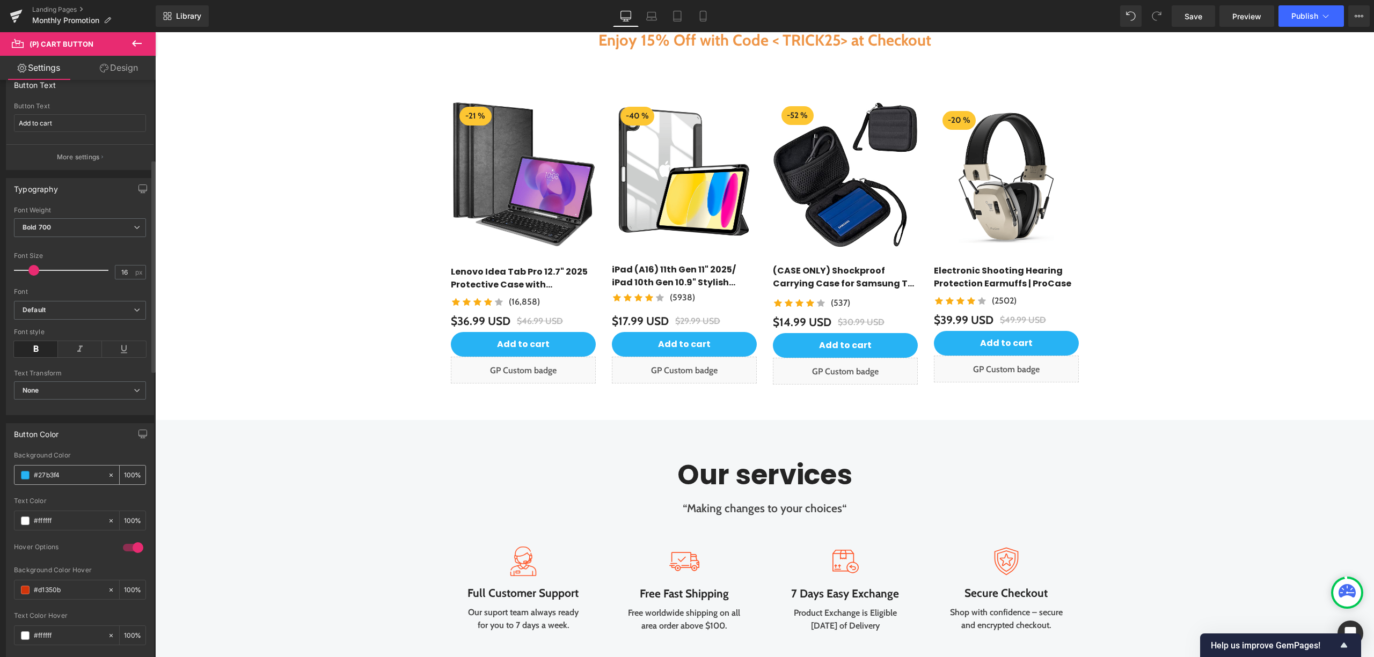
drag, startPoint x: 76, startPoint y: 475, endPoint x: 35, endPoint y: 476, distance: 41.3
click at [35, 476] on input "#27b3f4" at bounding box center [68, 476] width 69 height 12
paste input "ee9547"
type input "#ee9547"
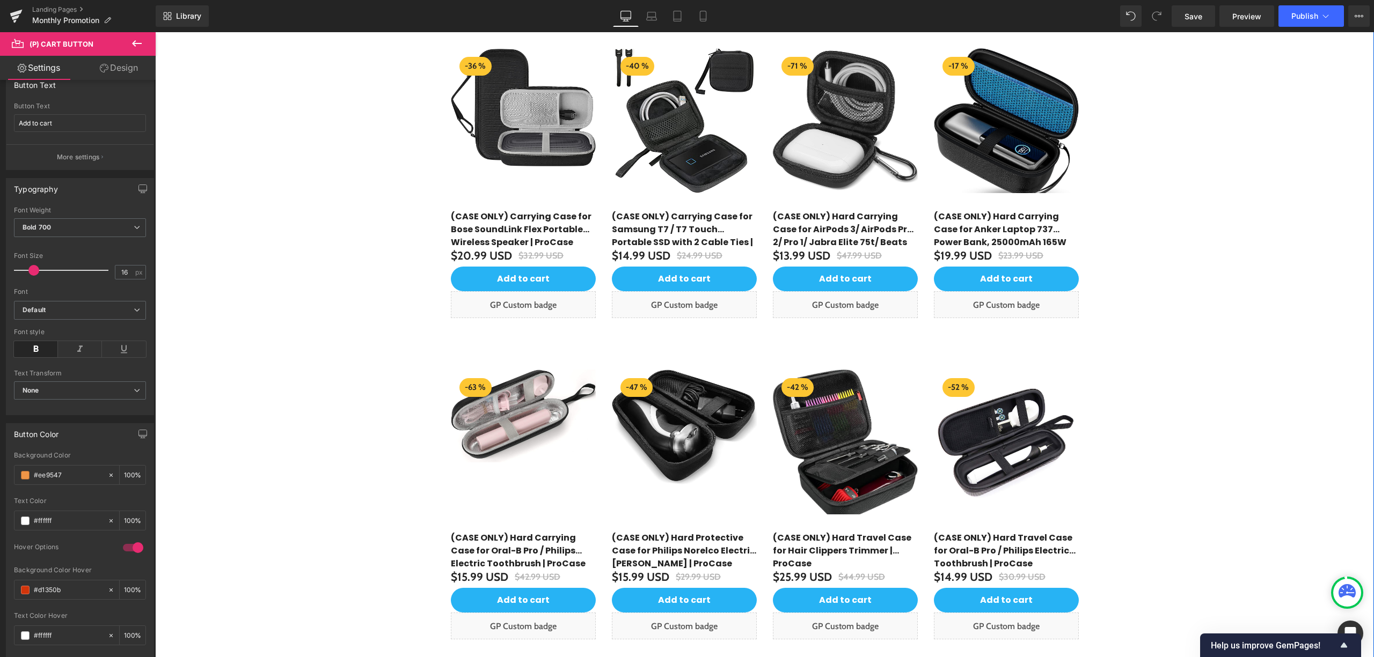
scroll to position [2399, 0]
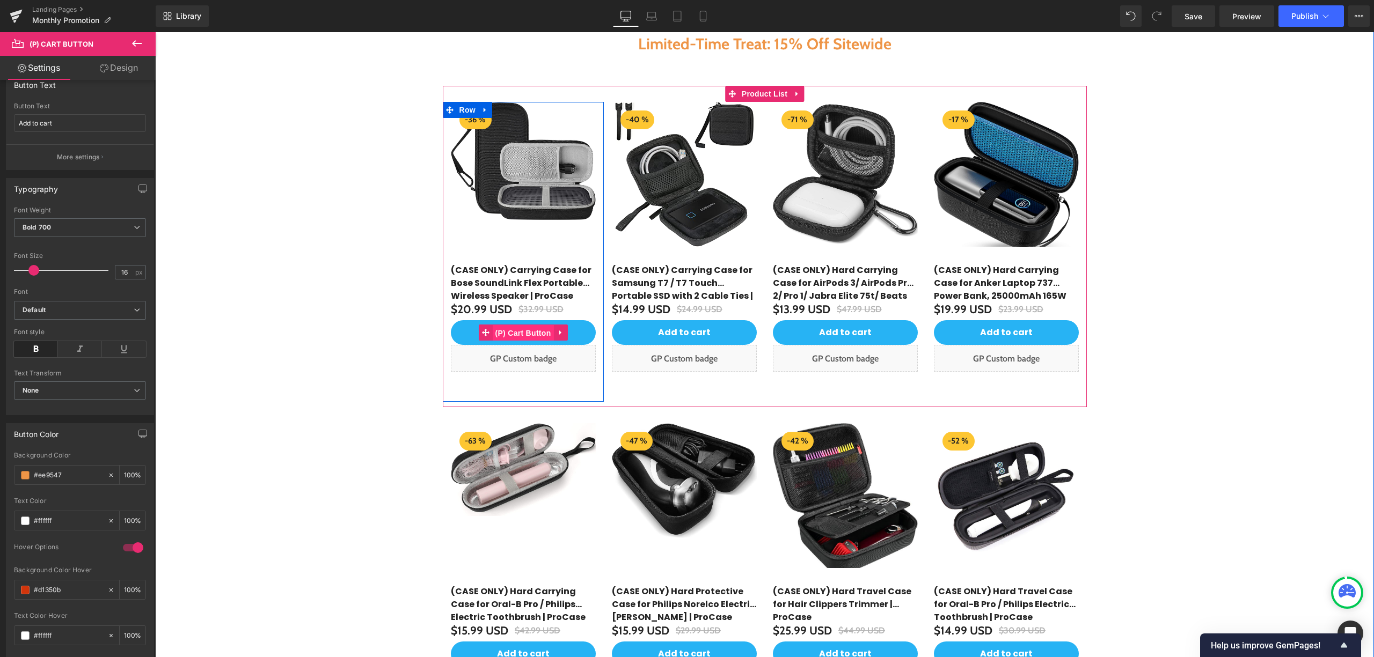
click at [529, 341] on span "(P) Cart Button" at bounding box center [522, 333] width 61 height 16
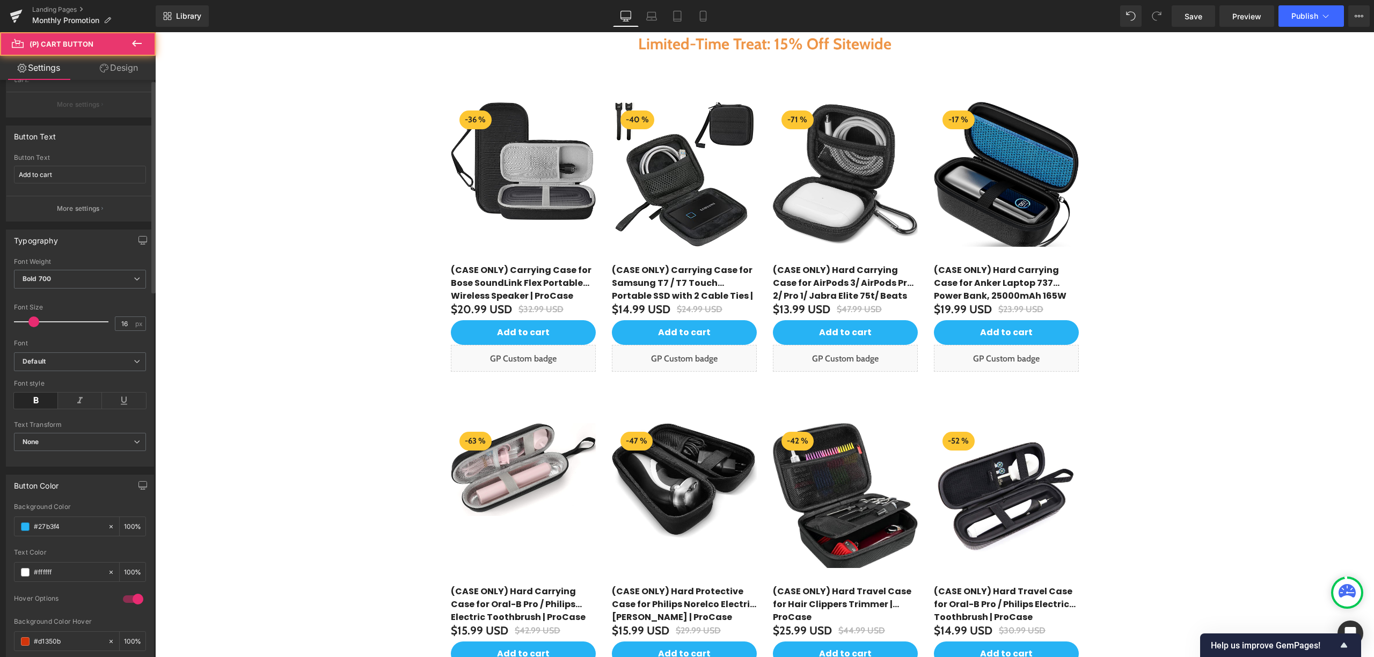
scroll to position [286, 0]
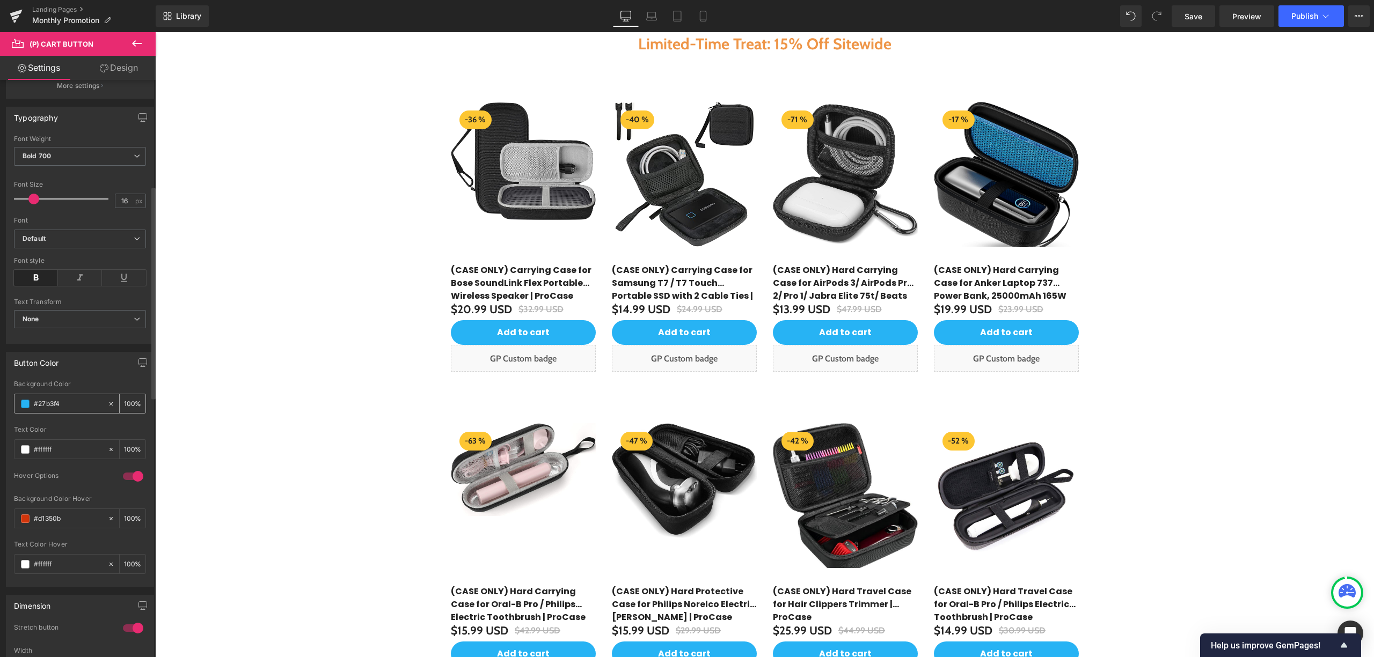
drag, startPoint x: 82, startPoint y: 406, endPoint x: 30, endPoint y: 406, distance: 51.5
click at [30, 406] on div "#27b3f4" at bounding box center [60, 403] width 93 height 19
paste input "ee9547"
type input "#ee9547"
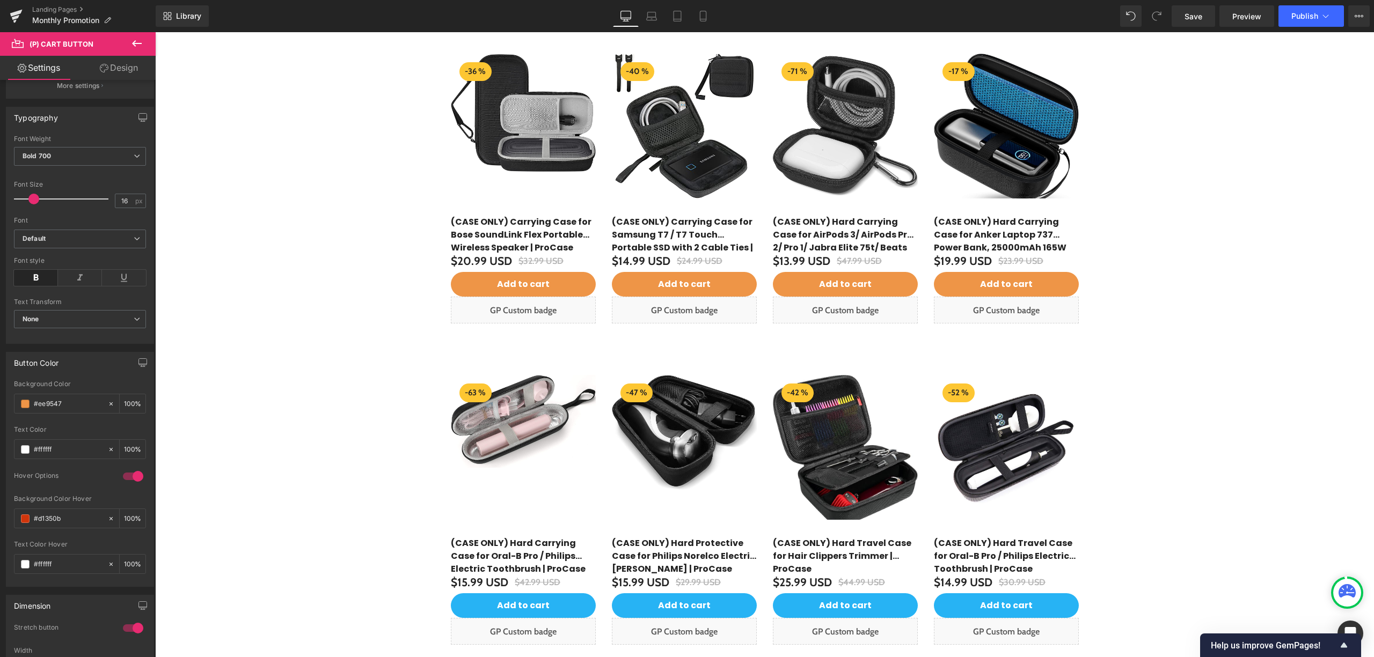
scroll to position [2686, 0]
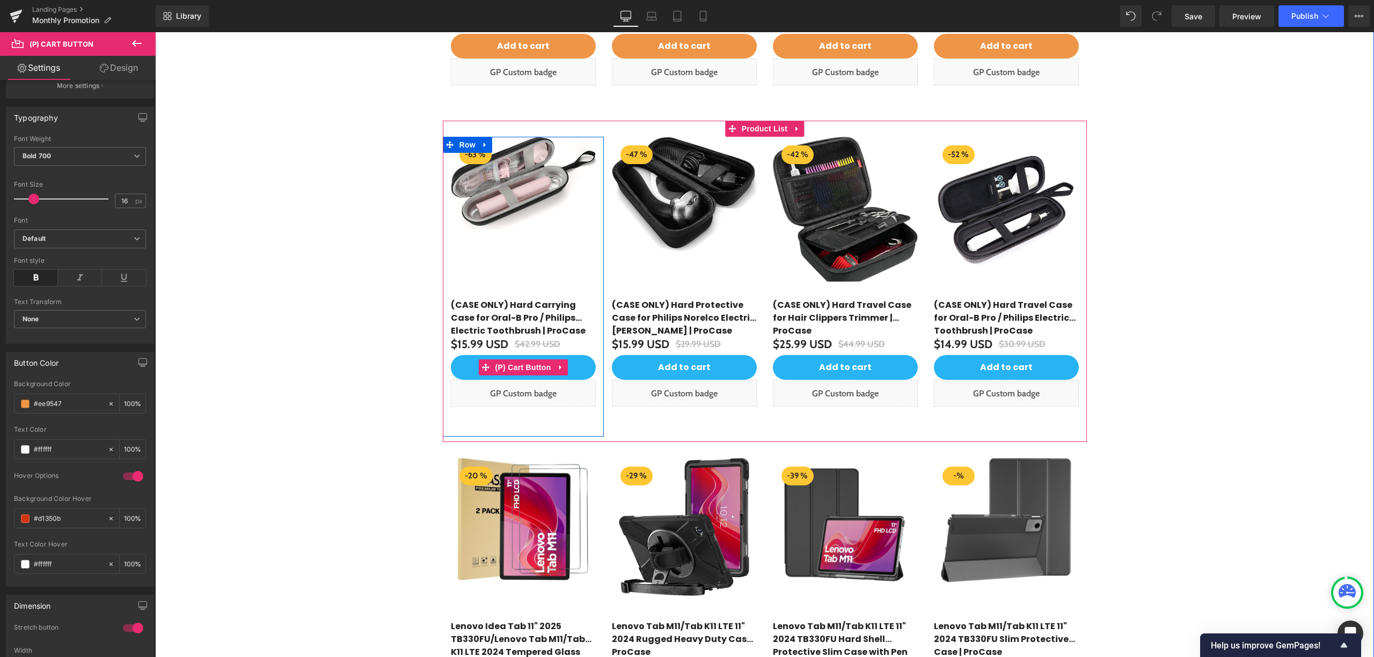
click at [516, 376] on span "(P) Cart Button" at bounding box center [522, 368] width 61 height 16
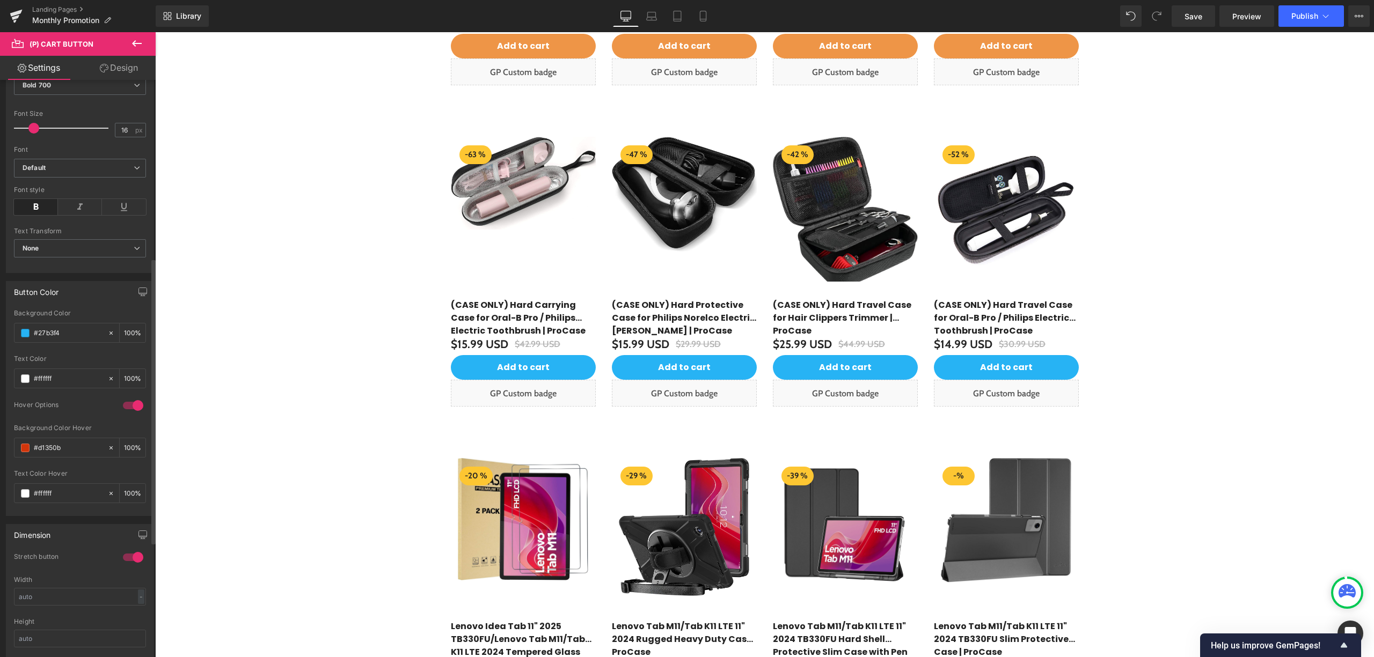
scroll to position [357, 0]
click at [107, 449] on icon at bounding box center [111, 448] width 8 height 8
type input "none"
type input "0"
click at [90, 448] on input "none" at bounding box center [68, 448] width 69 height 12
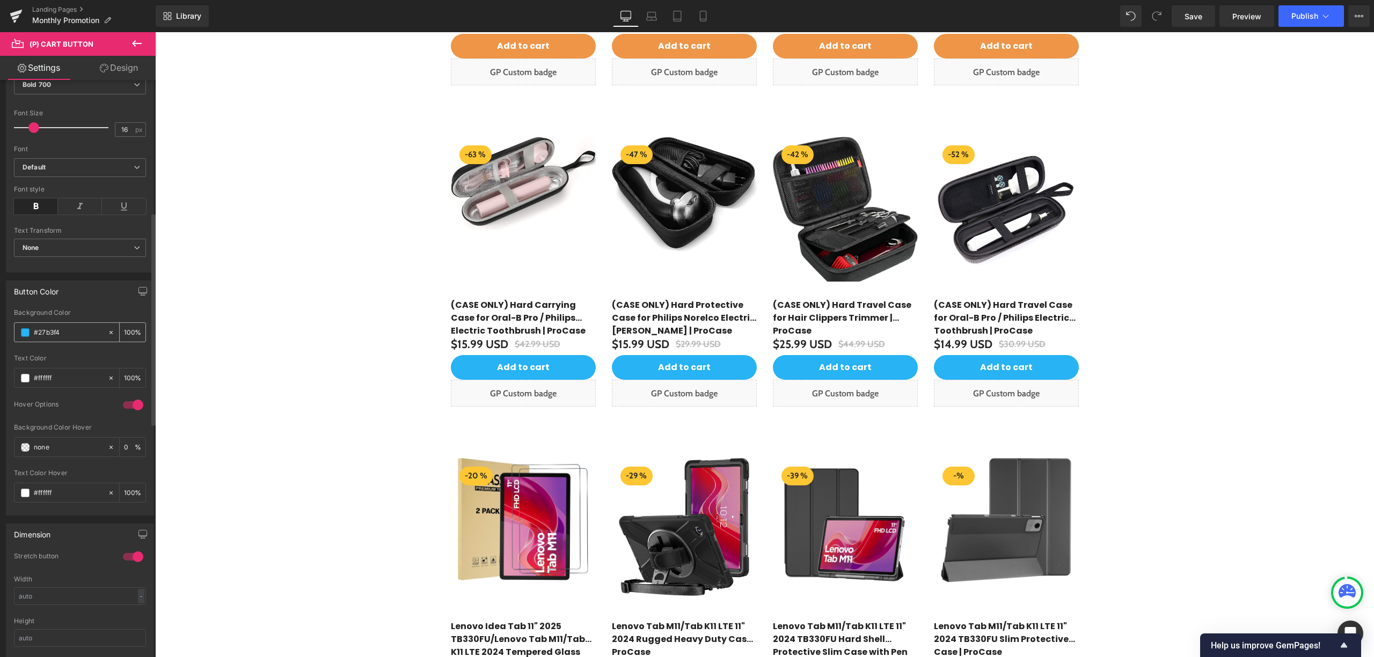
click at [74, 330] on input "#27b3f4" at bounding box center [68, 333] width 69 height 12
drag, startPoint x: 74, startPoint y: 334, endPoint x: 41, endPoint y: 332, distance: 32.3
click at [41, 333] on input "#27b3f4" at bounding box center [68, 333] width 69 height 12
click at [74, 336] on input "#27b3f4" at bounding box center [68, 333] width 69 height 12
drag, startPoint x: 52, startPoint y: 336, endPoint x: 26, endPoint y: 336, distance: 25.8
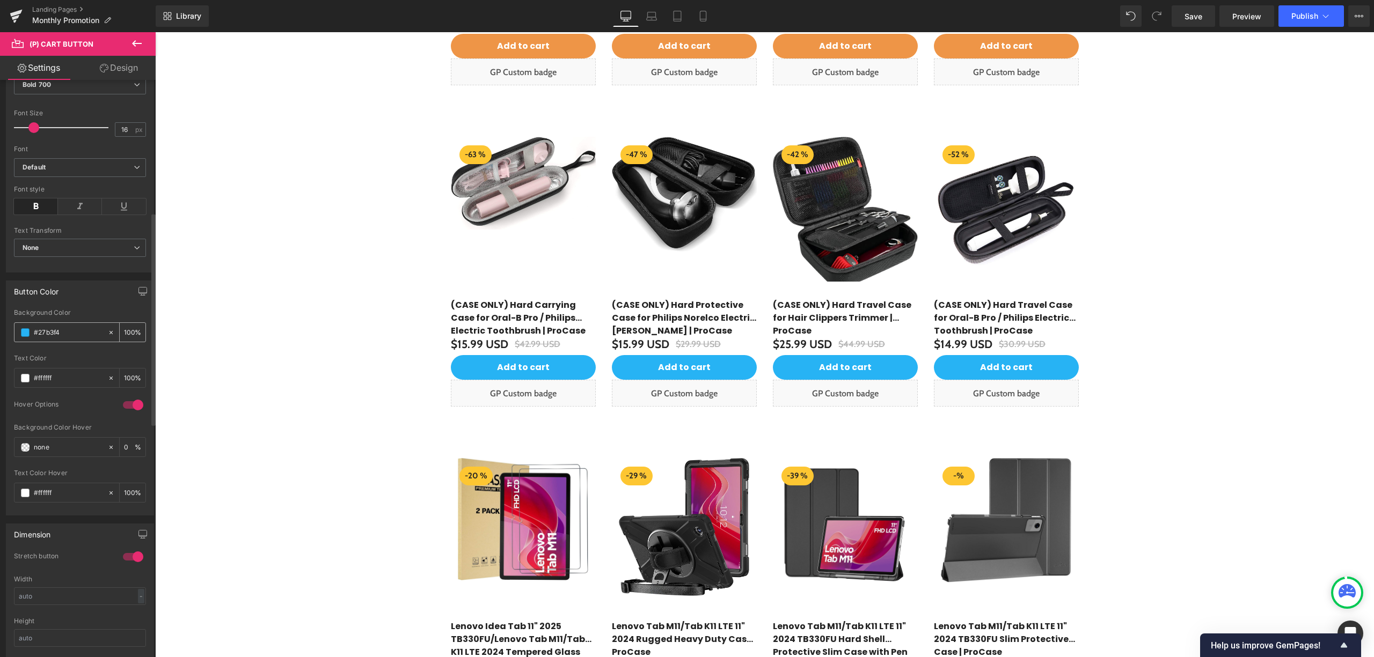
click at [27, 337] on div "#27b3f4" at bounding box center [60, 332] width 93 height 19
paste input "ee9547"
type input "#ee9547"
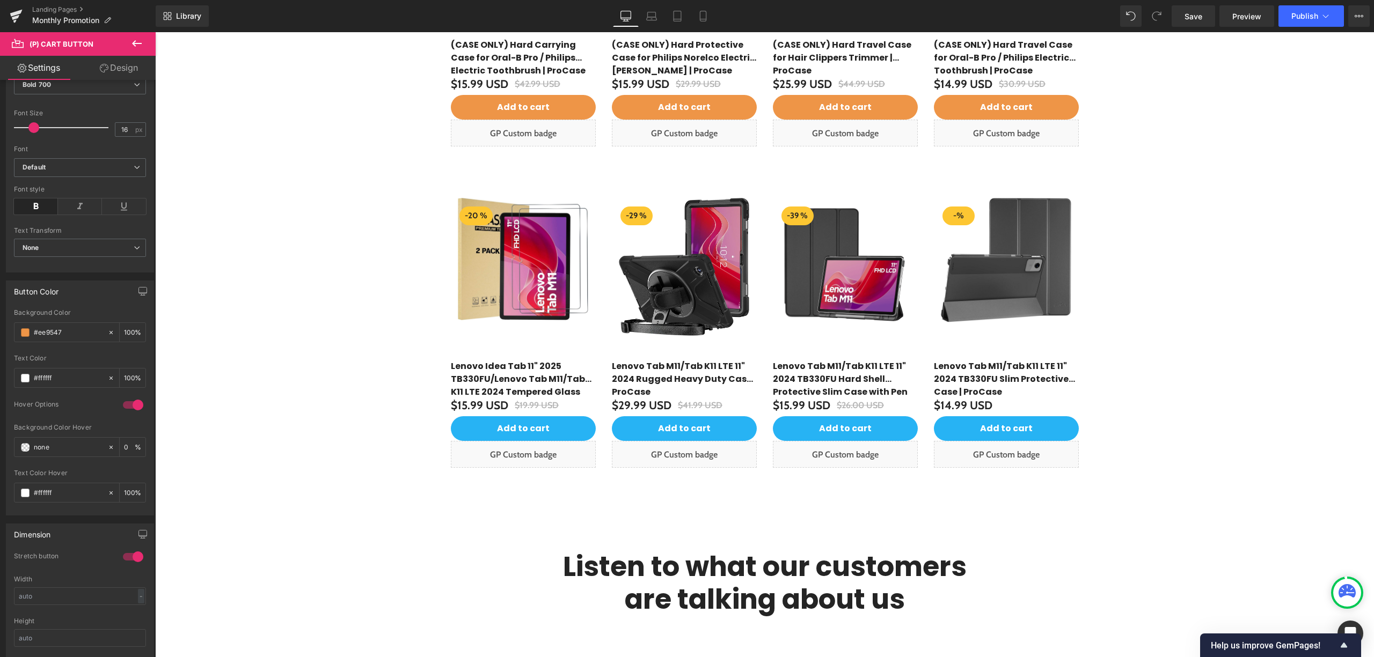
scroll to position [2900, 0]
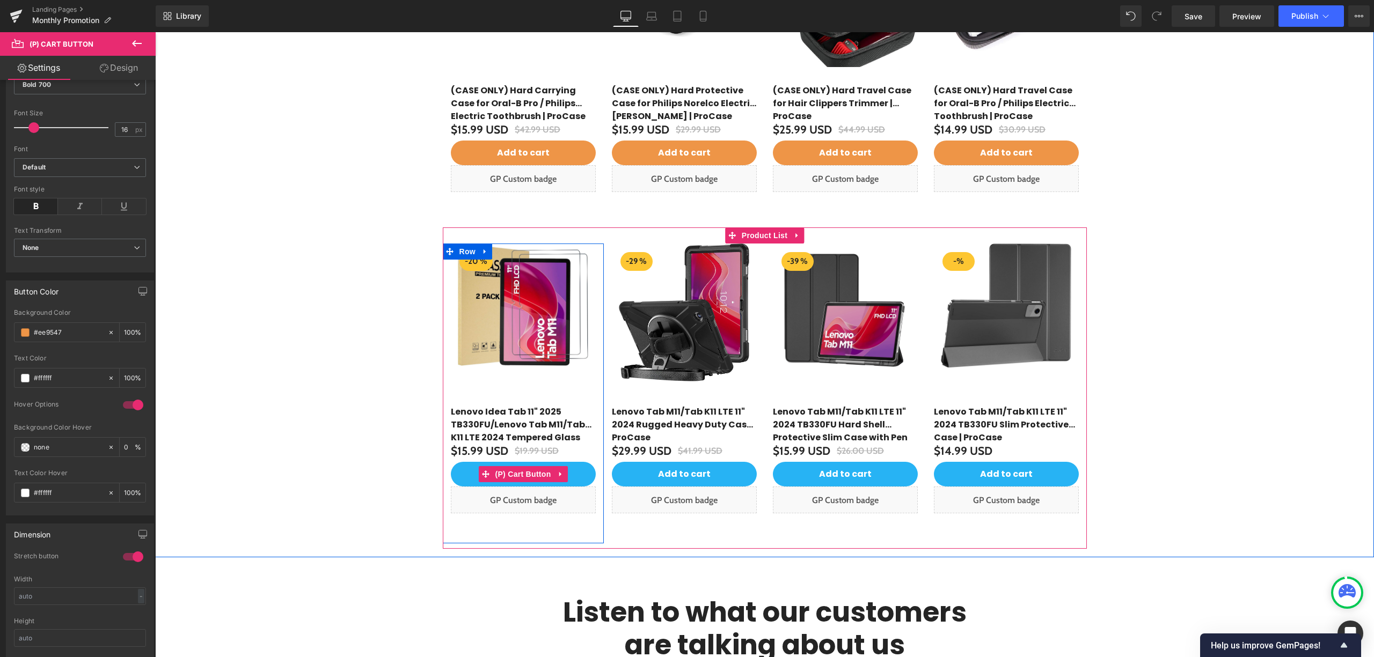
click at [522, 483] on span "(P) Cart Button" at bounding box center [522, 474] width 61 height 16
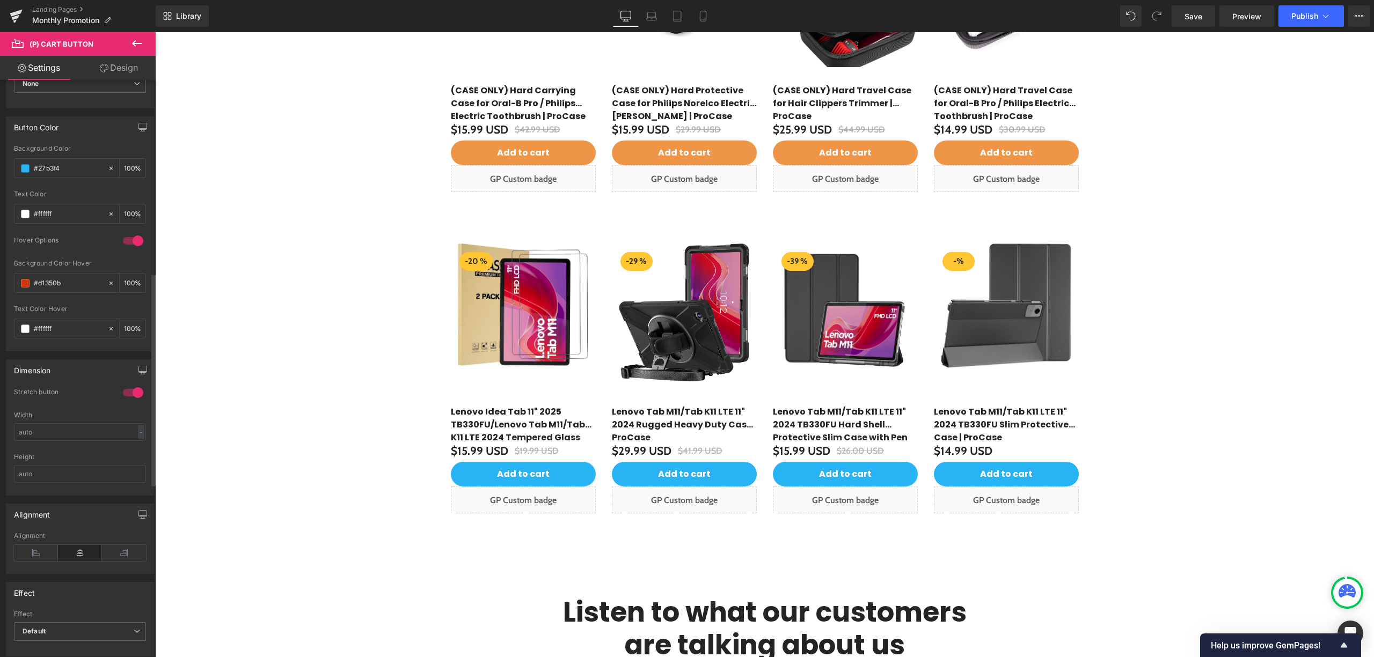
scroll to position [357, 0]
click at [72, 336] on input "#27b3f4" at bounding box center [68, 333] width 69 height 12
drag, startPoint x: 31, startPoint y: 332, endPoint x: 17, endPoint y: 333, distance: 13.5
click at [17, 333] on div "#27b3f4" at bounding box center [60, 332] width 93 height 19
paste input "ee9547"
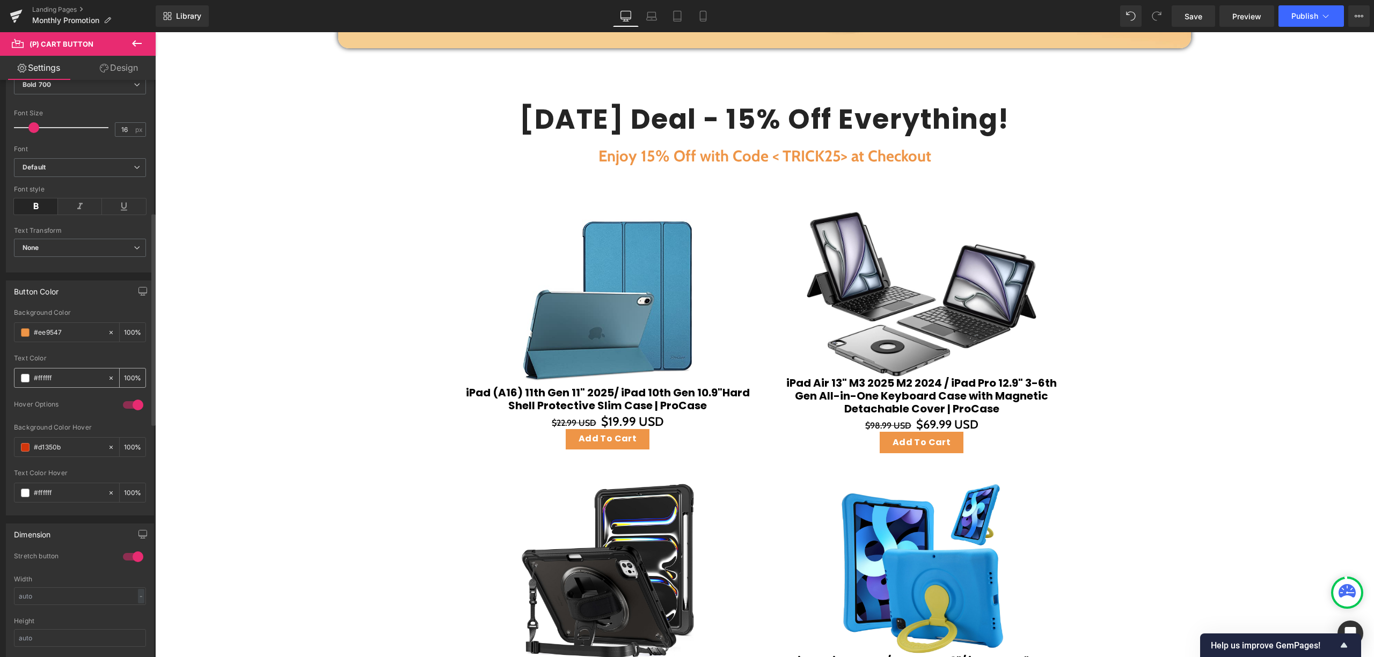
type input "#ee9547"
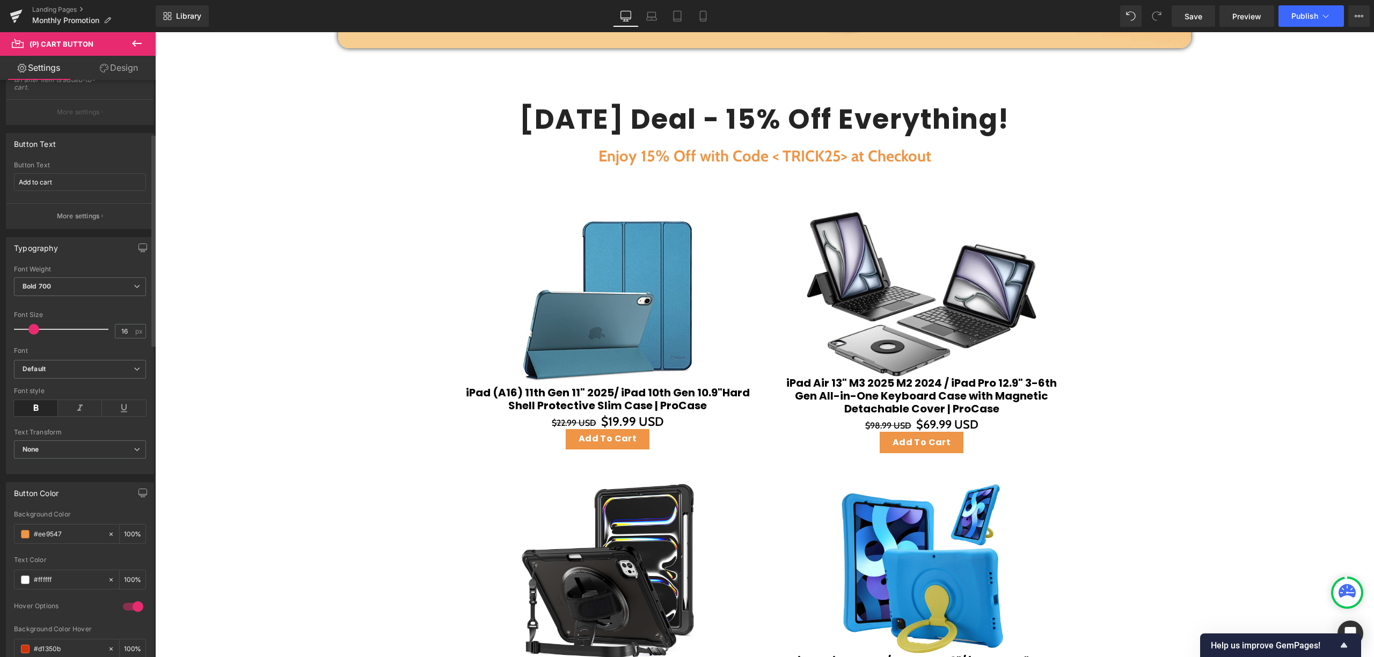
scroll to position [143, 0]
click at [136, 37] on icon at bounding box center [136, 43] width 13 height 13
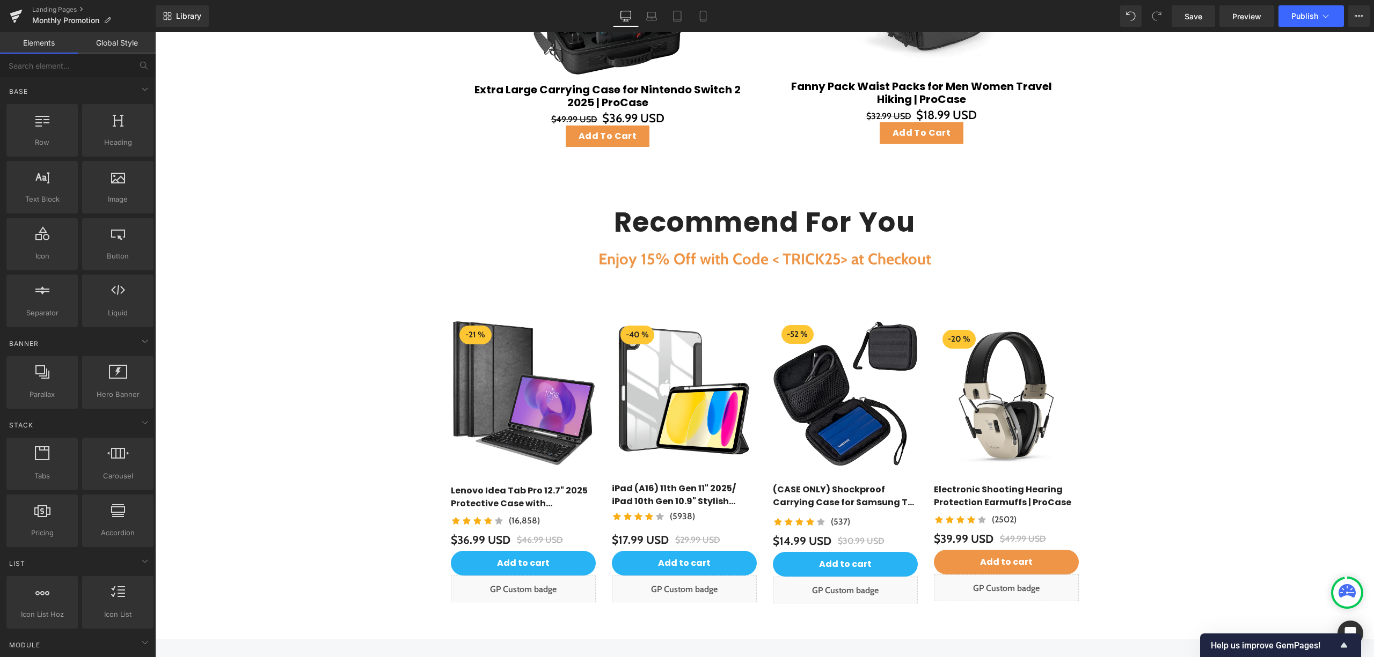
scroll to position [1431, 0]
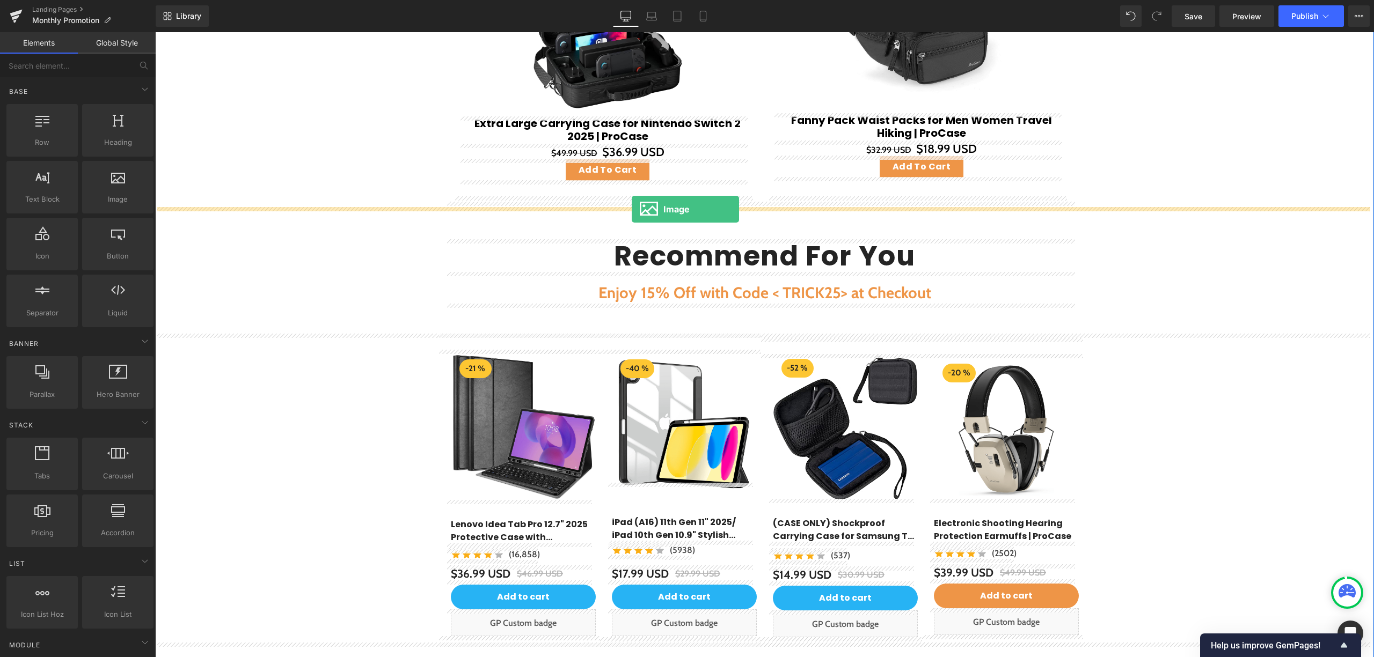
drag, startPoint x: 271, startPoint y: 231, endPoint x: 632, endPoint y: 209, distance: 361.3
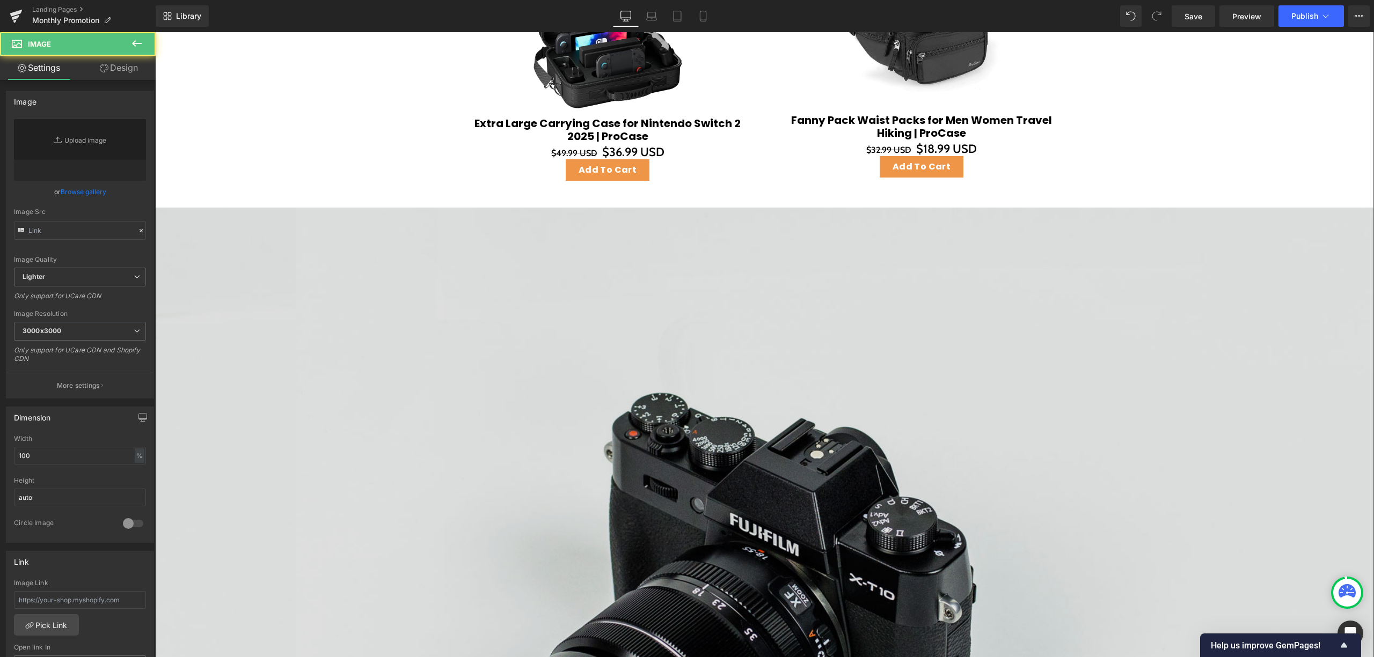
type input "//d1um8515vdn9kb.cloudfront.net/images/parallax.jpg"
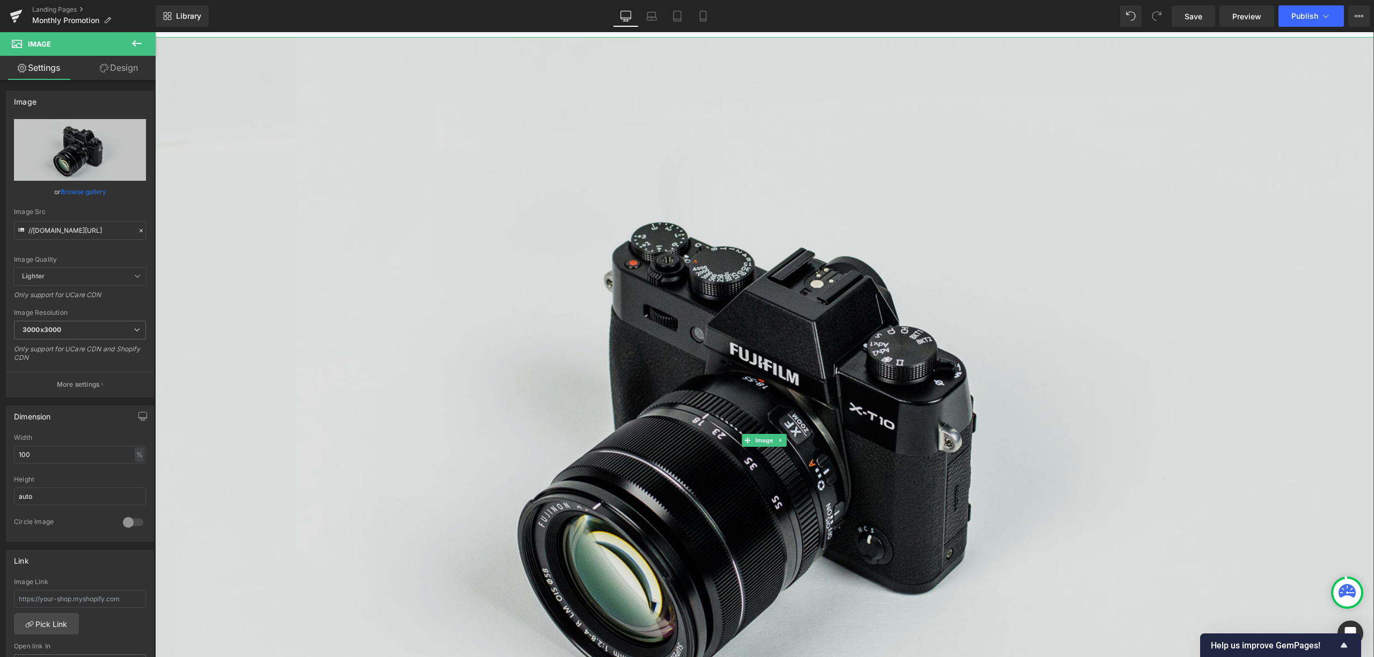
scroll to position [1646, 0]
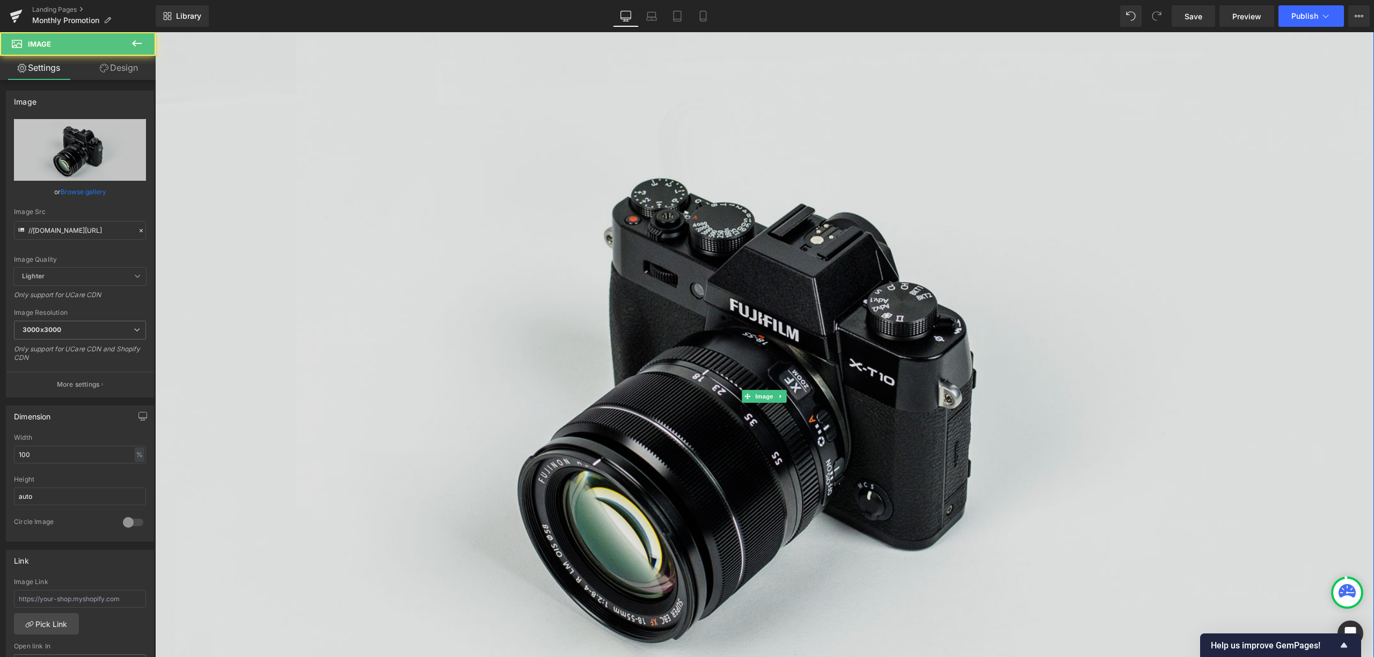
click at [488, 258] on img at bounding box center [764, 397] width 1219 height 808
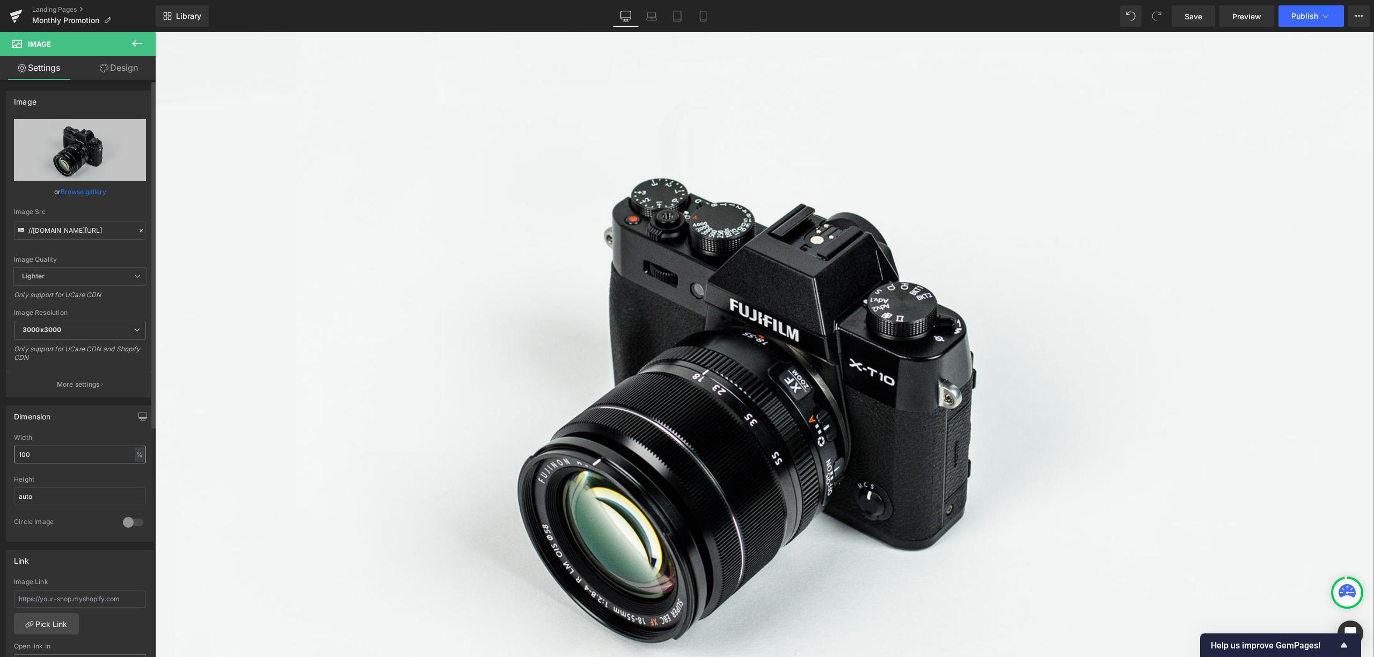
click at [63, 456] on input "100" at bounding box center [80, 455] width 132 height 18
drag, startPoint x: 63, startPoint y: 456, endPoint x: 16, endPoint y: 458, distance: 47.3
click at [16, 459] on input "100" at bounding box center [80, 455] width 132 height 18
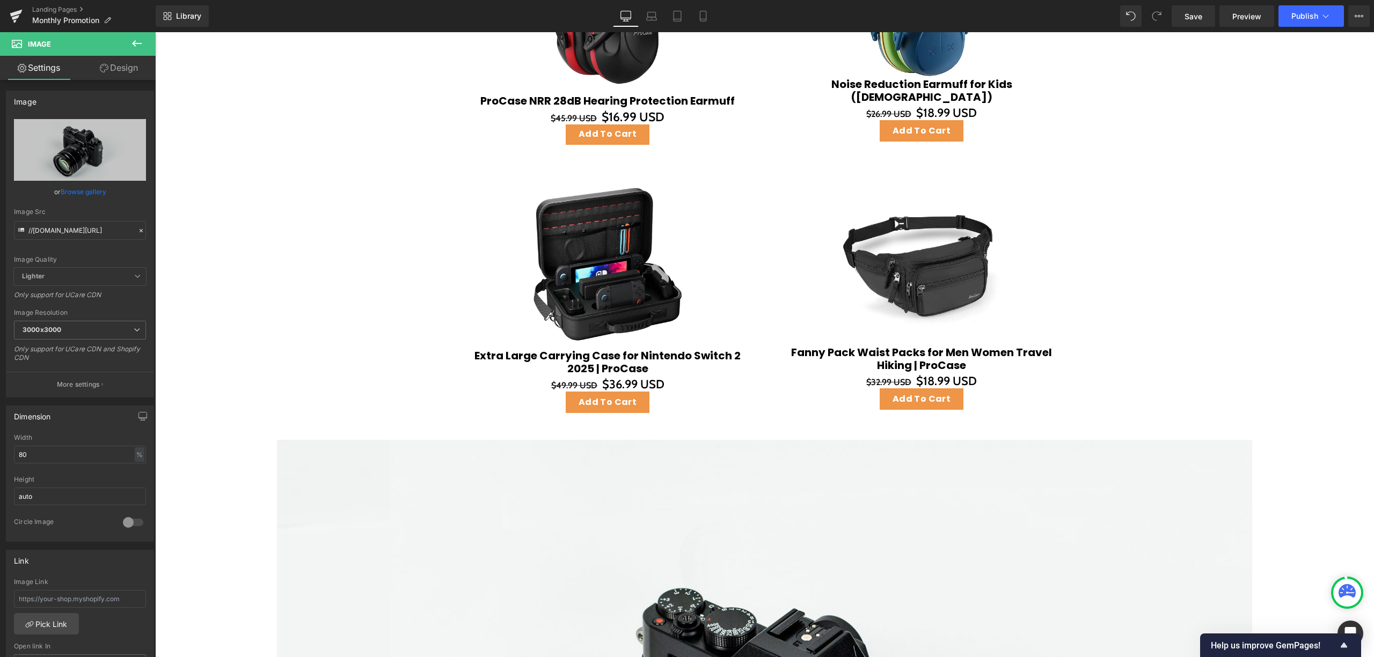
scroll to position [1360, 0]
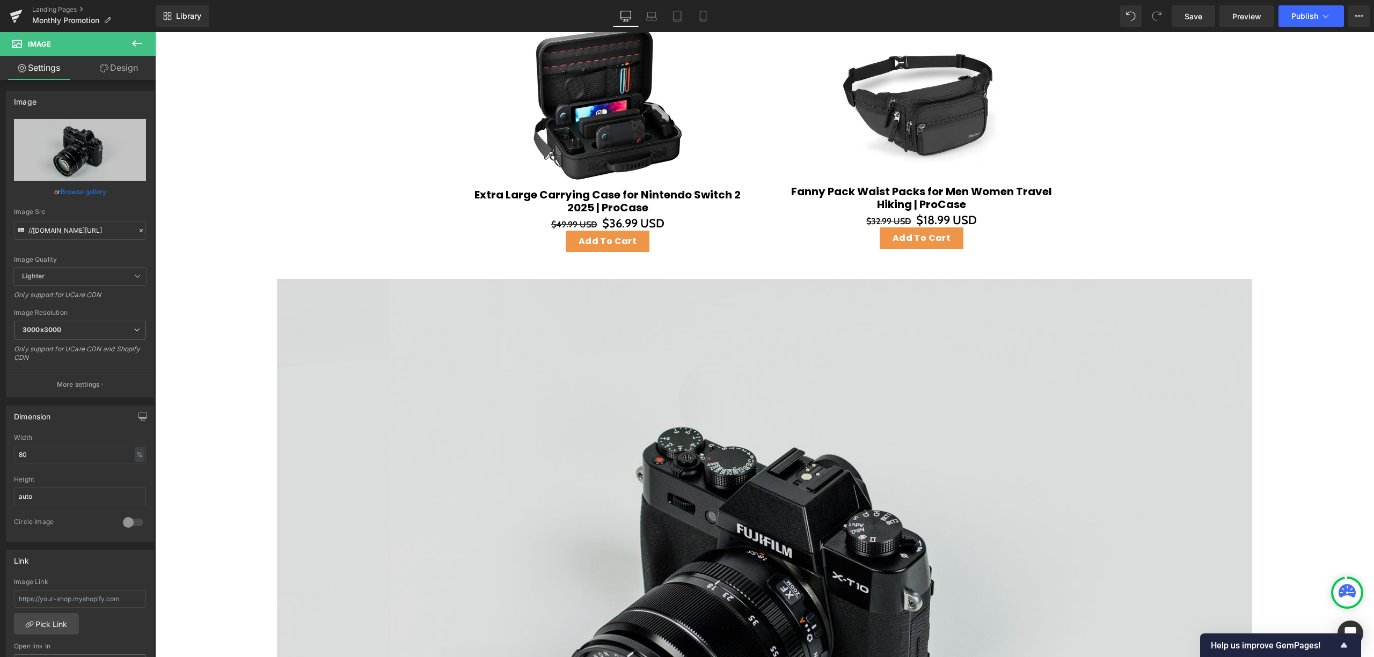
click at [516, 308] on img at bounding box center [764, 602] width 975 height 646
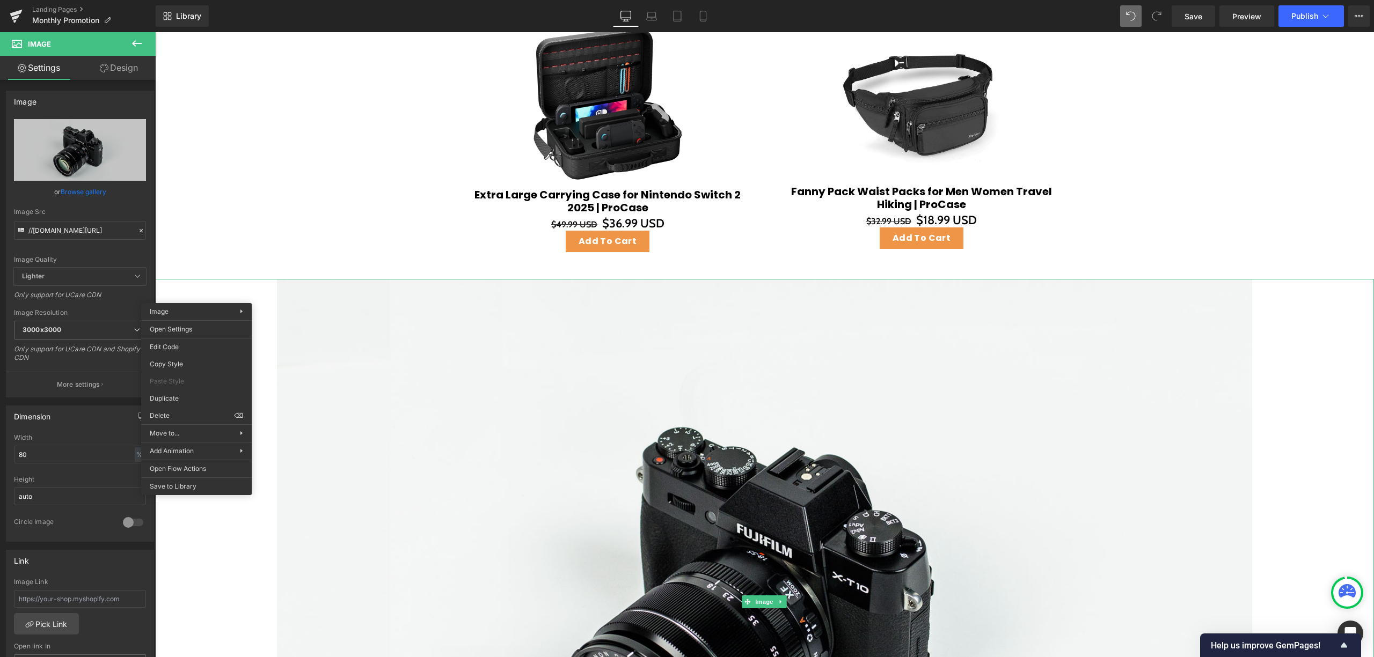
type input "100"
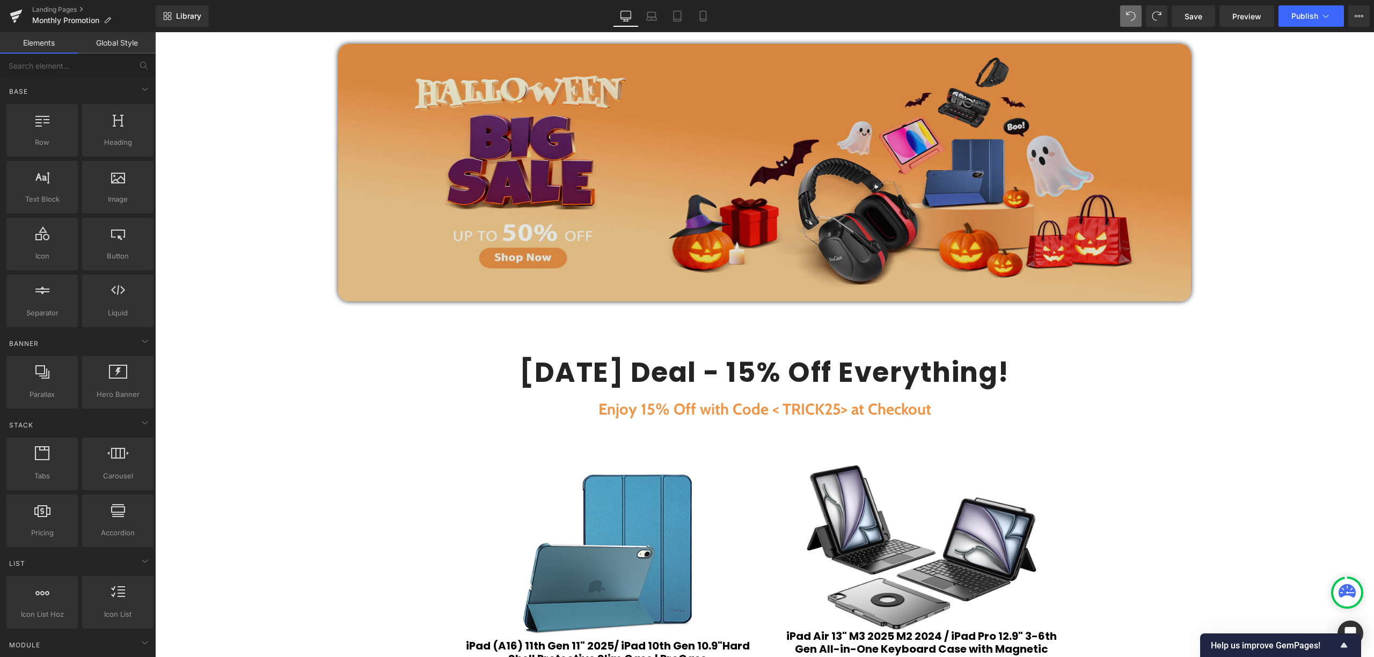
scroll to position [0, 0]
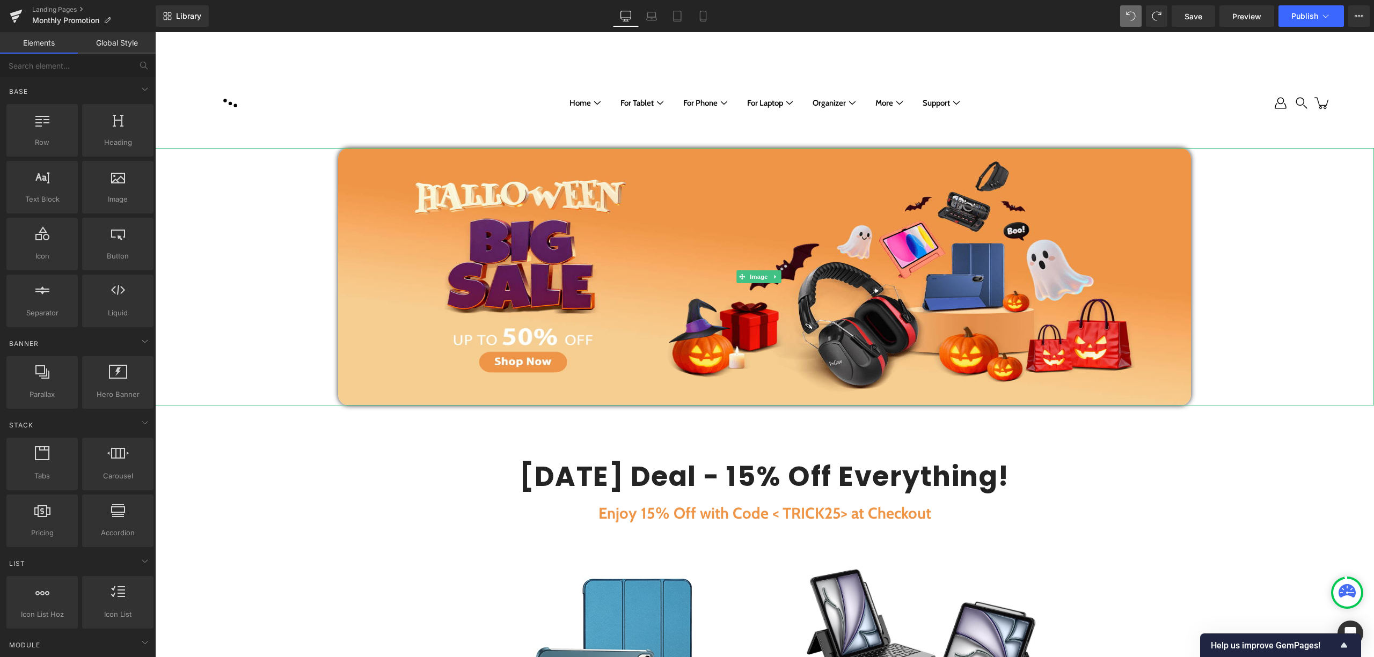
click at [273, 162] on div at bounding box center [764, 277] width 1219 height 258
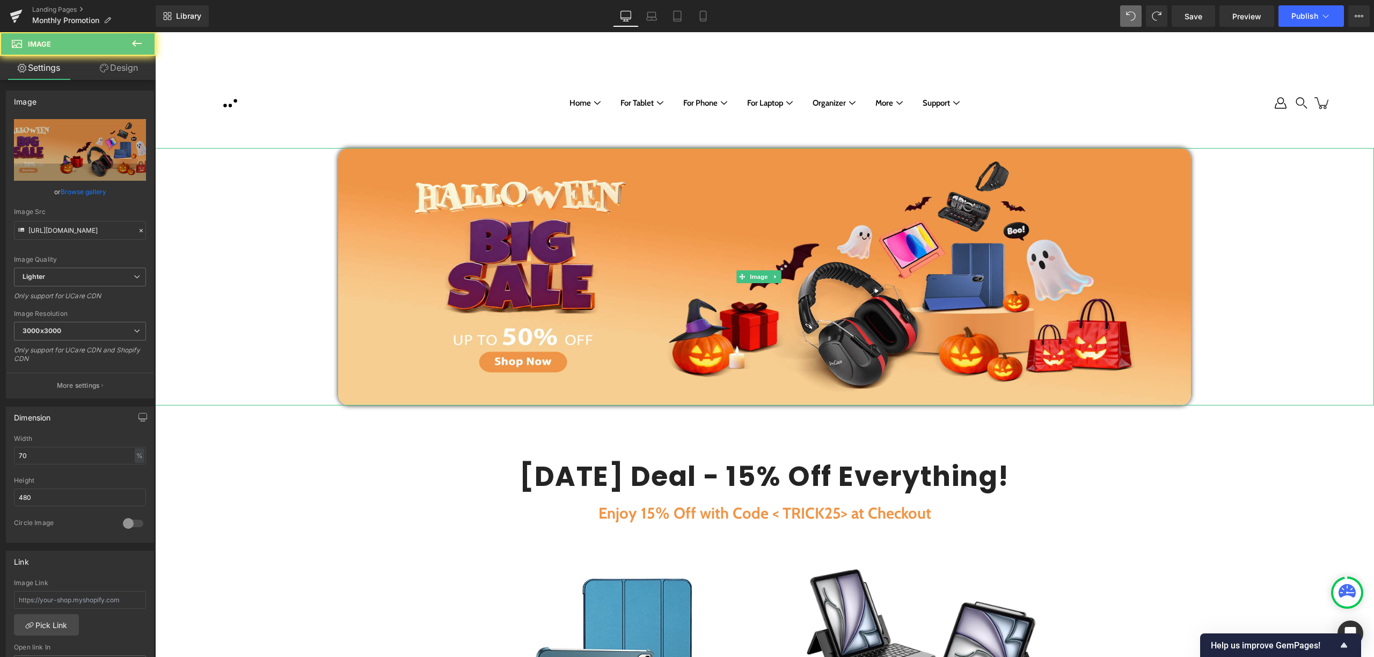
drag, startPoint x: 290, startPoint y: 159, endPoint x: 303, endPoint y: 161, distance: 13.6
click at [291, 159] on div at bounding box center [764, 277] width 1219 height 258
click at [1297, 190] on div at bounding box center [764, 277] width 1219 height 258
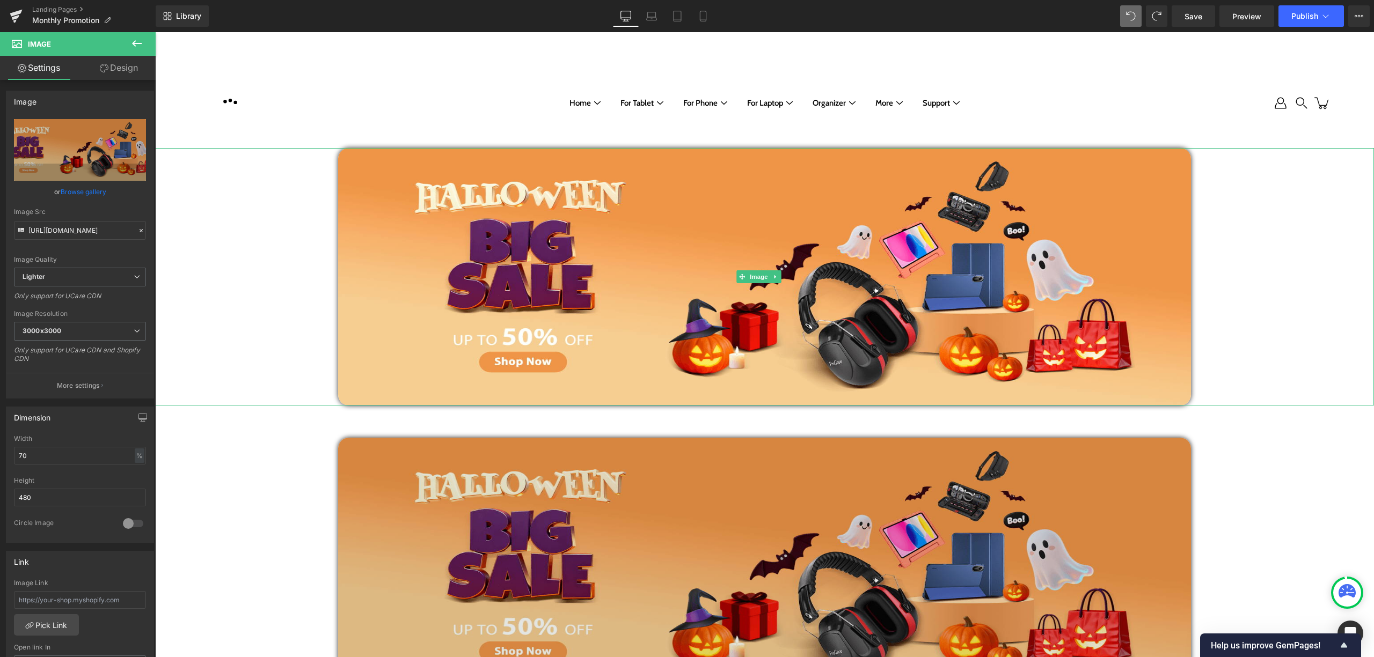
scroll to position [357, 0]
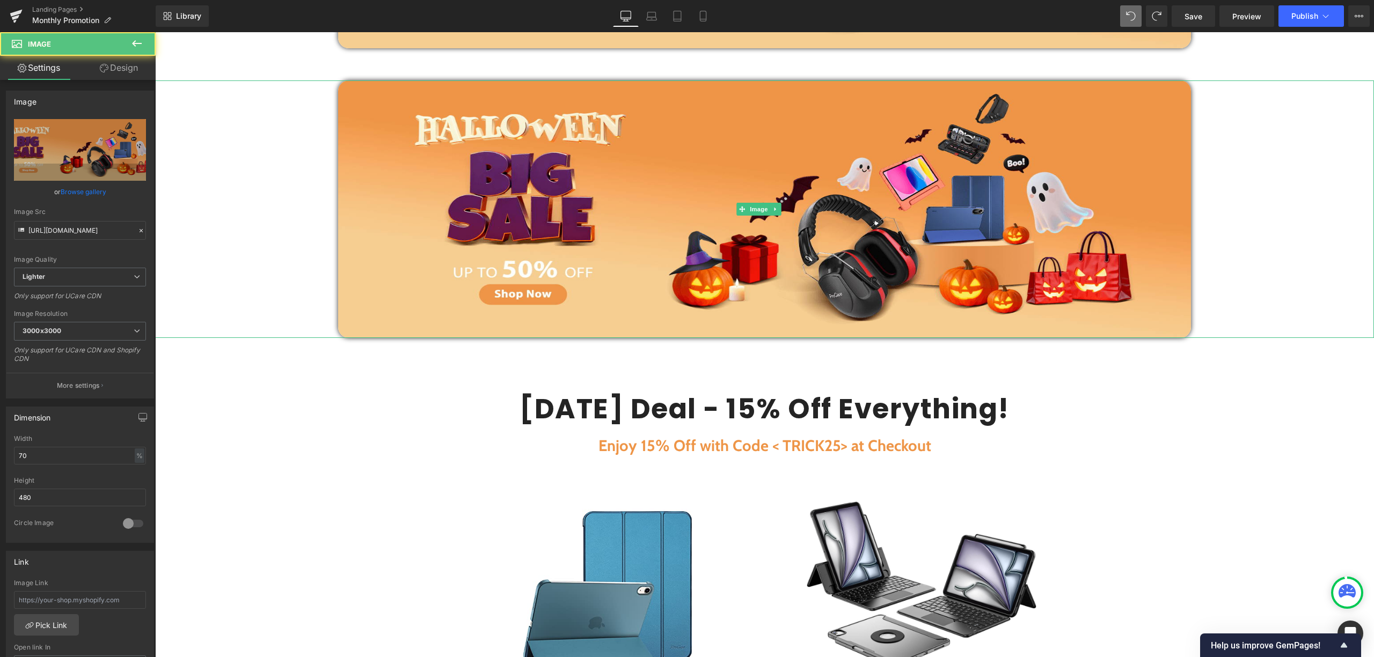
click at [295, 106] on div at bounding box center [764, 210] width 1219 height 258
click at [140, 44] on icon at bounding box center [136, 43] width 13 height 13
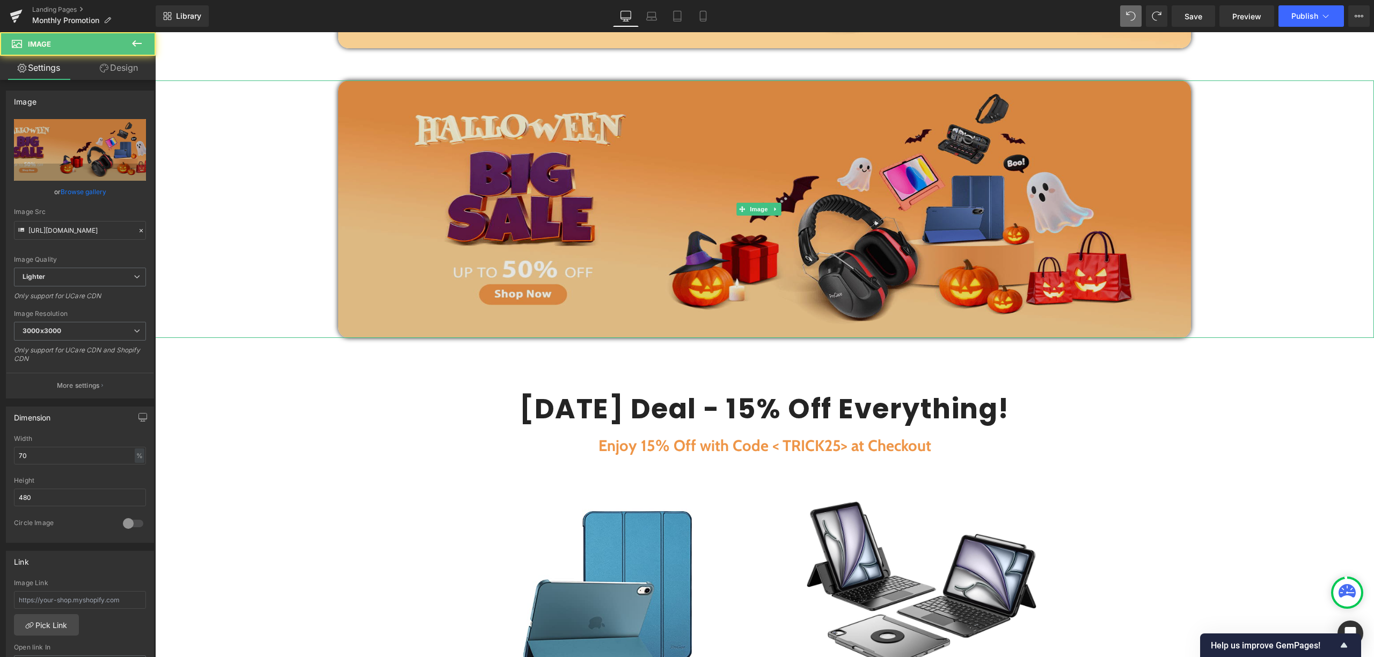
drag, startPoint x: 323, startPoint y: 112, endPoint x: 335, endPoint y: 186, distance: 74.7
click at [337, 189] on div at bounding box center [764, 210] width 1219 height 258
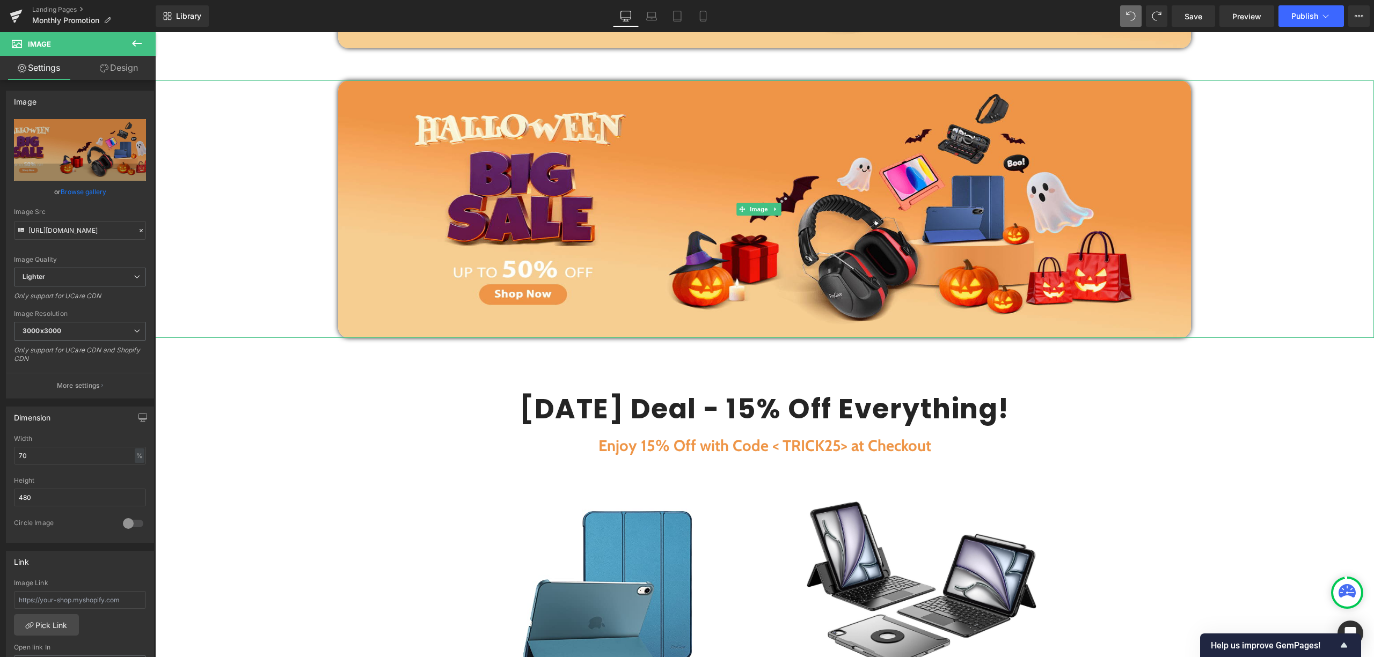
drag, startPoint x: 319, startPoint y: 137, endPoint x: 305, endPoint y: 196, distance: 60.5
click at [314, 209] on div at bounding box center [764, 210] width 1219 height 258
click at [138, 45] on icon at bounding box center [136, 43] width 13 height 13
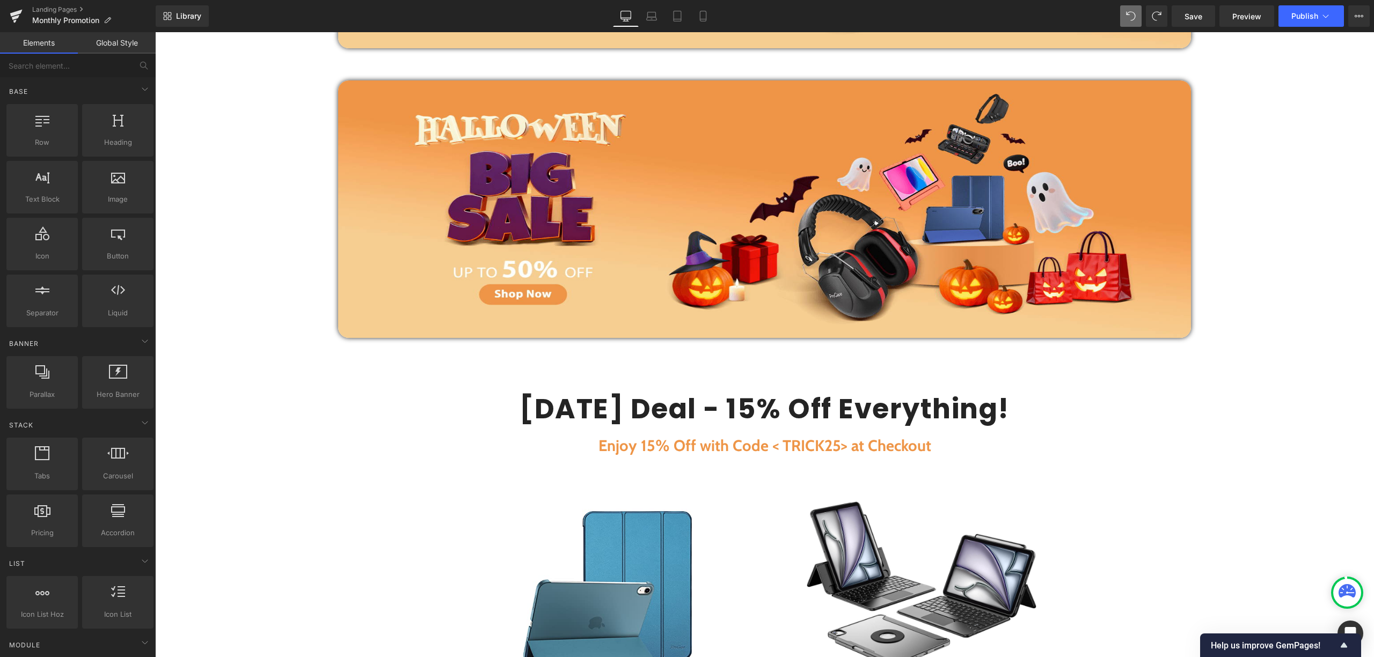
click at [133, 41] on link "Global Style" at bounding box center [117, 42] width 78 height 21
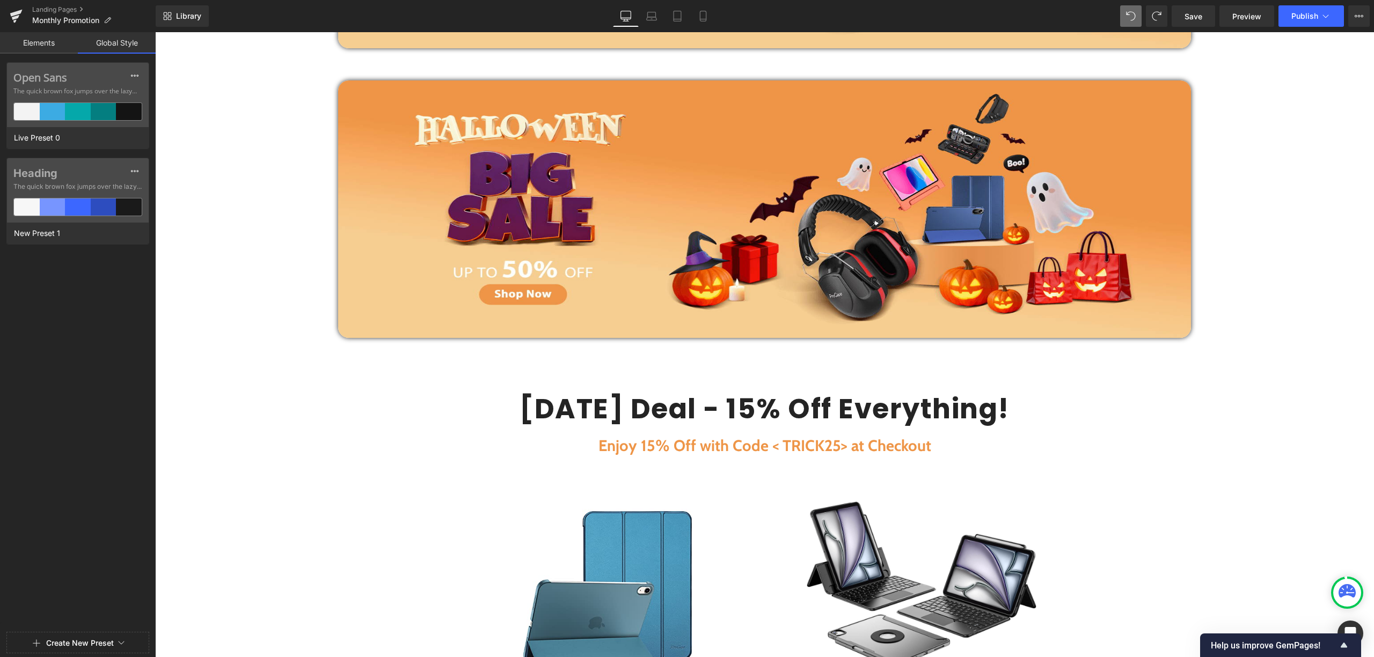
click at [59, 46] on link "Elements" at bounding box center [39, 42] width 78 height 21
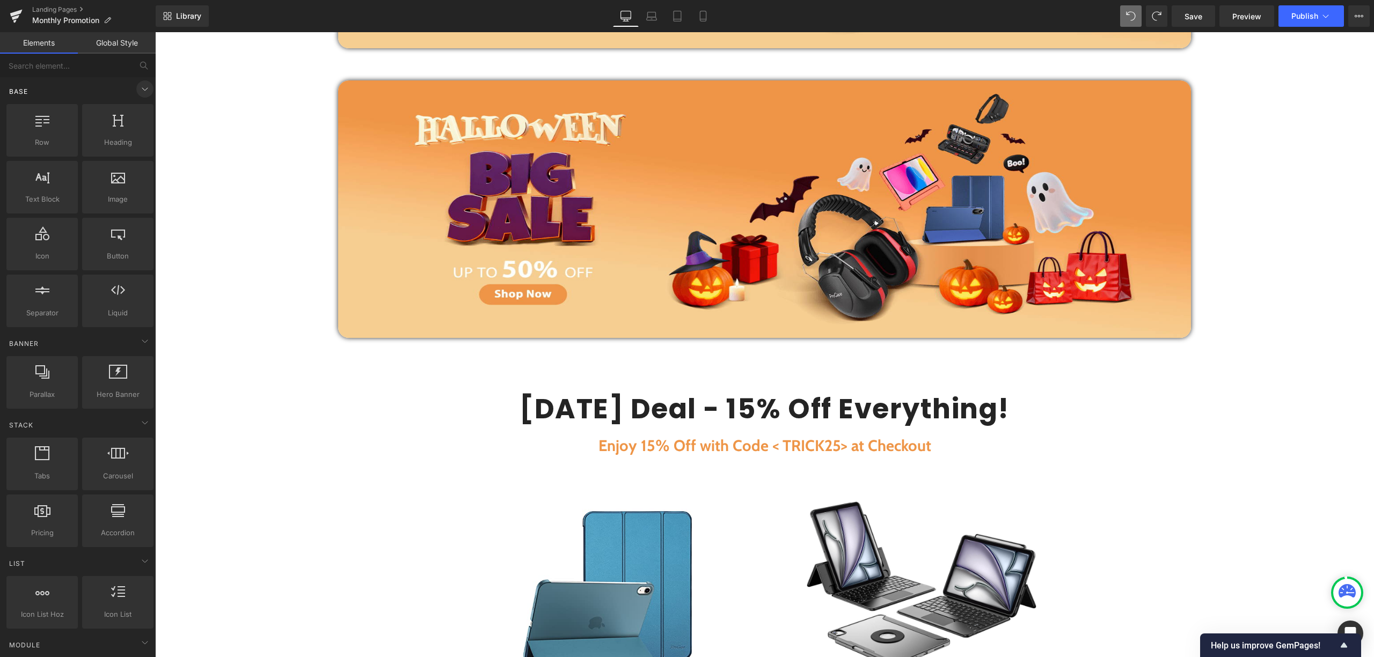
click at [129, 89] on div "Base" at bounding box center [79, 91] width 151 height 21
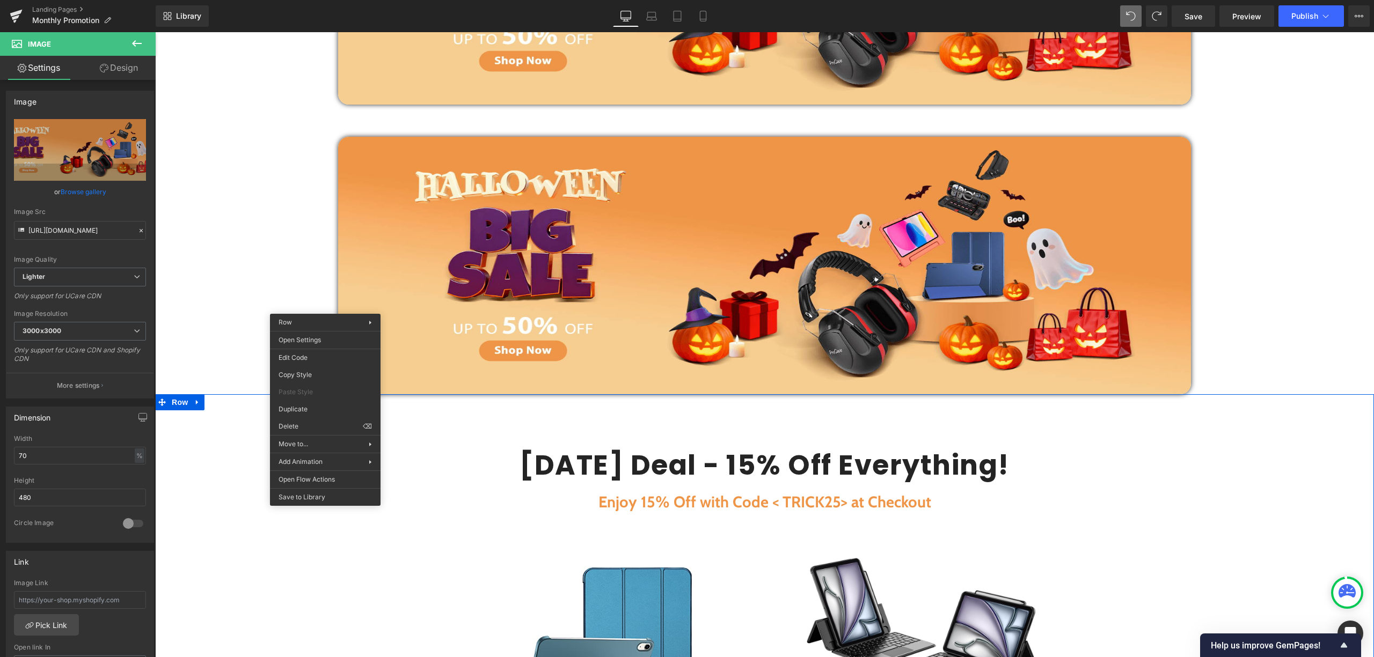
scroll to position [0, 0]
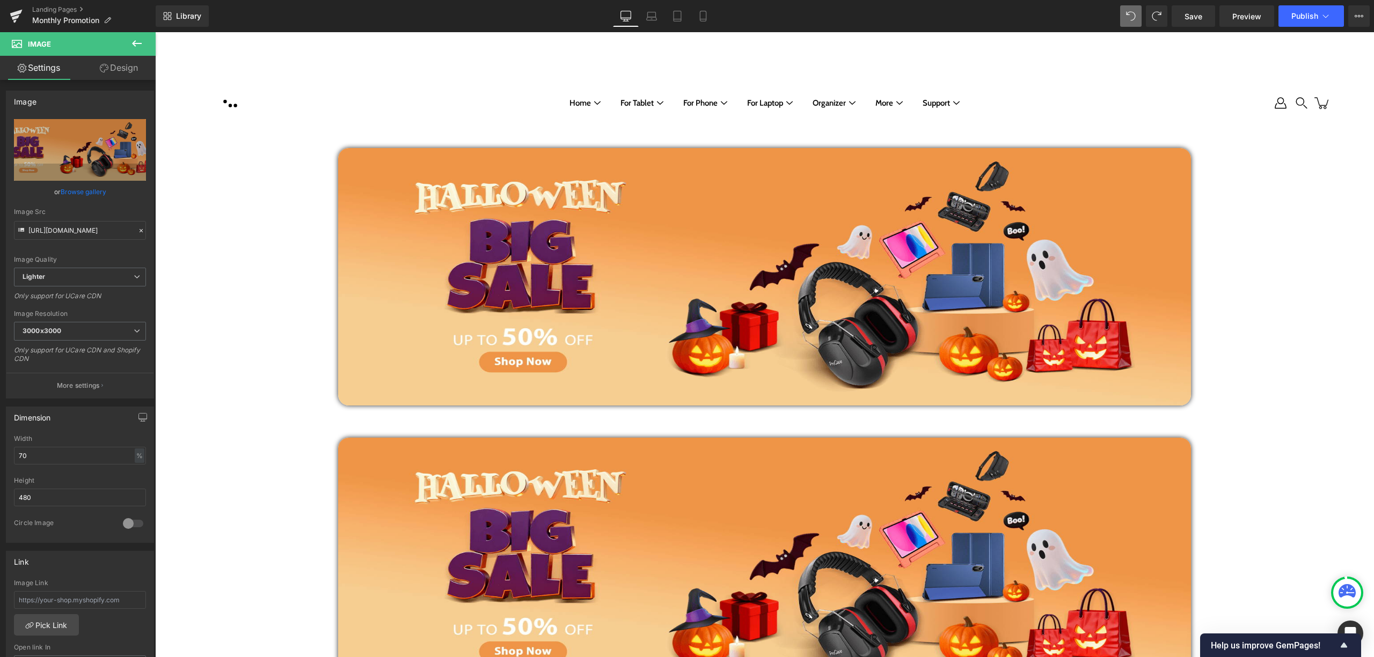
click at [320, 271] on div at bounding box center [764, 277] width 1219 height 258
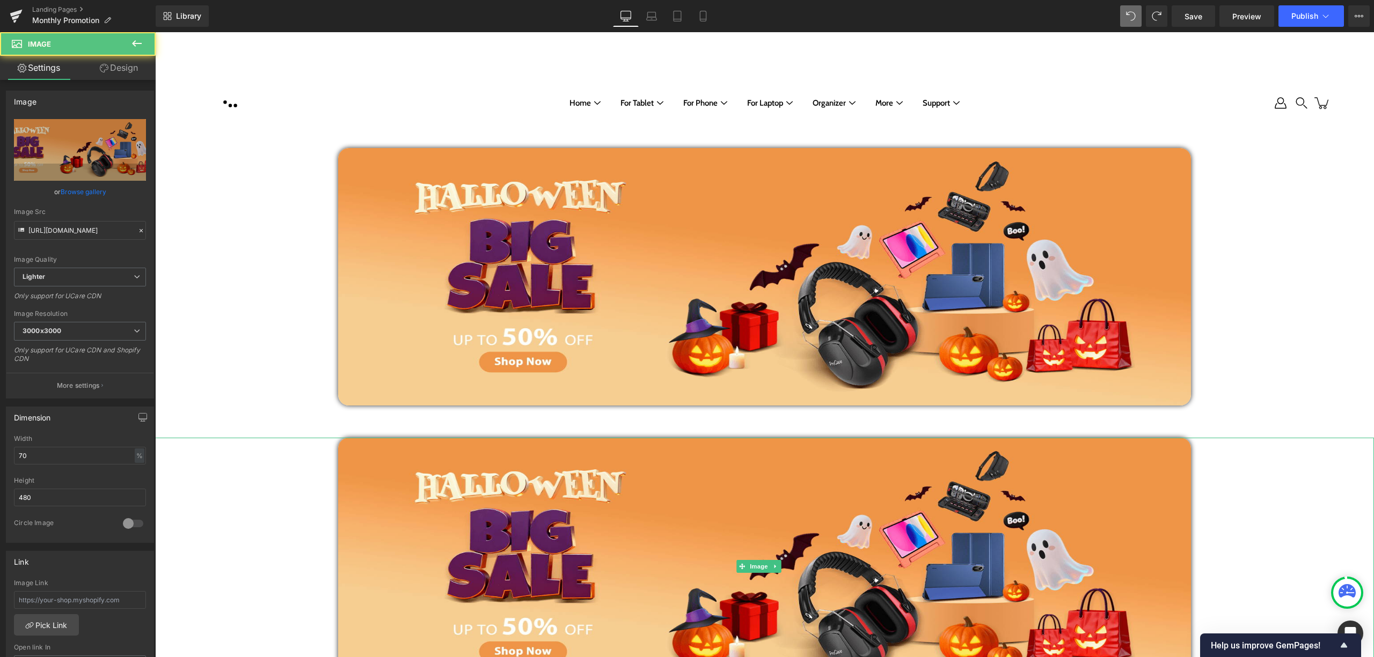
click at [293, 451] on div at bounding box center [764, 567] width 1219 height 258
drag, startPoint x: 301, startPoint y: 445, endPoint x: 301, endPoint y: 470, distance: 25.2
click at [301, 471] on div at bounding box center [764, 567] width 1219 height 258
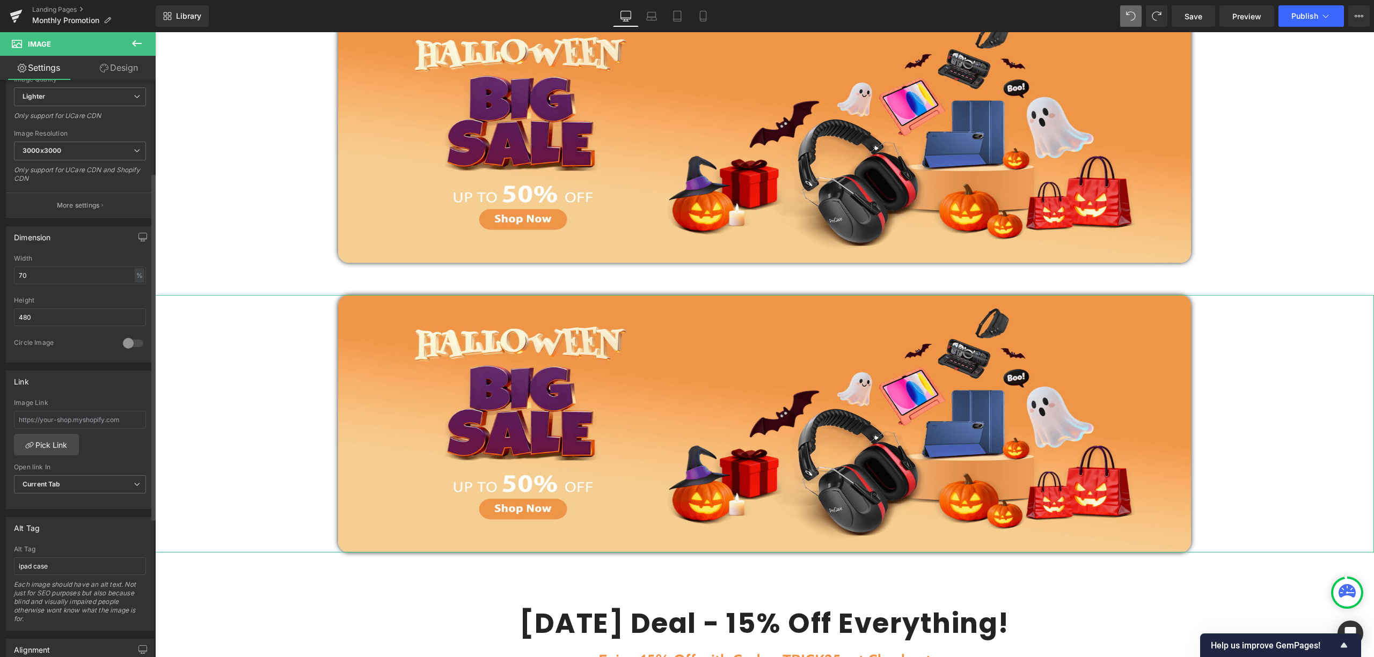
scroll to position [215, 0]
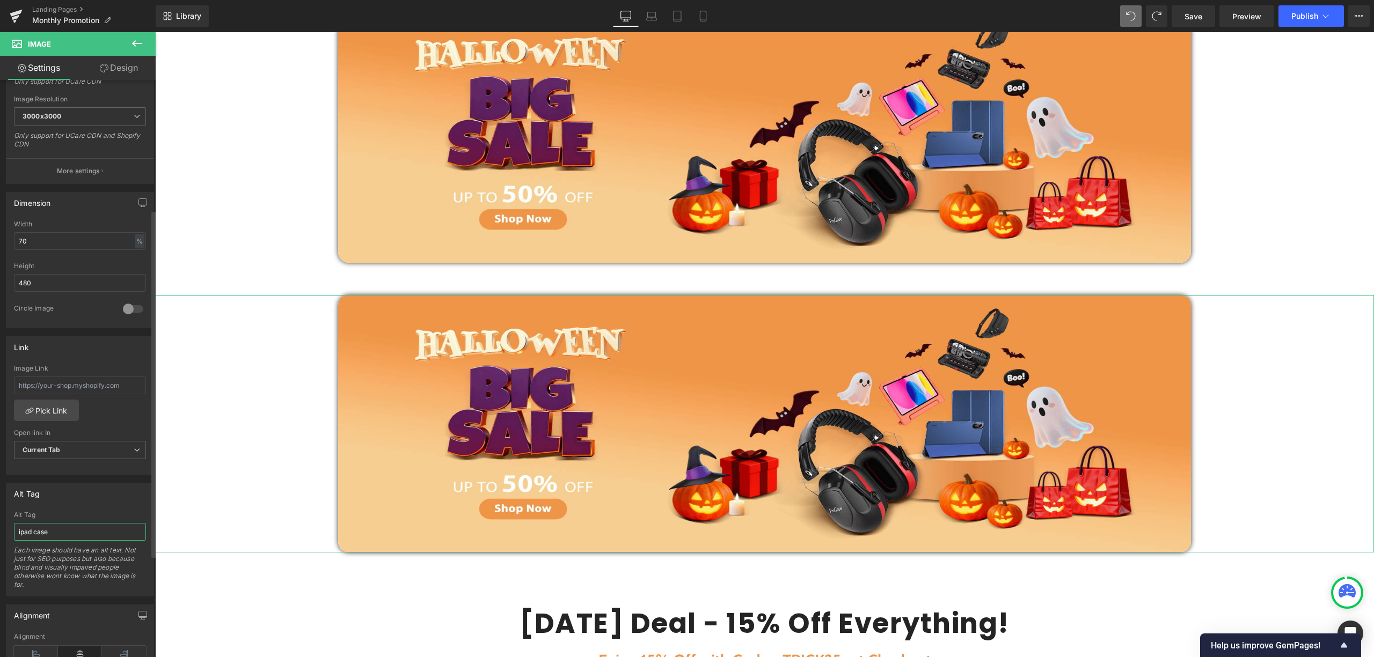
drag, startPoint x: 78, startPoint y: 531, endPoint x: 22, endPoint y: 531, distance: 56.4
click at [22, 531] on input "ipad case" at bounding box center [80, 532] width 132 height 18
click at [292, 471] on div at bounding box center [764, 424] width 1219 height 258
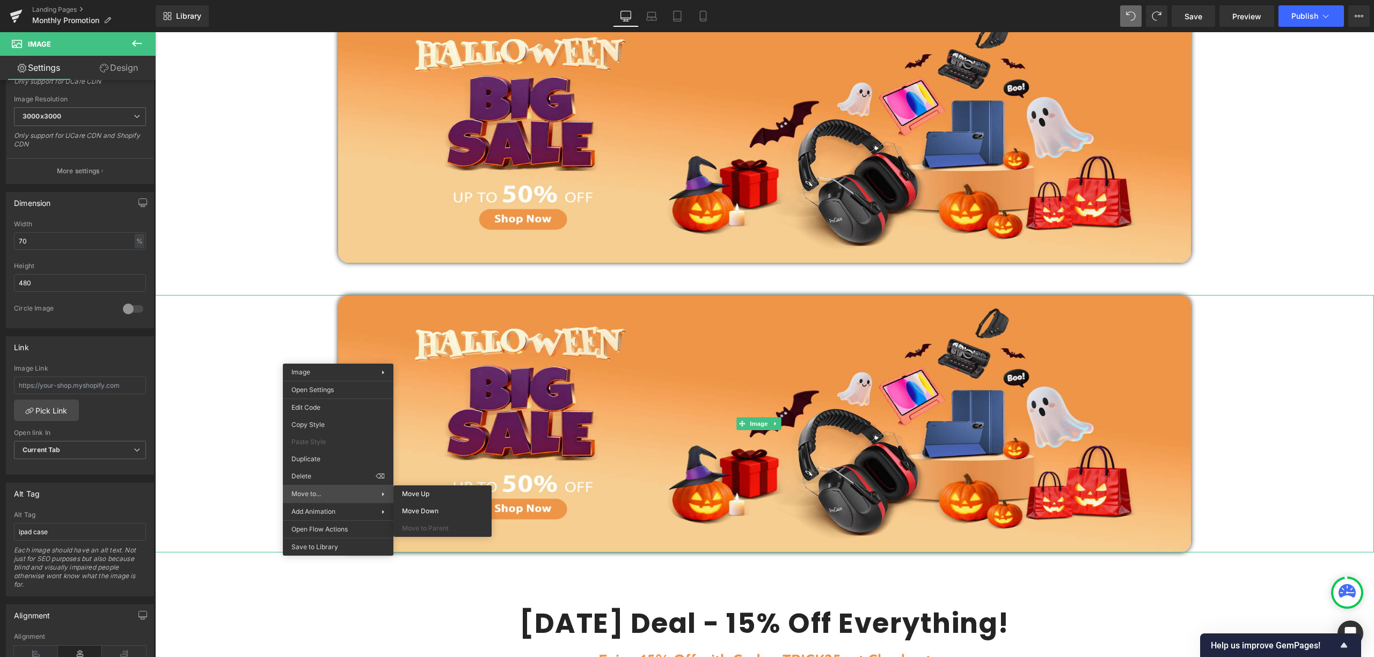
click at [329, 493] on span "Move to..." at bounding box center [336, 494] width 90 height 10
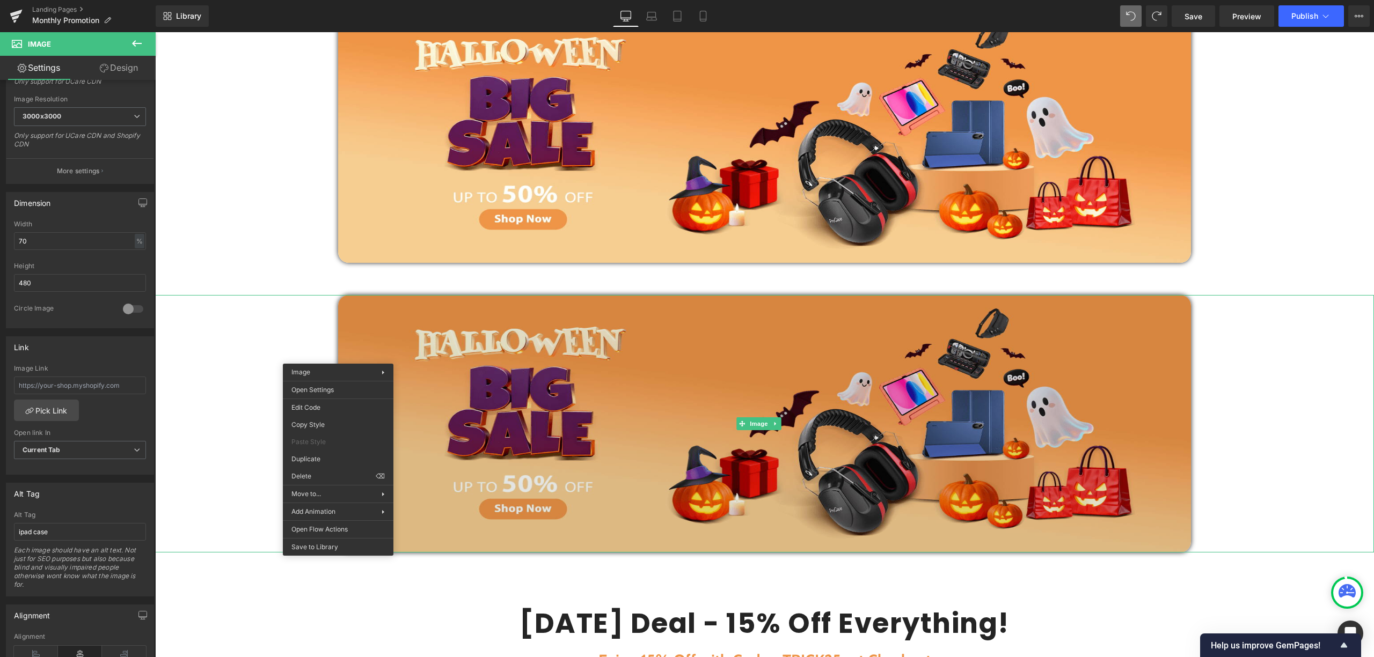
drag, startPoint x: 563, startPoint y: 544, endPoint x: 409, endPoint y: 512, distance: 157.3
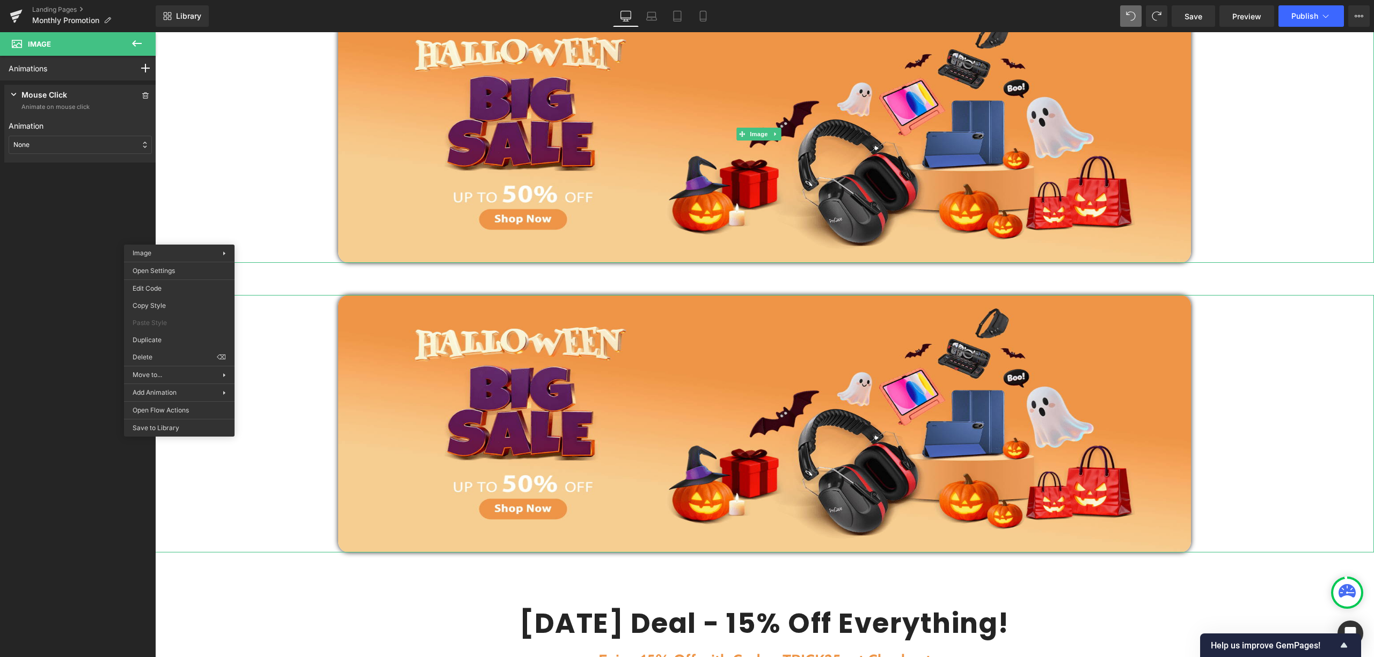
click at [14, 99] on icon at bounding box center [14, 94] width 11 height 11
click at [12, 93] on icon at bounding box center [14, 94] width 11 height 11
click at [13, 98] on icon at bounding box center [14, 94] width 11 height 11
click at [135, 43] on icon at bounding box center [137, 43] width 10 height 6
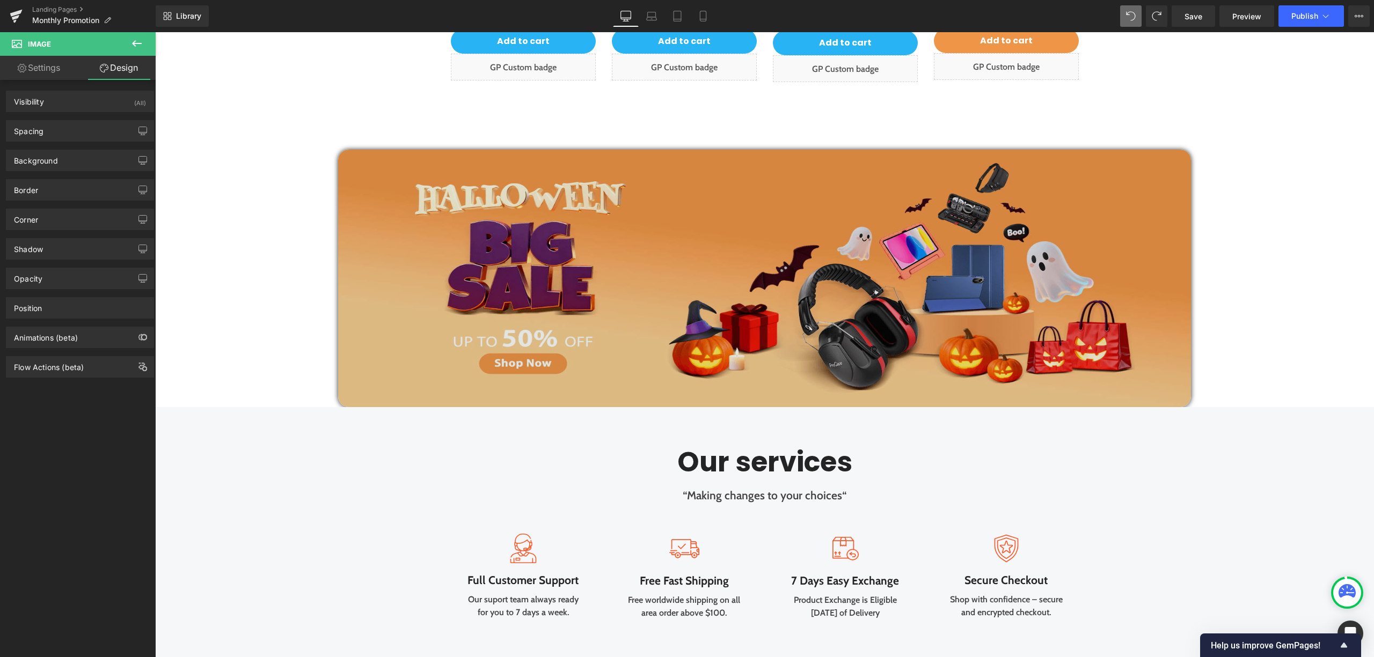
scroll to position [1847, 0]
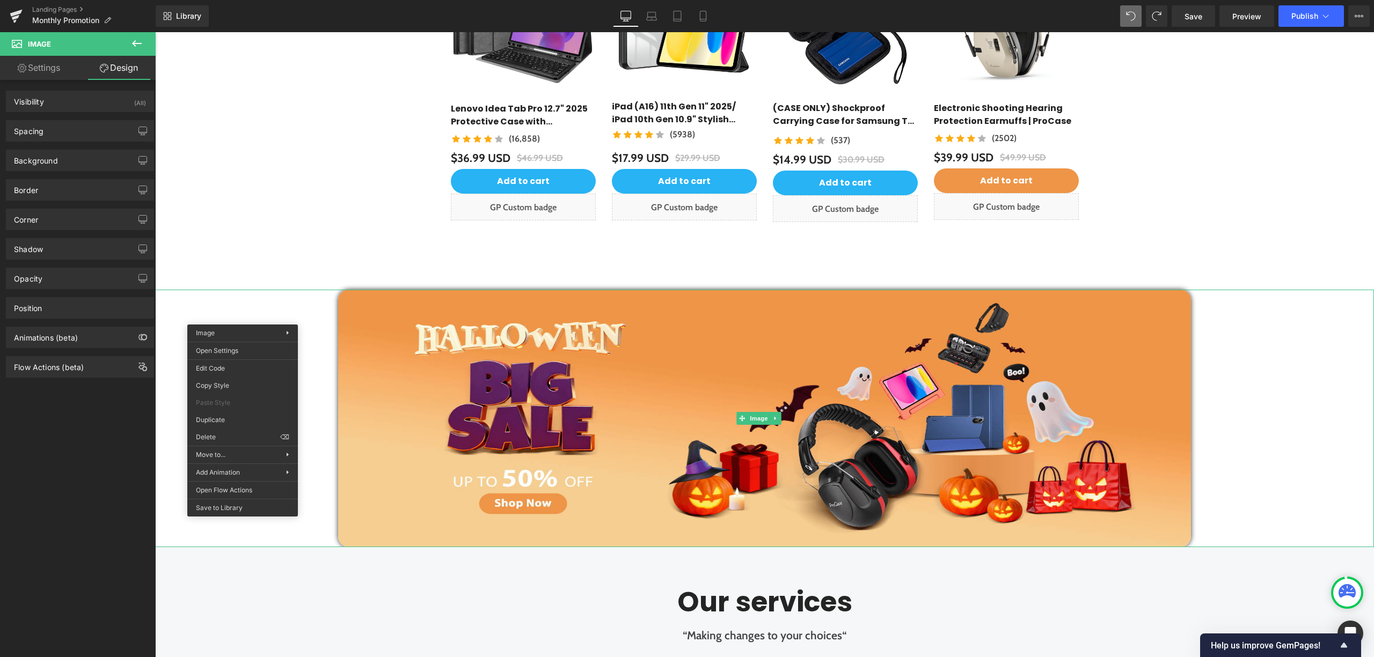
drag, startPoint x: 488, startPoint y: 501, endPoint x: 333, endPoint y: 471, distance: 157.6
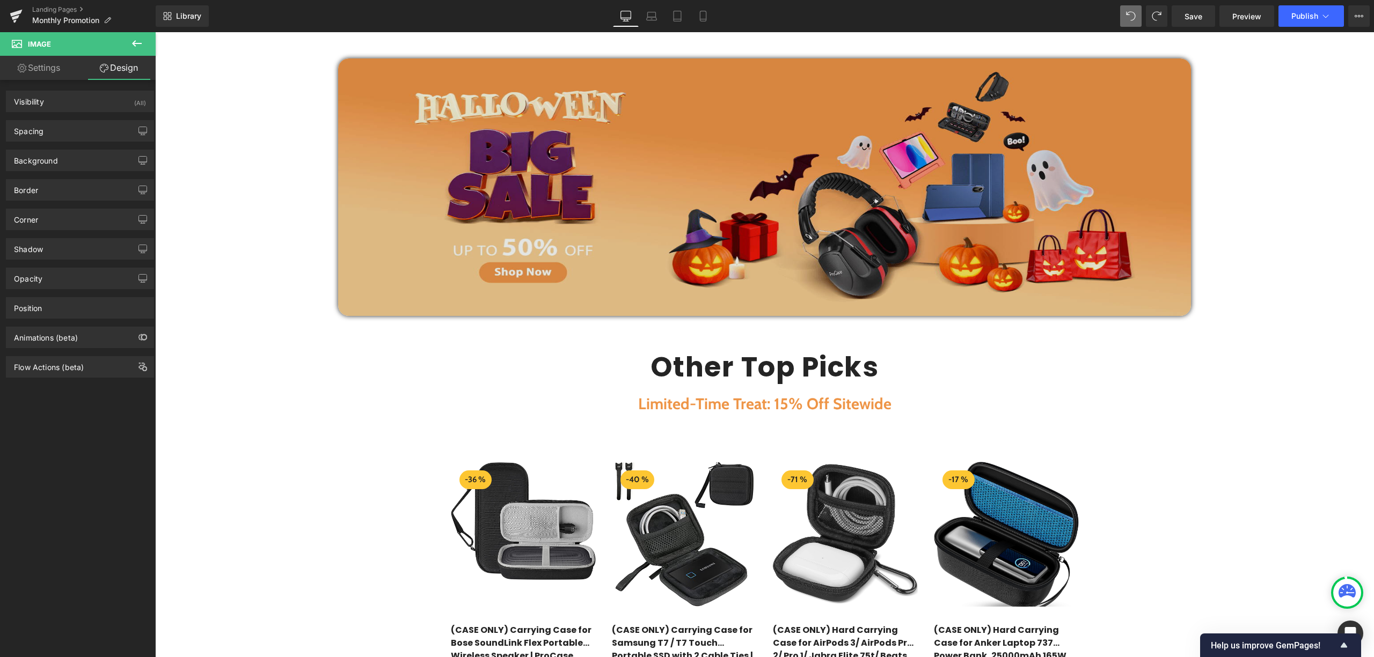
scroll to position [2342, 0]
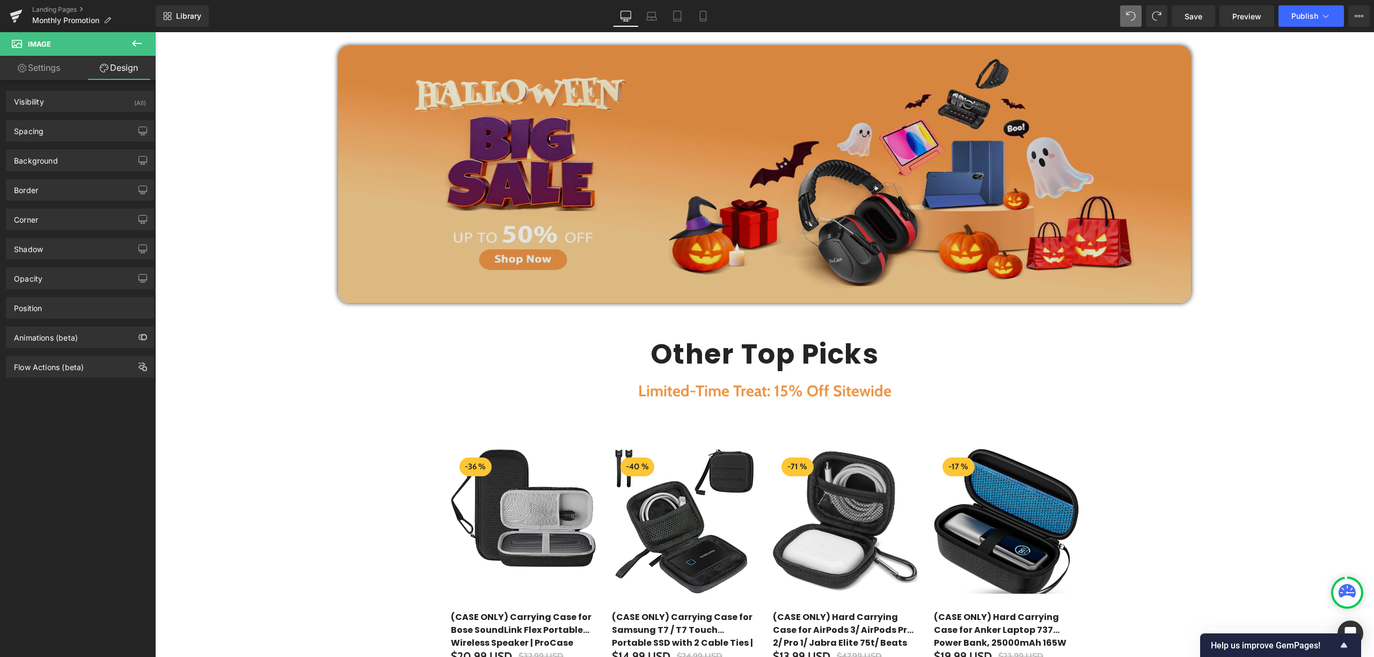
click at [535, 262] on img at bounding box center [764, 175] width 853 height 258
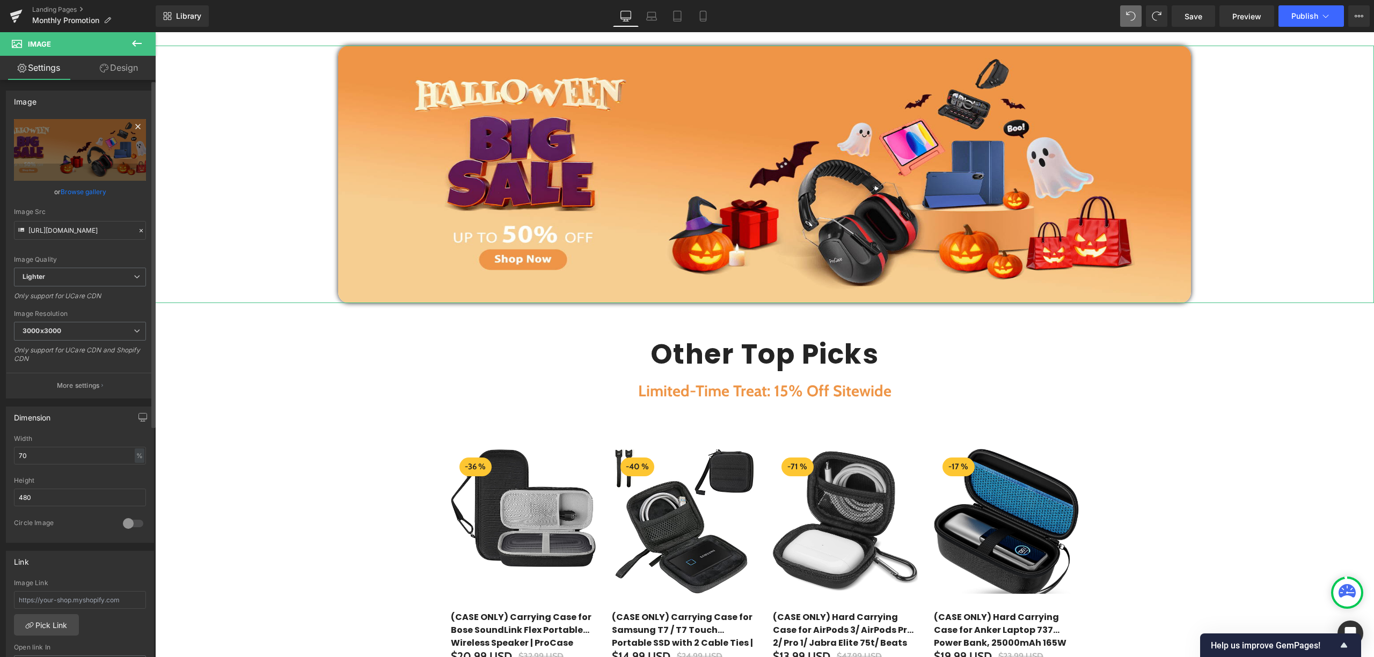
click at [135, 126] on icon at bounding box center [137, 126] width 5 height 5
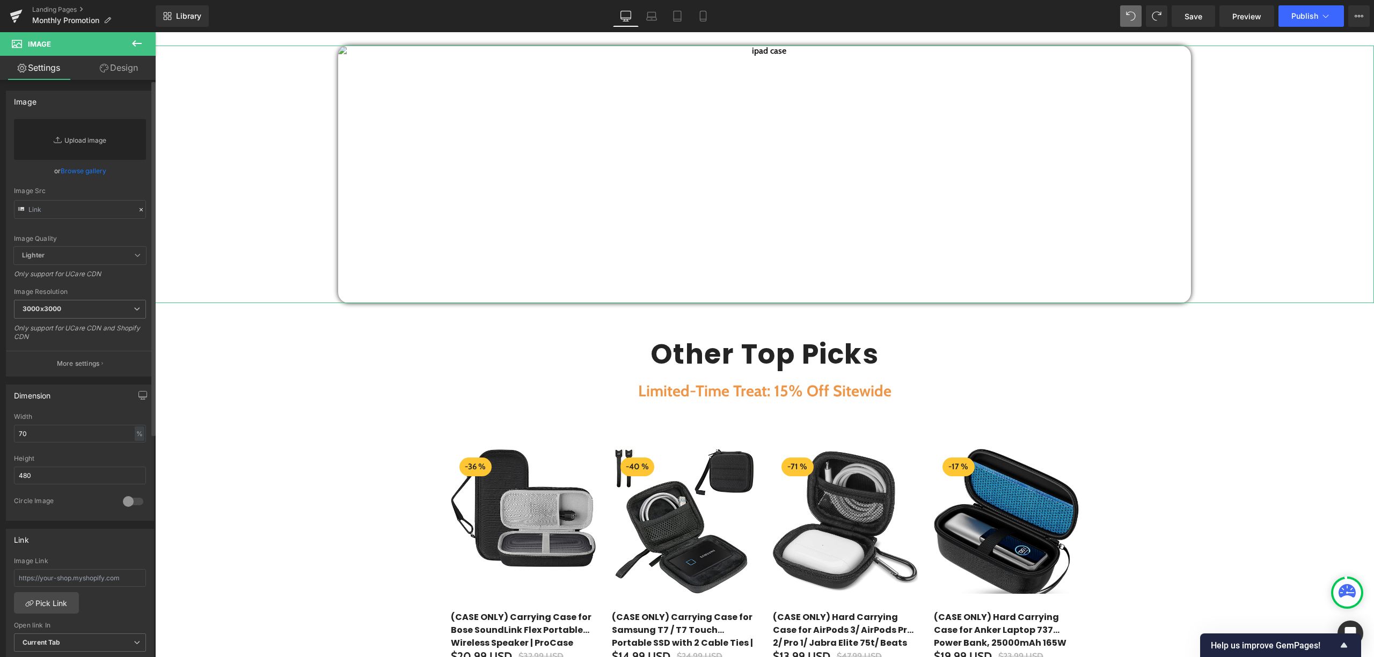
click at [89, 147] on link "Replace Image" at bounding box center [80, 139] width 132 height 41
type input "C:\fakepath\Halloween Promotion Page_1.jpg"
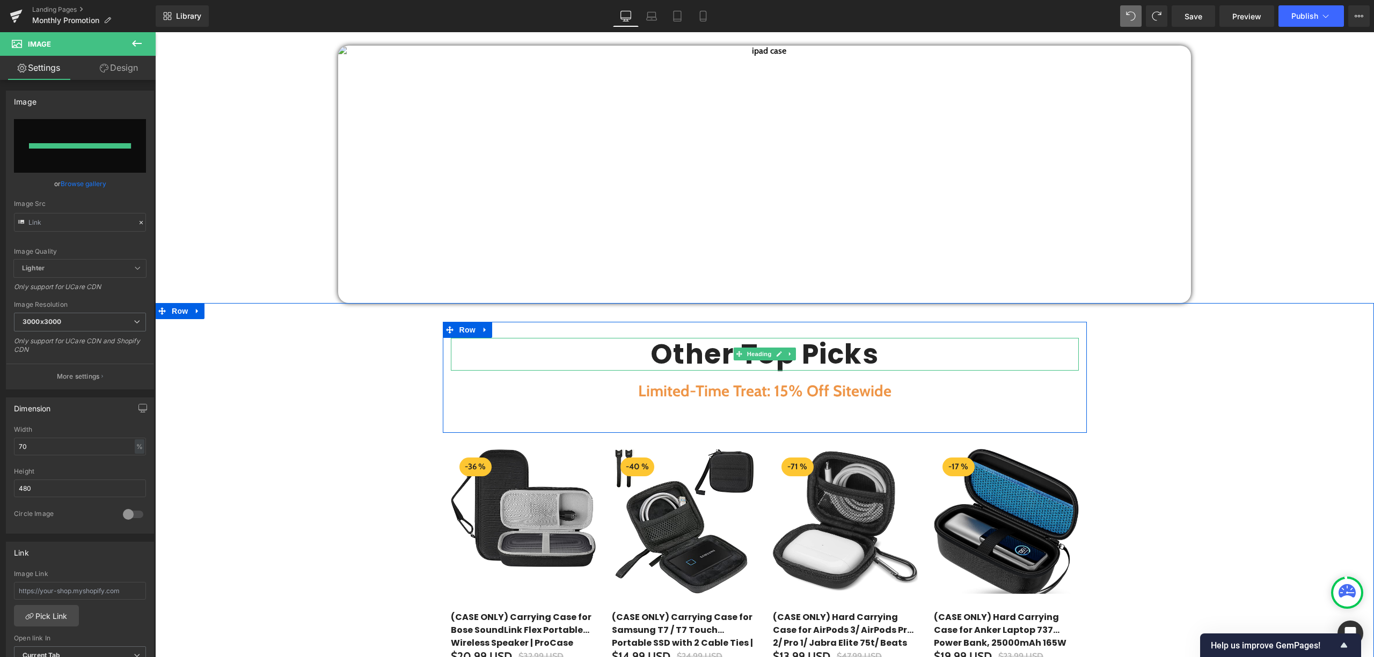
type input "https://ucarecdn.com/6018522f-0e23-4d0e-bb74-da54c23e0e07/-/format/auto/-/previ…"
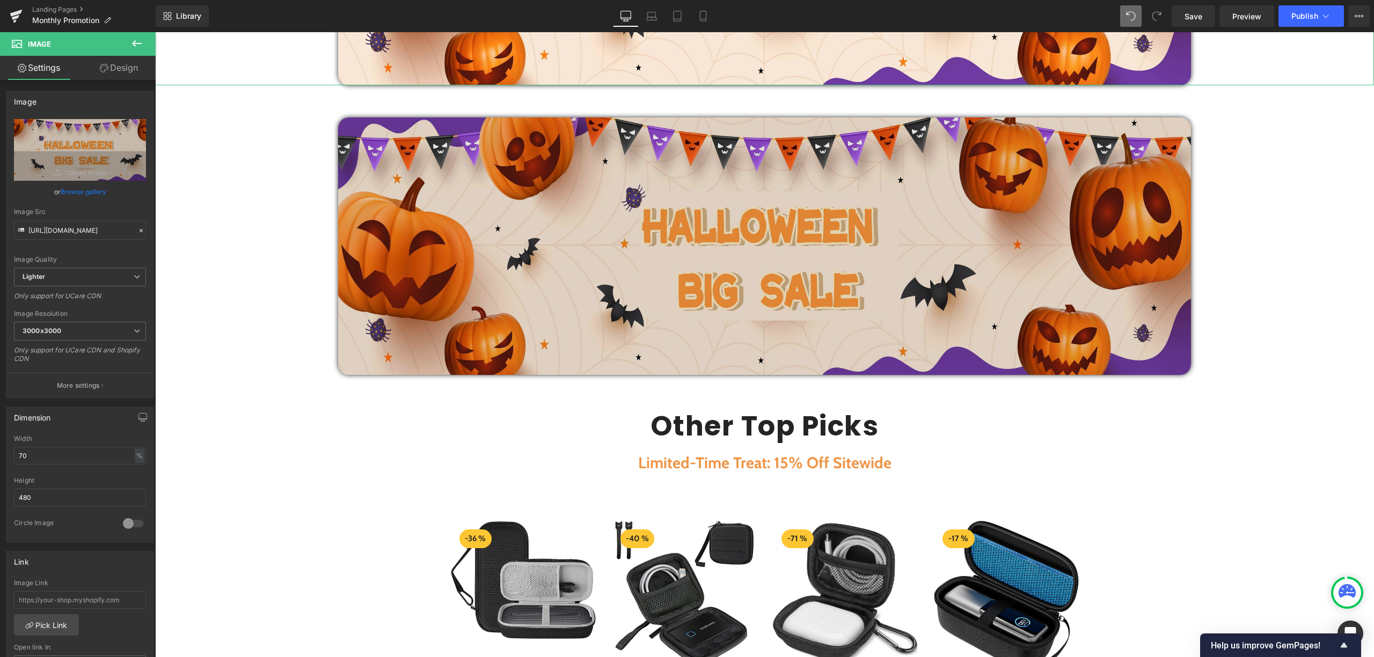
scroll to position [2628, 0]
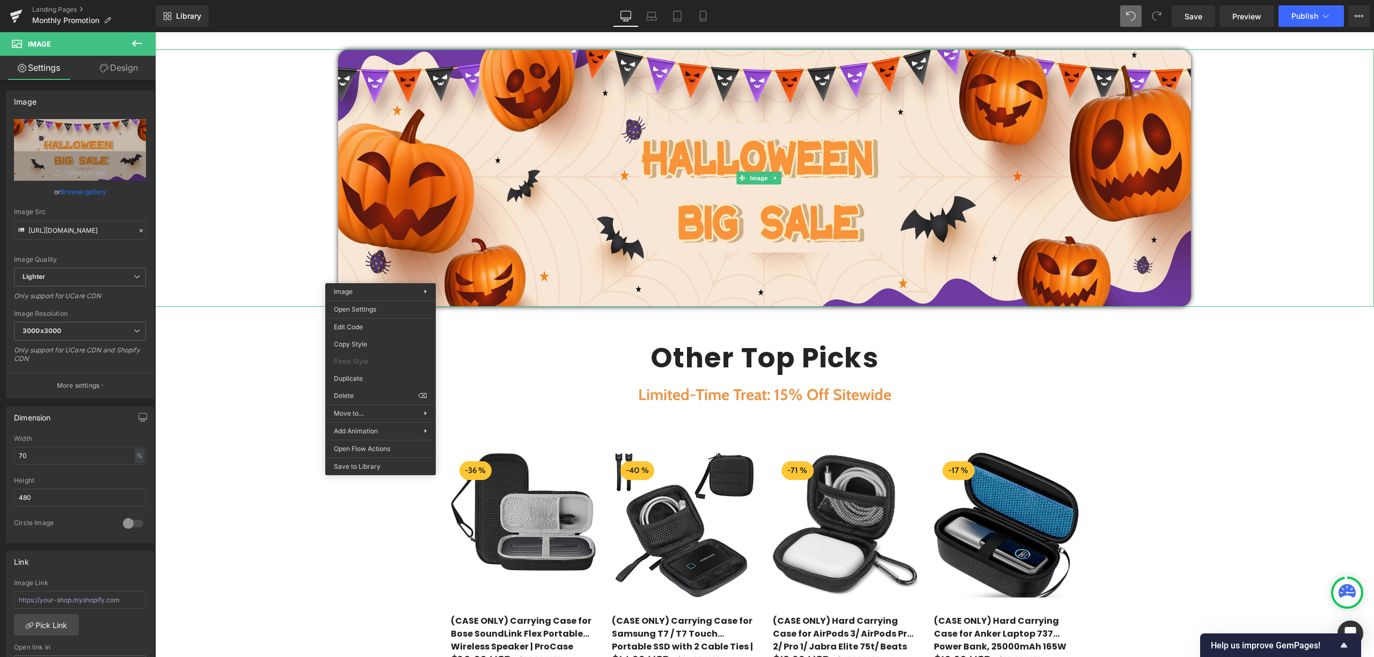
drag, startPoint x: 633, startPoint y: 463, endPoint x: 478, endPoint y: 432, distance: 158.2
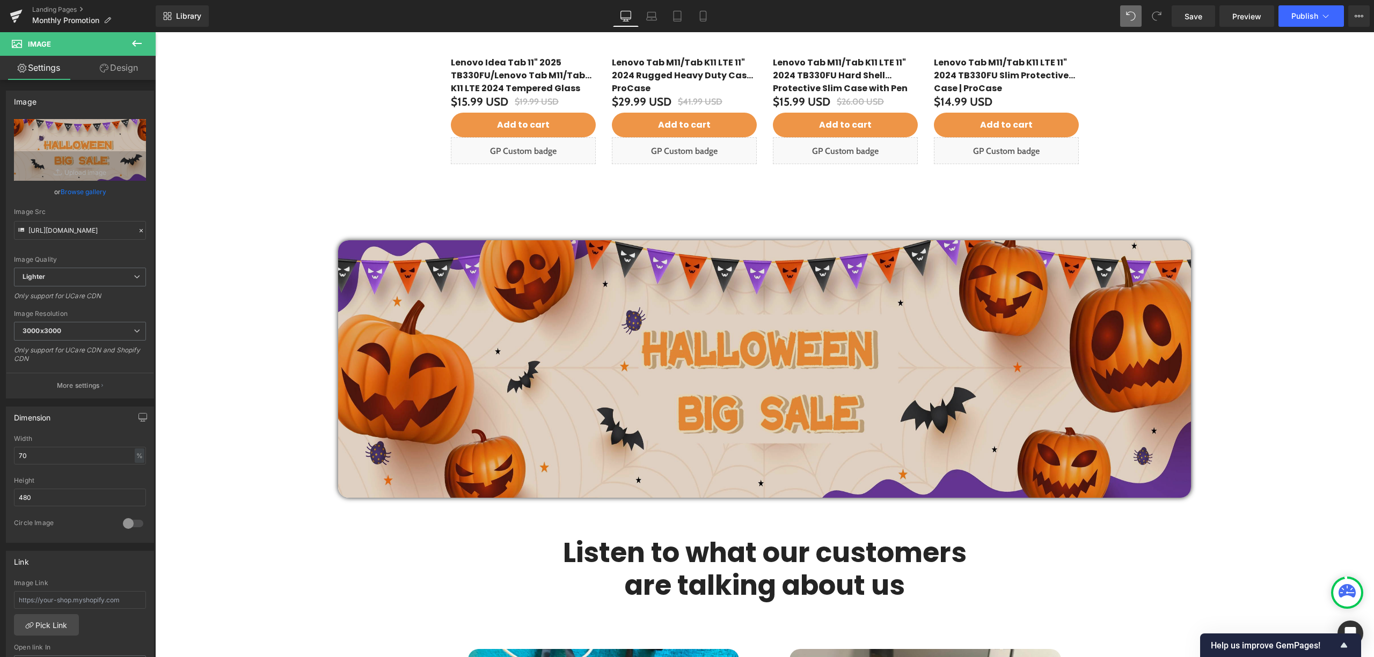
scroll to position [3525, 0]
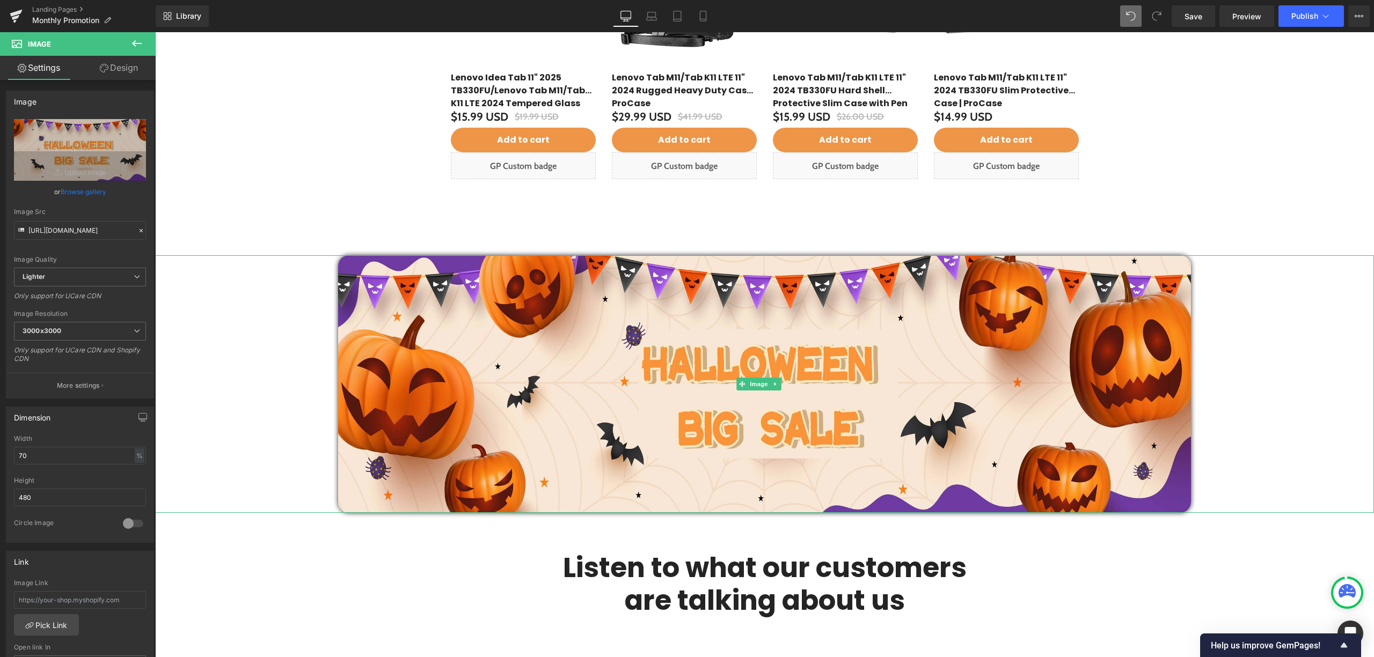
drag, startPoint x: 523, startPoint y: 501, endPoint x: 368, endPoint y: 471, distance: 157.6
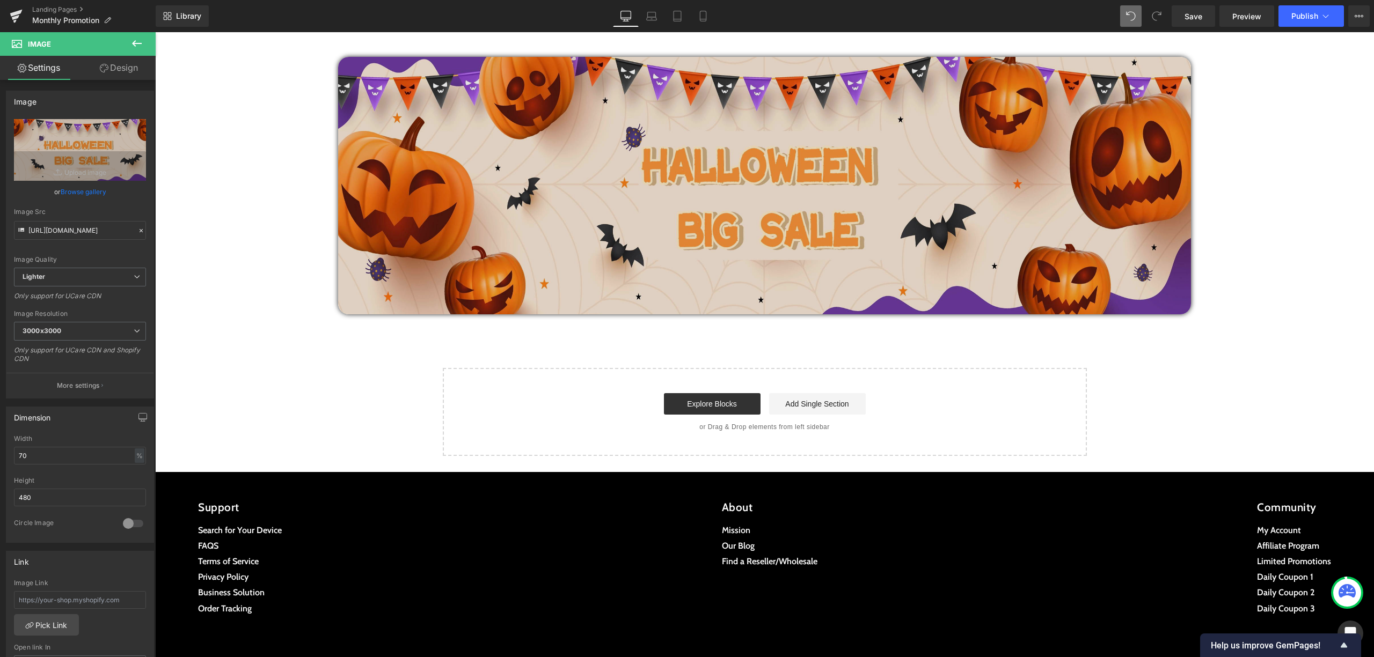
scroll to position [4373, 0]
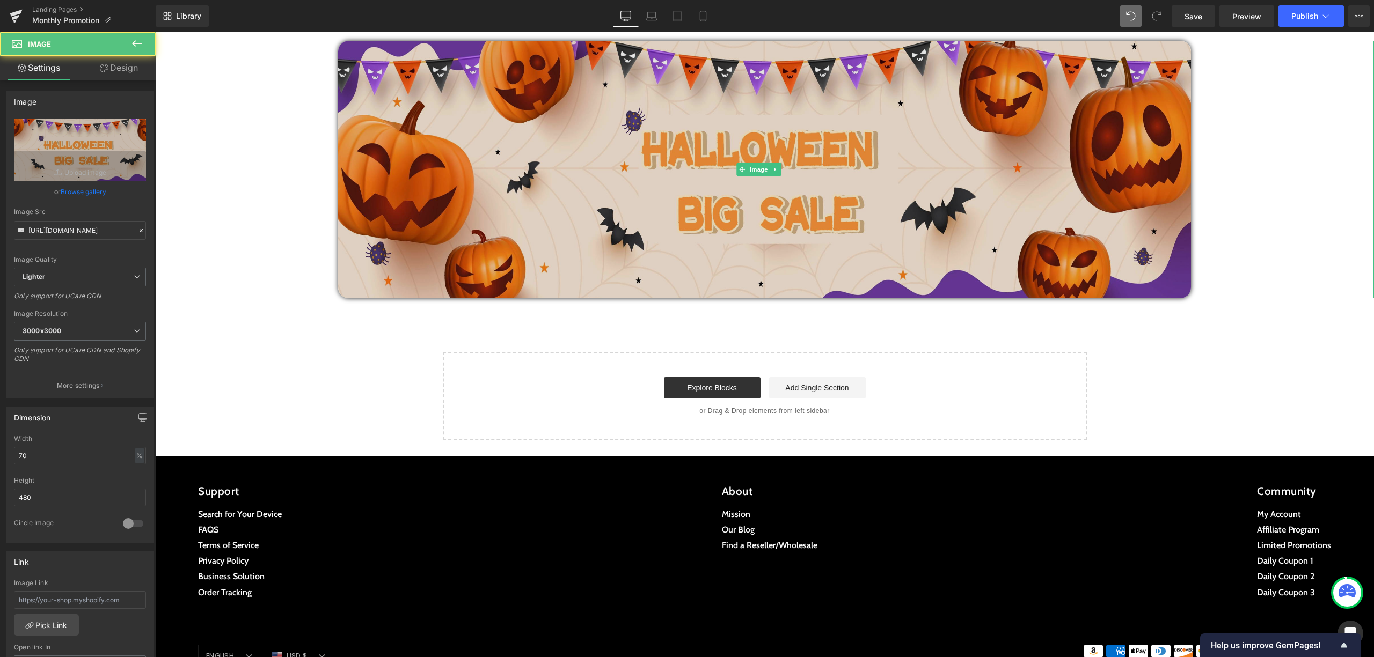
click at [646, 229] on img at bounding box center [764, 170] width 853 height 258
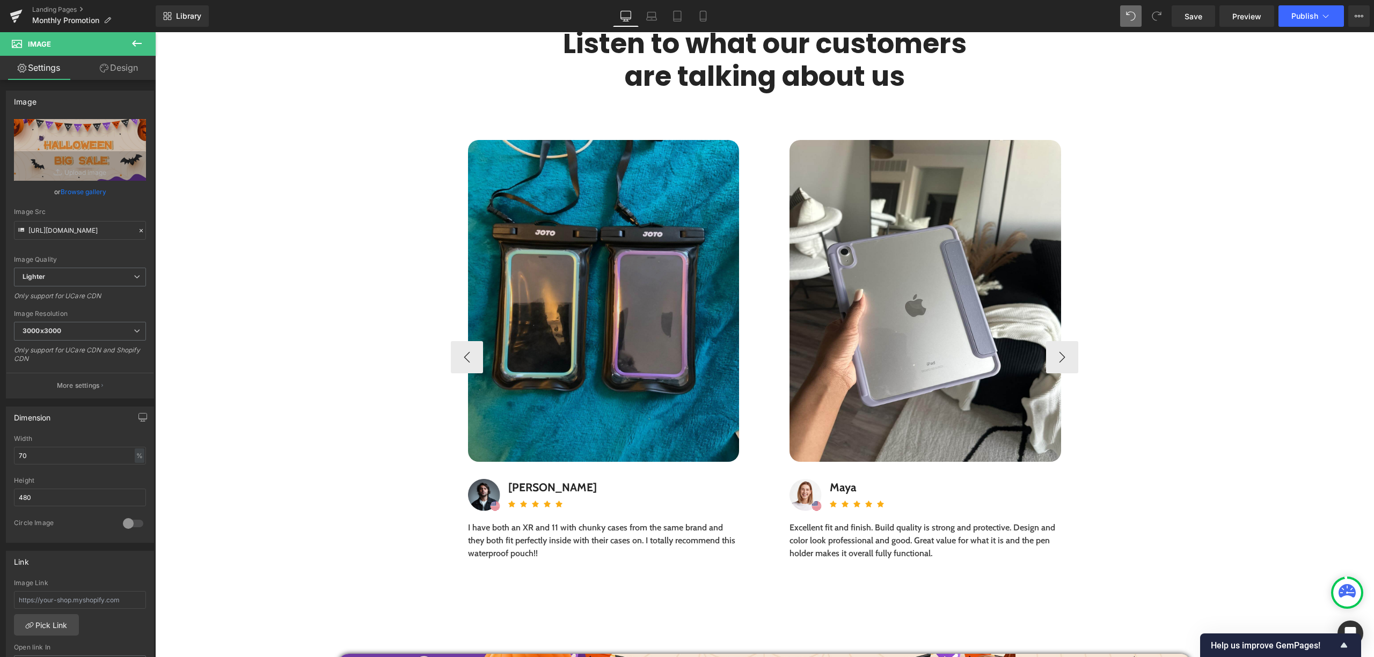
scroll to position [3729, 0]
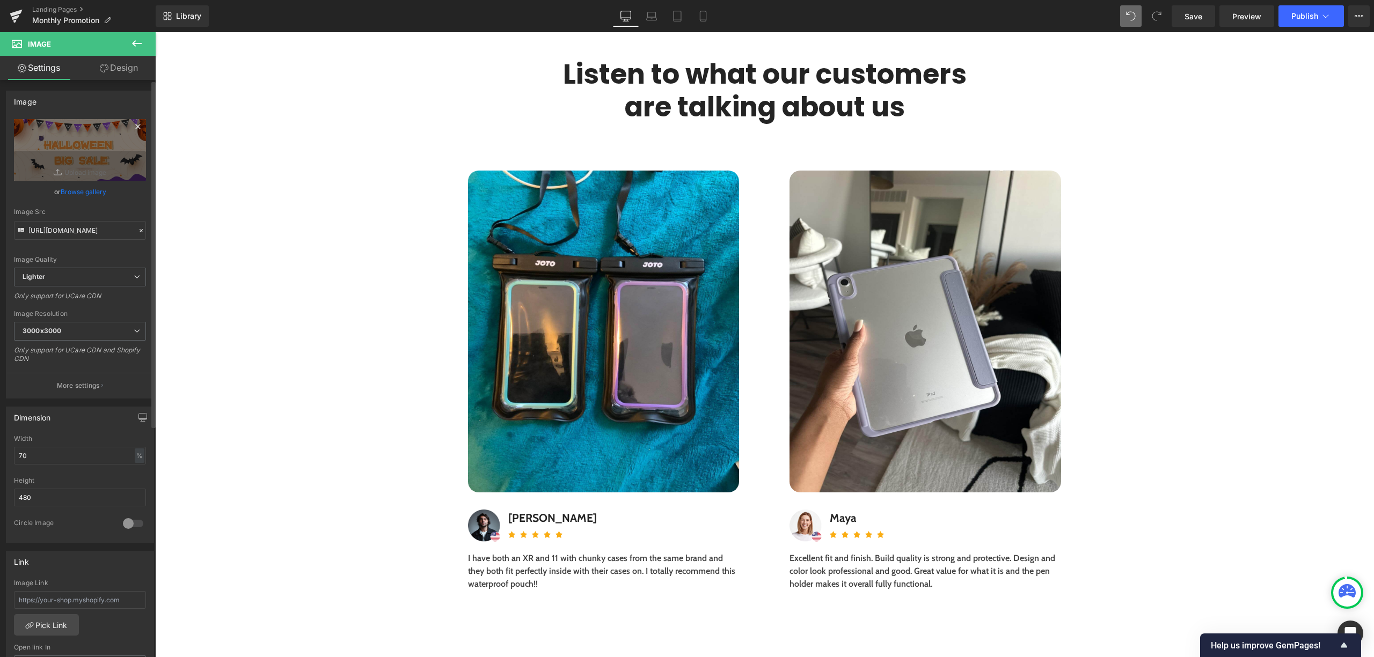
click at [132, 127] on icon at bounding box center [137, 126] width 13 height 13
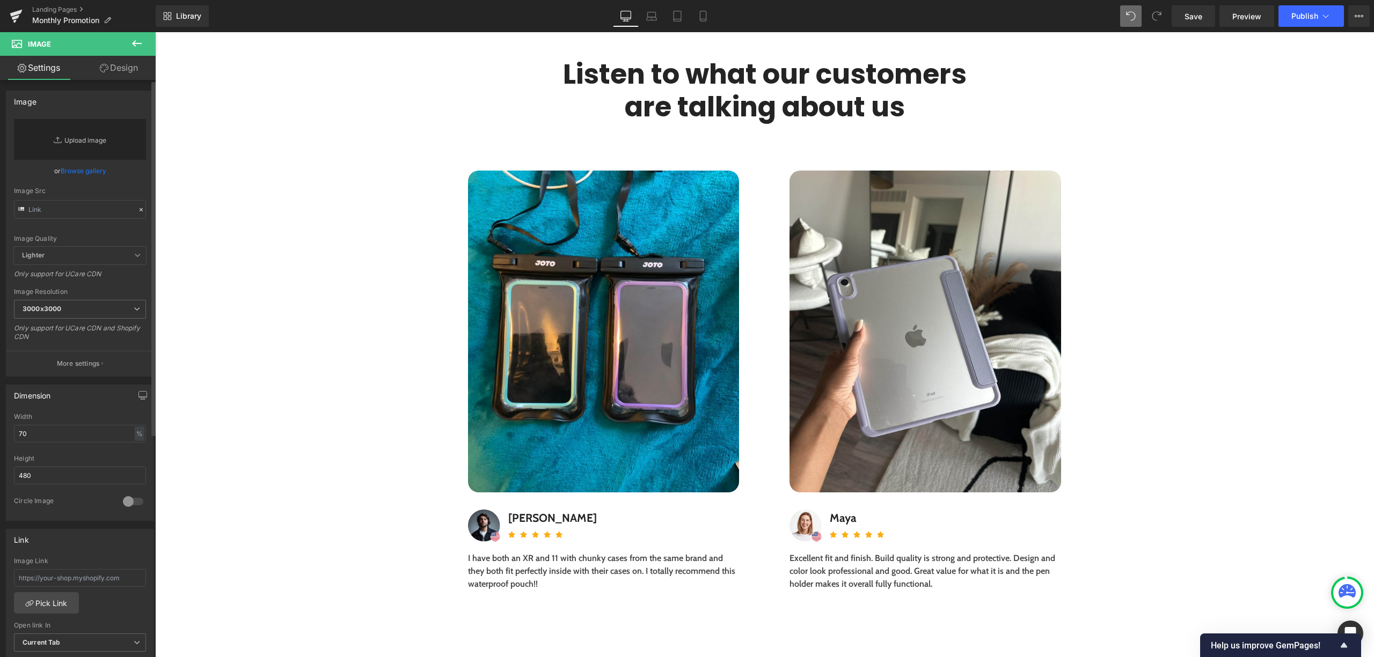
click at [89, 137] on link "Replace Image" at bounding box center [80, 139] width 132 height 41
type input "C:\fakepath\Halloween Promotion Page_2.jpg"
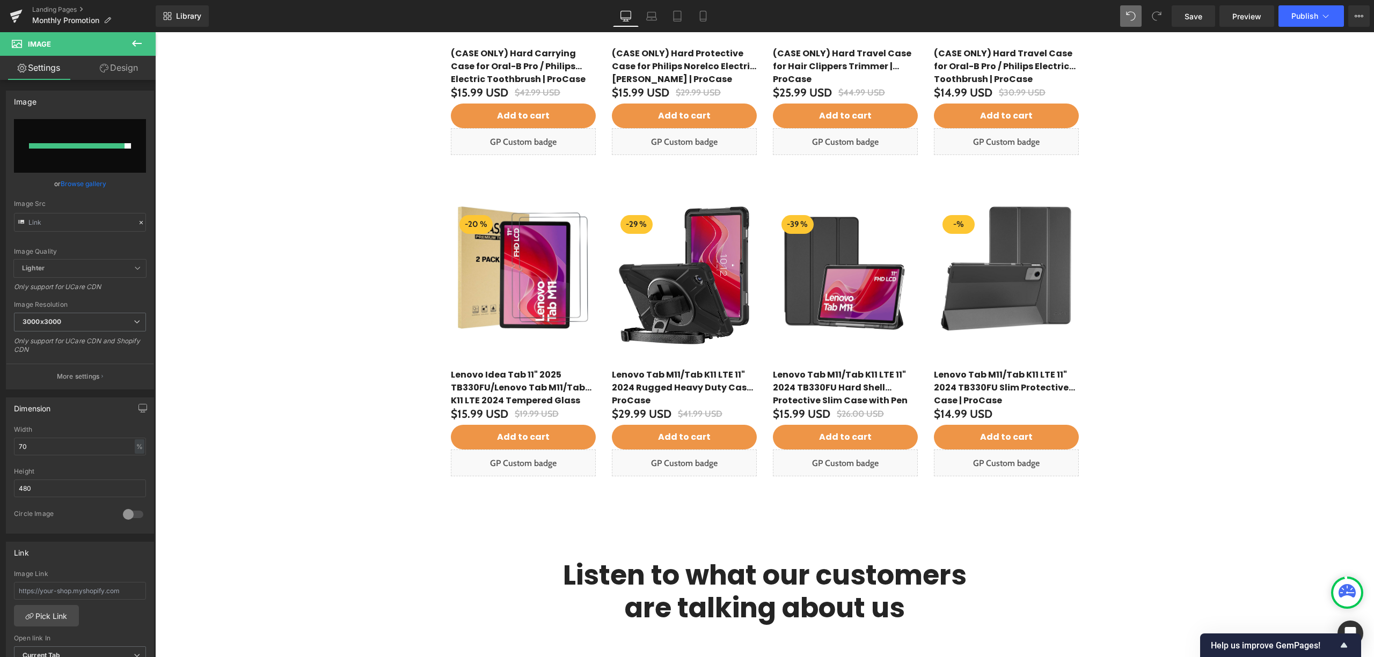
type input "https://ucarecdn.com/04a656ea-448e-454a-a5db-847a612f13db/-/format/auto/-/previ…"
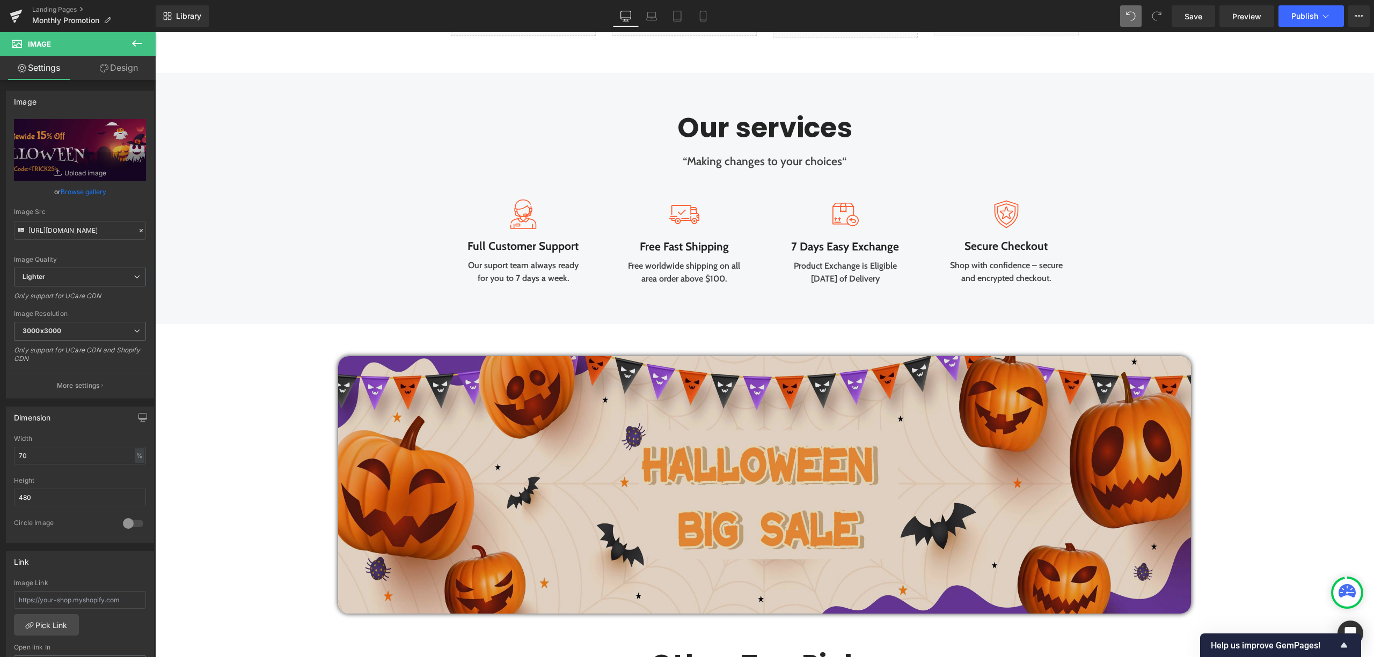
scroll to position [2083, 0]
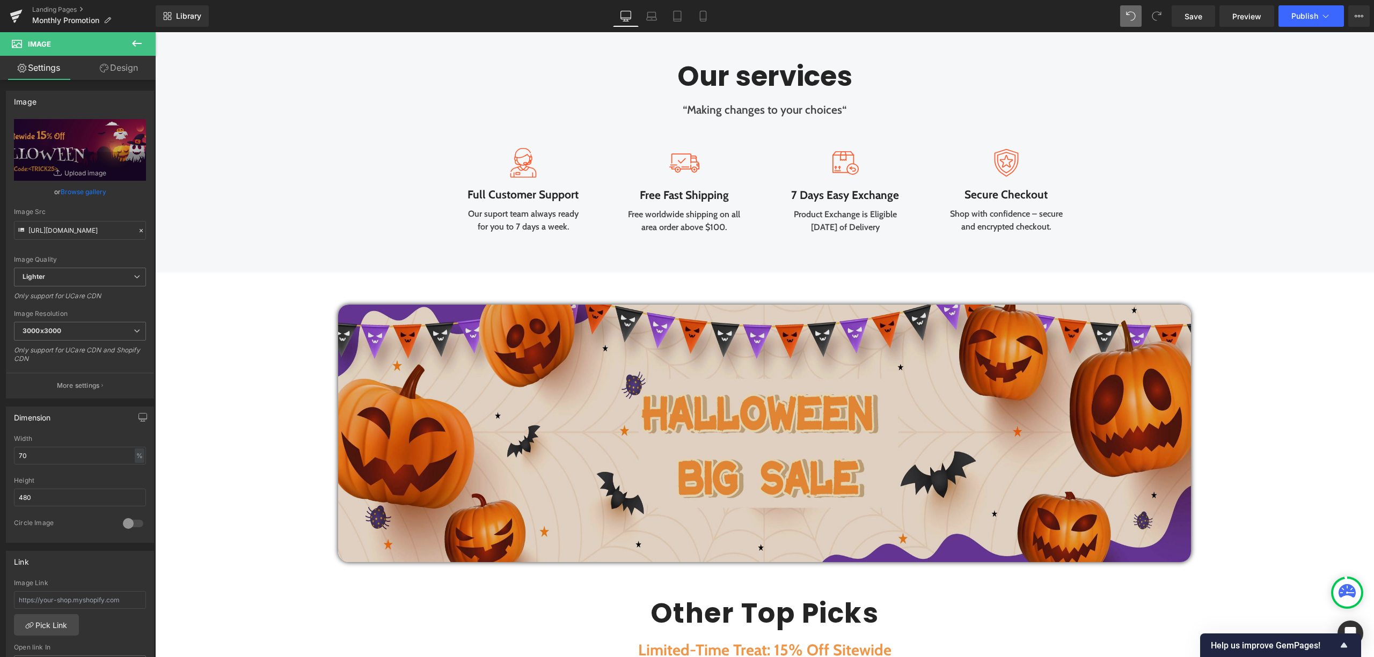
click at [417, 427] on img at bounding box center [764, 434] width 853 height 258
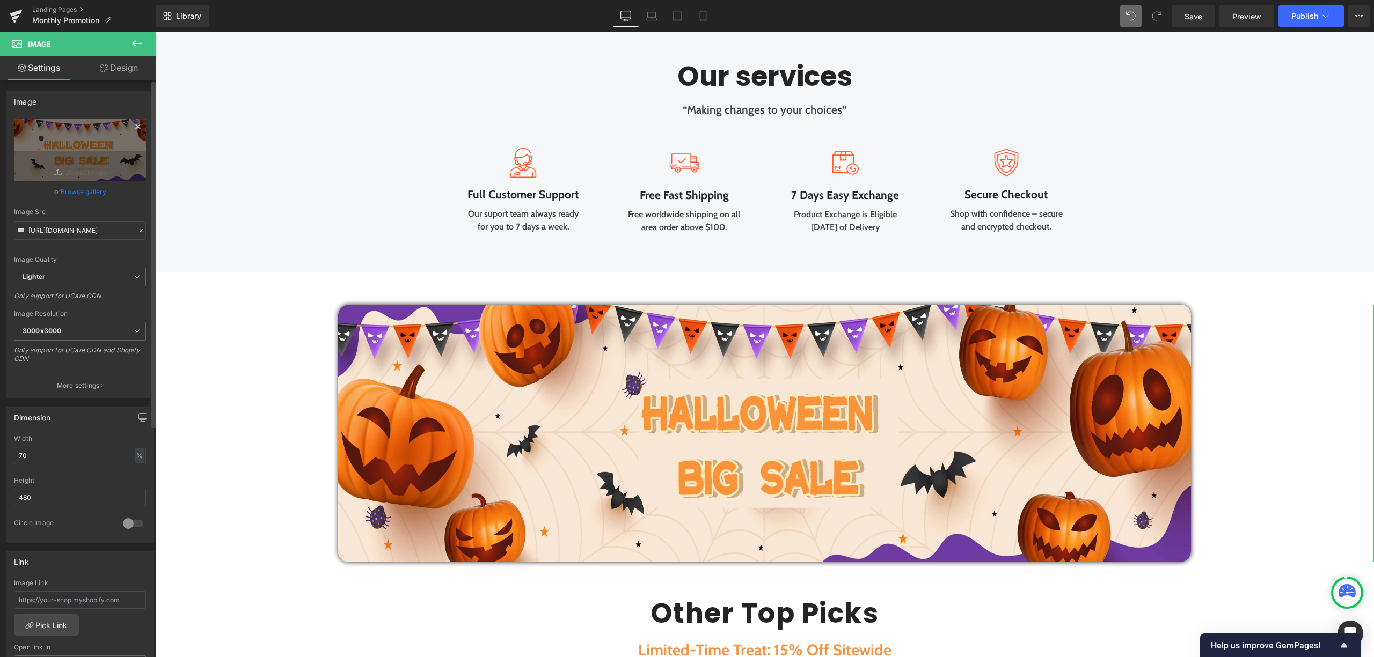
click at [135, 127] on icon at bounding box center [137, 126] width 5 height 5
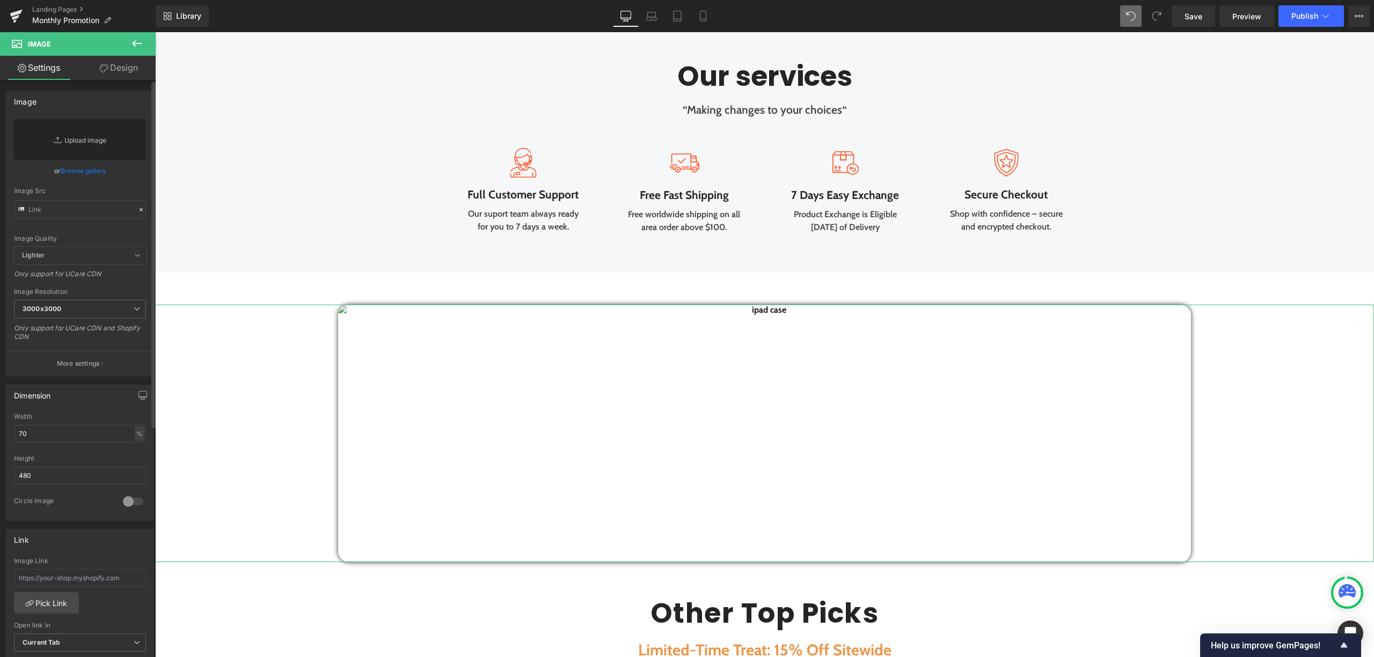
click at [106, 133] on link "Replace Image" at bounding box center [80, 139] width 132 height 41
type input "C:\fakepath\Halloween Promotion Page_1.jpg"
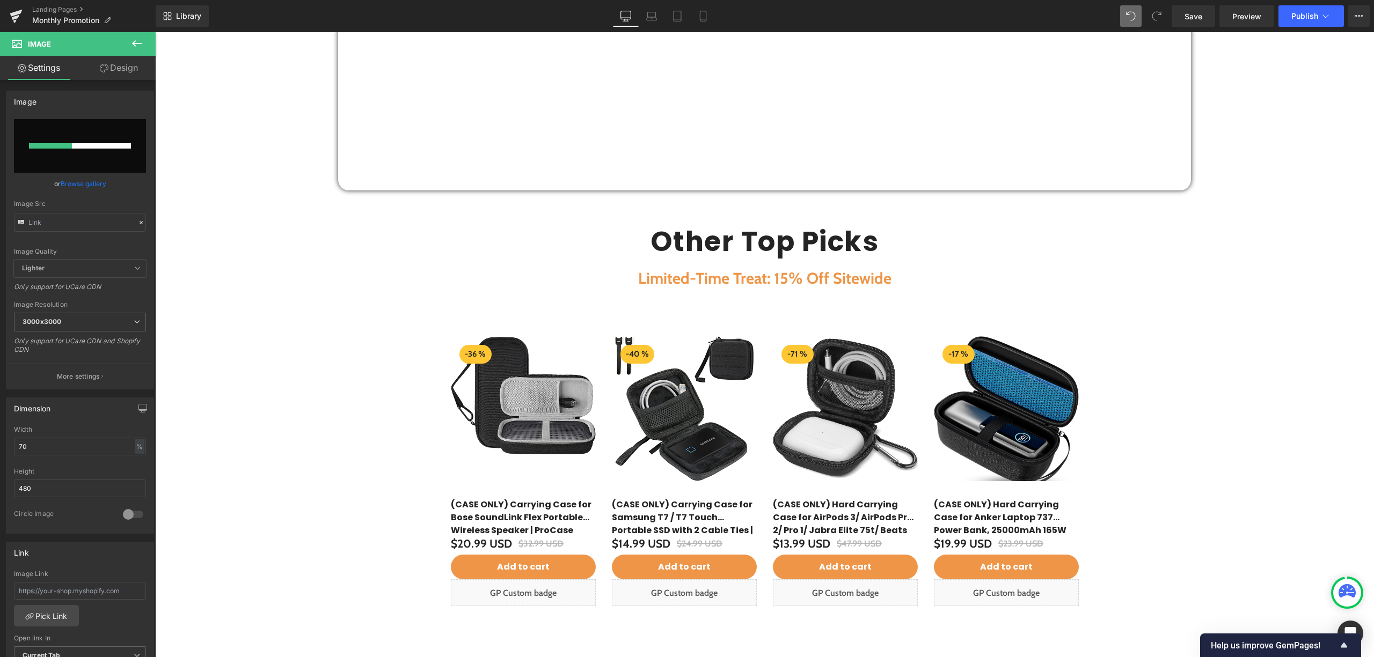
scroll to position [2512, 0]
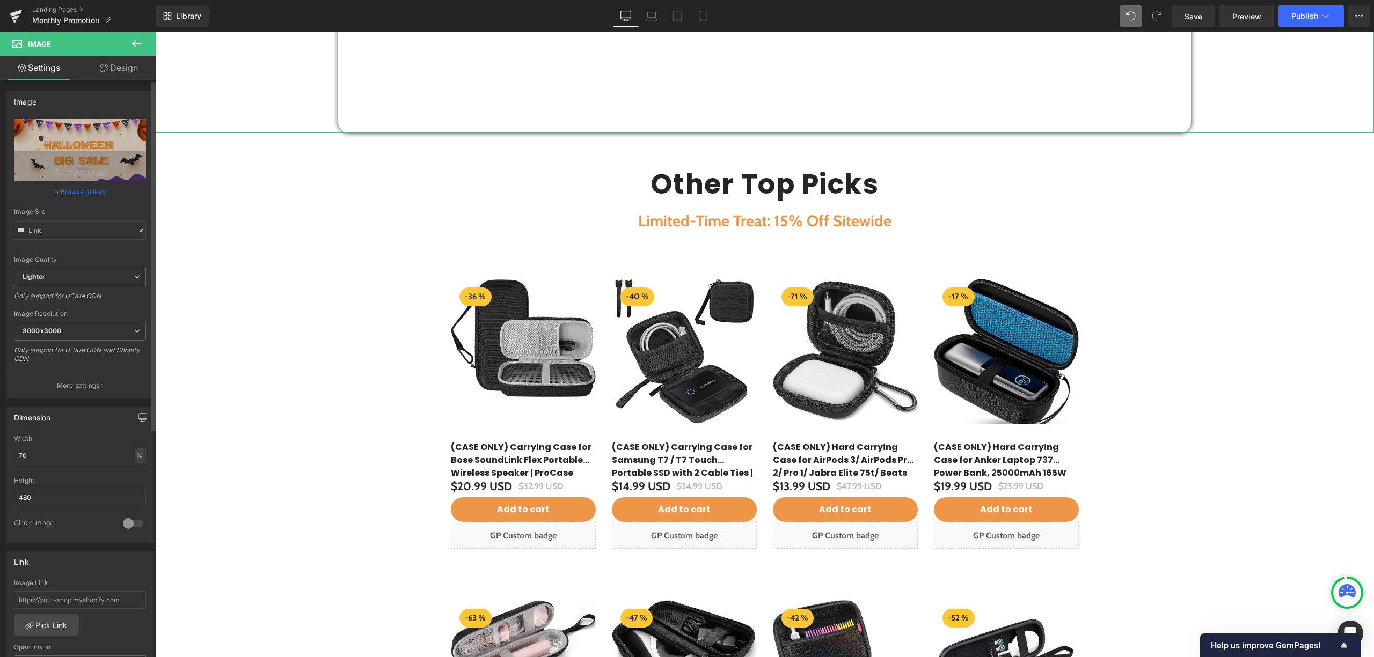
type input "https://ucarecdn.com/63486be5-0429-4ad5-9d19-073170e758e4/-/format/auto/-/previ…"
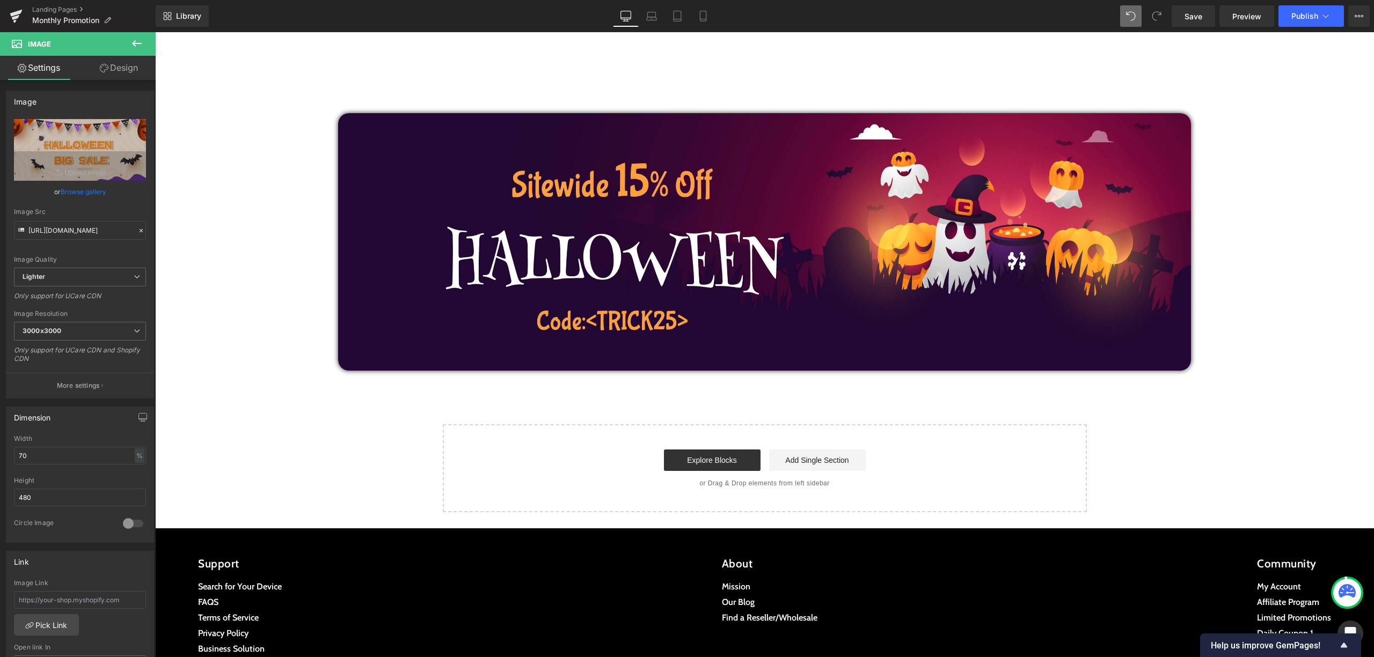
scroll to position [4299, 0]
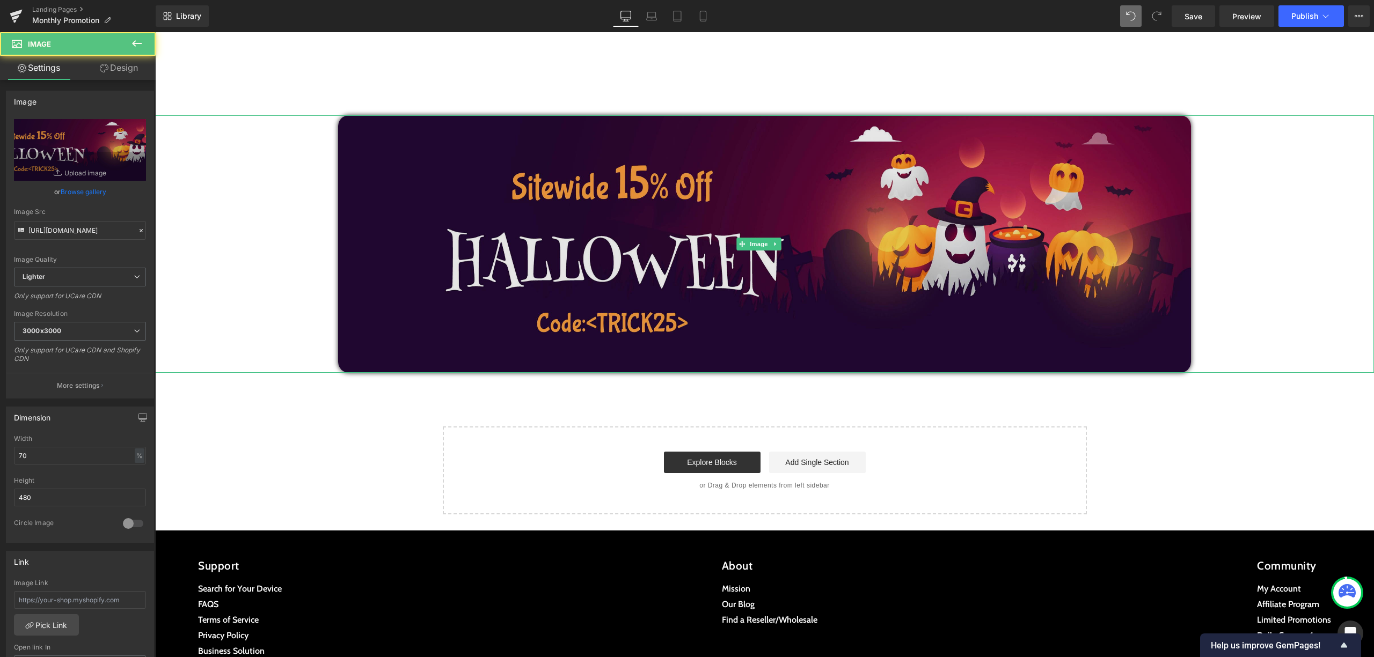
click at [809, 280] on img at bounding box center [764, 244] width 853 height 258
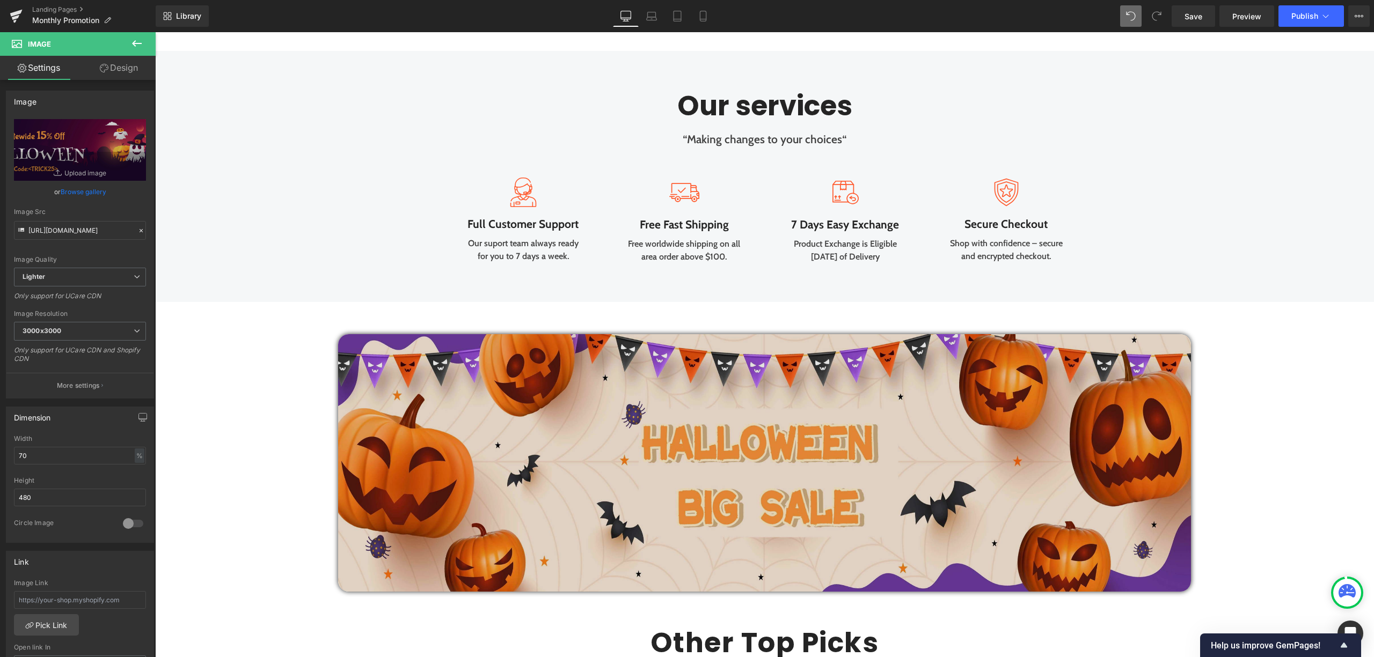
scroll to position [2152, 0]
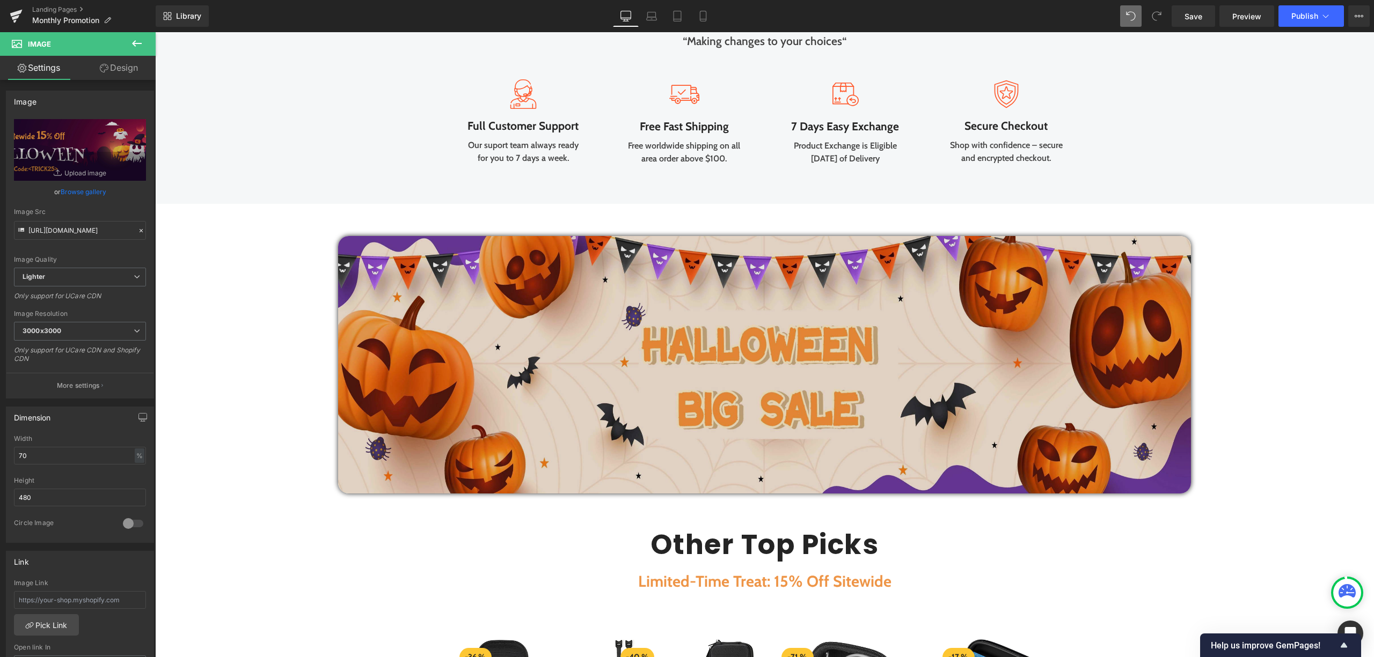
click at [541, 324] on img at bounding box center [764, 365] width 853 height 258
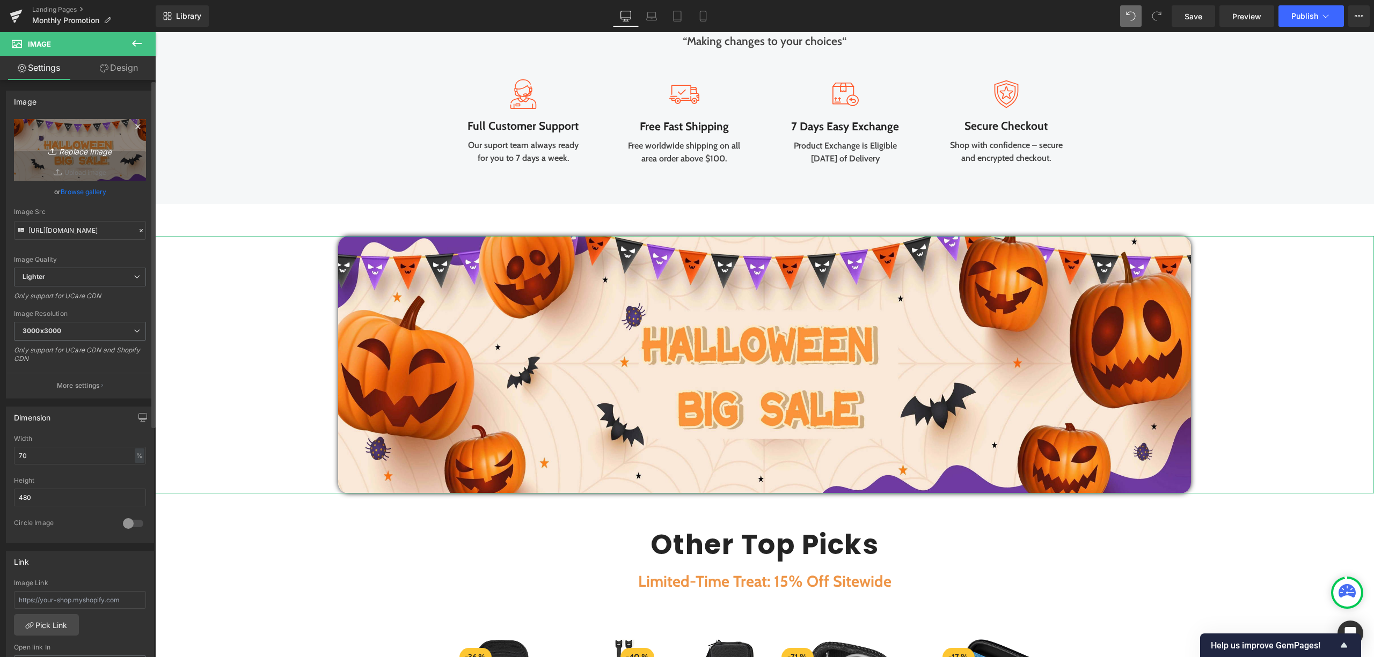
click at [135, 125] on icon at bounding box center [137, 126] width 5 height 5
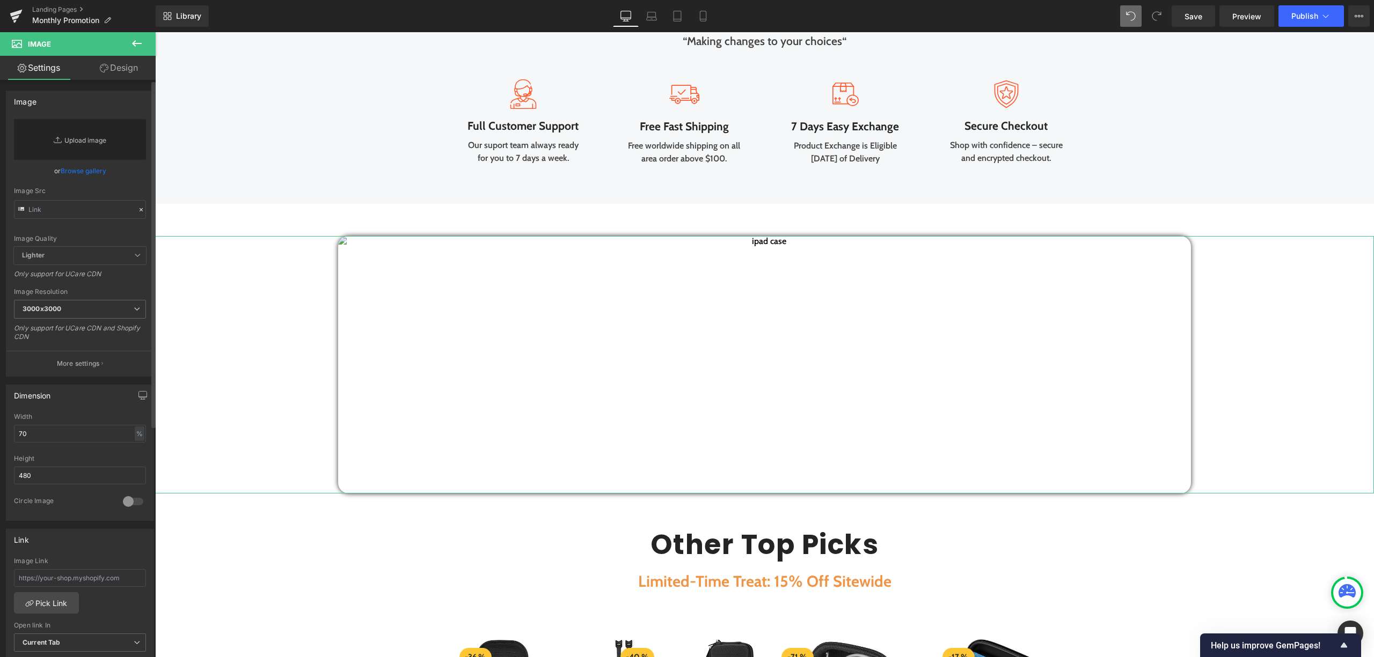
click at [82, 147] on link "Replace Image" at bounding box center [80, 139] width 132 height 41
type input "C:\fakepath\Halloween Promotion Page_2.jpg"
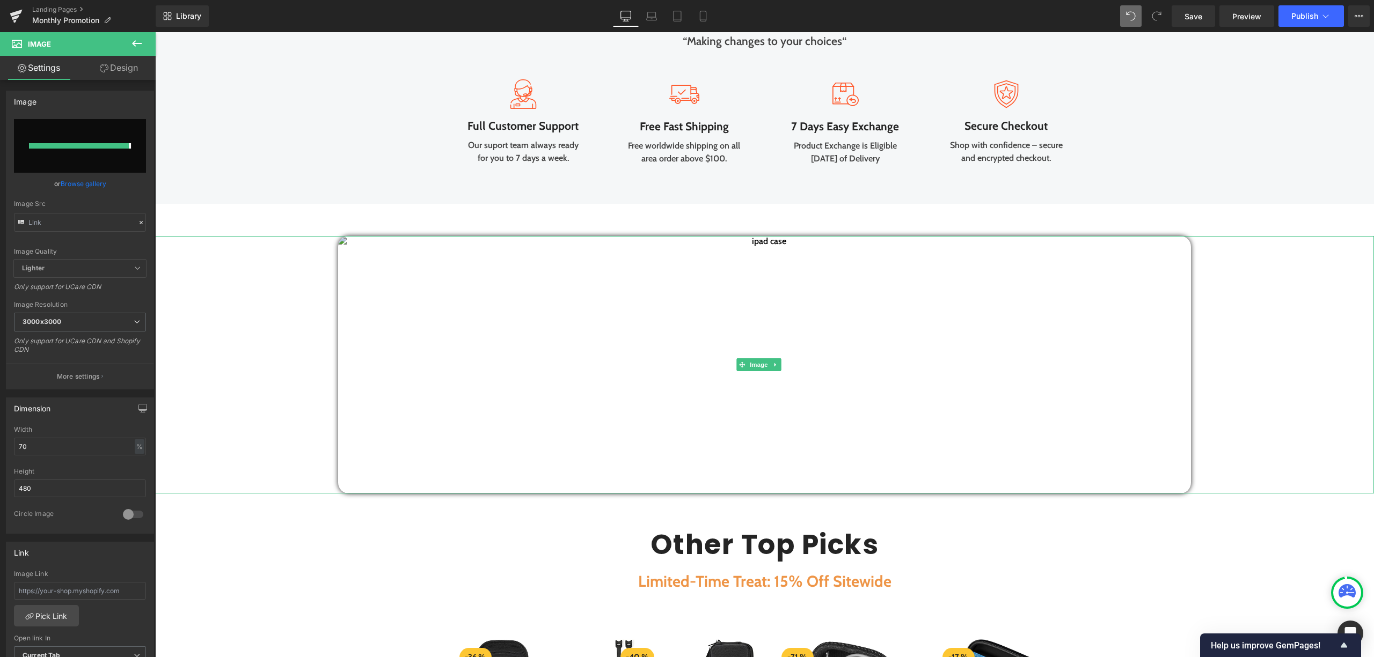
type input "https://ucarecdn.com/ce047a72-55b0-473b-ae2b-8b8251e42ffb/-/format/auto/-/previ…"
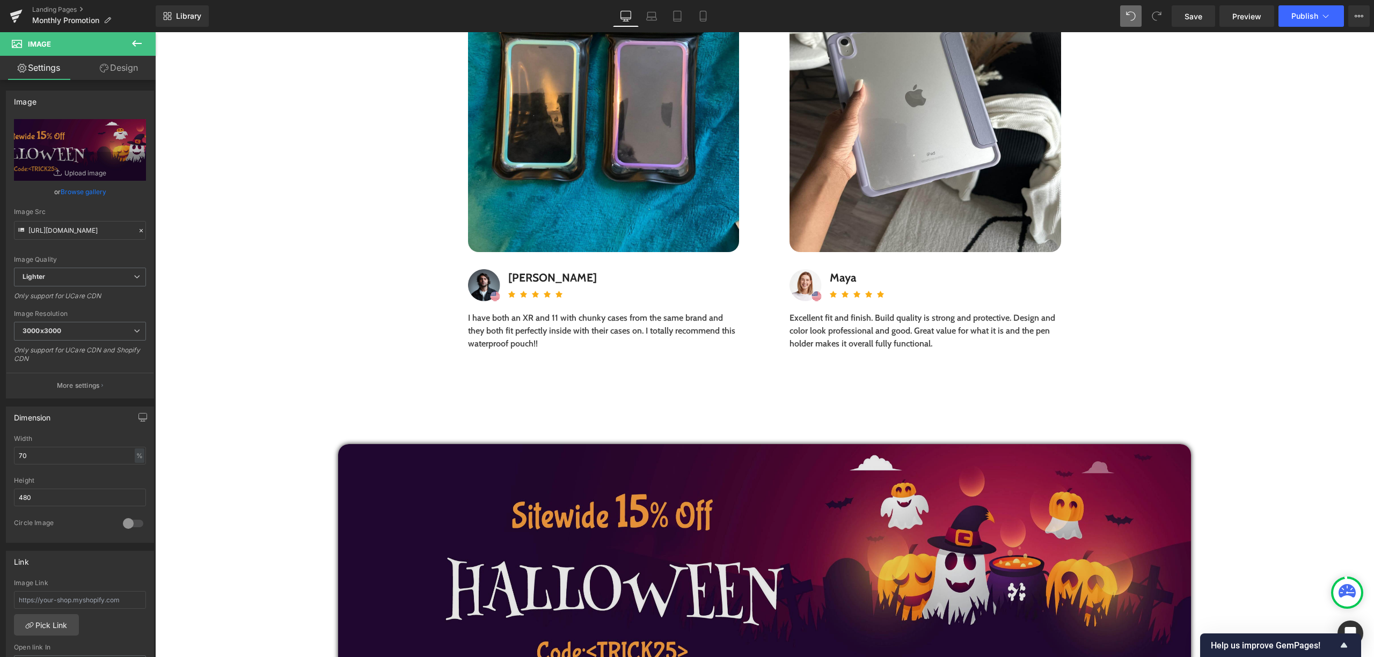
scroll to position [4165, 0]
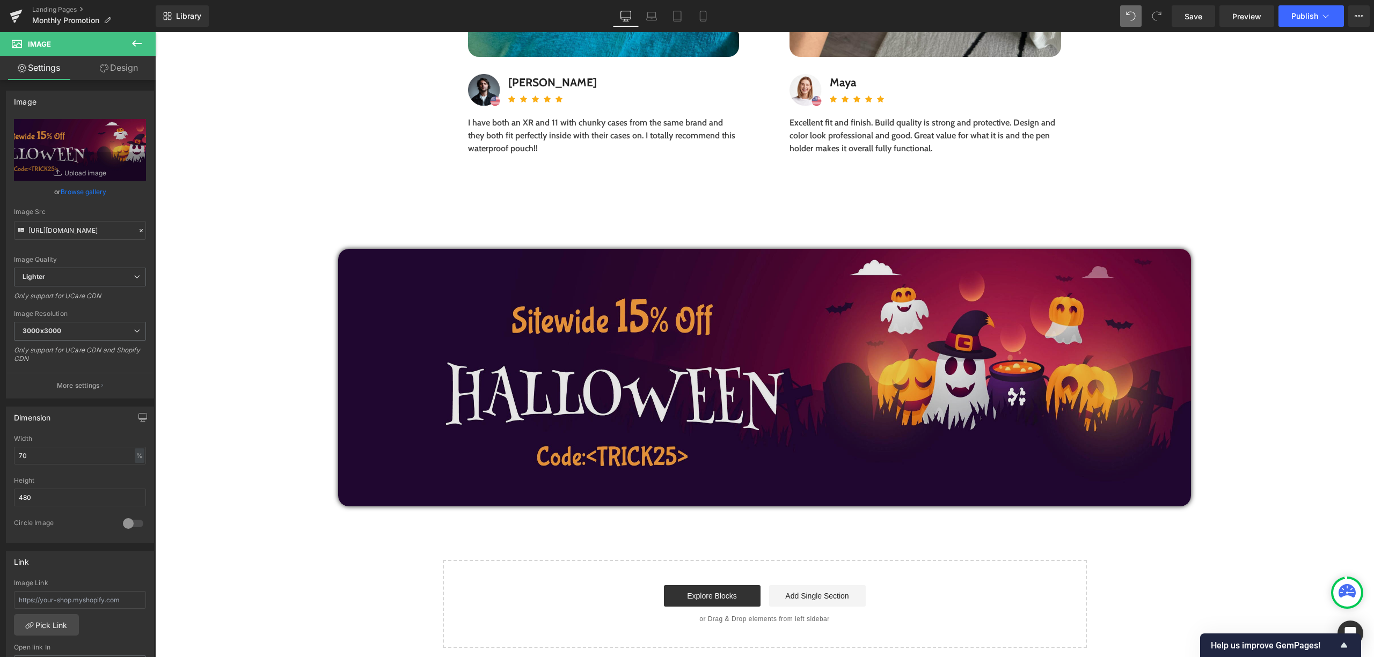
click at [733, 396] on img at bounding box center [764, 378] width 853 height 258
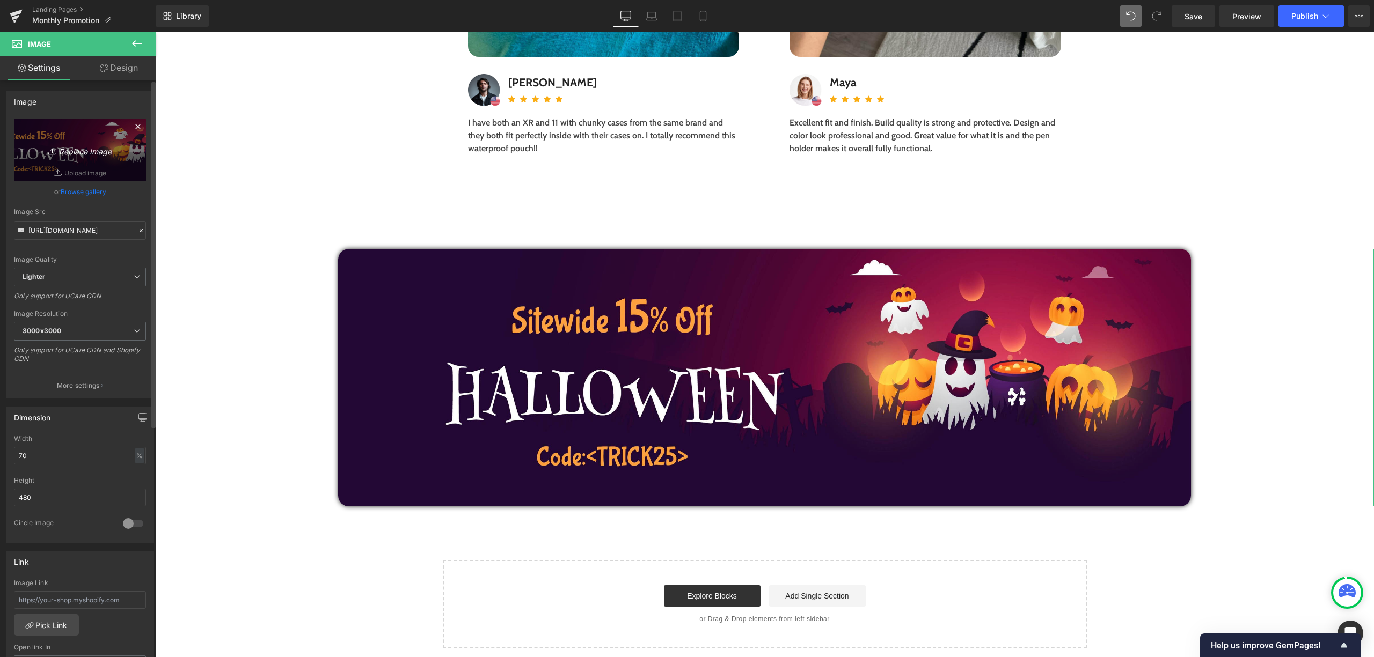
click at [131, 127] on icon at bounding box center [137, 126] width 13 height 13
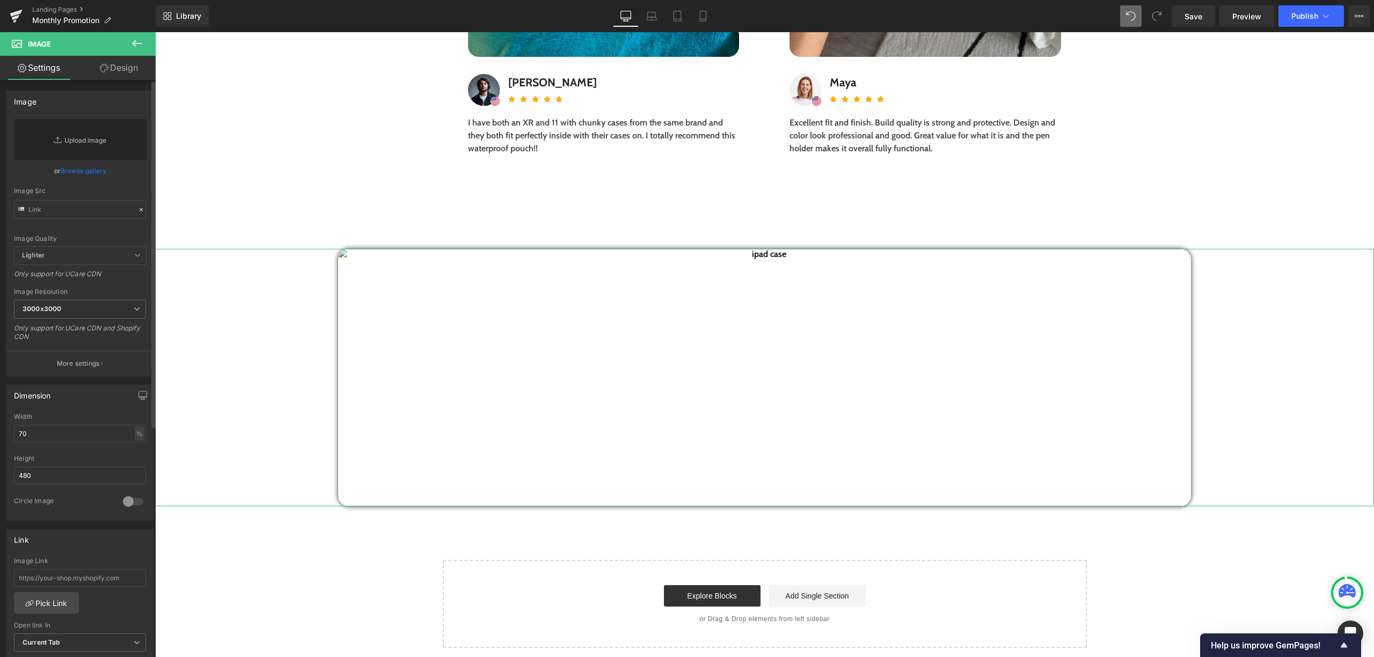
click at [104, 140] on link "Replace Image" at bounding box center [80, 139] width 132 height 41
type input "C:\fakepath\Halloween Promotion Page_1.jpg"
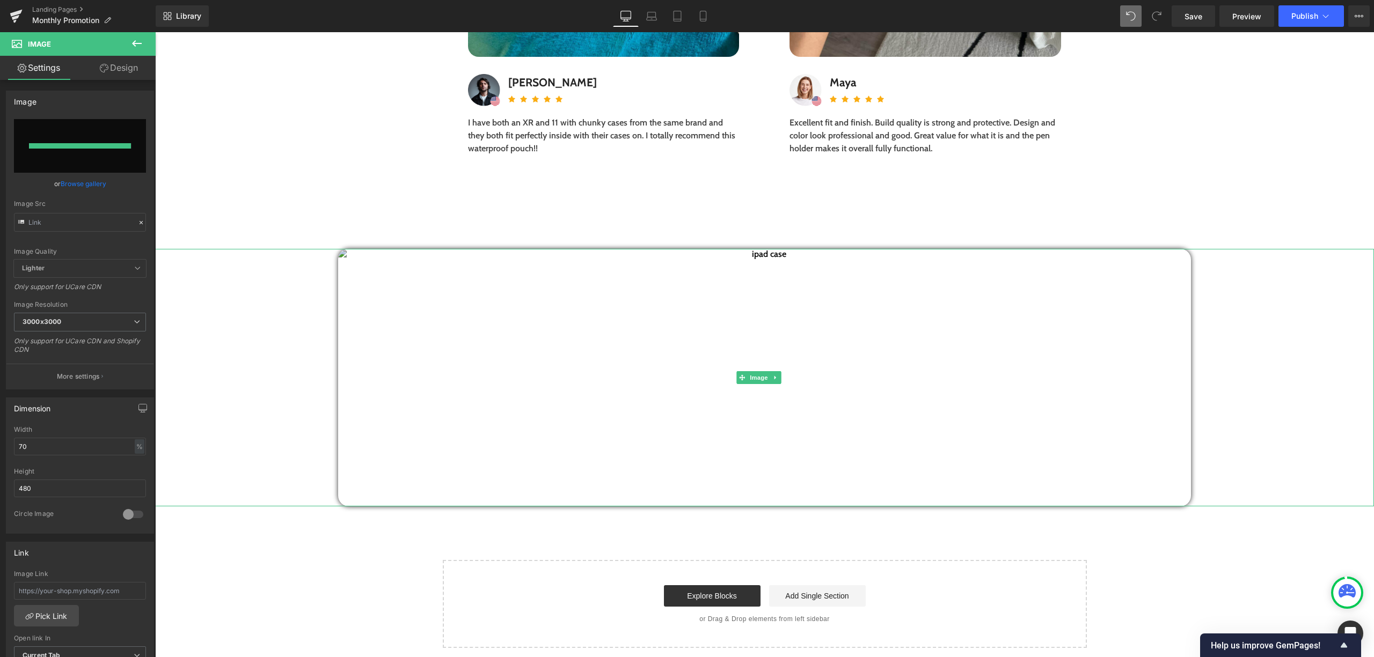
type input "https://ucarecdn.com/143e9582-5702-42b0-883e-1a9b2c22c734/-/format/auto/-/previ…"
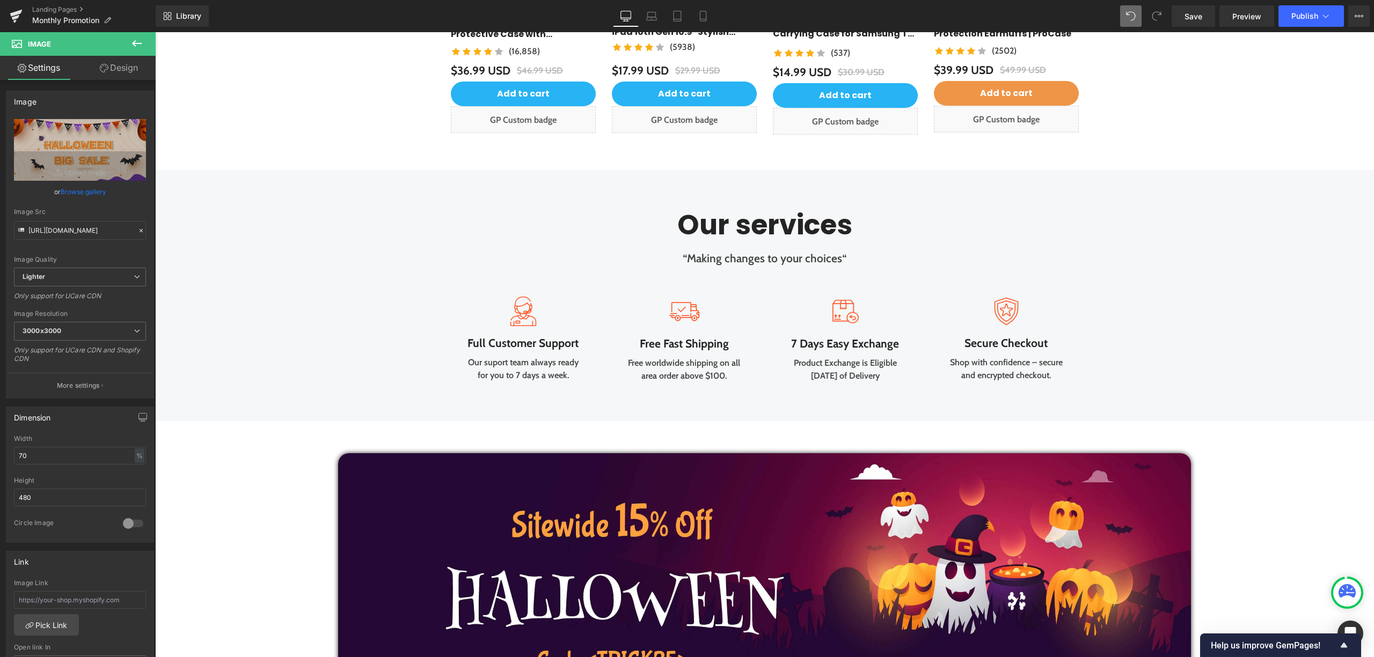
scroll to position [1643, 0]
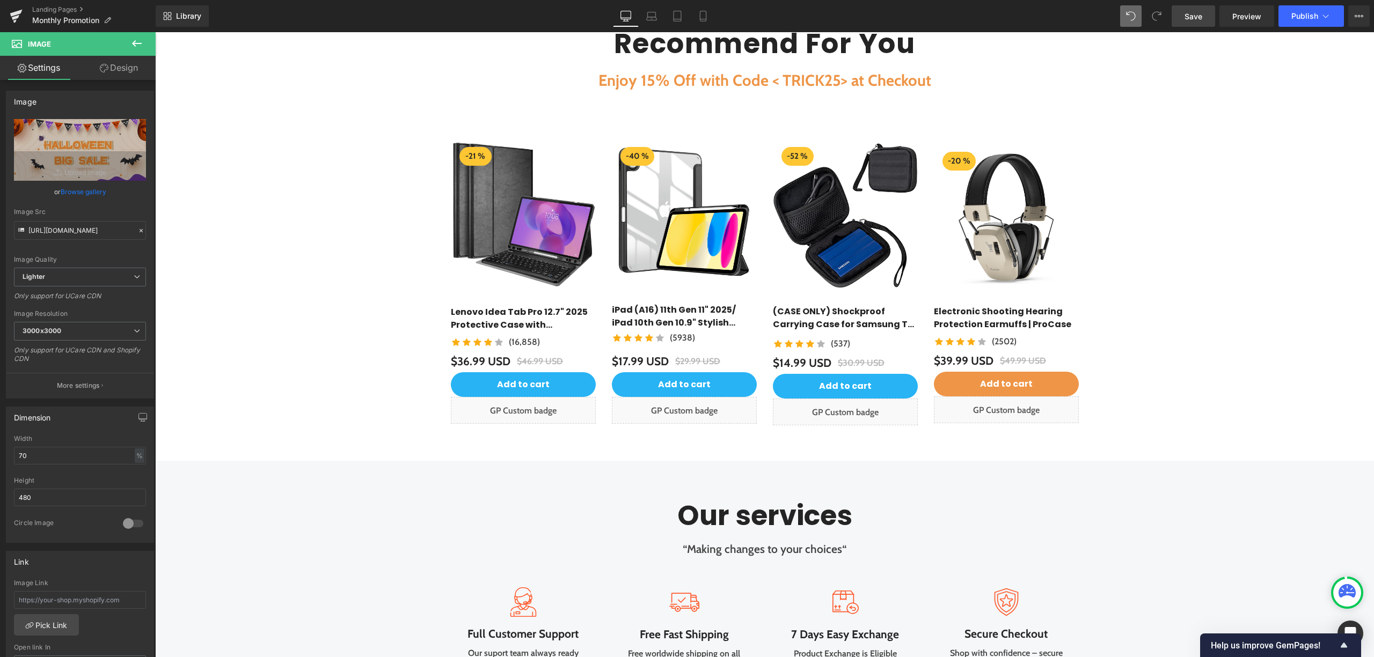
drag, startPoint x: 1186, startPoint y: 22, endPoint x: 820, endPoint y: 338, distance: 483.3
click at [1186, 22] on link "Save" at bounding box center [1193, 15] width 43 height 21
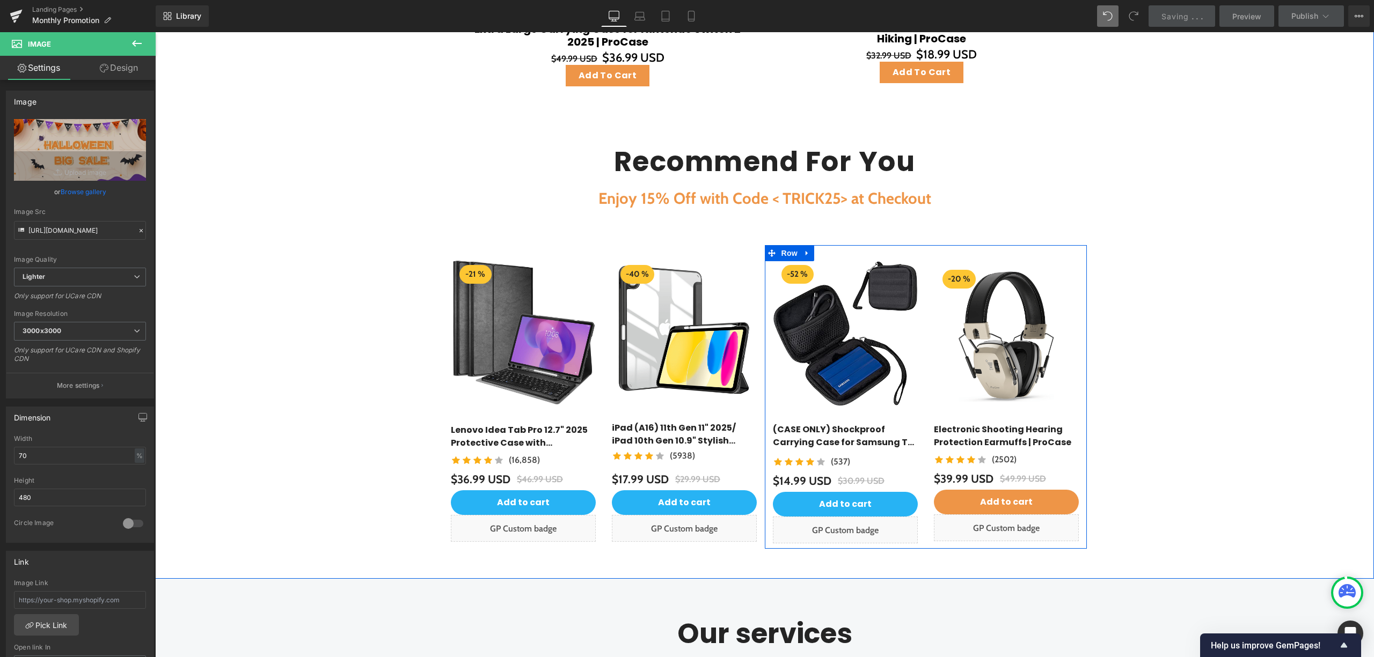
scroll to position [1501, 0]
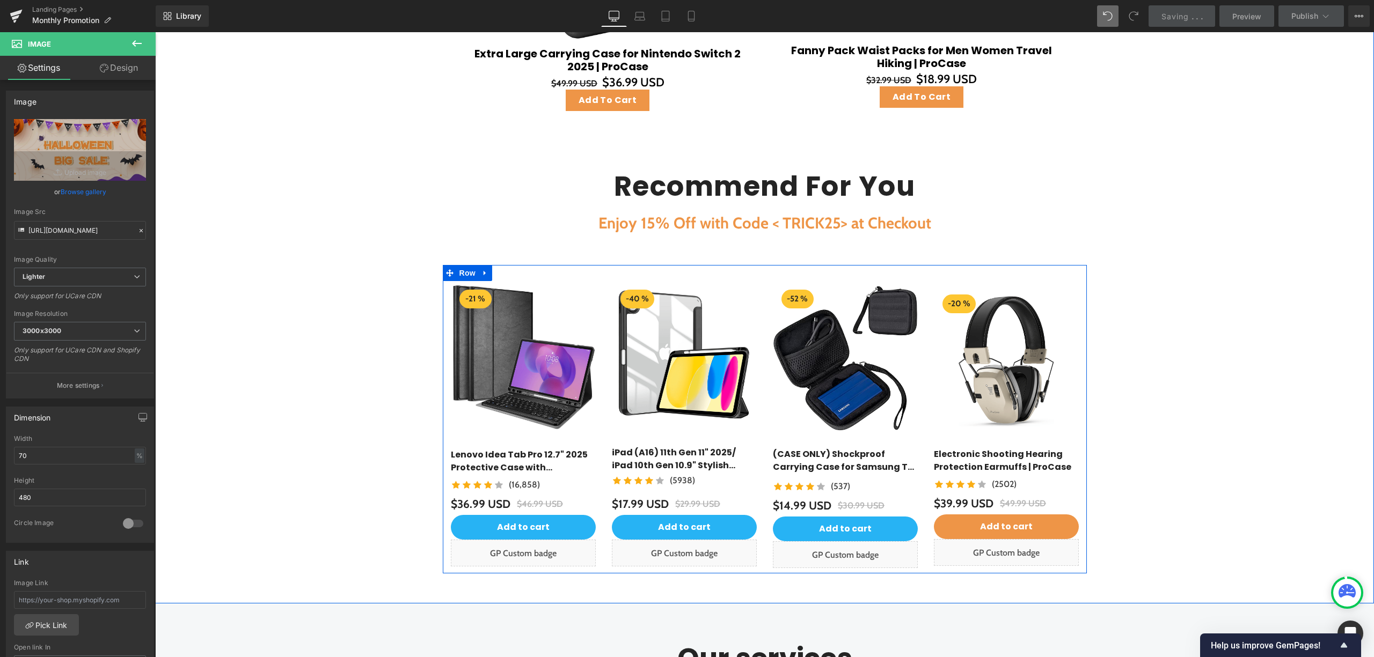
click at [684, 273] on div "- 21 % (P) Image Lenovo Idea Tab Pro 12.7" 2025 Protective Case with Magnetical…" at bounding box center [604, 419] width 322 height 309
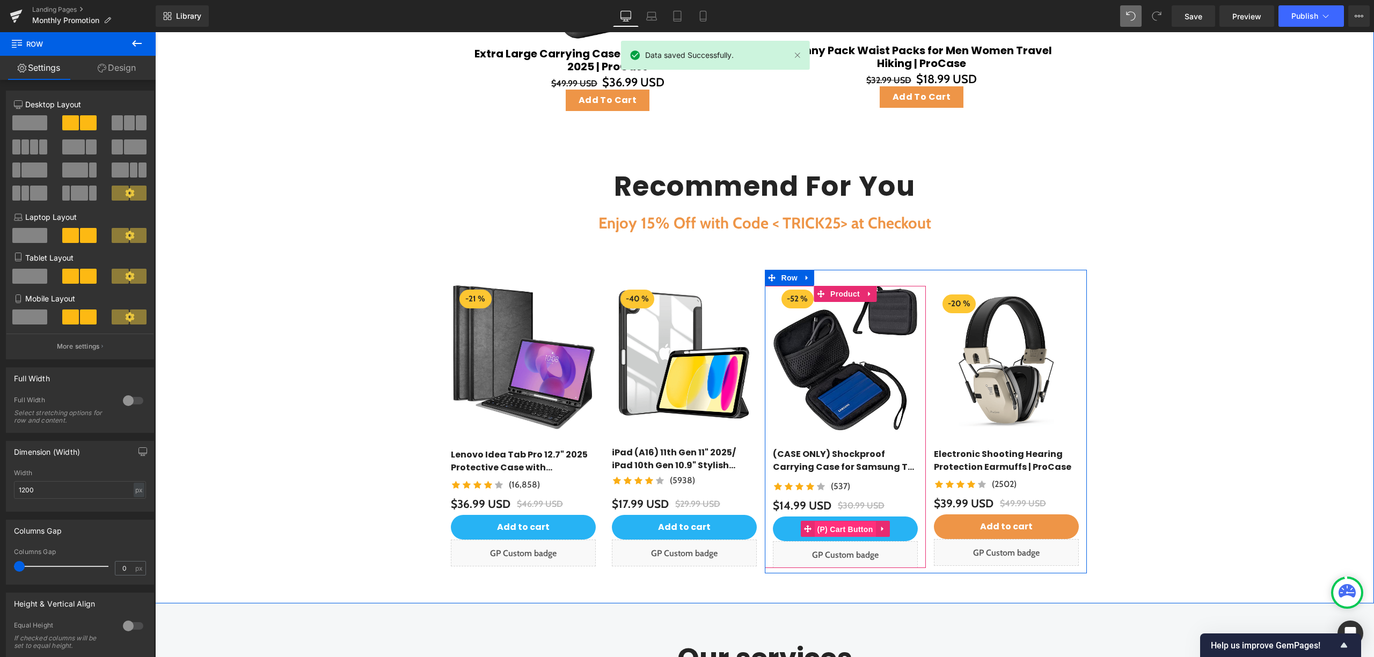
click at [846, 524] on span "(P) Cart Button" at bounding box center [844, 530] width 61 height 16
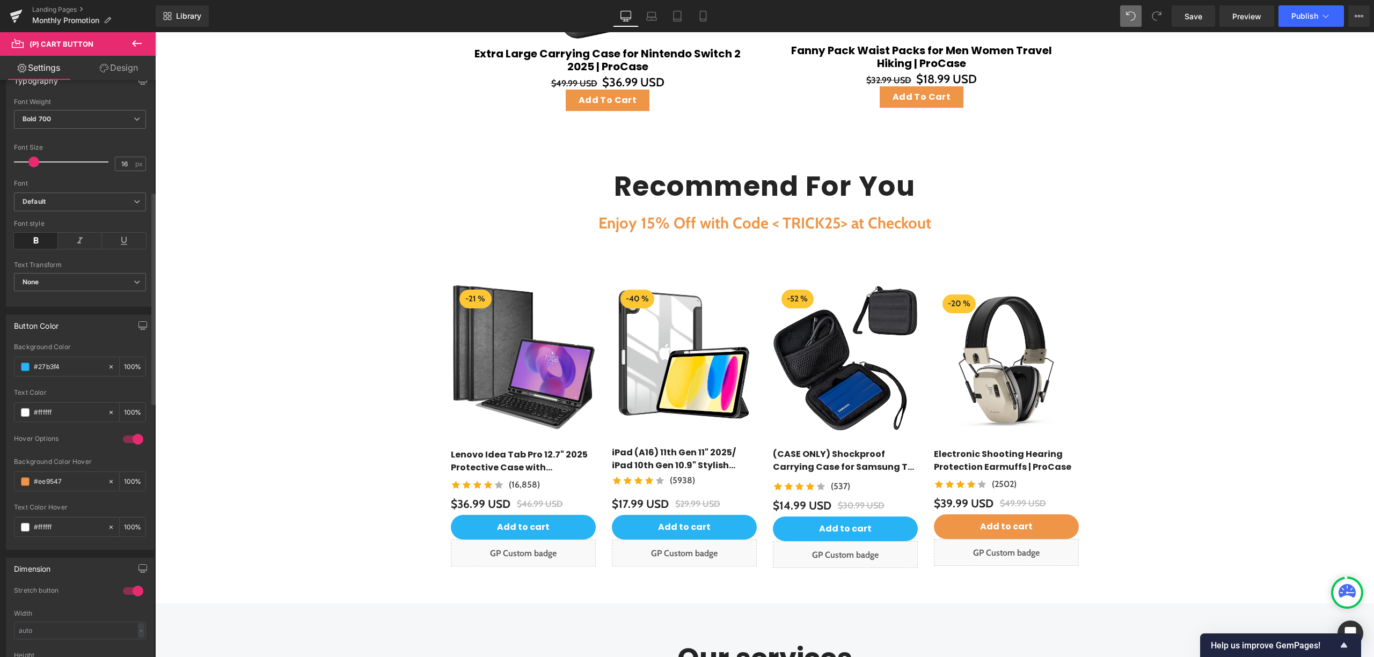
scroll to position [357, 0]
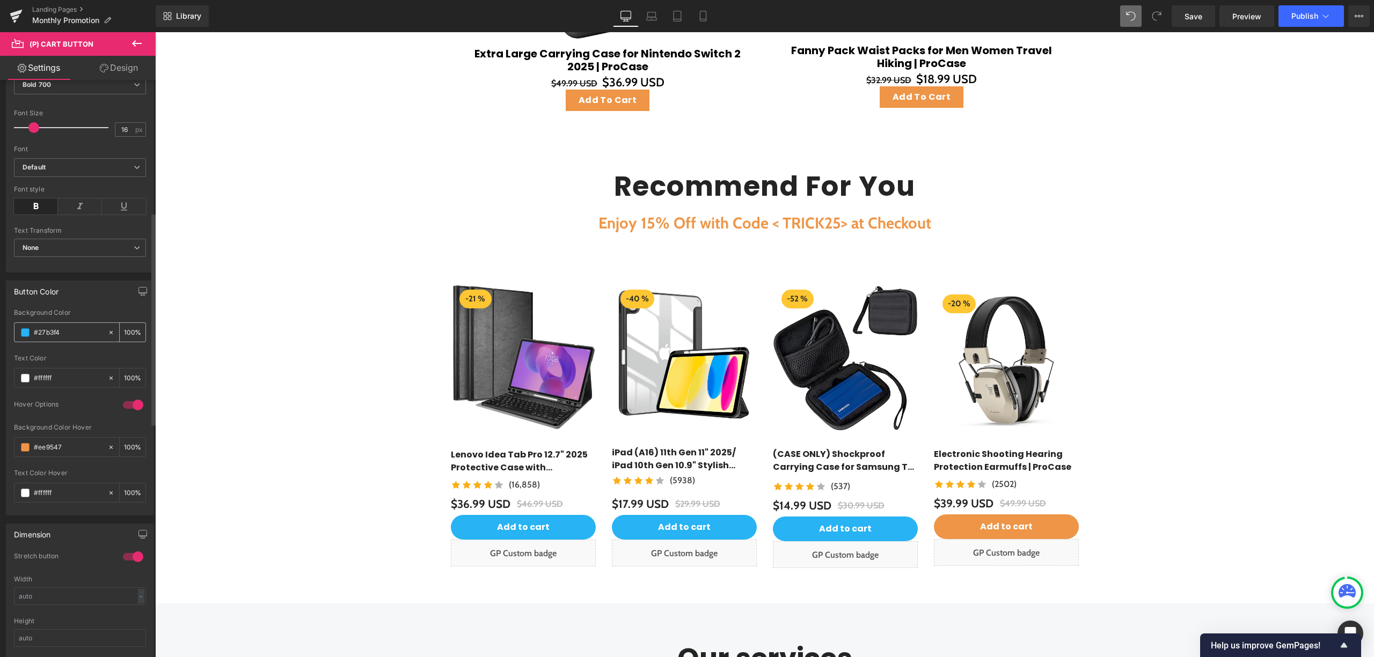
drag, startPoint x: 63, startPoint y: 340, endPoint x: 39, endPoint y: 336, distance: 24.5
click at [49, 338] on div "#27b3f4" at bounding box center [60, 332] width 93 height 19
click at [42, 338] on input "#27b3f4" at bounding box center [68, 333] width 69 height 12
click at [68, 338] on input "#27b3f4" at bounding box center [68, 333] width 69 height 12
drag, startPoint x: 77, startPoint y: 336, endPoint x: 12, endPoint y: 331, distance: 65.7
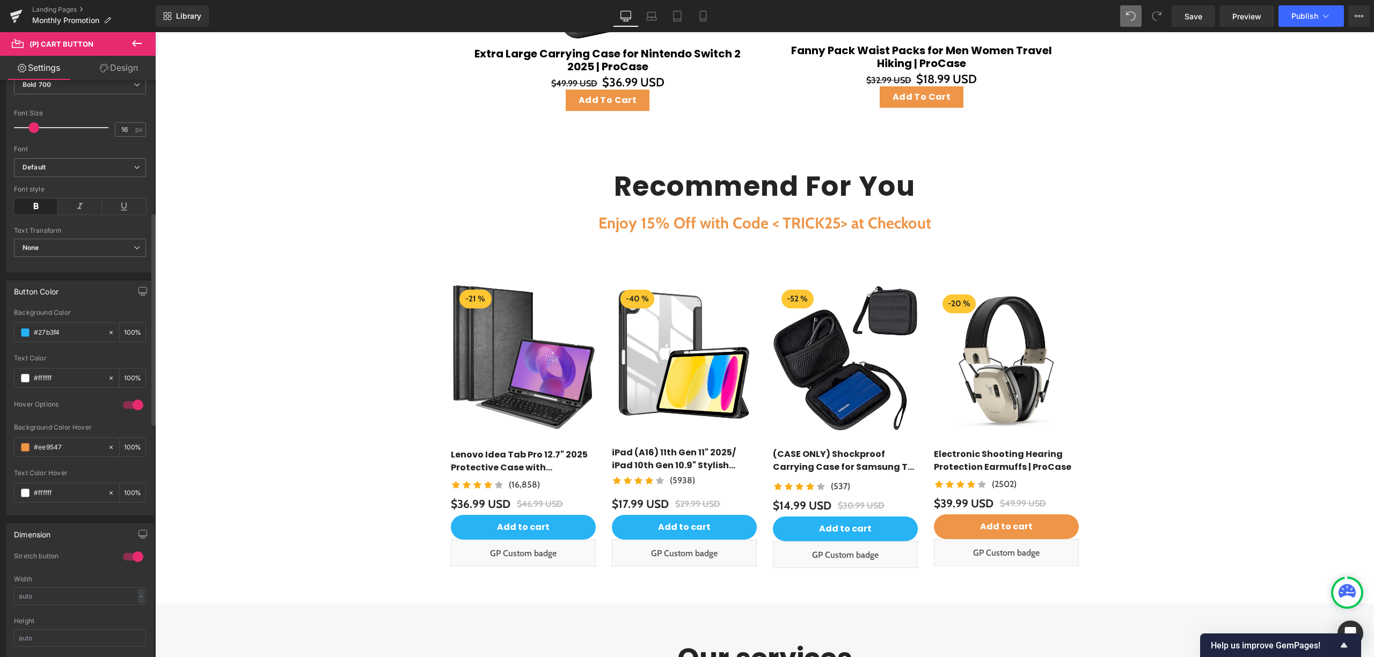
click at [13, 332] on div "rgb(39, 179, 244) Background Color #27b3f4 100 % rgba(255, 255, 255, 1) Text Co…" at bounding box center [79, 412] width 147 height 206
click at [1014, 524] on span "(P) Cart Button" at bounding box center [1005, 528] width 61 height 16
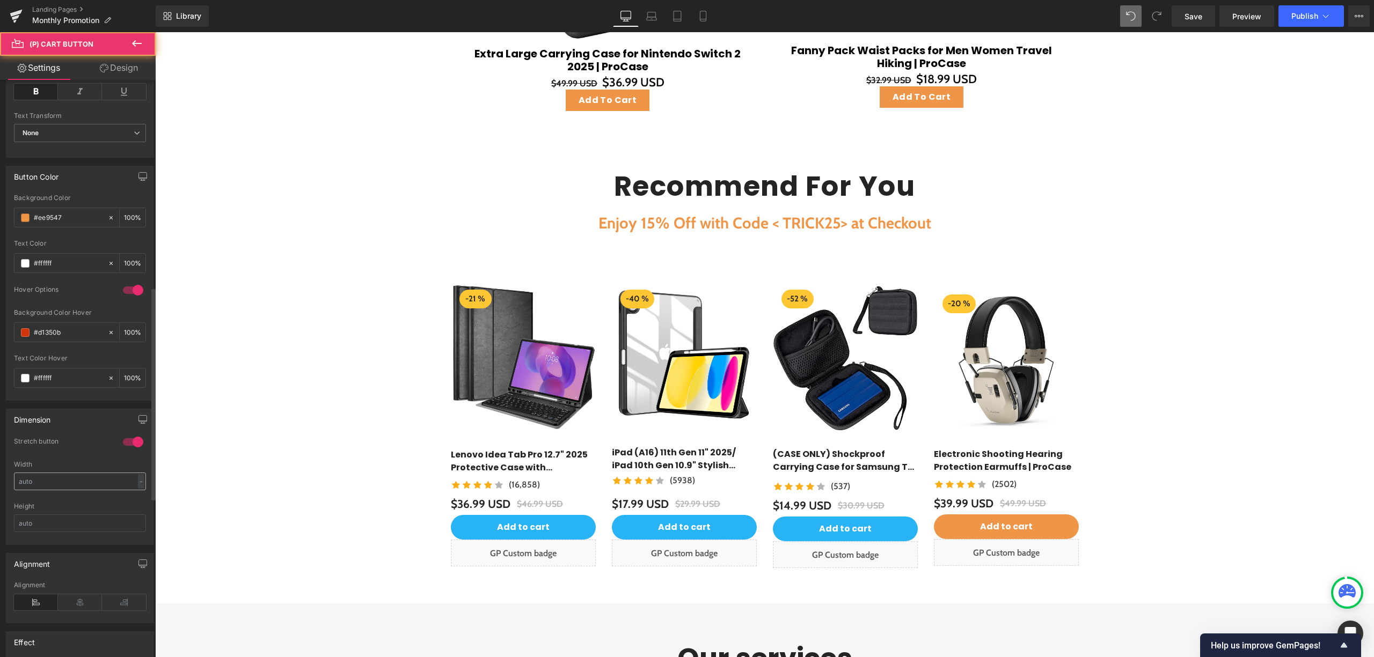
scroll to position [572, 0]
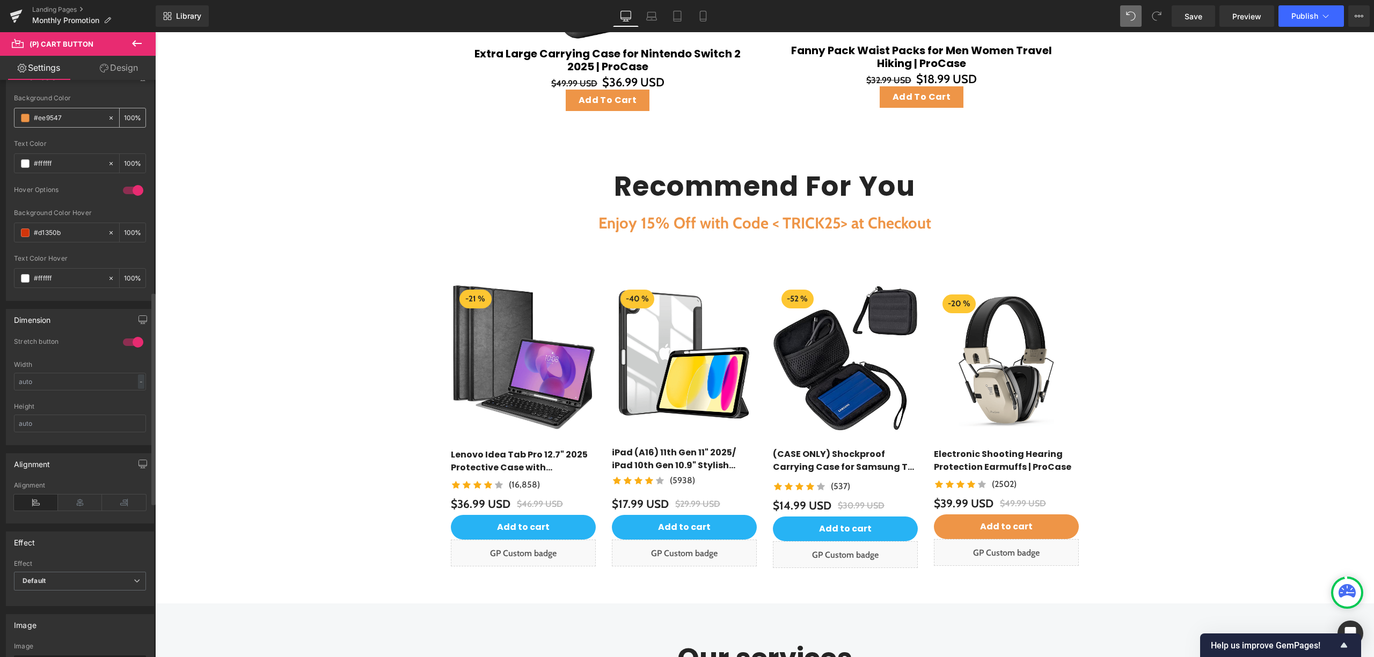
drag, startPoint x: 69, startPoint y: 123, endPoint x: 31, endPoint y: 121, distance: 38.2
click at [31, 121] on div "#ee9547" at bounding box center [60, 117] width 93 height 19
paste input "27b3f4"
type input "#27b3f4"
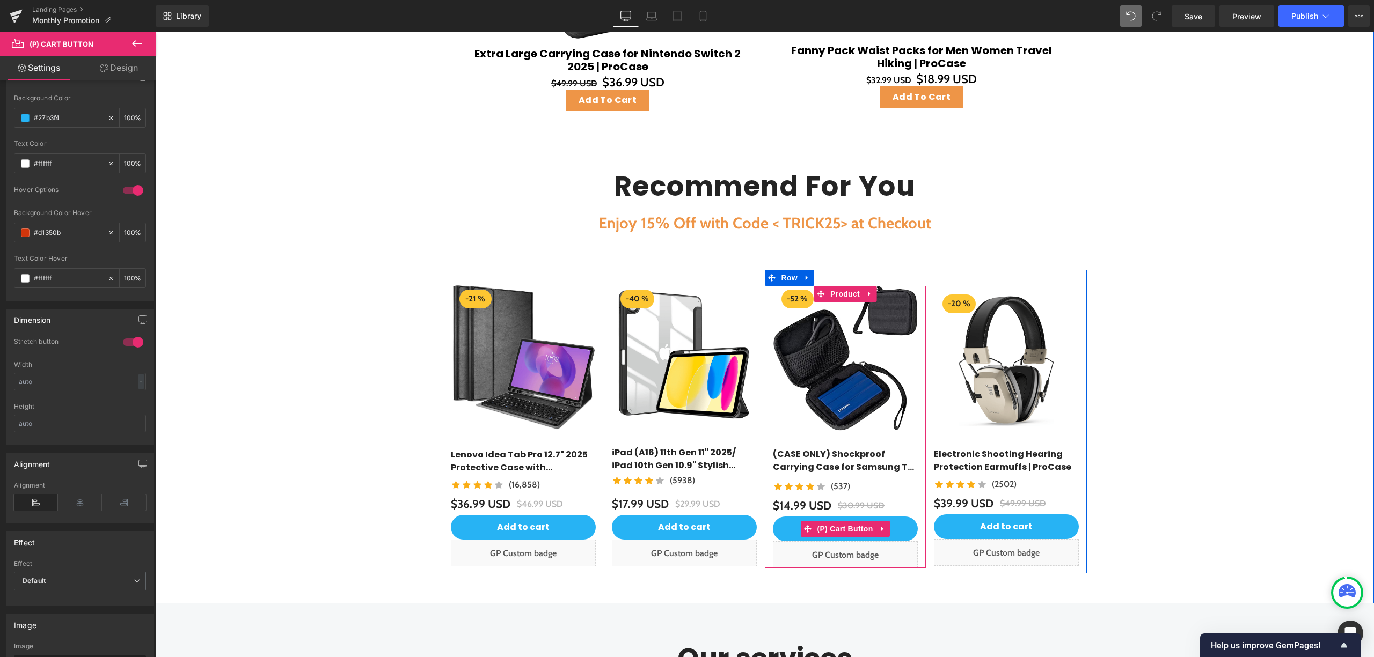
drag, startPoint x: 850, startPoint y: 527, endPoint x: 615, endPoint y: 473, distance: 241.8
click at [851, 528] on span "(P) Cart Button" at bounding box center [844, 529] width 61 height 16
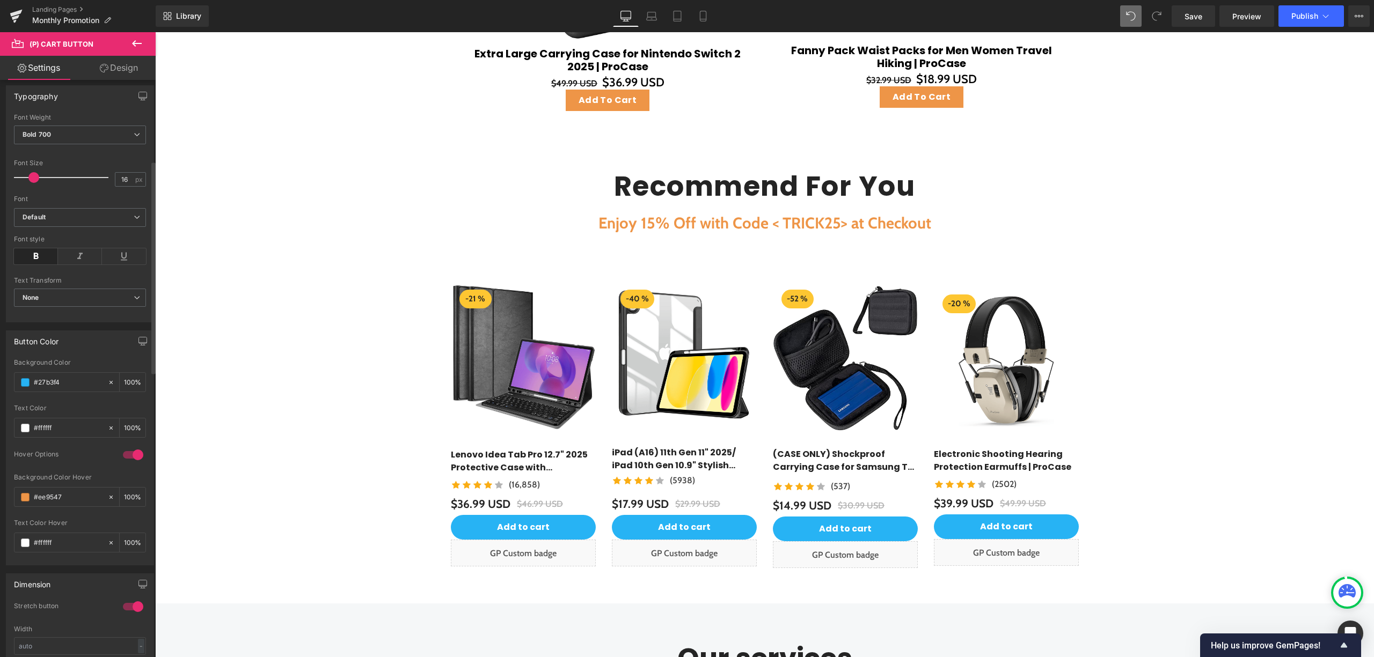
scroll to position [357, 0]
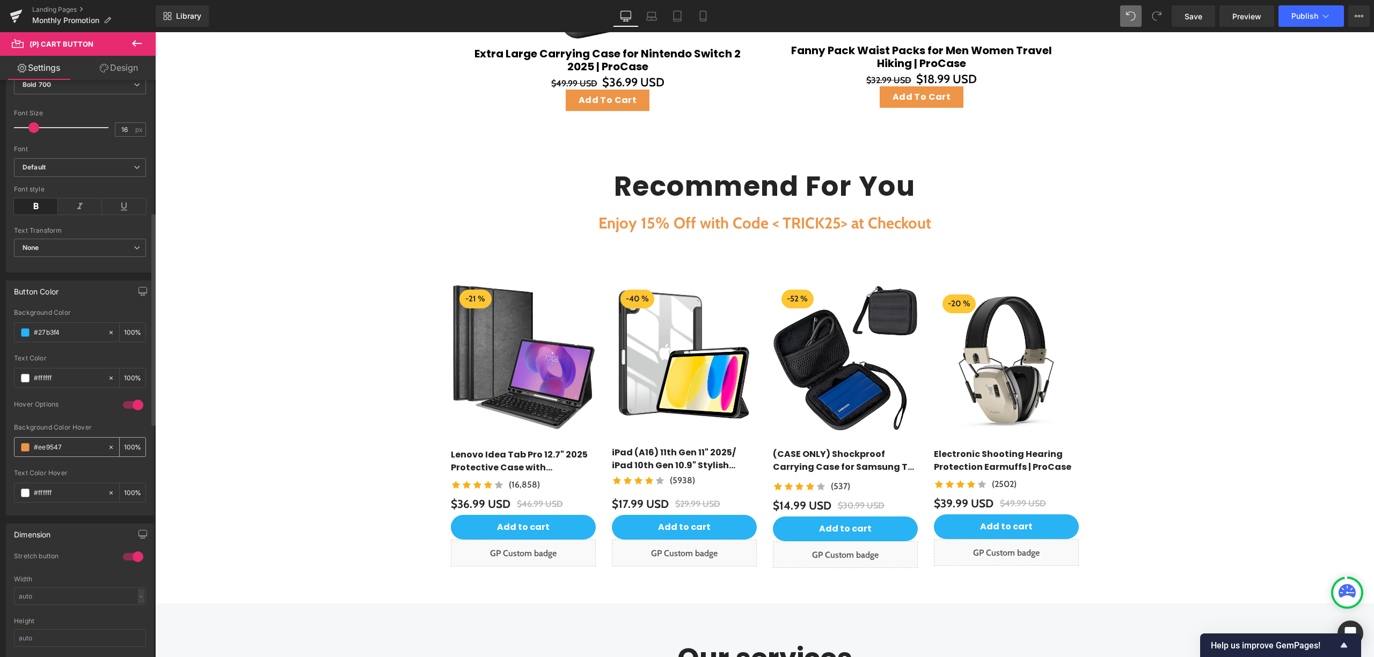
drag, startPoint x: 54, startPoint y: 448, endPoint x: 28, endPoint y: 448, distance: 26.3
click at [28, 449] on div "#ee9547" at bounding box center [60, 447] width 93 height 19
click at [1000, 522] on span "(P) Cart Button" at bounding box center [1005, 528] width 61 height 16
drag, startPoint x: 65, startPoint y: 447, endPoint x: 20, endPoint y: 443, distance: 45.7
click at [20, 444] on div "#d1350b" at bounding box center [60, 447] width 93 height 19
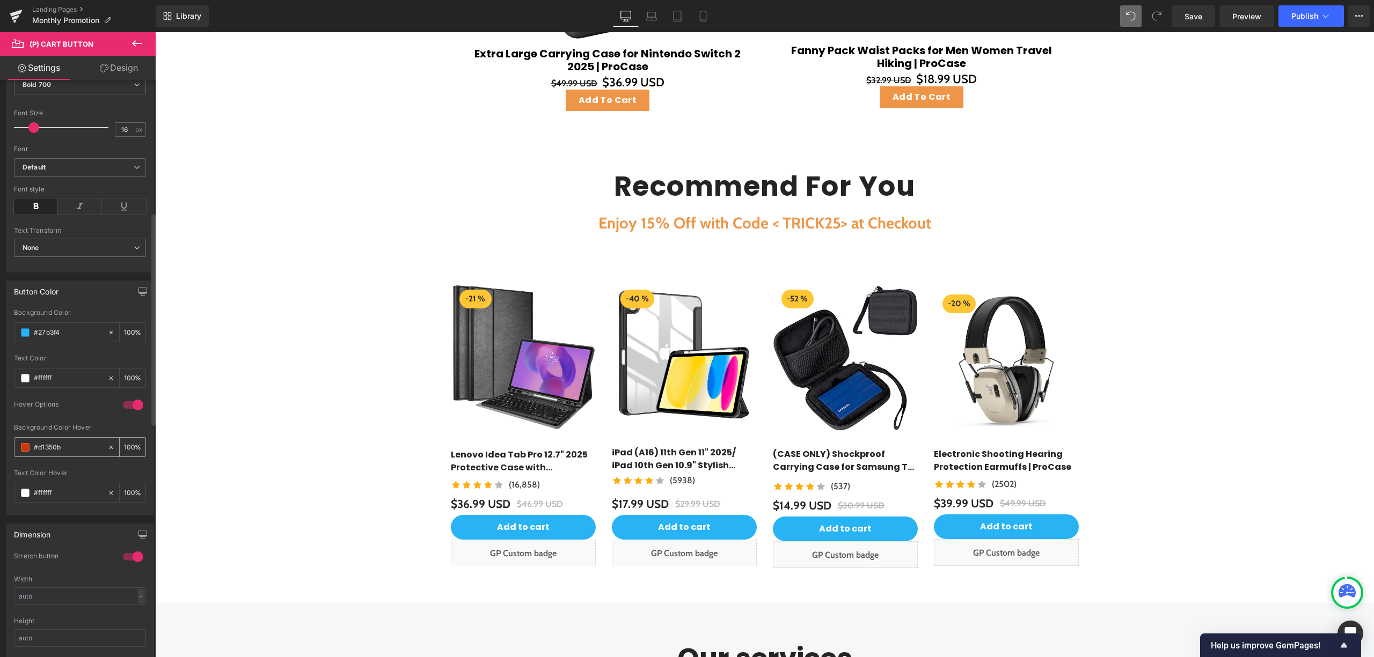
paste input "ee9547"
click at [1200, 28] on div "Library Desktop Desktop Laptop Tablet Mobile Save Preview Publish Scheduled Vie…" at bounding box center [765, 16] width 1218 height 32
click at [1200, 24] on link "Save" at bounding box center [1193, 15] width 43 height 21
click at [1258, 17] on span "Preview" at bounding box center [1246, 16] width 29 height 11
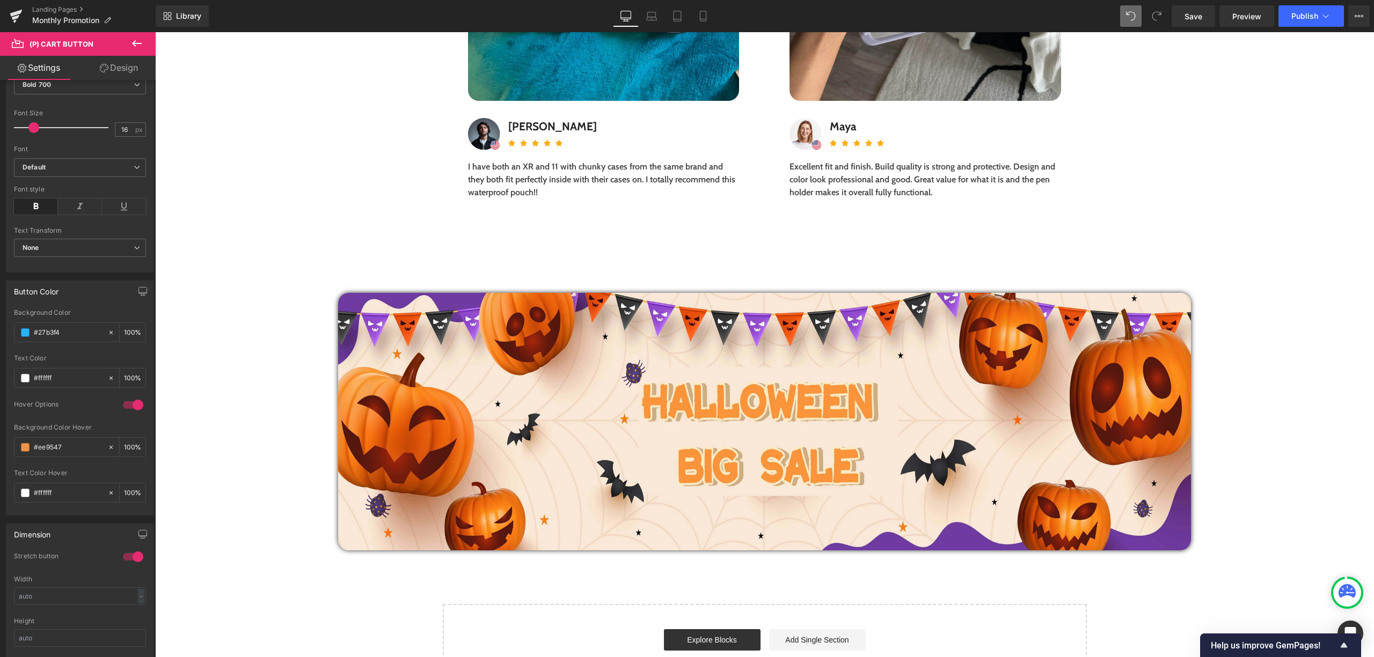
scroll to position [4148, 0]
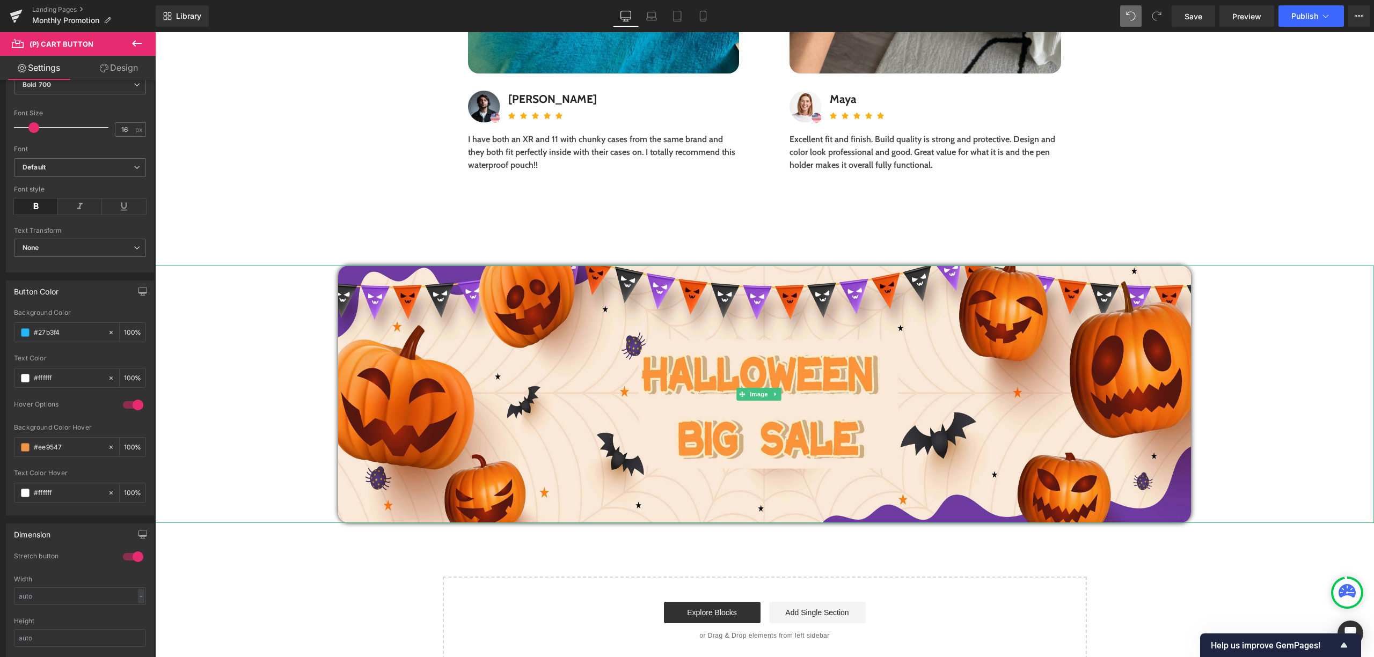
click at [333, 317] on div at bounding box center [764, 395] width 1219 height 258
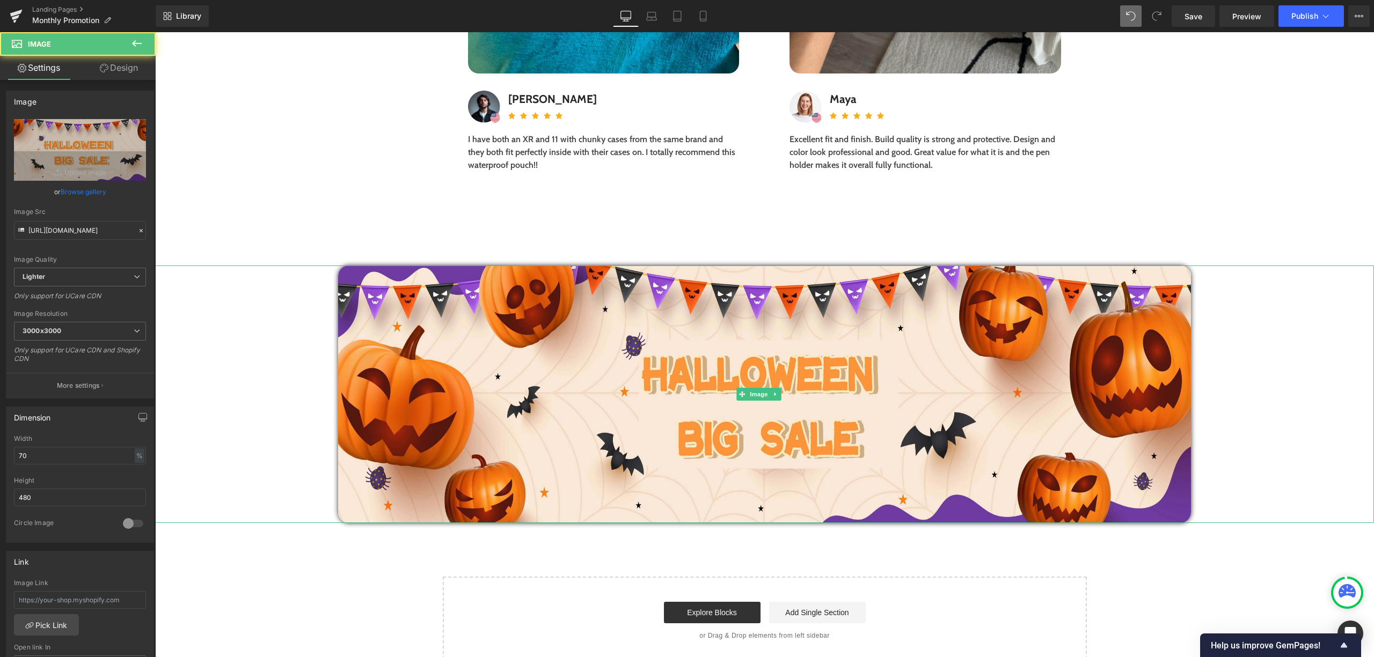
click at [268, 326] on div at bounding box center [764, 395] width 1219 height 258
drag, startPoint x: 71, startPoint y: 458, endPoint x: 11, endPoint y: 458, distance: 60.7
click at [11, 459] on div "70% Width 70 % % px 480px Height 480 0 Circle Image" at bounding box center [79, 488] width 147 height 107
drag, startPoint x: 56, startPoint y: 502, endPoint x: 19, endPoint y: 497, distance: 37.4
click at [19, 498] on input "480" at bounding box center [80, 498] width 132 height 18
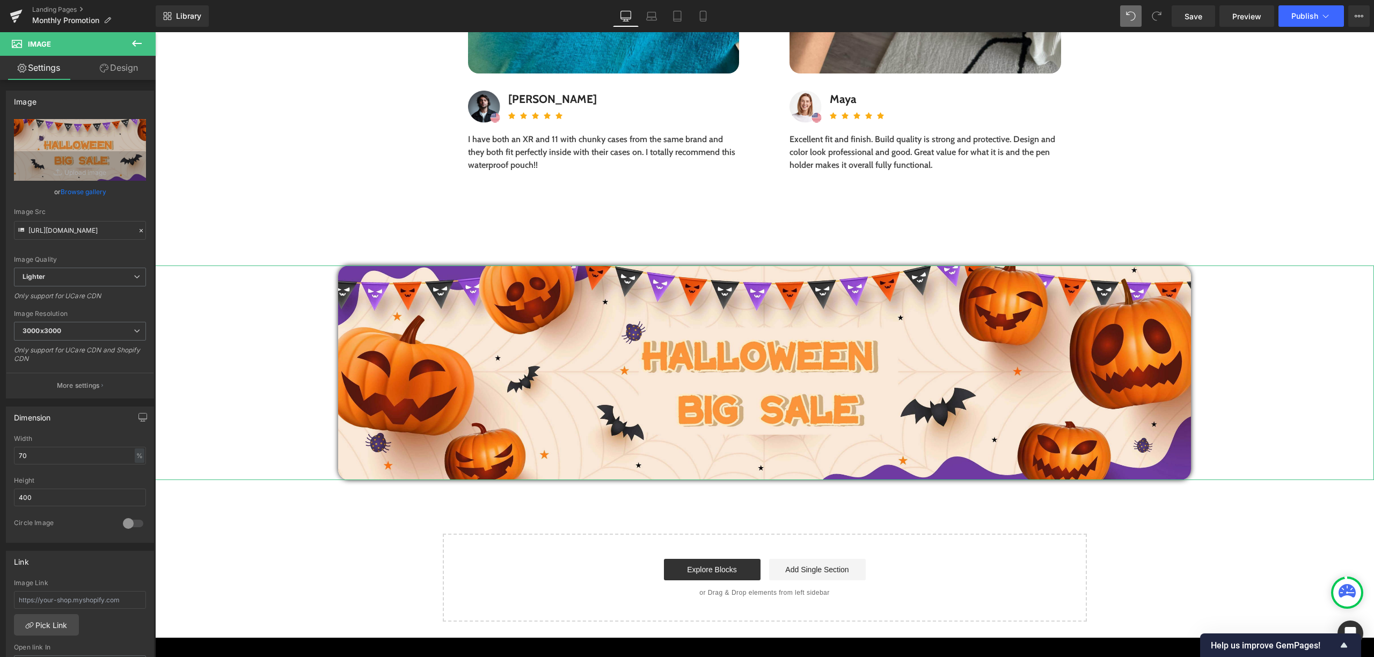
click at [125, 69] on link "Design" at bounding box center [119, 68] width 78 height 24
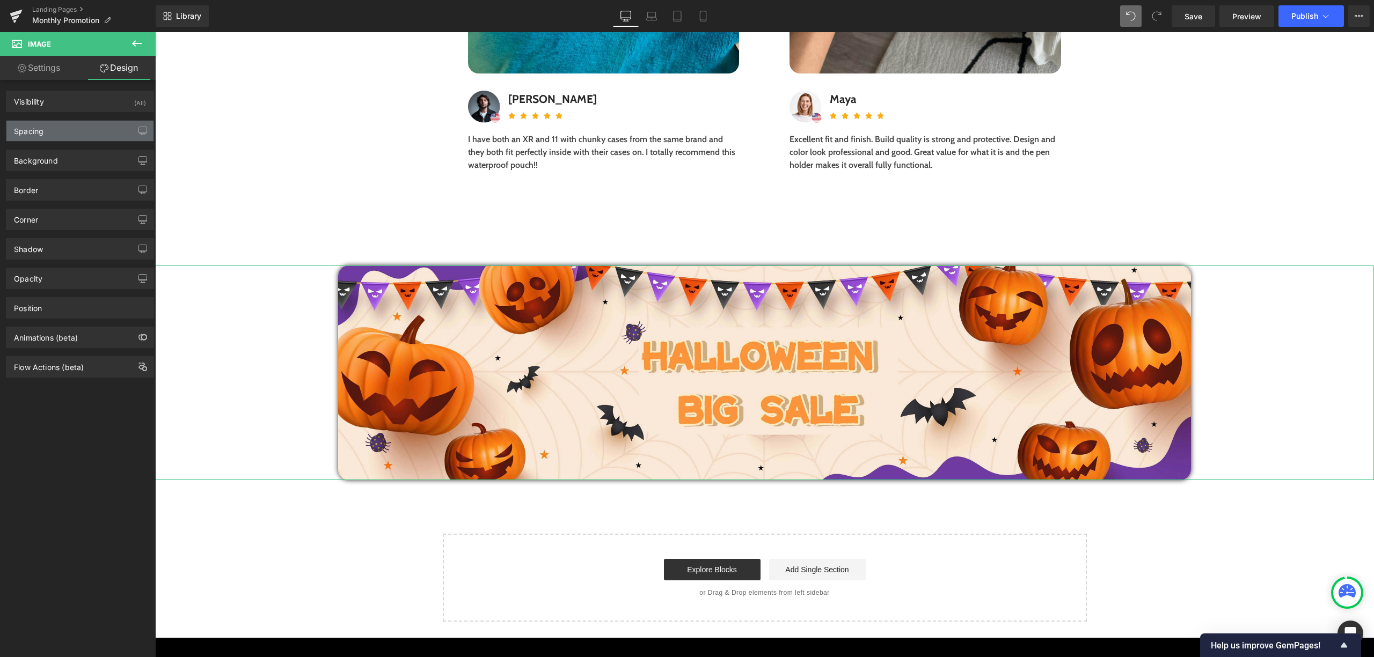
click at [78, 125] on div "Spacing" at bounding box center [79, 131] width 147 height 20
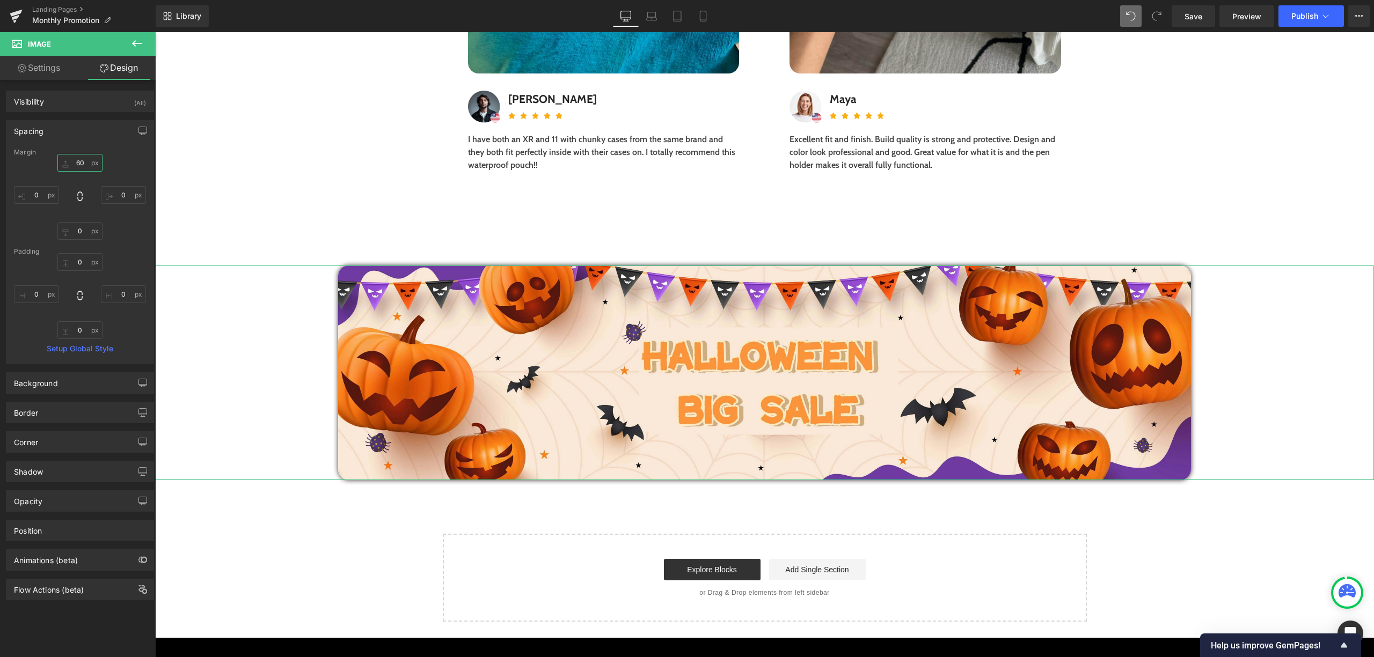
click at [84, 158] on input "60" at bounding box center [79, 163] width 45 height 18
click at [80, 163] on input "60" at bounding box center [79, 163] width 45 height 18
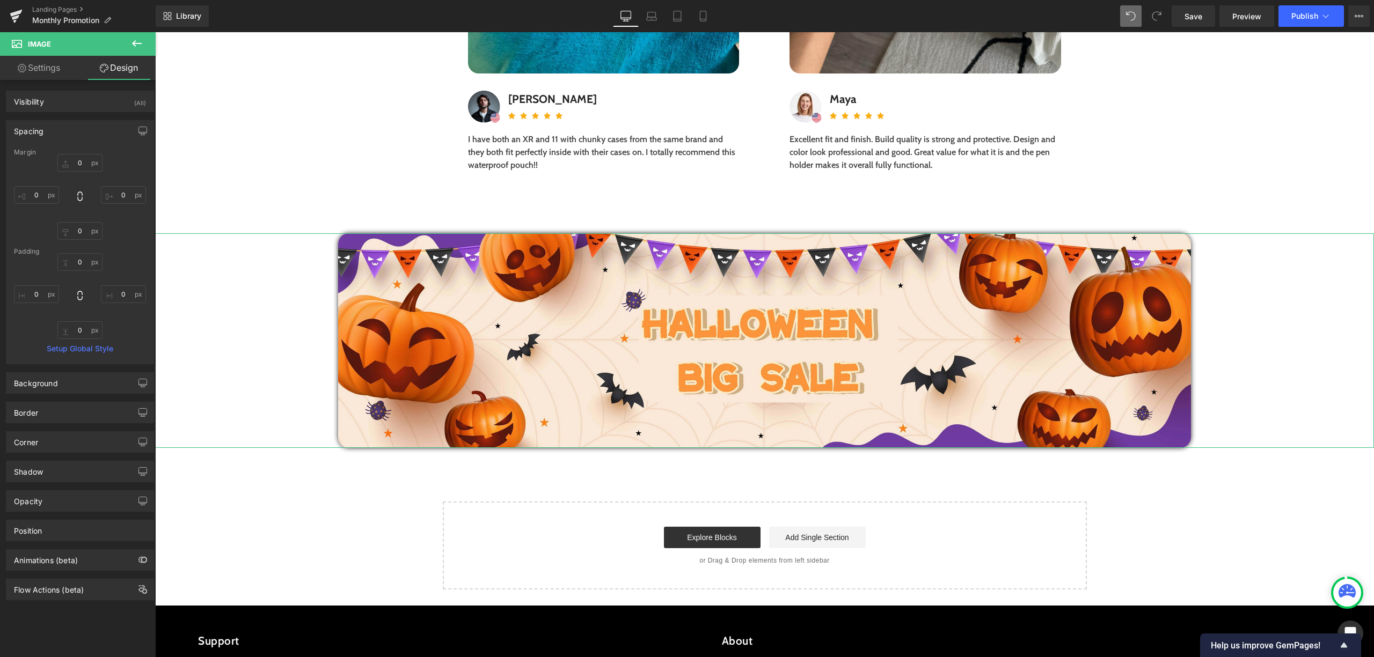
click at [106, 218] on div "0px 0 0px 0 0px 0" at bounding box center [80, 197] width 132 height 86
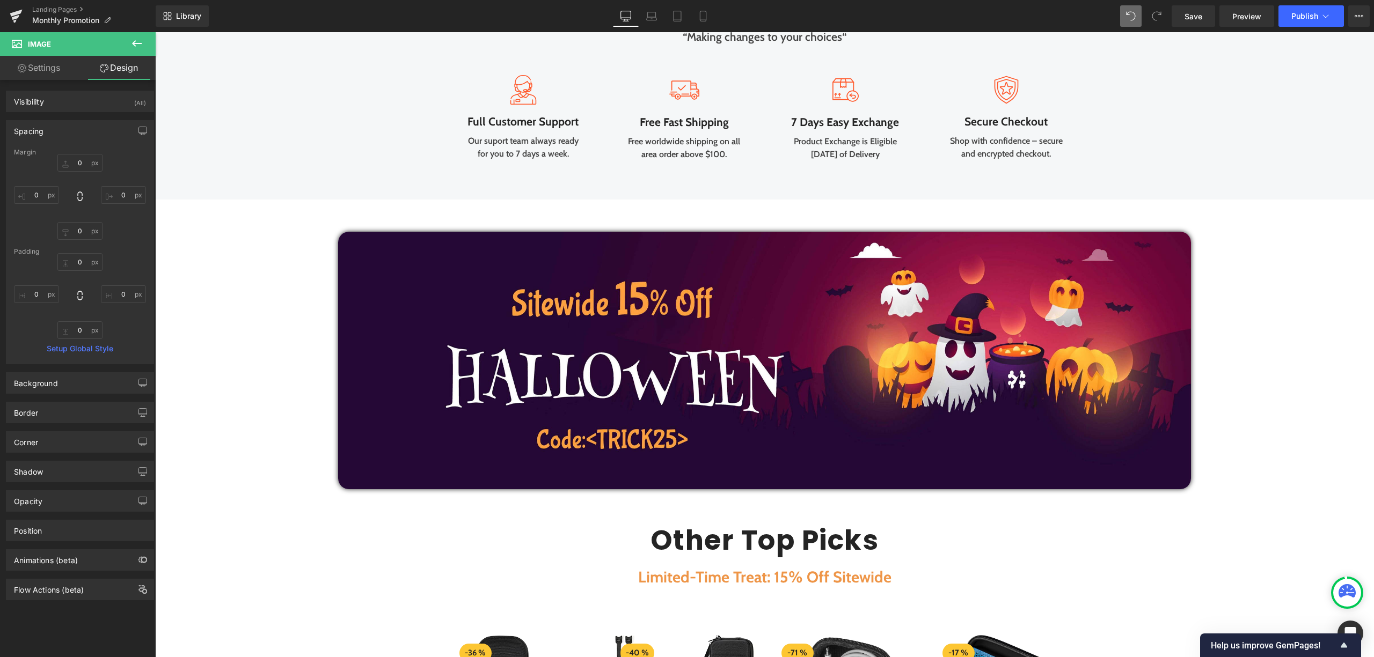
scroll to position [2145, 0]
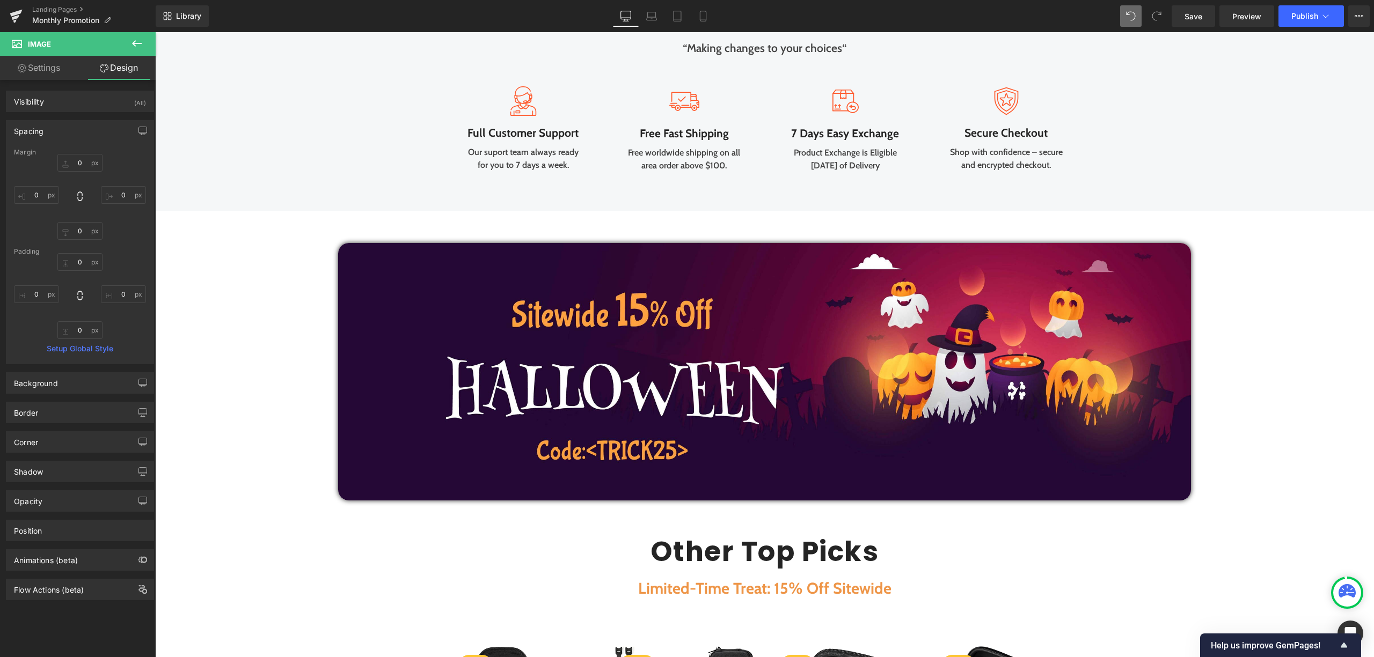
click at [281, 316] on div at bounding box center [764, 372] width 1219 height 258
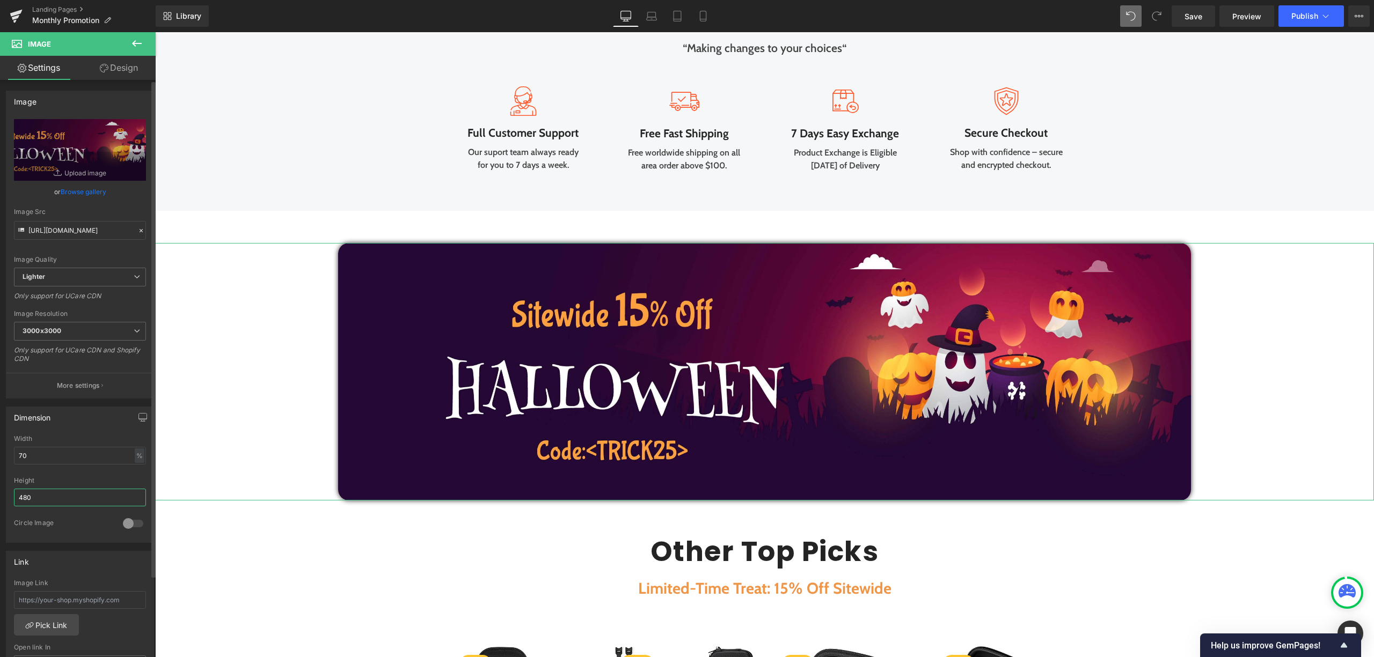
click at [63, 492] on input "480" at bounding box center [80, 498] width 132 height 18
click at [24, 501] on input "480" at bounding box center [80, 498] width 132 height 18
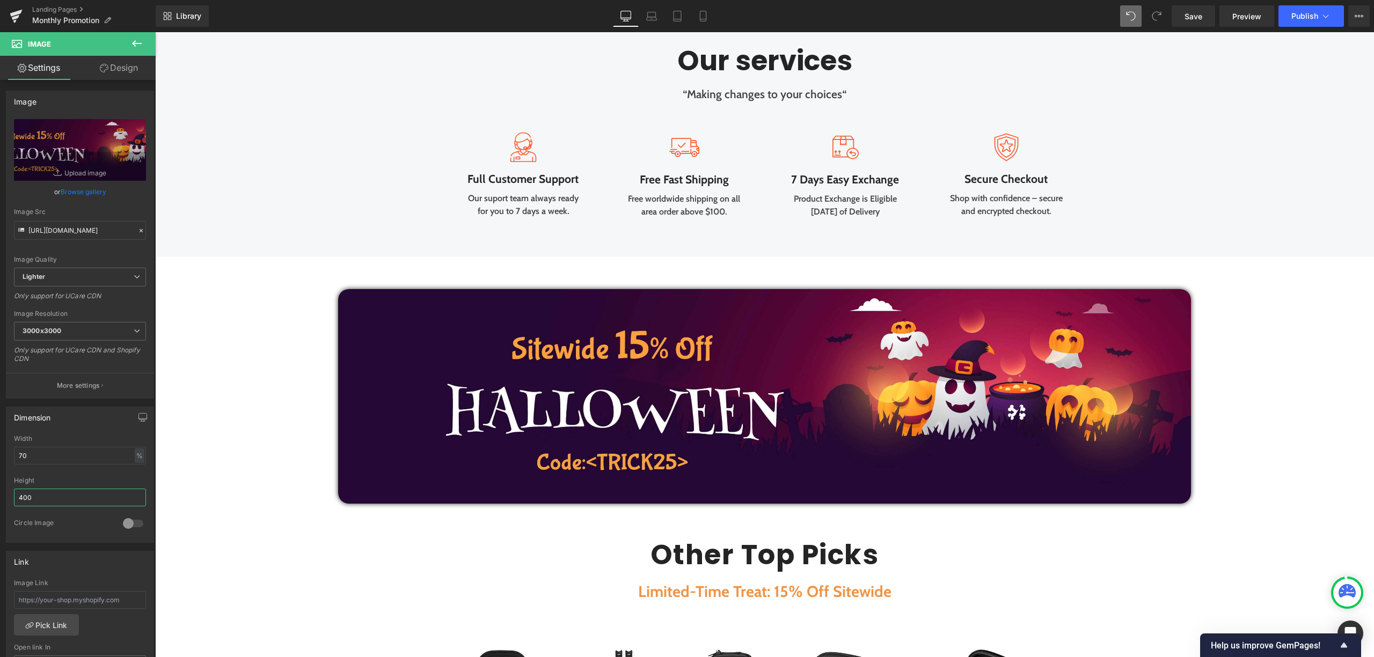
scroll to position [2073, 0]
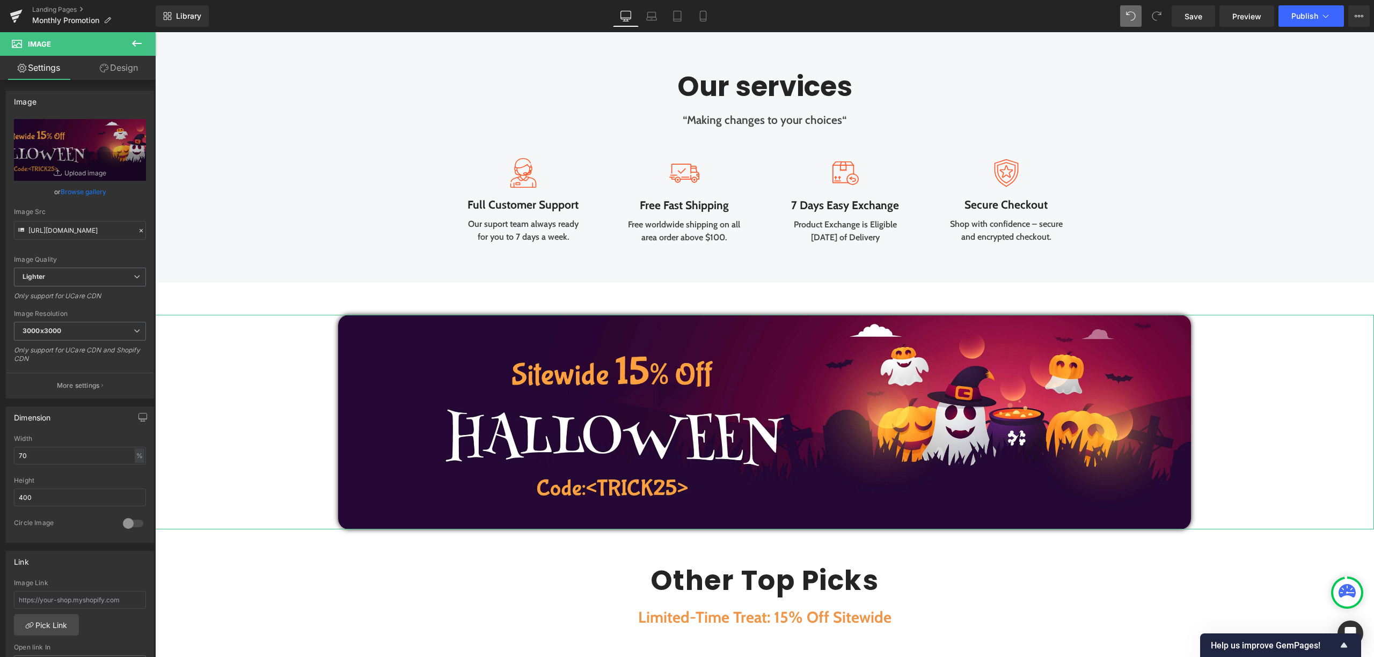
drag, startPoint x: 123, startPoint y: 64, endPoint x: 77, endPoint y: 155, distance: 101.1
click at [123, 65] on link "Design" at bounding box center [119, 68] width 78 height 24
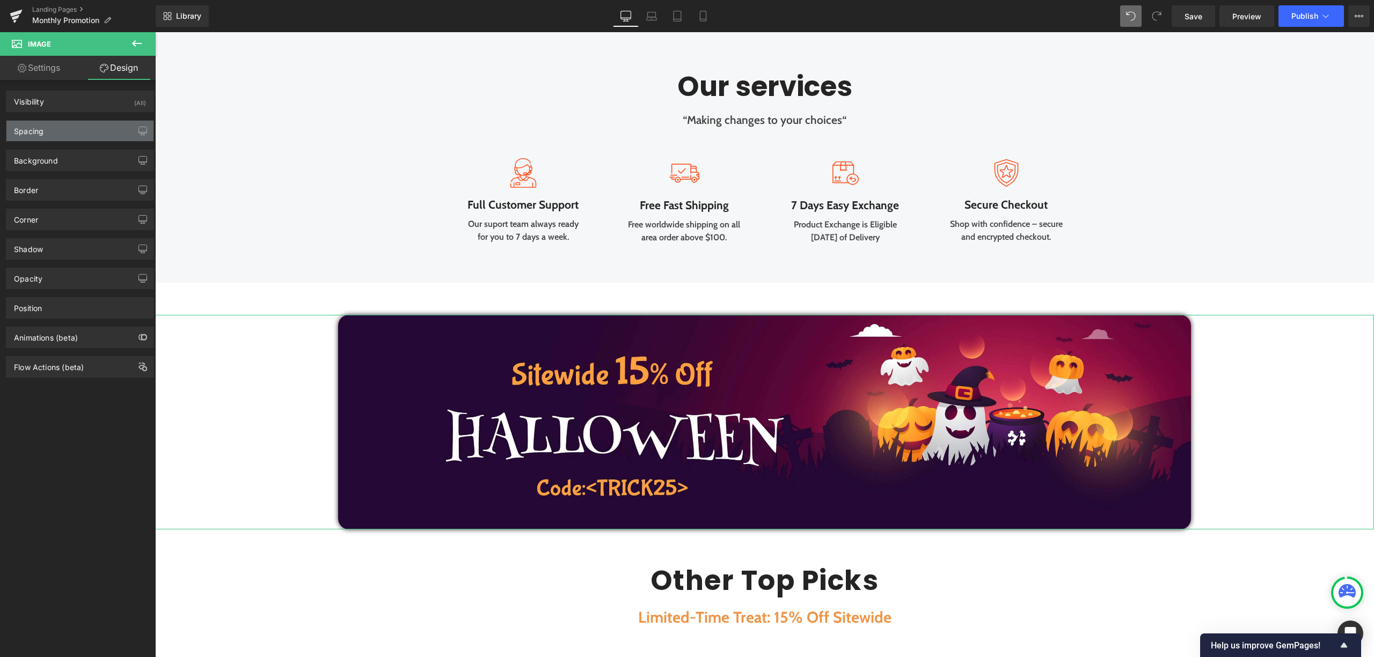
click at [70, 125] on div "Spacing" at bounding box center [79, 131] width 147 height 20
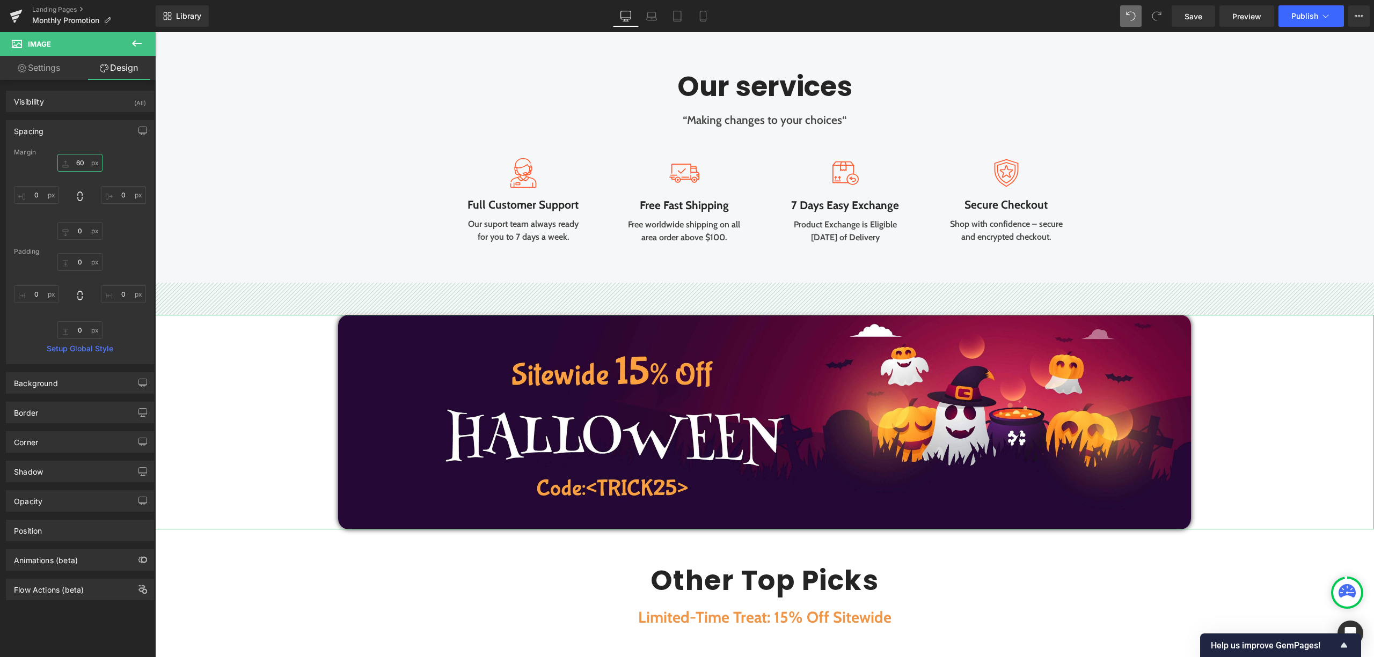
click at [87, 164] on input "60" at bounding box center [79, 163] width 45 height 18
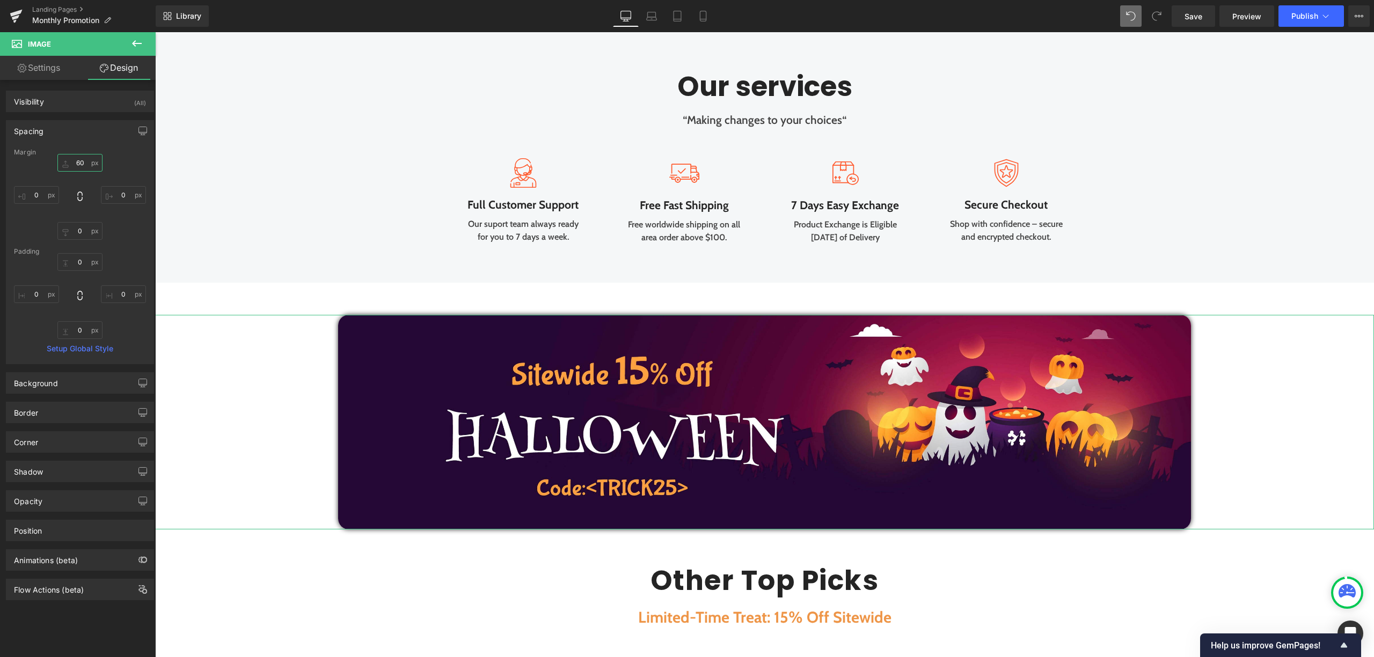
click at [87, 164] on input "60" at bounding box center [79, 163] width 45 height 18
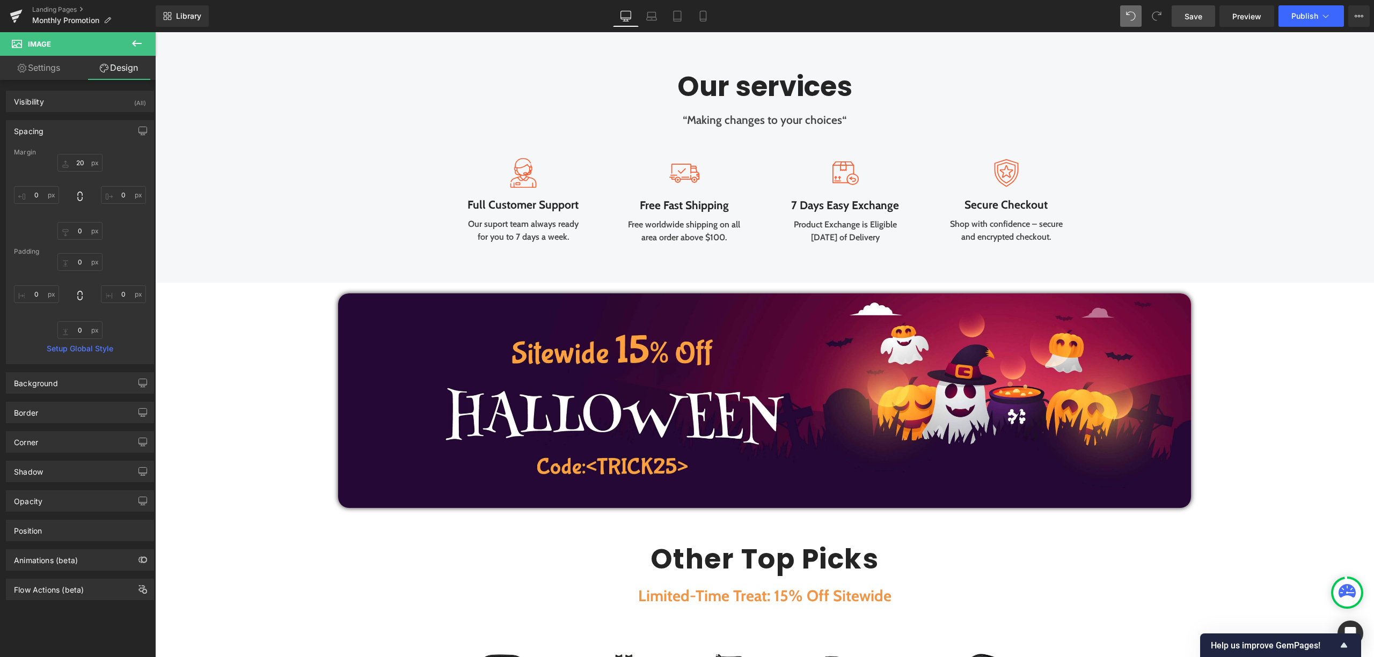
drag, startPoint x: 1204, startPoint y: 15, endPoint x: 717, endPoint y: 155, distance: 507.6
click at [1204, 15] on link "Save" at bounding box center [1193, 15] width 43 height 21
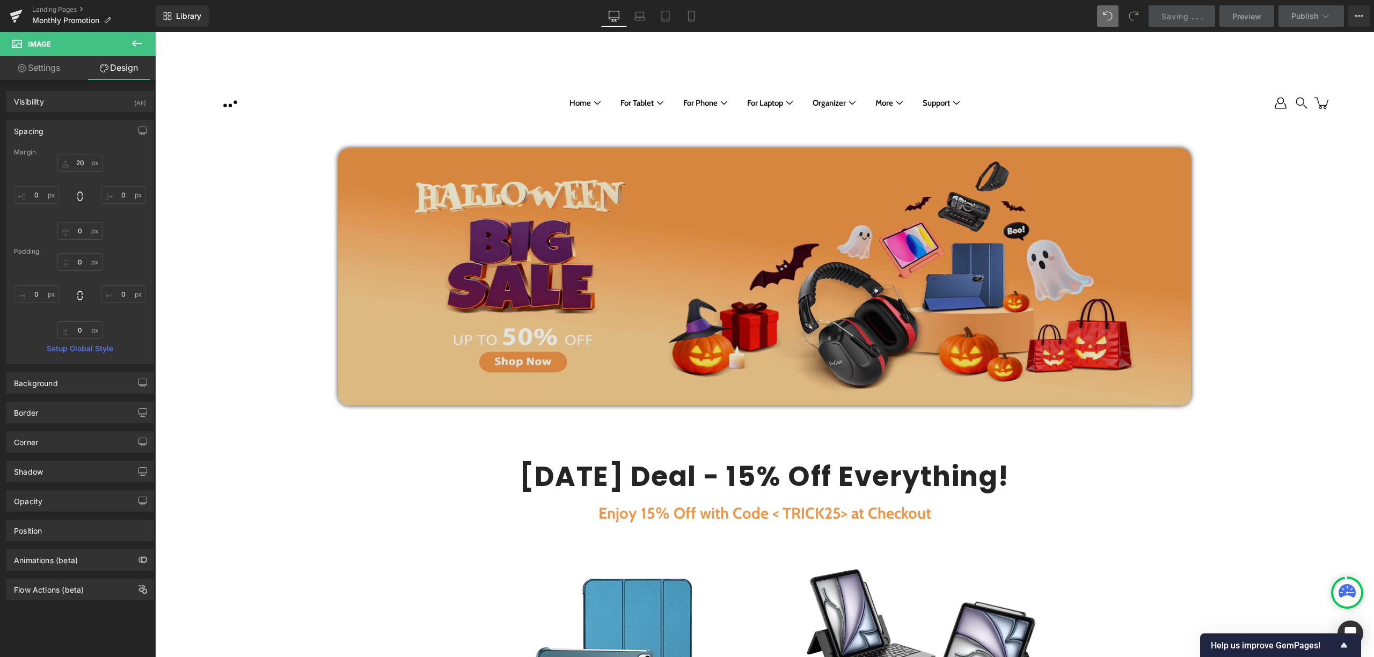
click at [711, 275] on img at bounding box center [764, 277] width 853 height 258
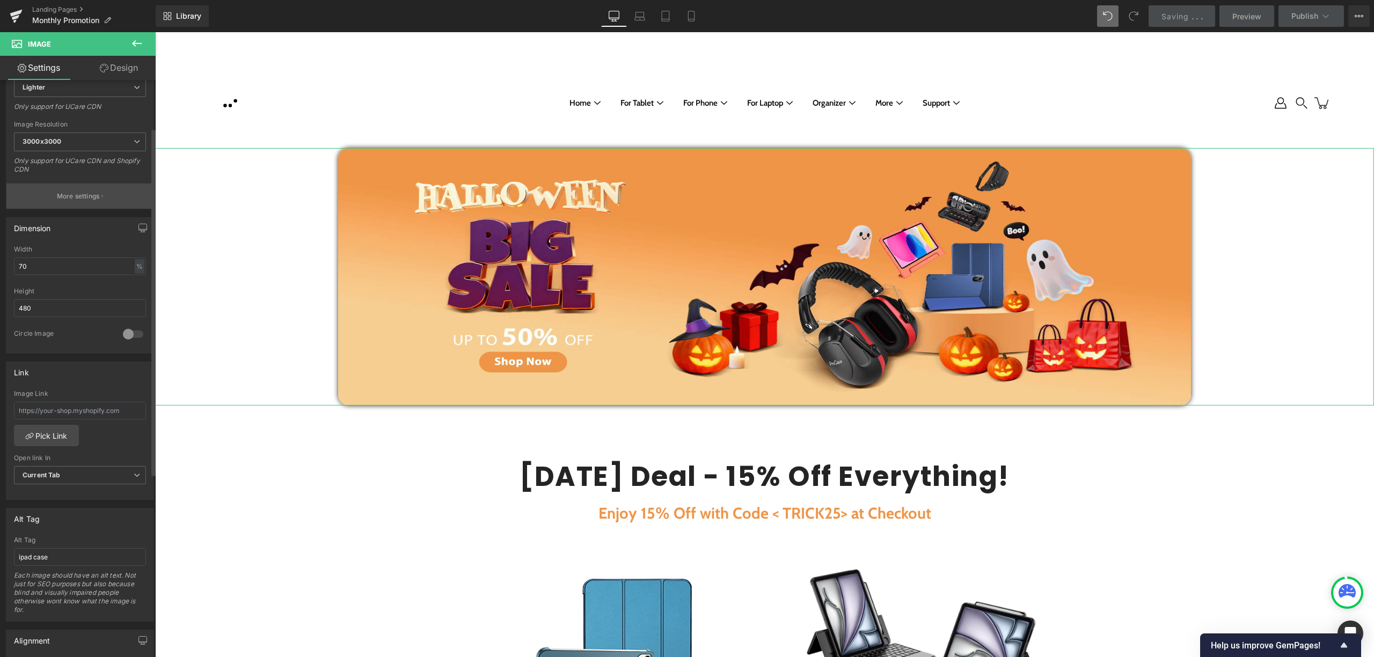
scroll to position [71, 0]
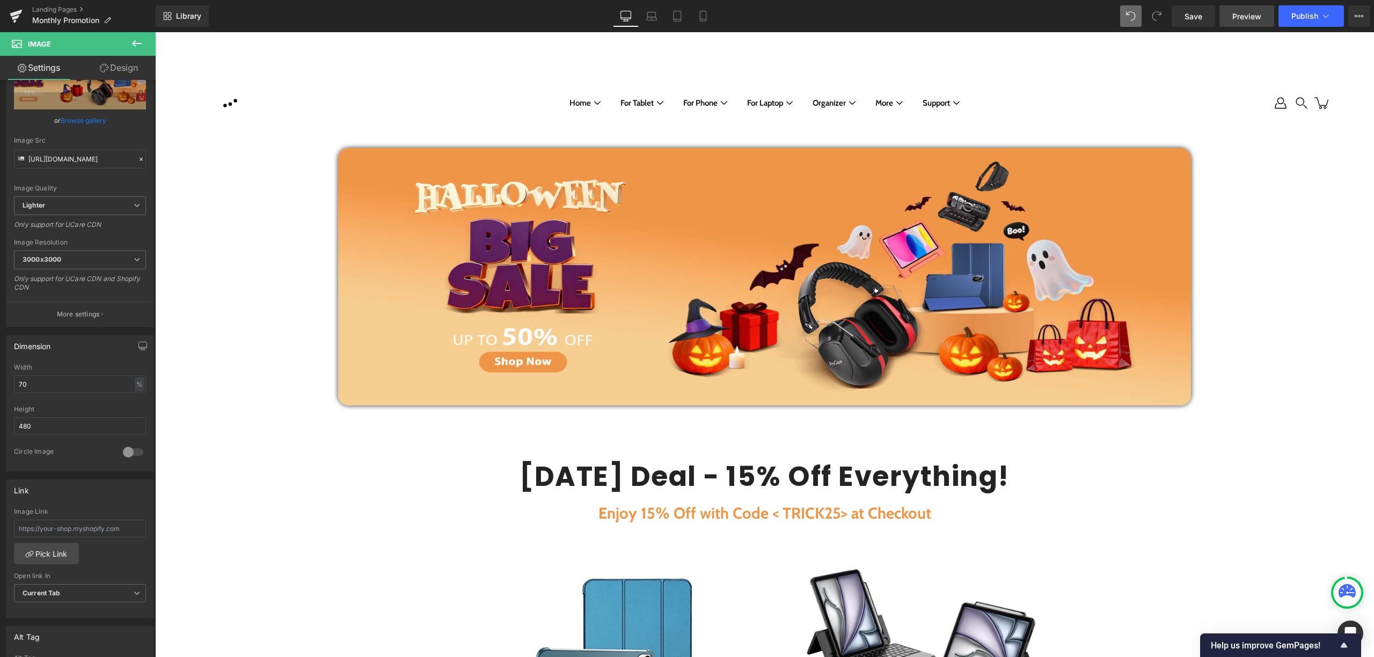
click at [1252, 19] on span "Preview" at bounding box center [1246, 16] width 29 height 11
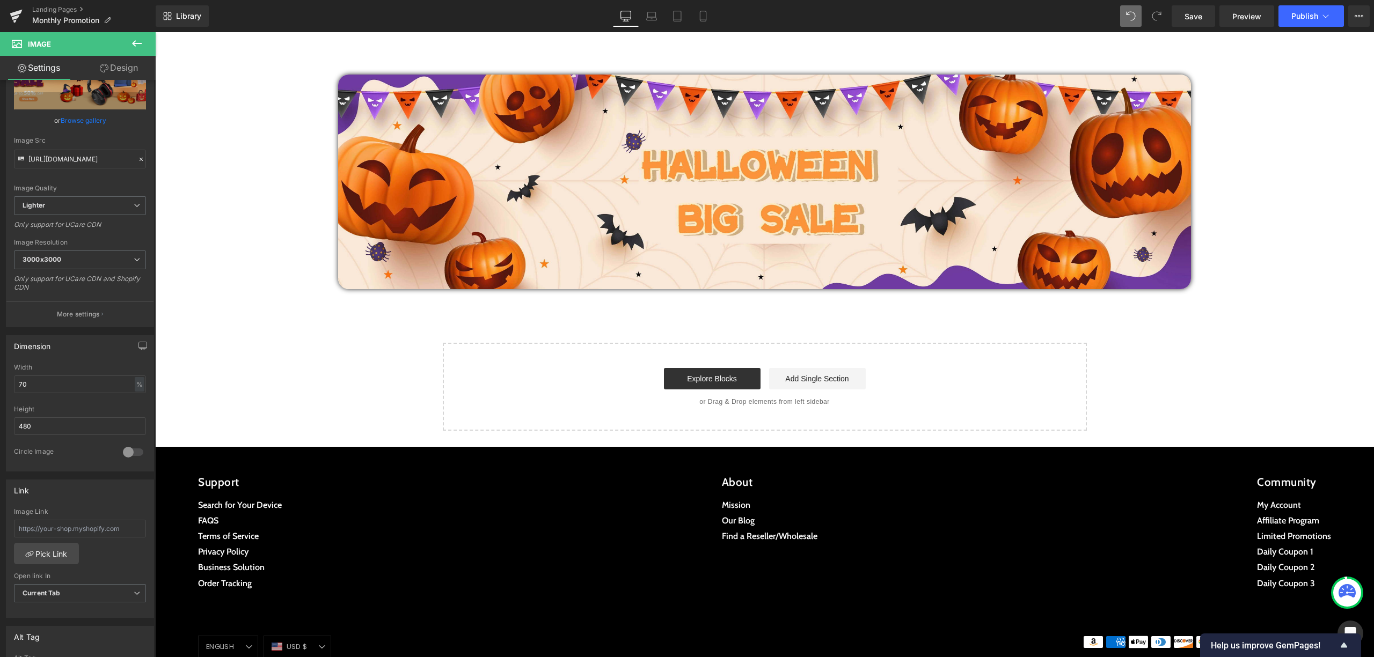
scroll to position [4374, 0]
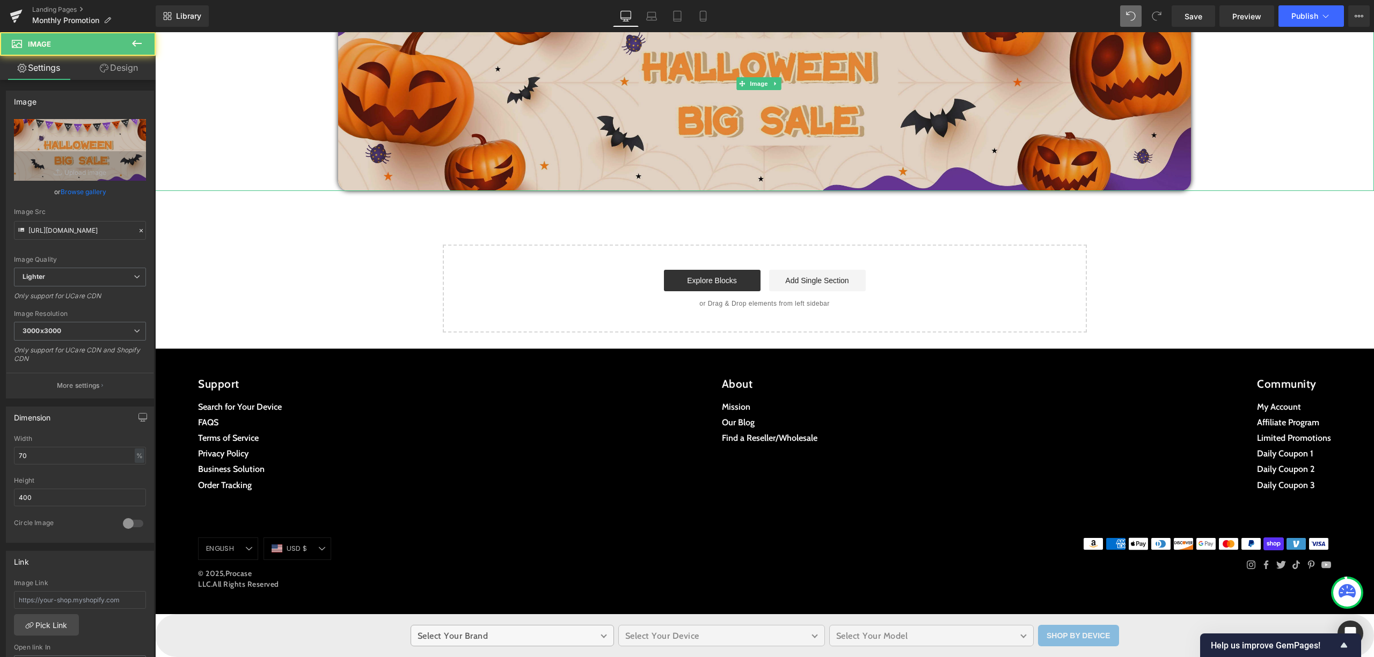
click at [435, 163] on img at bounding box center [764, 83] width 853 height 215
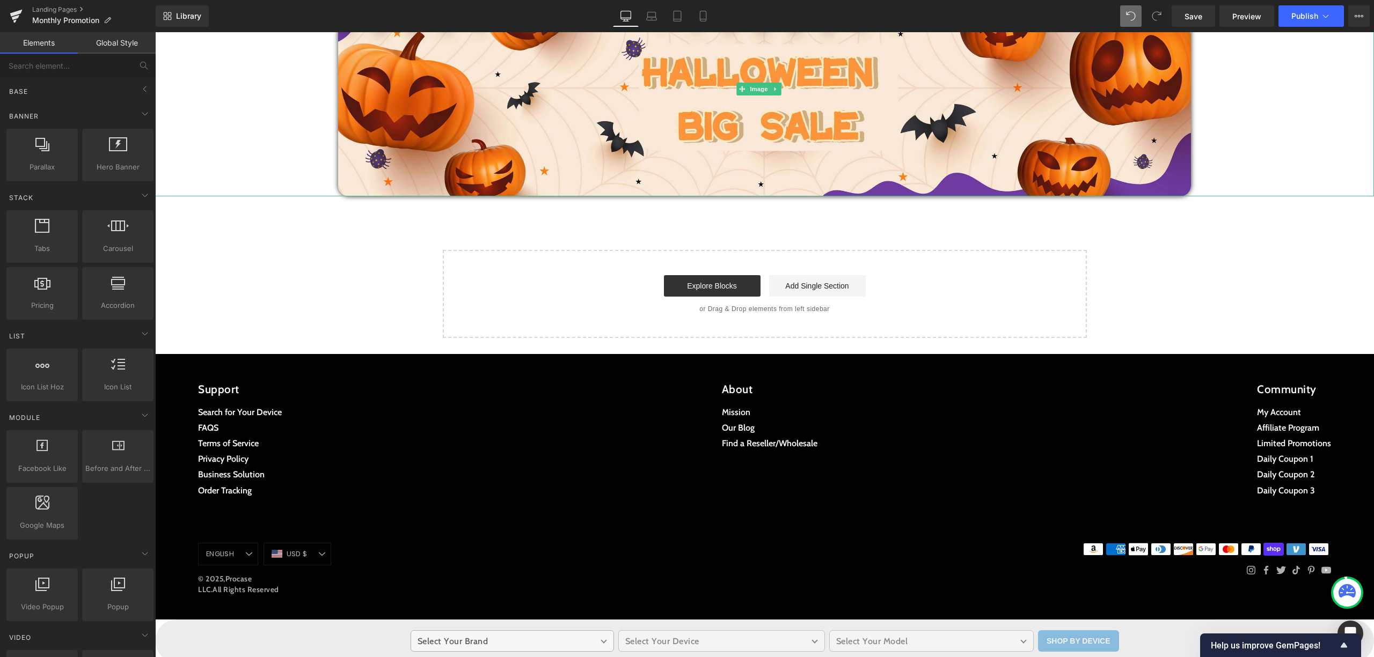
drag, startPoint x: 606, startPoint y: 316, endPoint x: 452, endPoint y: 283, distance: 158.0
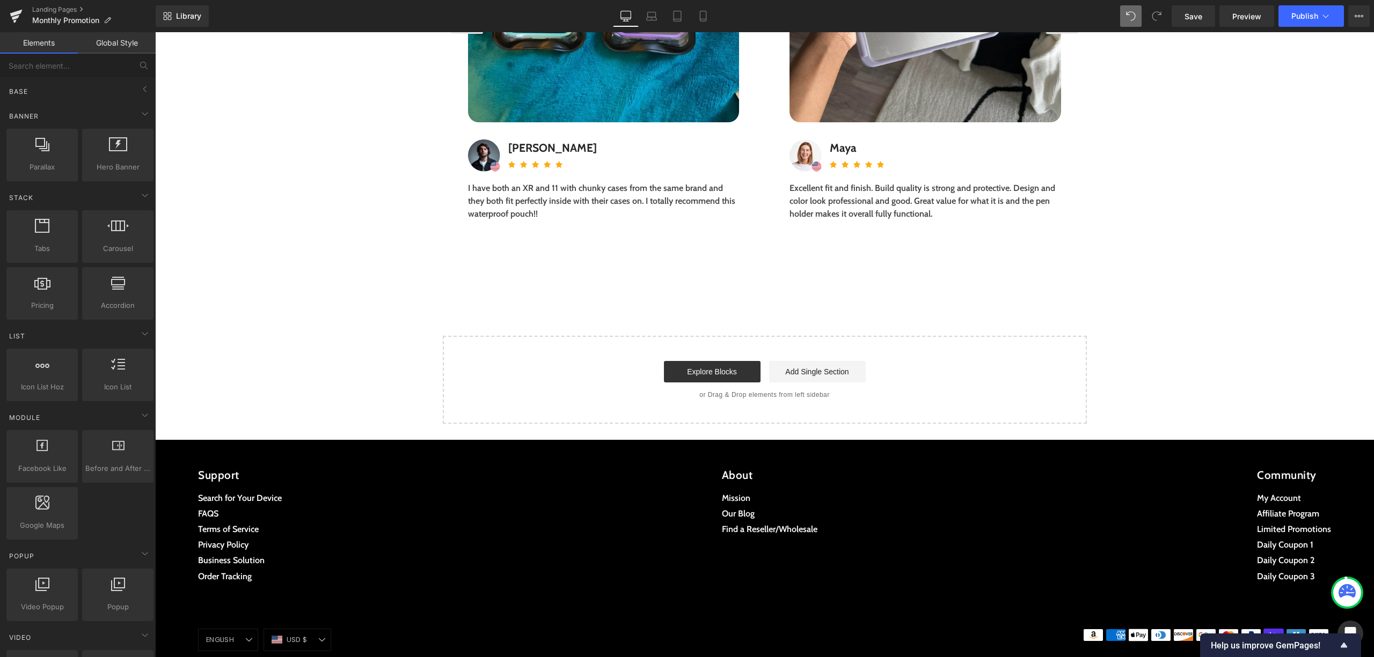
scroll to position [4011, 0]
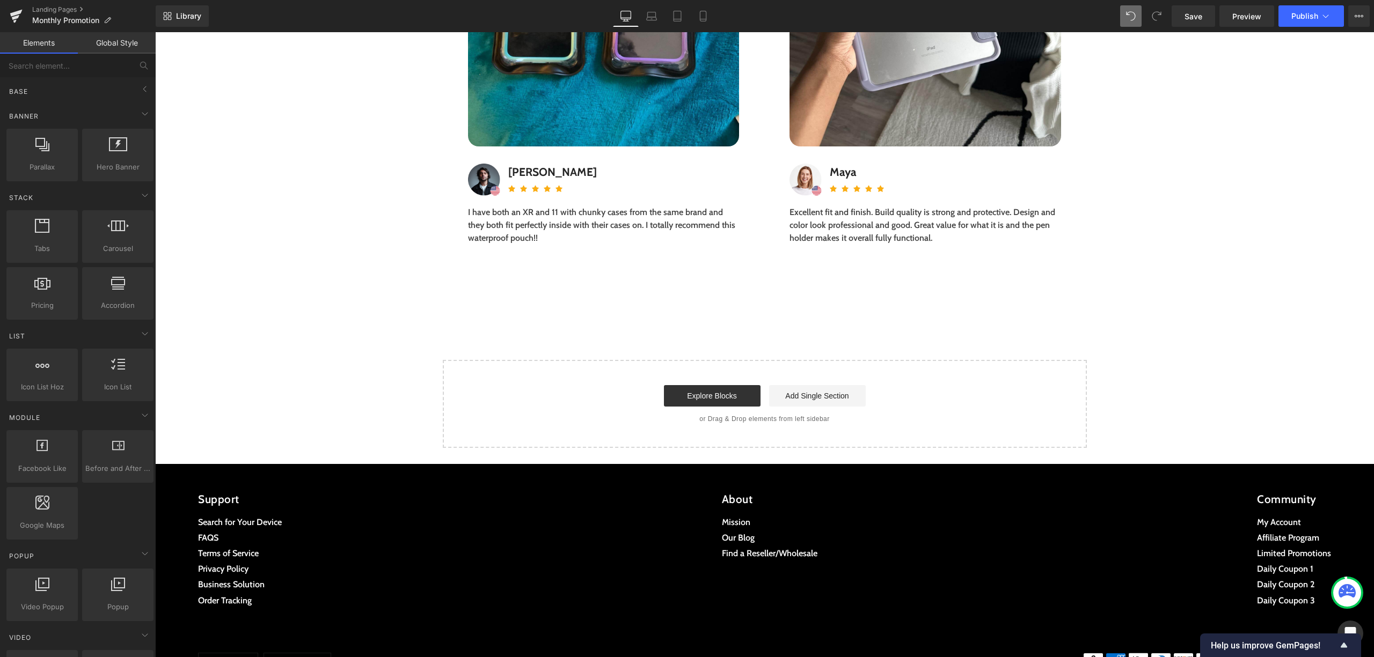
click at [1188, 12] on span "Save" at bounding box center [1194, 16] width 18 height 11
click at [1248, 17] on span "Preview" at bounding box center [1246, 16] width 29 height 11
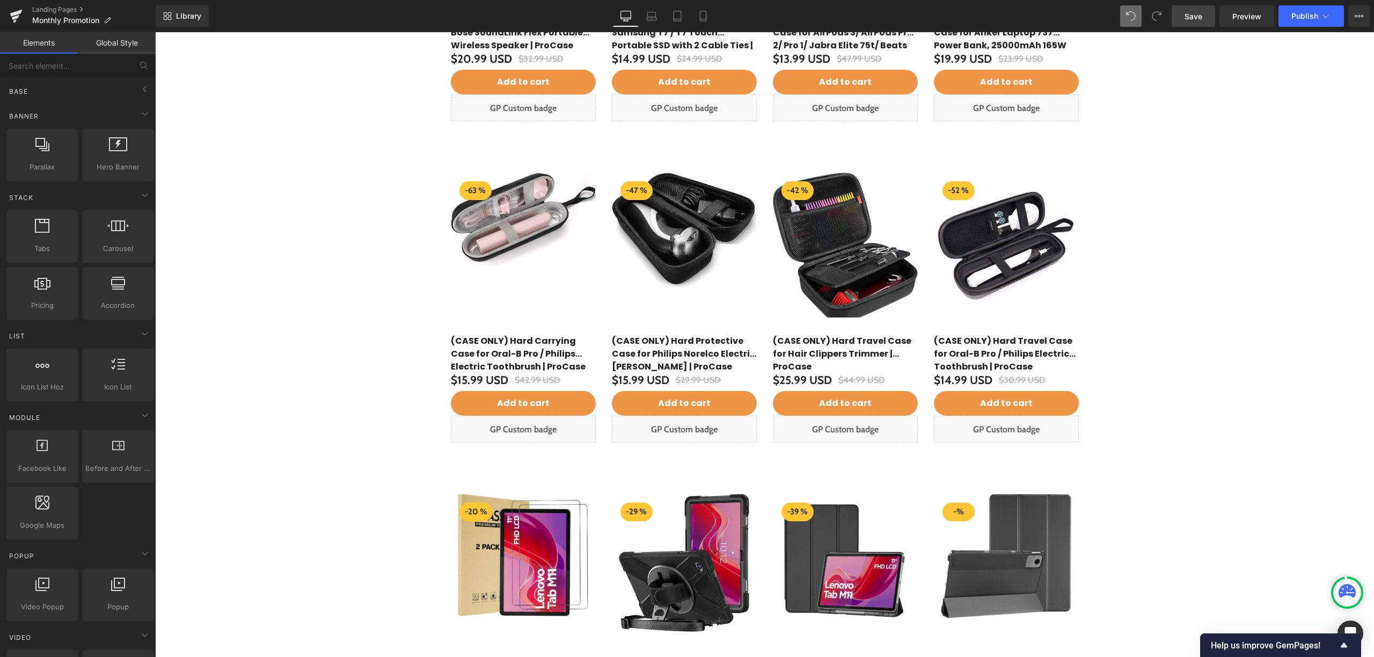
scroll to position [2723, 0]
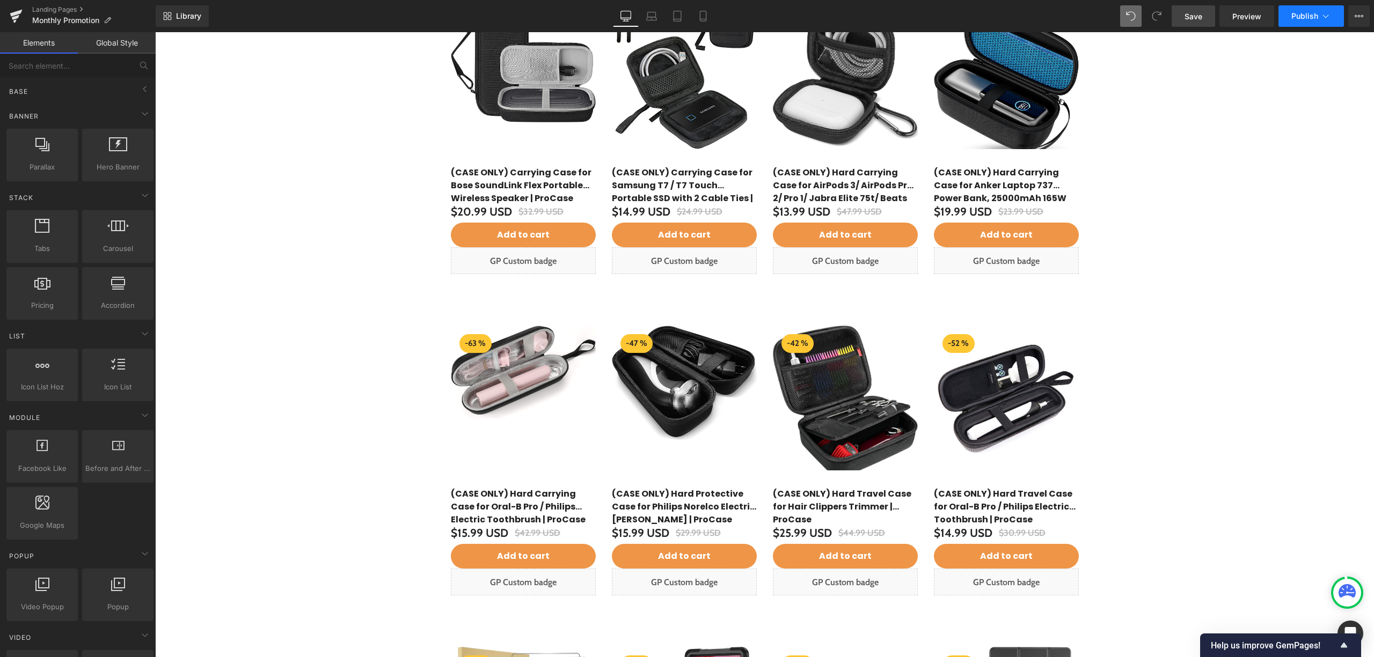
click at [1295, 15] on span "Publish" at bounding box center [1304, 16] width 27 height 9
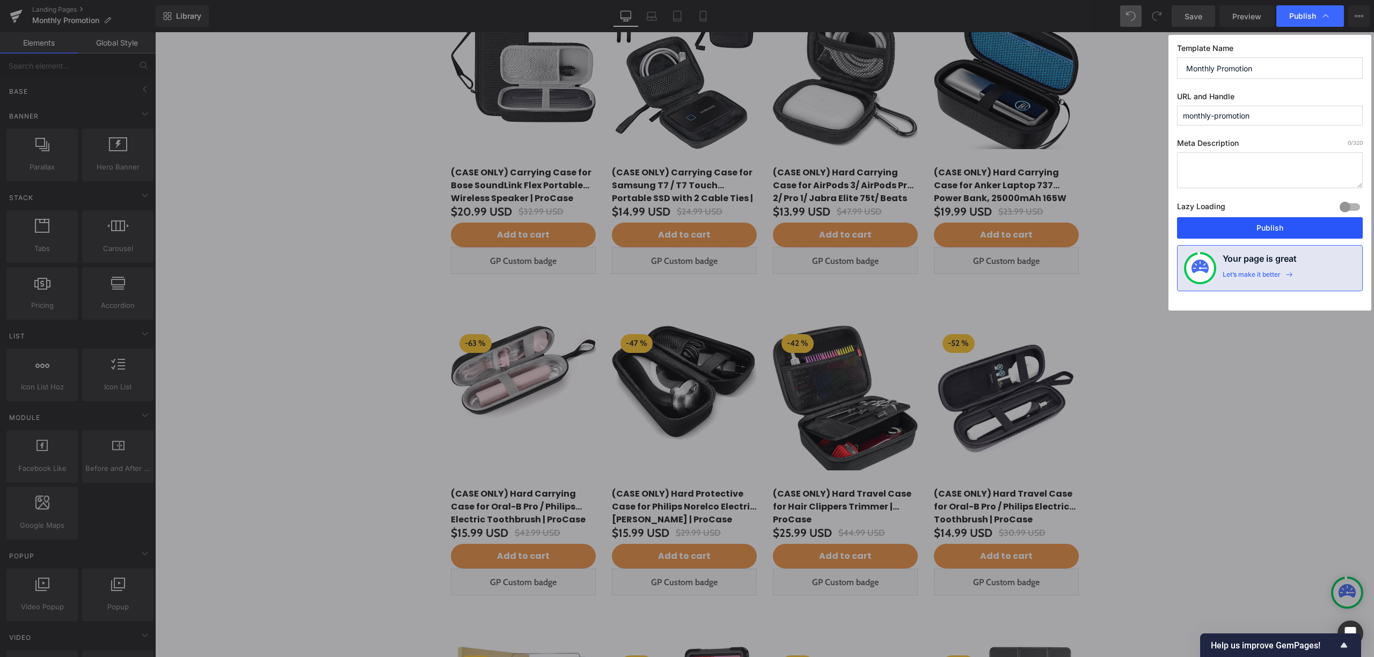
click at [1270, 236] on button "Publish" at bounding box center [1270, 227] width 186 height 21
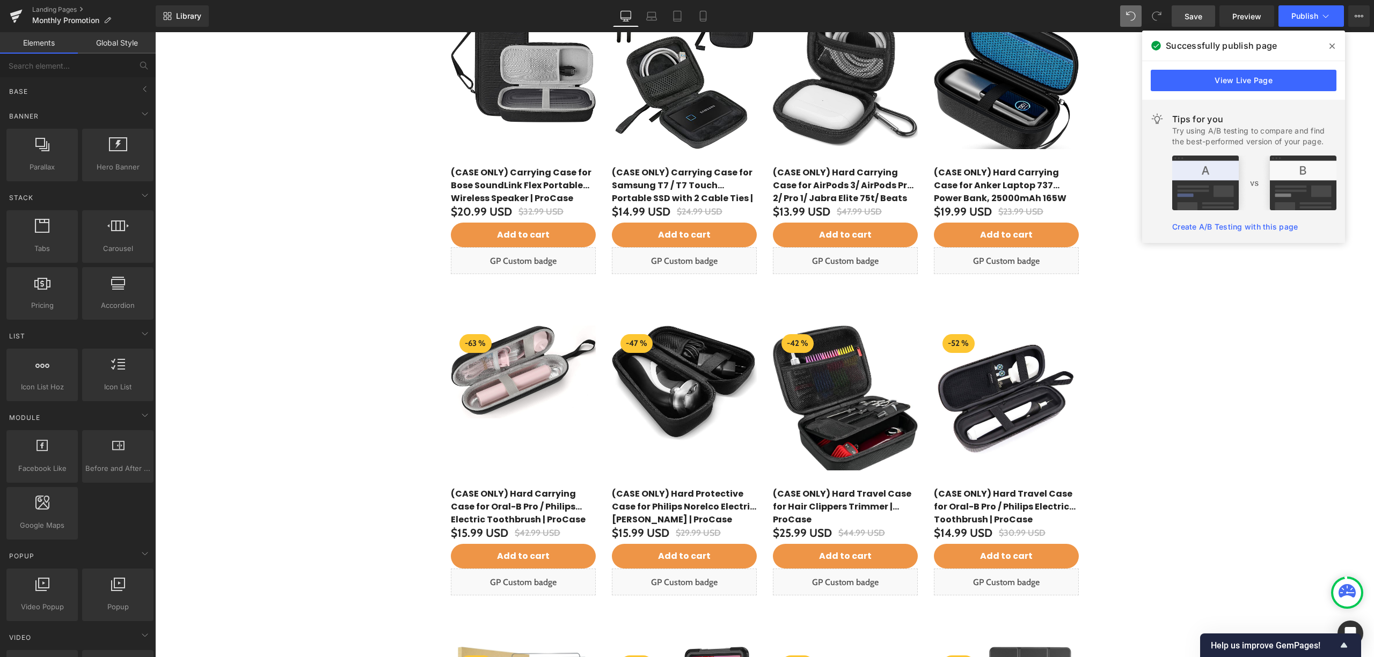
scroll to position [1864, 0]
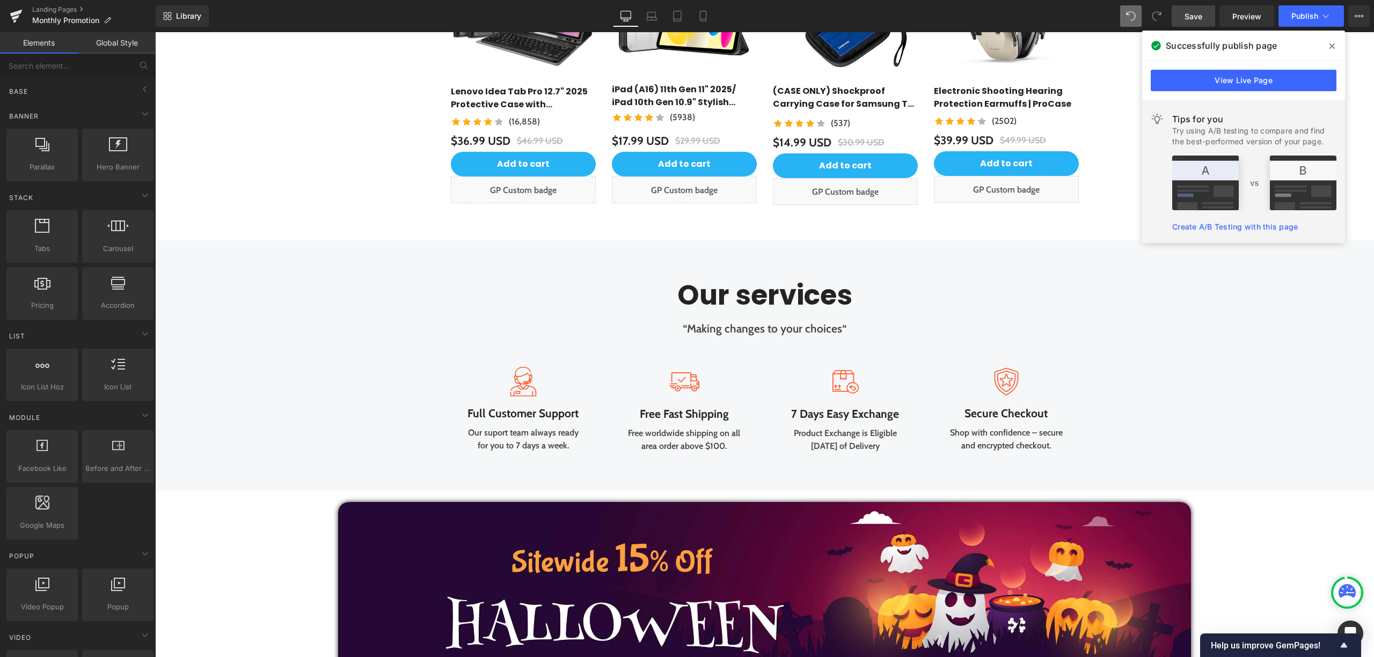
drag, startPoint x: 1329, startPoint y: 52, endPoint x: 1123, endPoint y: 20, distance: 209.0
click at [1329, 52] on span at bounding box center [1332, 46] width 17 height 17
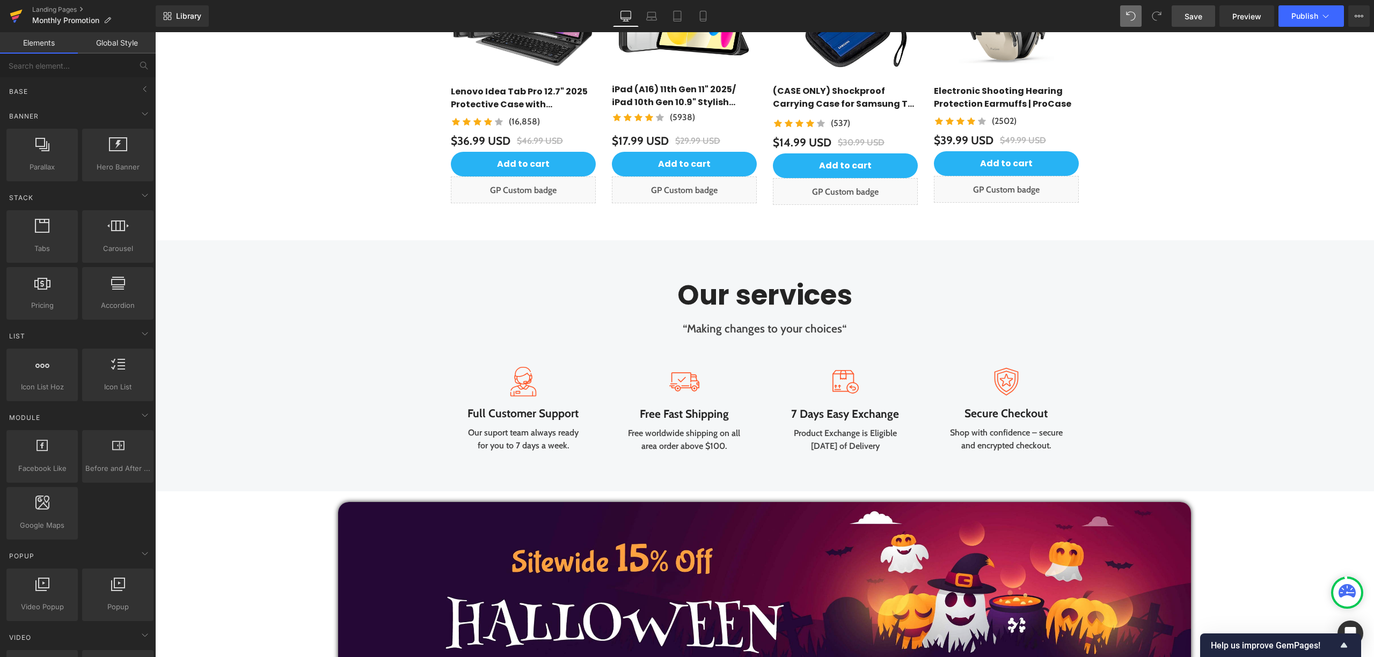
click at [27, 15] on link at bounding box center [16, 16] width 32 height 32
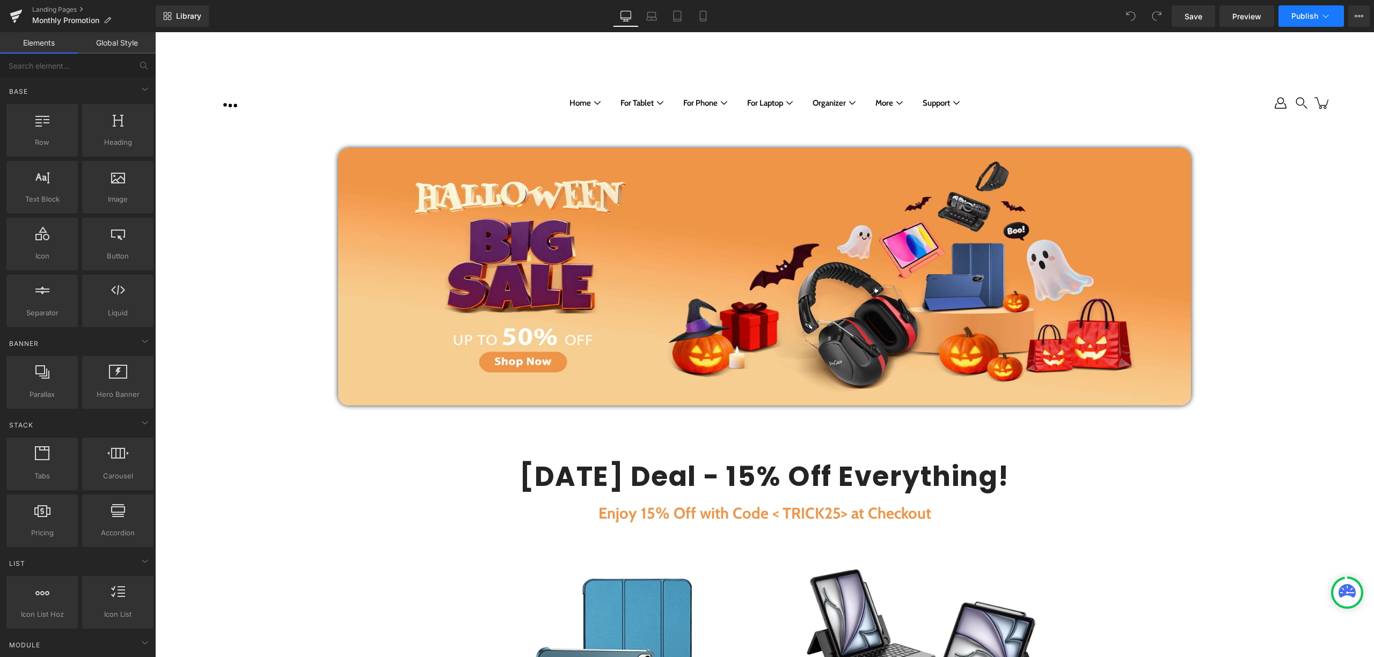
click at [1288, 21] on button "Publish" at bounding box center [1310, 15] width 65 height 21
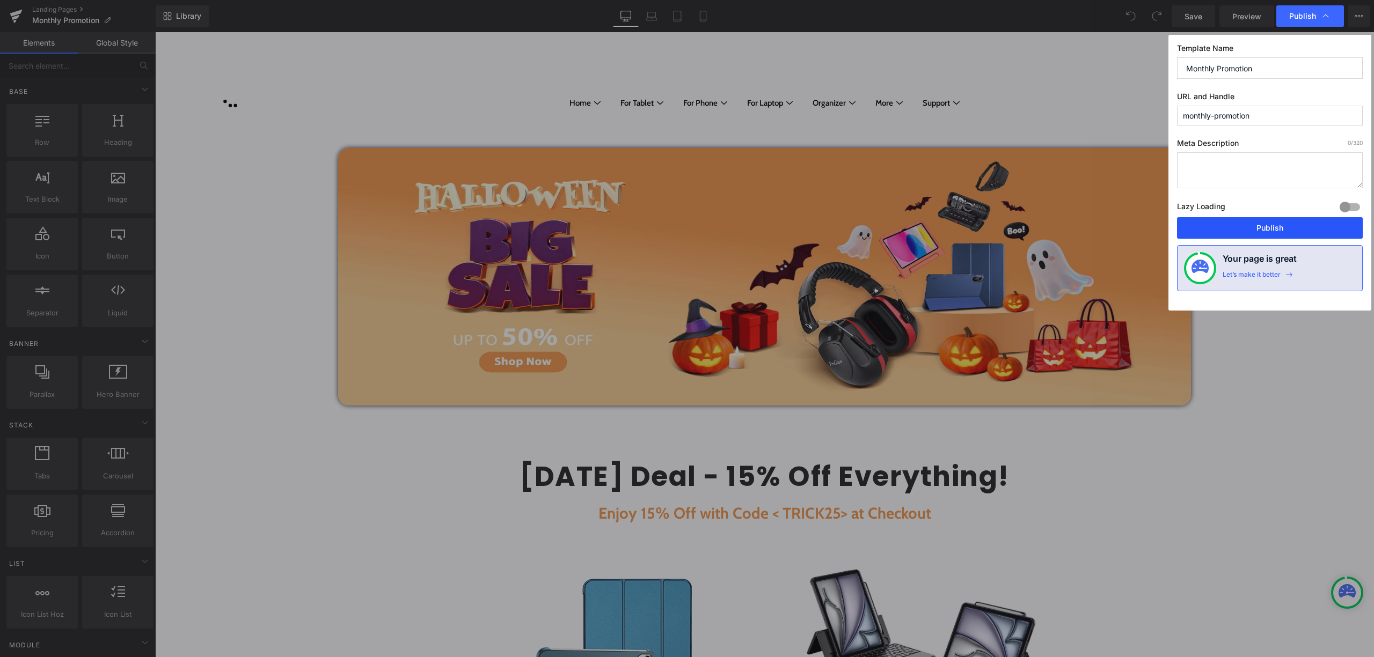
click at [1244, 230] on button "Publish" at bounding box center [1270, 227] width 186 height 21
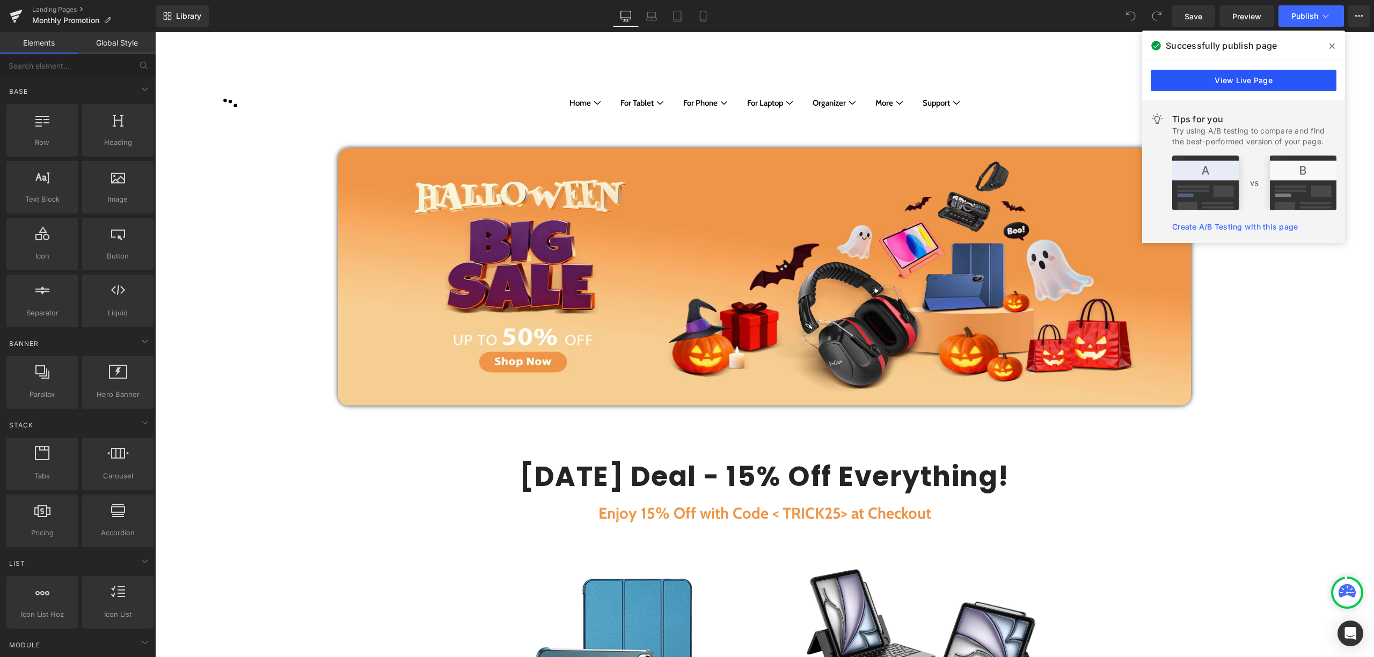
click at [1241, 77] on link "View Live Page" at bounding box center [1244, 80] width 186 height 21
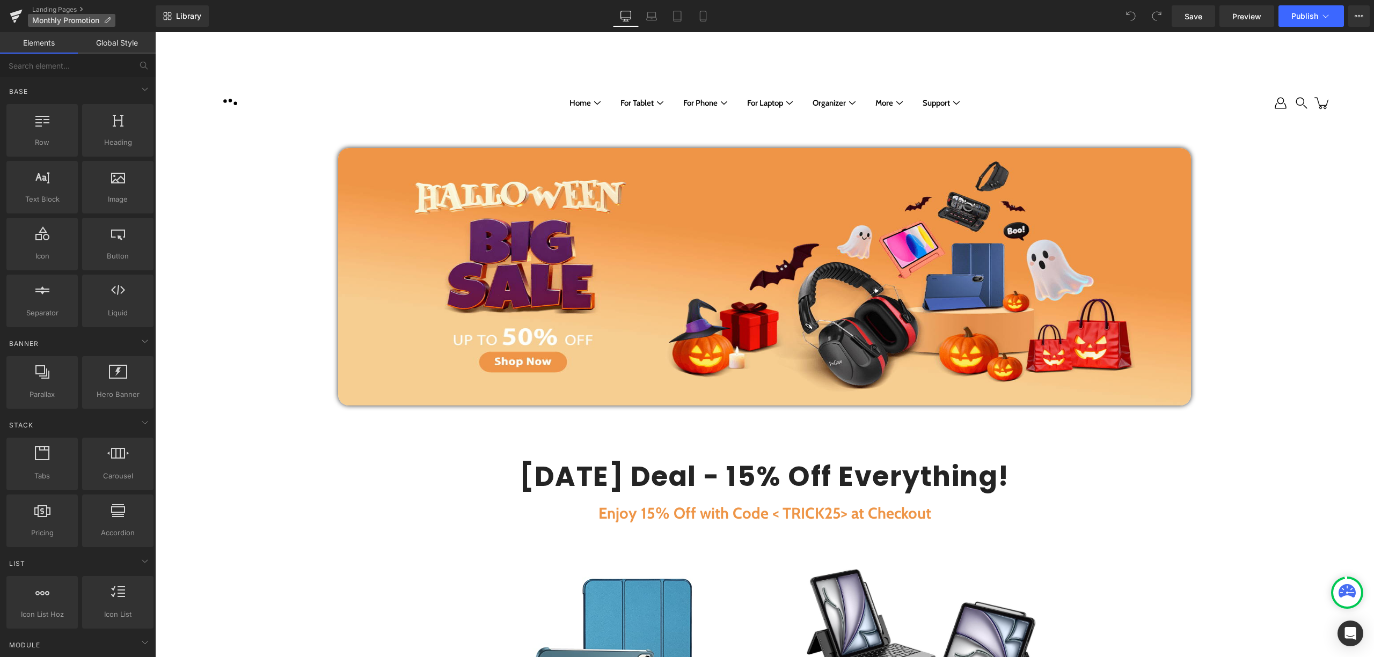
click at [28, 15] on p "Monthly Promotion" at bounding box center [71, 20] width 87 height 13
